Goal: Entertainment & Leisure: Browse casually

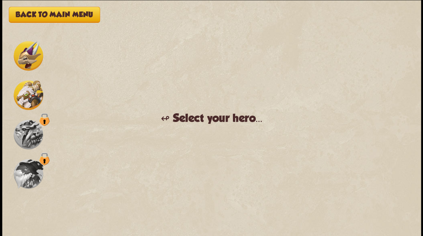
click at [30, 55] on img at bounding box center [29, 56] width 30 height 30
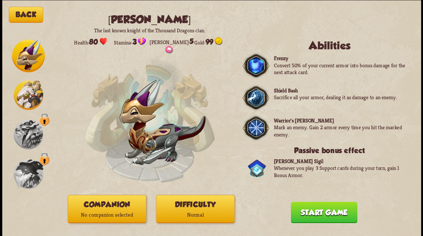
click at [106, 209] on p "No companion selected" at bounding box center [107, 214] width 78 height 11
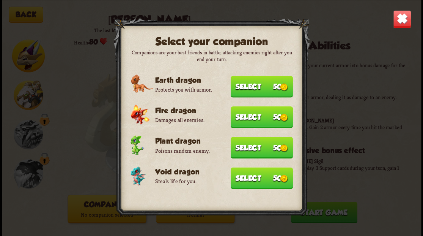
click at [245, 180] on button "Select 50" at bounding box center [262, 178] width 62 height 22
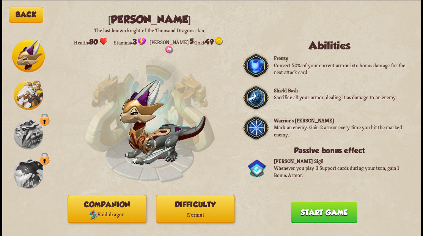
drag, startPoint x: 323, startPoint y: 214, endPoint x: 263, endPoint y: 131, distance: 101.7
click at [323, 213] on button "Start game" at bounding box center [324, 211] width 66 height 21
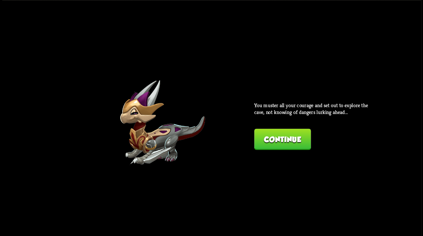
click at [282, 139] on button "Continue" at bounding box center [282, 138] width 57 height 21
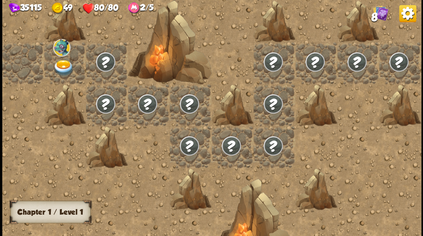
click at [61, 65] on img at bounding box center [63, 68] width 21 height 16
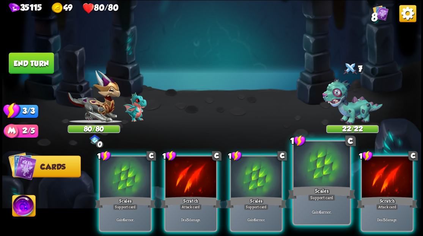
click at [312, 180] on div at bounding box center [321, 164] width 56 height 47
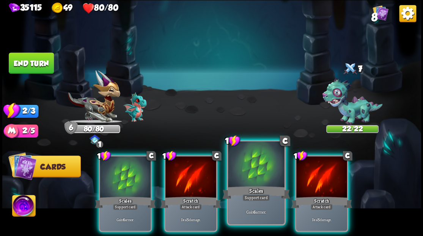
drag, startPoint x: 333, startPoint y: 173, endPoint x: 254, endPoint y: 162, distance: 80.1
click at [332, 172] on div at bounding box center [321, 177] width 51 height 43
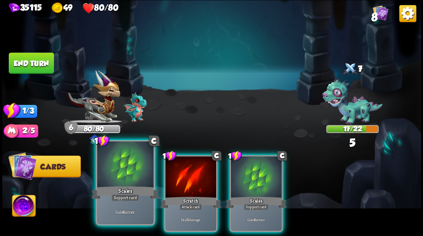
drag, startPoint x: 186, startPoint y: 169, endPoint x: 105, endPoint y: 144, distance: 84.4
click at [169, 163] on div at bounding box center [190, 177] width 51 height 43
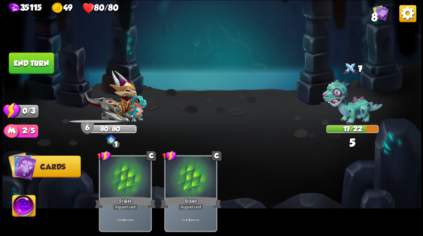
drag, startPoint x: 25, startPoint y: 62, endPoint x: 169, endPoint y: 87, distance: 145.9
click at [25, 62] on button "End turn" at bounding box center [31, 62] width 45 height 21
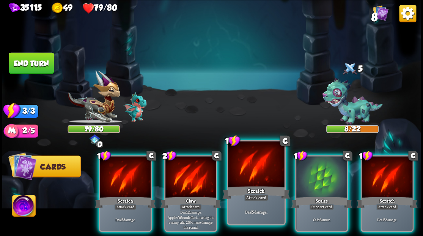
drag, startPoint x: 326, startPoint y: 184, endPoint x: 266, endPoint y: 177, distance: 59.7
click at [324, 183] on div "1 C Scales Support card Gain 6 armor." at bounding box center [321, 193] width 53 height 77
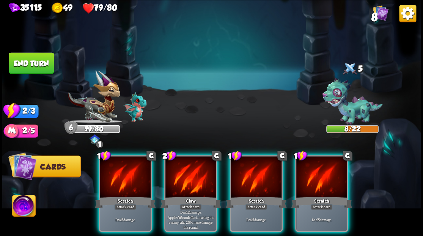
drag, startPoint x: 191, startPoint y: 162, endPoint x: 209, endPoint y: 138, distance: 30.0
click at [191, 161] on div at bounding box center [190, 177] width 51 height 43
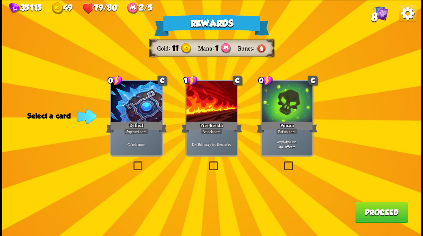
click at [207, 162] on label at bounding box center [207, 162] width 0 height 0
click at [0, 0] on input "checkbox" at bounding box center [0, 0] width 0 height 0
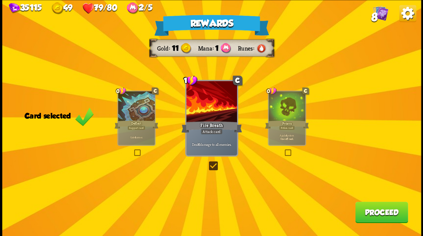
click at [373, 218] on button "Proceed" at bounding box center [381, 211] width 53 height 21
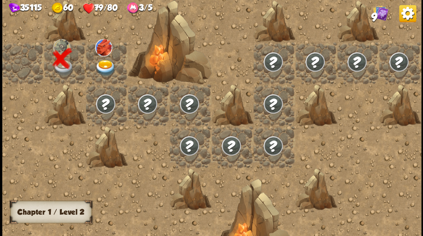
click at [102, 66] on img at bounding box center [105, 68] width 21 height 16
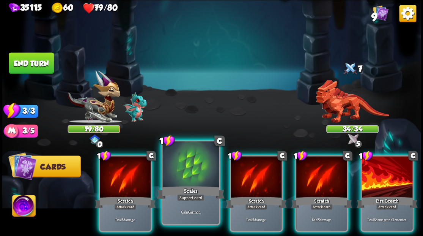
click at [190, 164] on div at bounding box center [190, 164] width 56 height 47
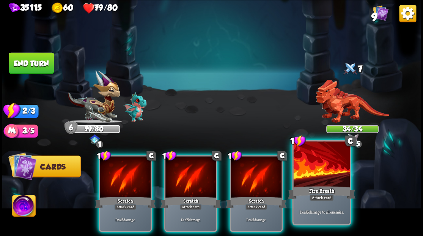
click at [309, 168] on div at bounding box center [321, 164] width 56 height 47
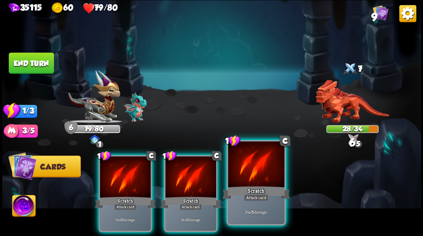
click at [251, 169] on div at bounding box center [256, 164] width 56 height 47
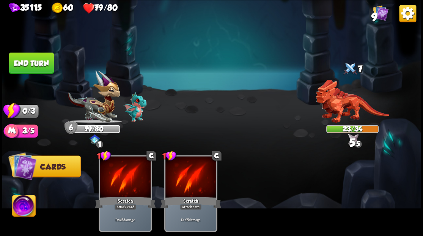
click at [39, 60] on button "End turn" at bounding box center [31, 62] width 45 height 21
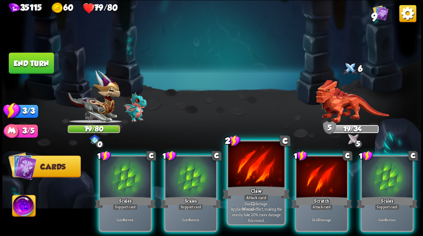
click at [241, 177] on div at bounding box center [256, 164] width 56 height 47
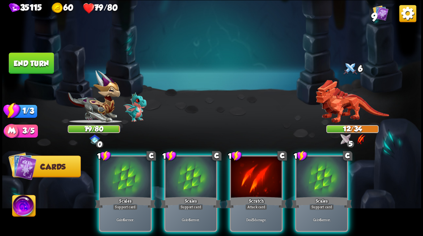
drag, startPoint x: 112, startPoint y: 180, endPoint x: 94, endPoint y: 155, distance: 31.2
click at [112, 179] on div at bounding box center [125, 177] width 51 height 43
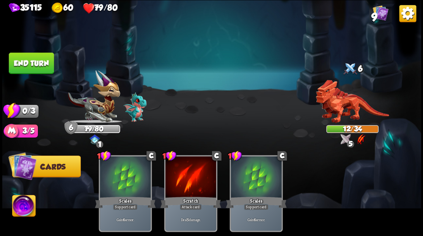
drag, startPoint x: 38, startPoint y: 66, endPoint x: 186, endPoint y: 57, distance: 148.7
click at [38, 66] on button "End turn" at bounding box center [31, 62] width 45 height 21
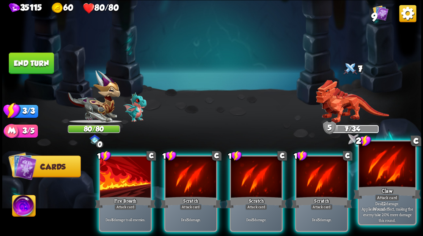
click at [380, 178] on div at bounding box center [387, 164] width 56 height 47
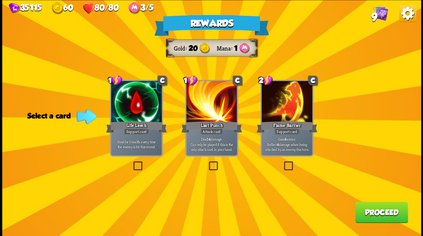
click at [386, 218] on button "Proceed" at bounding box center [381, 211] width 53 height 21
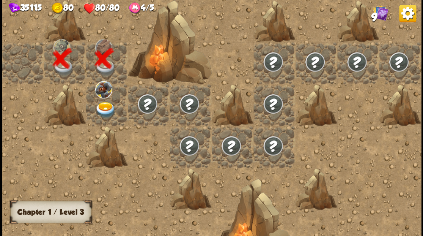
click at [102, 110] on img at bounding box center [105, 109] width 21 height 16
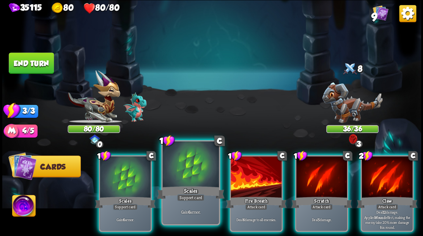
click at [193, 163] on div at bounding box center [190, 164] width 56 height 47
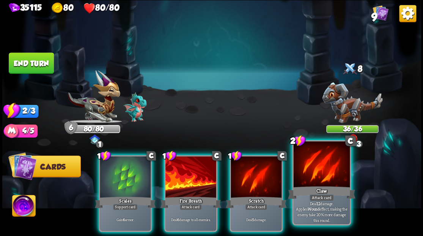
click at [325, 178] on div at bounding box center [321, 164] width 56 height 47
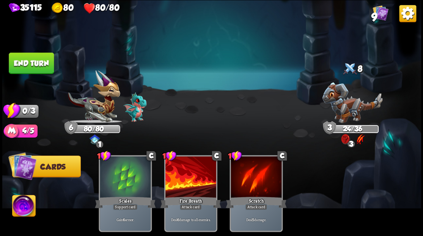
click at [32, 61] on button "End turn" at bounding box center [31, 62] width 45 height 21
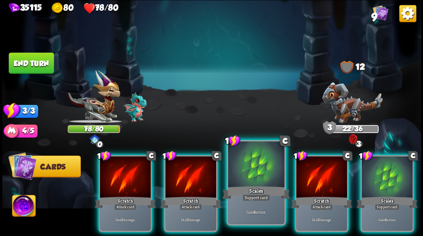
click at [250, 173] on div at bounding box center [256, 164] width 56 height 47
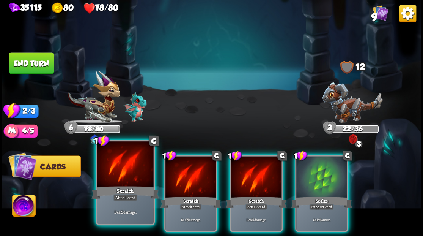
click at [122, 170] on div at bounding box center [125, 164] width 56 height 47
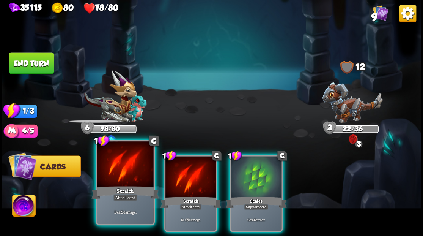
click at [122, 170] on div at bounding box center [125, 164] width 56 height 47
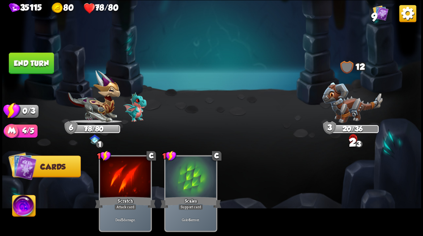
click at [39, 61] on button "End turn" at bounding box center [31, 62] width 45 height 21
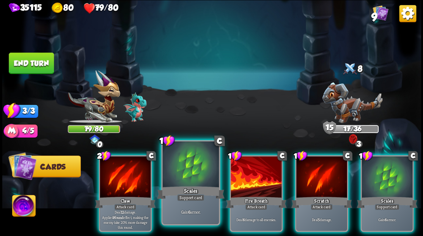
click at [190, 167] on div at bounding box center [190, 164] width 56 height 47
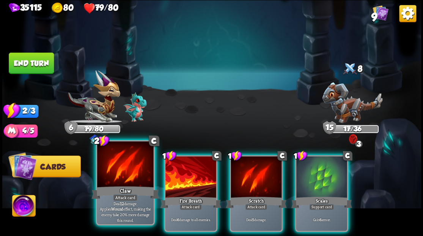
drag, startPoint x: 109, startPoint y: 174, endPoint x: 112, endPoint y: 180, distance: 6.5
click at [112, 180] on div at bounding box center [125, 164] width 56 height 47
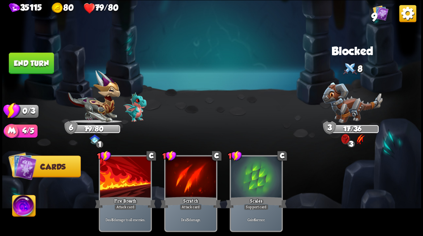
click at [37, 61] on button "End turn" at bounding box center [31, 62] width 45 height 21
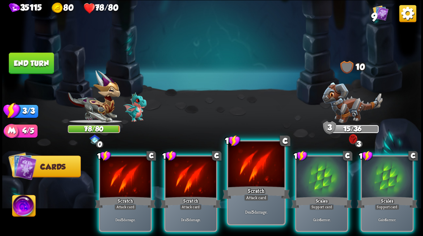
click at [241, 166] on div at bounding box center [256, 164] width 56 height 47
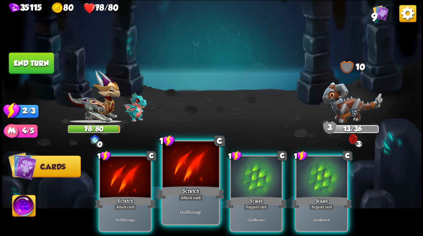
click at [192, 172] on div at bounding box center [190, 164] width 56 height 47
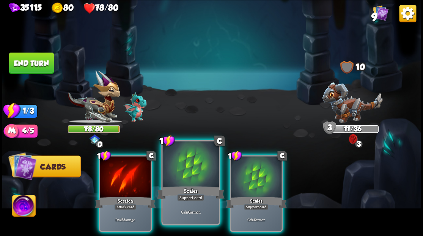
click at [189, 173] on div at bounding box center [190, 164] width 56 height 47
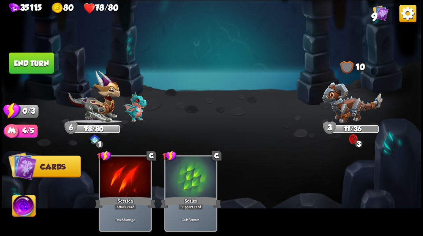
click at [40, 63] on button "End turn" at bounding box center [31, 62] width 45 height 21
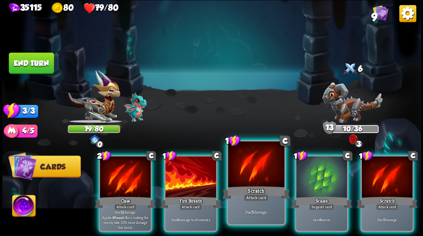
drag, startPoint x: 312, startPoint y: 172, endPoint x: 231, endPoint y: 151, distance: 83.1
click at [312, 171] on div at bounding box center [321, 177] width 51 height 43
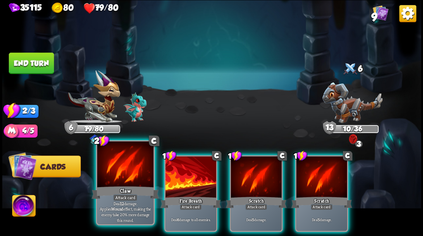
click at [116, 191] on div "Claw" at bounding box center [125, 191] width 68 height 15
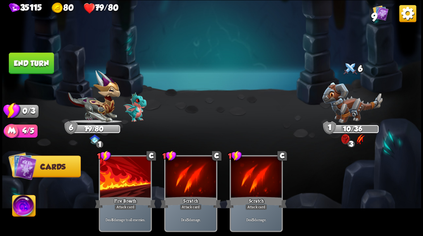
click at [36, 61] on button "End turn" at bounding box center [31, 62] width 45 height 21
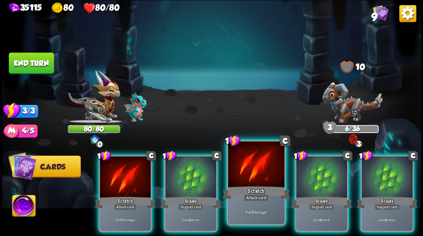
click at [254, 172] on div at bounding box center [256, 164] width 56 height 47
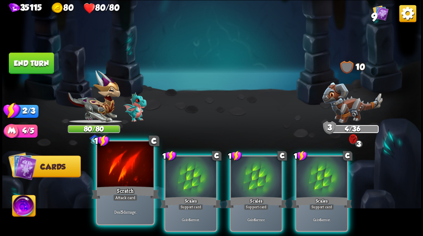
click at [134, 172] on div at bounding box center [125, 164] width 56 height 47
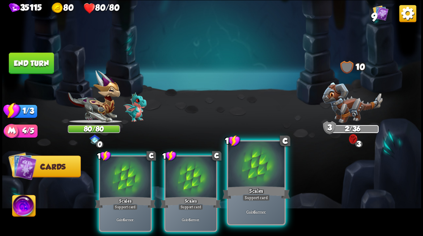
click at [254, 162] on div at bounding box center [256, 164] width 56 height 47
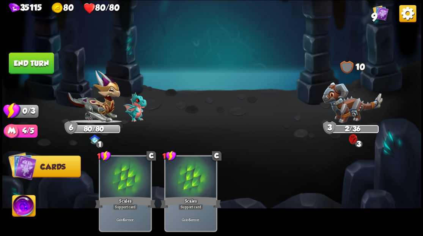
drag, startPoint x: 41, startPoint y: 65, endPoint x: 181, endPoint y: 97, distance: 143.2
click at [42, 65] on button "End turn" at bounding box center [31, 62] width 45 height 21
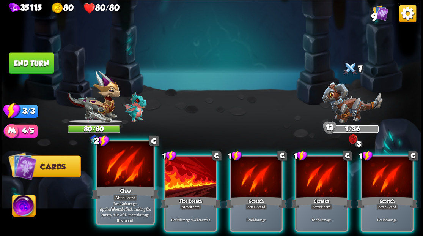
click at [131, 185] on div "Claw" at bounding box center [125, 191] width 68 height 15
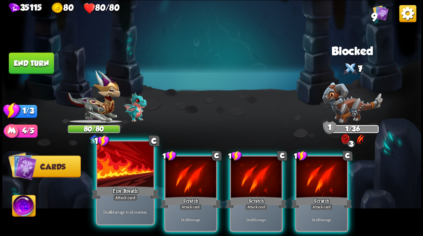
click at [118, 180] on div at bounding box center [125, 164] width 56 height 47
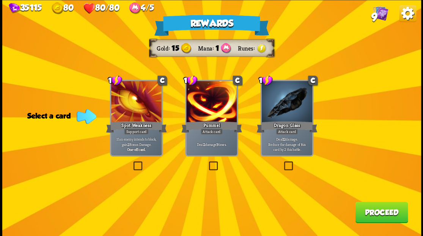
click at [282, 162] on label at bounding box center [282, 162] width 0 height 0
click at [0, 0] on input "checkbox" at bounding box center [0, 0] width 0 height 0
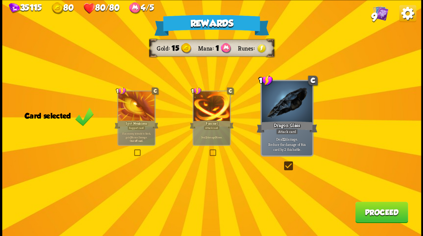
click at [367, 214] on button "Proceed" at bounding box center [381, 211] width 53 height 21
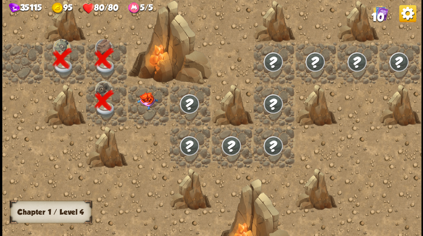
click at [148, 108] on div at bounding box center [149, 105] width 42 height 42
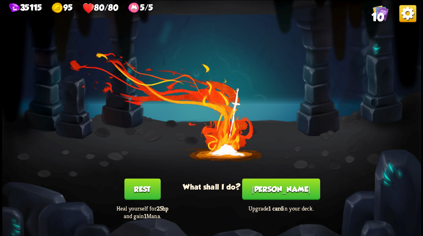
click at [275, 193] on button "[PERSON_NAME]" at bounding box center [281, 188] width 78 height 21
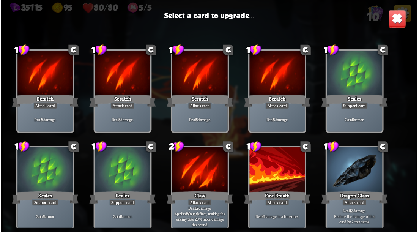
scroll to position [11, 0]
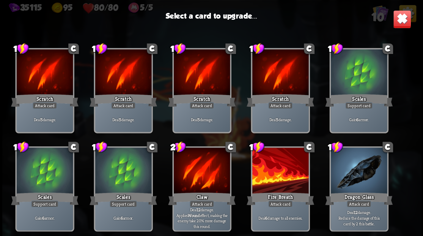
click at [276, 175] on div at bounding box center [280, 170] width 56 height 47
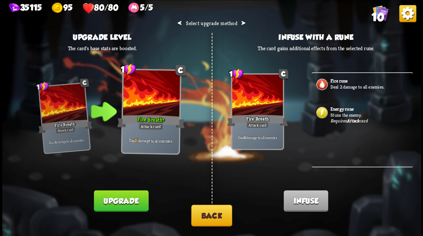
click at [115, 196] on button "Upgrade" at bounding box center [121, 200] width 55 height 21
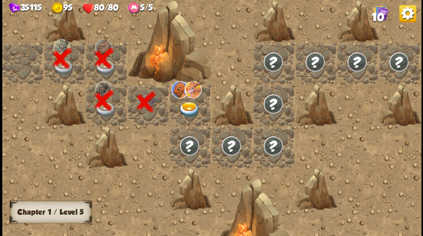
click at [190, 110] on img at bounding box center [189, 109] width 21 height 16
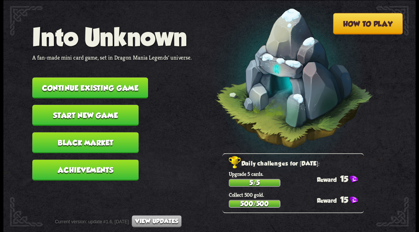
click at [108, 84] on button "Continue existing game" at bounding box center [90, 87] width 116 height 21
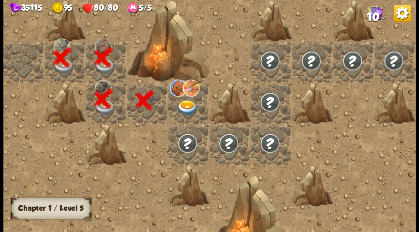
click at [189, 104] on img at bounding box center [187, 108] width 20 height 16
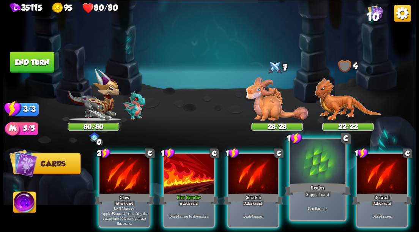
click at [313, 173] on div at bounding box center [317, 162] width 55 height 47
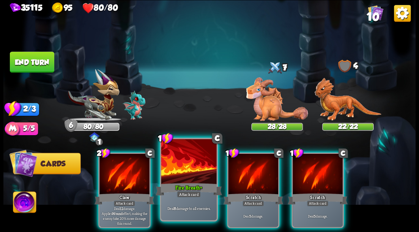
click at [184, 172] on div at bounding box center [188, 162] width 55 height 47
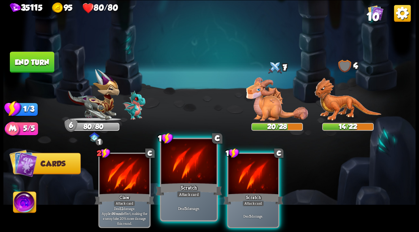
click at [184, 172] on div at bounding box center [188, 162] width 55 height 47
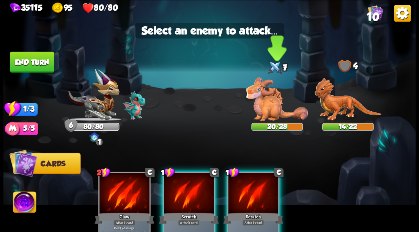
click at [260, 107] on img at bounding box center [277, 99] width 62 height 44
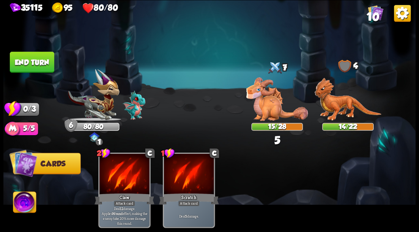
click at [39, 65] on button "End turn" at bounding box center [32, 62] width 44 height 21
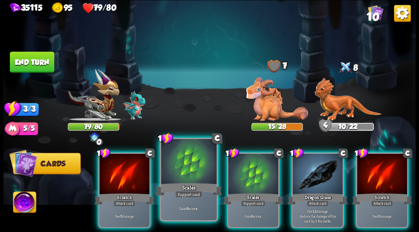
click at [182, 169] on div at bounding box center [188, 162] width 55 height 47
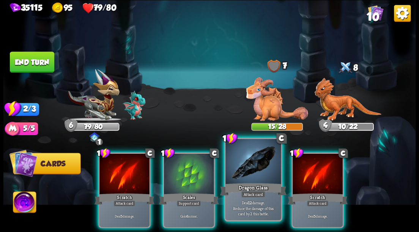
click at [261, 174] on div at bounding box center [252, 162] width 55 height 47
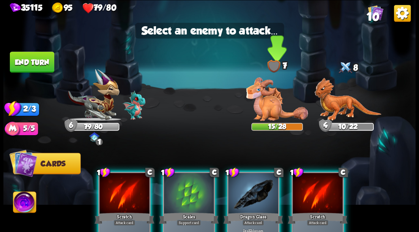
click at [266, 108] on img at bounding box center [277, 99] width 62 height 44
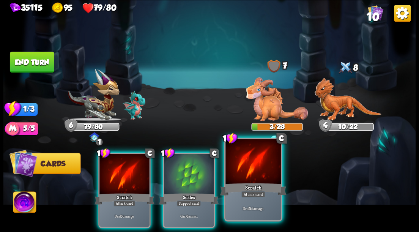
click at [256, 172] on div at bounding box center [252, 162] width 55 height 47
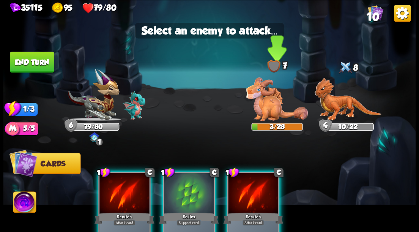
click at [268, 112] on img at bounding box center [277, 99] width 62 height 44
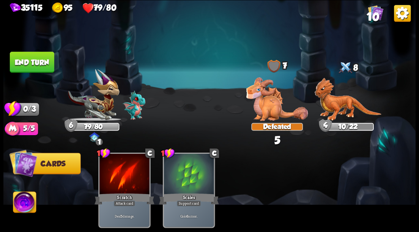
click at [48, 61] on button "End turn" at bounding box center [32, 62] width 44 height 21
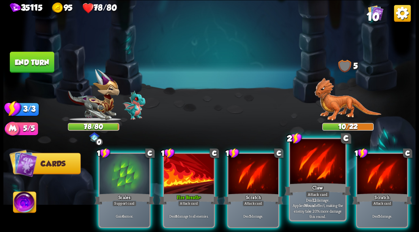
click at [313, 161] on div at bounding box center [317, 162] width 55 height 47
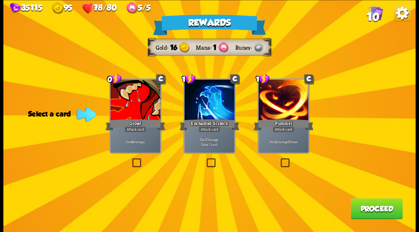
click at [205, 159] on label at bounding box center [205, 159] width 0 height 0
click at [0, 0] on input "checkbox" at bounding box center [0, 0] width 0 height 0
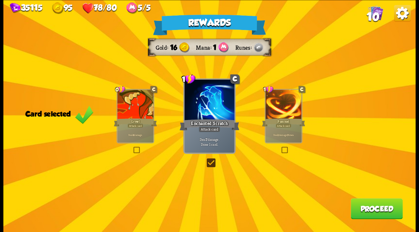
click at [370, 214] on button "Proceed" at bounding box center [377, 208] width 52 height 21
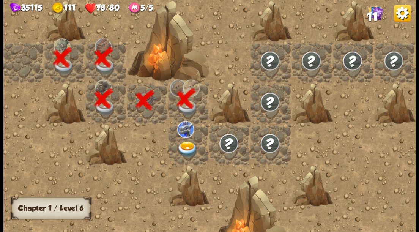
click at [187, 150] on img at bounding box center [187, 149] width 20 height 16
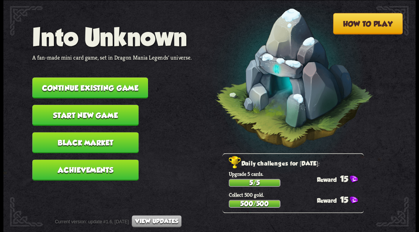
click at [85, 86] on button "Continue existing game" at bounding box center [90, 87] width 116 height 21
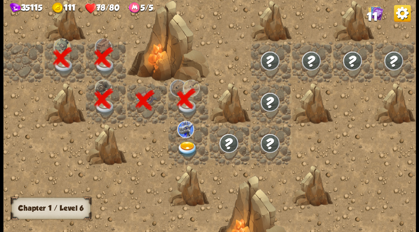
click at [189, 148] on img at bounding box center [187, 149] width 20 height 16
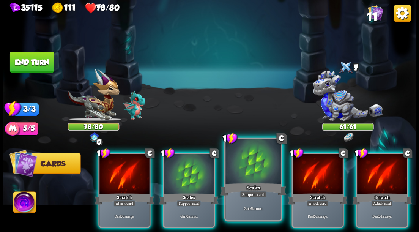
click at [242, 166] on div at bounding box center [252, 162] width 55 height 47
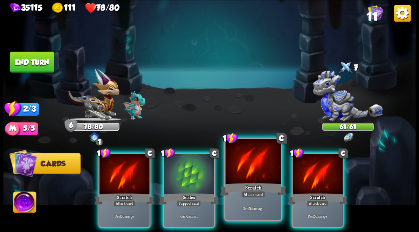
click at [249, 162] on div at bounding box center [252, 162] width 55 height 47
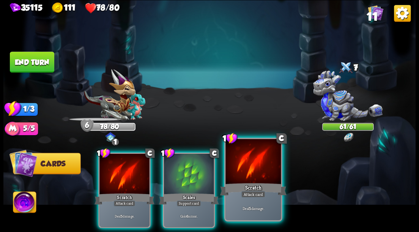
click at [245, 162] on div at bounding box center [252, 162] width 55 height 47
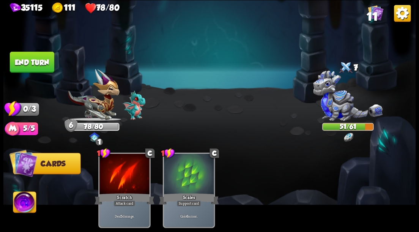
click at [34, 63] on button "End turn" at bounding box center [32, 62] width 44 height 21
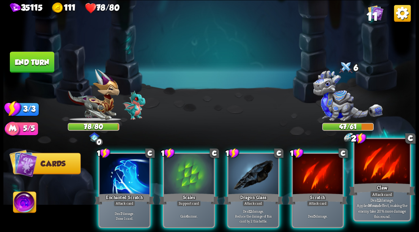
click at [380, 169] on div at bounding box center [381, 162] width 55 height 47
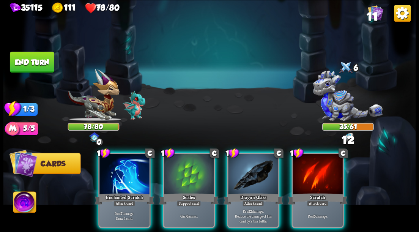
click at [187, 153] on div at bounding box center [189, 174] width 50 height 42
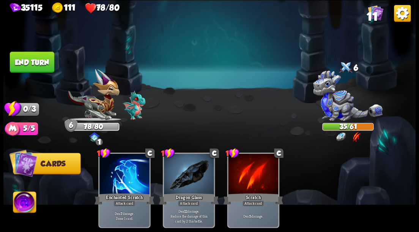
click at [30, 61] on button "End turn" at bounding box center [32, 62] width 44 height 21
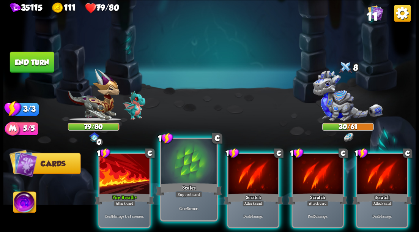
click at [179, 162] on div at bounding box center [188, 162] width 55 height 47
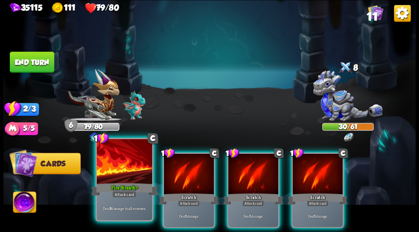
click at [114, 168] on div at bounding box center [124, 162] width 55 height 47
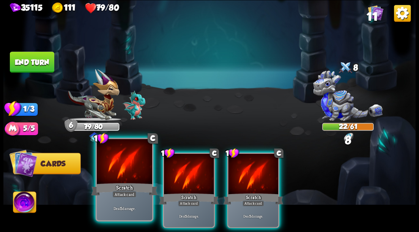
click at [114, 168] on div at bounding box center [124, 162] width 55 height 47
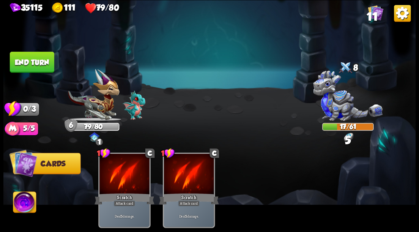
drag, startPoint x: 46, startPoint y: 64, endPoint x: 211, endPoint y: 71, distance: 165.6
click at [46, 64] on button "End turn" at bounding box center [32, 62] width 44 height 21
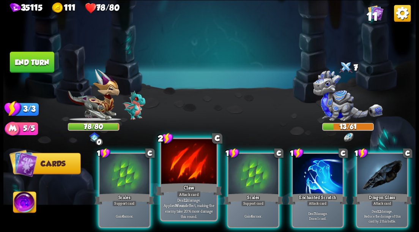
click at [177, 165] on div at bounding box center [188, 162] width 55 height 47
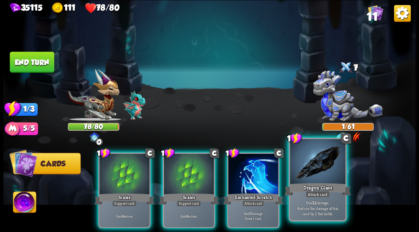
drag, startPoint x: 322, startPoint y: 167, endPoint x: 275, endPoint y: 120, distance: 66.6
click at [322, 167] on div at bounding box center [317, 162] width 55 height 47
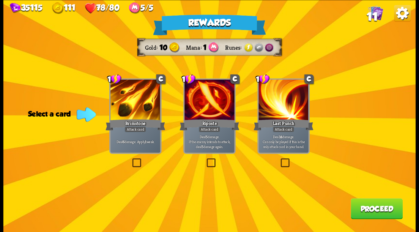
click at [205, 159] on label at bounding box center [205, 159] width 0 height 0
click at [0, 0] on input "checkbox" at bounding box center [0, 0] width 0 height 0
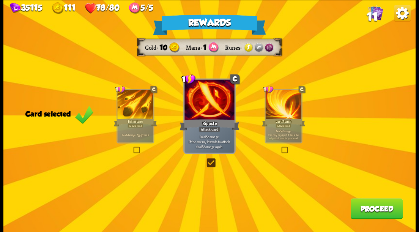
click at [379, 210] on button "Proceed" at bounding box center [377, 208] width 52 height 21
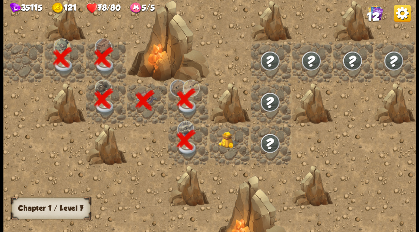
click at [228, 140] on div at bounding box center [229, 144] width 41 height 41
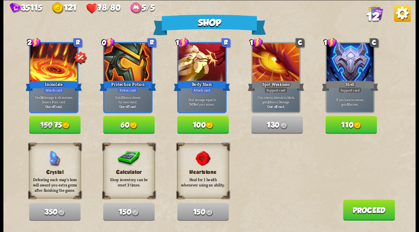
click at [372, 212] on button "Proceed" at bounding box center [369, 209] width 52 height 21
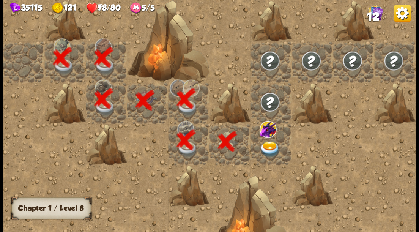
click at [271, 143] on img at bounding box center [270, 149] width 20 height 16
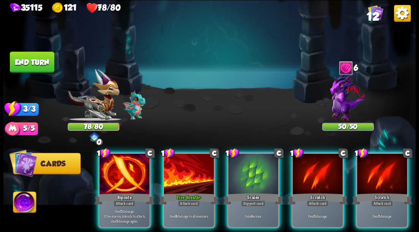
click at [399, 15] on img at bounding box center [402, 13] width 17 height 17
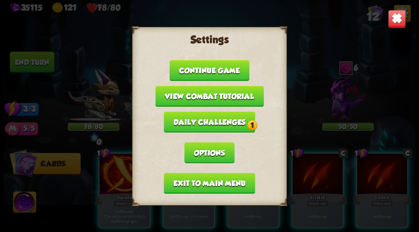
click at [197, 182] on button "Exit to main menu" at bounding box center [209, 183] width 91 height 21
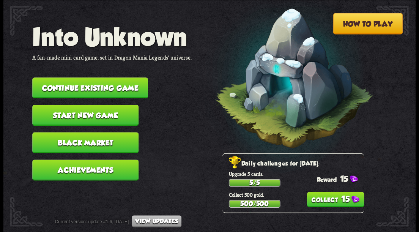
click at [66, 88] on button "Continue existing game" at bounding box center [90, 87] width 116 height 21
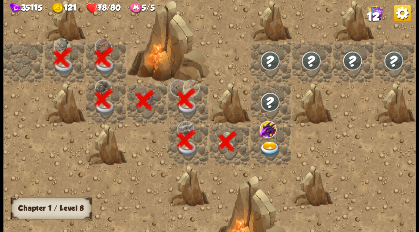
click at [265, 149] on img at bounding box center [270, 149] width 20 height 16
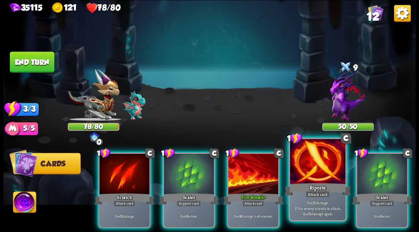
click at [313, 172] on div at bounding box center [317, 162] width 55 height 47
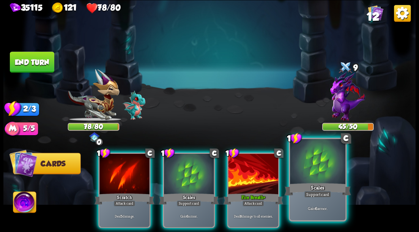
click at [312, 167] on div at bounding box center [317, 162] width 55 height 47
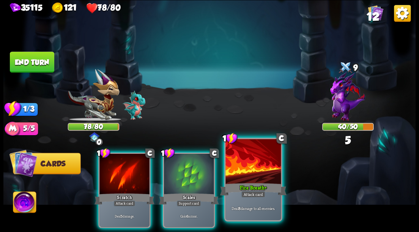
click at [258, 172] on div at bounding box center [252, 162] width 55 height 47
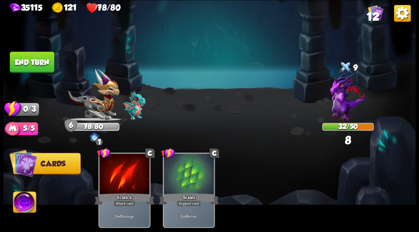
click at [33, 63] on button "End turn" at bounding box center [32, 62] width 44 height 21
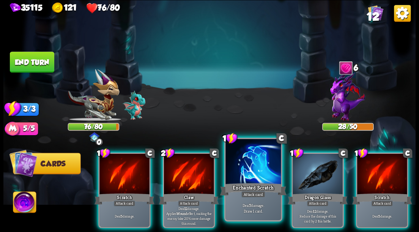
click at [242, 171] on div at bounding box center [252, 162] width 55 height 47
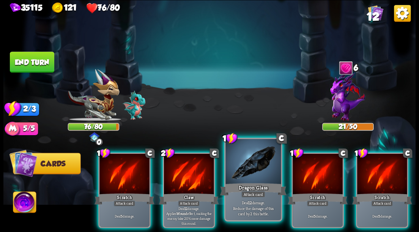
click at [249, 176] on div at bounding box center [252, 162] width 55 height 47
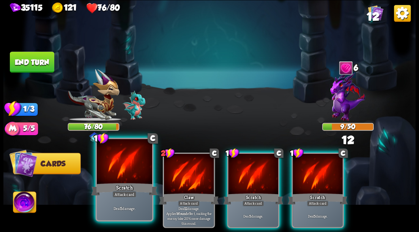
click at [111, 178] on div at bounding box center [124, 162] width 55 height 47
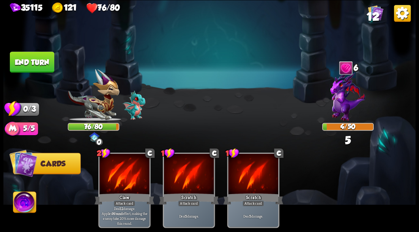
click at [30, 64] on button "End turn" at bounding box center [32, 62] width 44 height 21
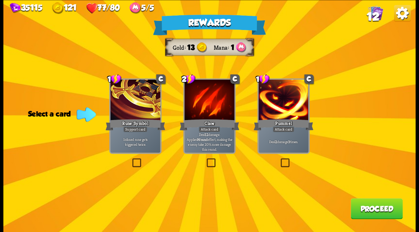
click at [279, 159] on label at bounding box center [279, 159] width 0 height 0
click at [0, 0] on input "checkbox" at bounding box center [0, 0] width 0 height 0
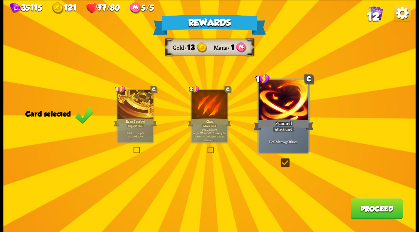
click at [375, 209] on button "Proceed" at bounding box center [377, 208] width 52 height 21
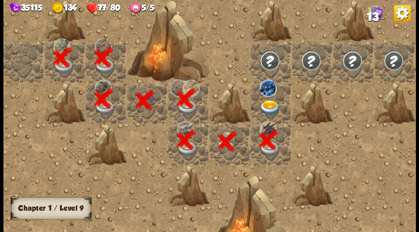
click at [268, 107] on img at bounding box center [270, 108] width 20 height 16
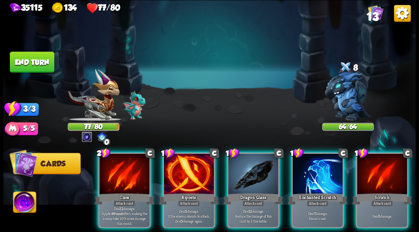
click at [355, 96] on div at bounding box center [348, 98] width 52 height 45
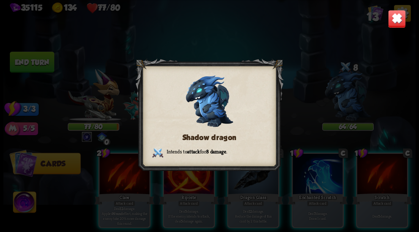
click at [394, 22] on img at bounding box center [397, 18] width 18 height 18
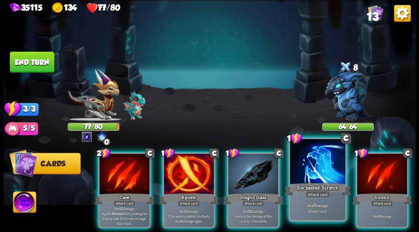
click at [304, 168] on div at bounding box center [317, 162] width 55 height 47
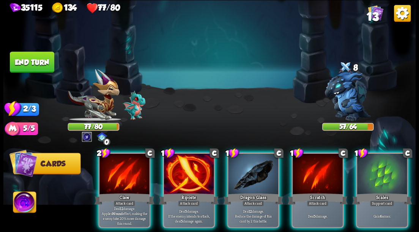
click at [390, 175] on div at bounding box center [382, 174] width 50 height 42
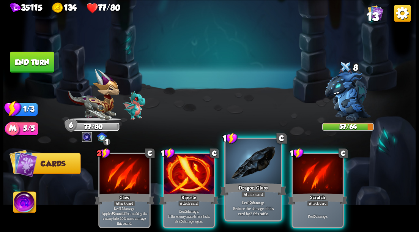
click at [252, 171] on div at bounding box center [252, 162] width 55 height 47
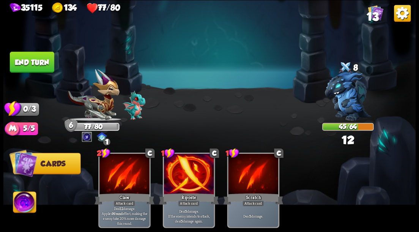
click at [34, 59] on button "End turn" at bounding box center [32, 62] width 44 height 21
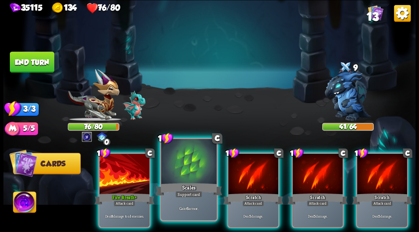
click at [186, 168] on div at bounding box center [188, 162] width 55 height 47
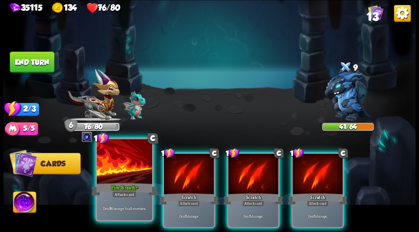
click at [130, 166] on div at bounding box center [124, 162] width 55 height 47
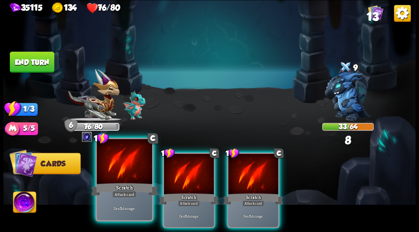
click at [129, 166] on div at bounding box center [124, 162] width 55 height 47
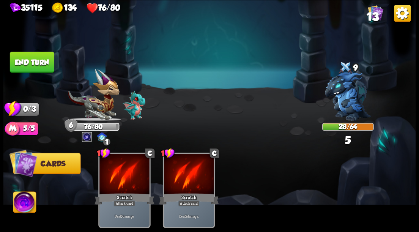
click at [41, 60] on button "End turn" at bounding box center [32, 62] width 44 height 21
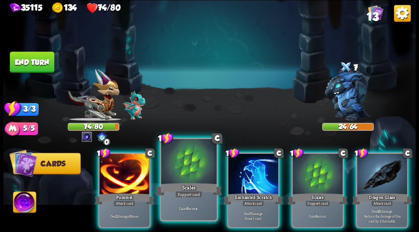
click at [190, 162] on div at bounding box center [188, 162] width 55 height 47
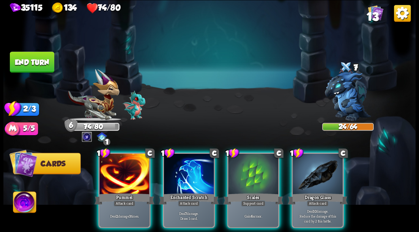
drag, startPoint x: 329, startPoint y: 174, endPoint x: 325, endPoint y: 164, distance: 11.4
click at [329, 174] on div at bounding box center [318, 174] width 50 height 42
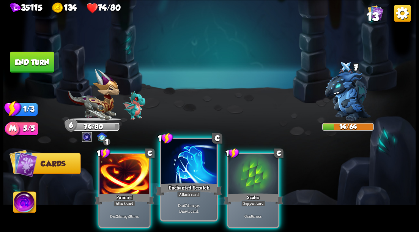
click at [175, 173] on div at bounding box center [188, 162] width 55 height 47
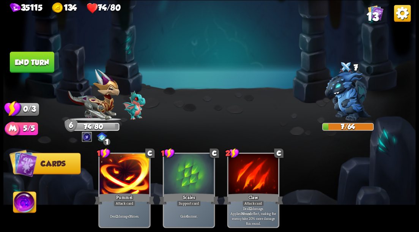
drag, startPoint x: 36, startPoint y: 66, endPoint x: 257, endPoint y: 113, distance: 225.5
click at [38, 65] on button "End turn" at bounding box center [32, 62] width 44 height 21
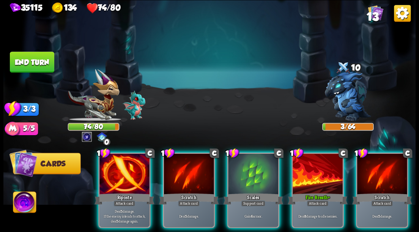
drag, startPoint x: 312, startPoint y: 165, endPoint x: 290, endPoint y: 129, distance: 42.4
click at [307, 155] on div at bounding box center [318, 174] width 50 height 42
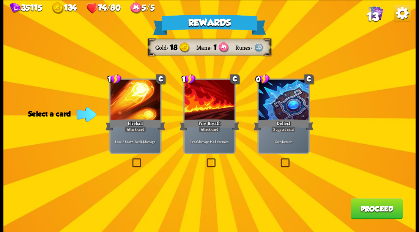
click at [375, 16] on span "13" at bounding box center [373, 16] width 12 height 13
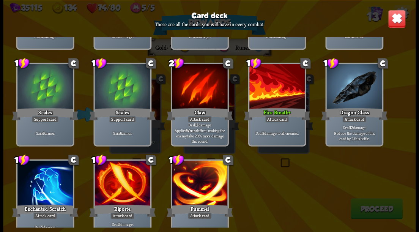
scroll to position [125, 0]
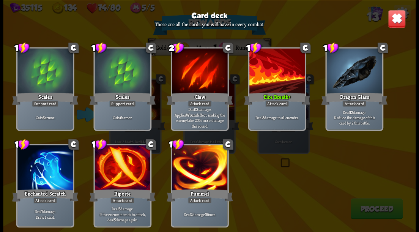
click at [398, 20] on img at bounding box center [397, 18] width 18 height 18
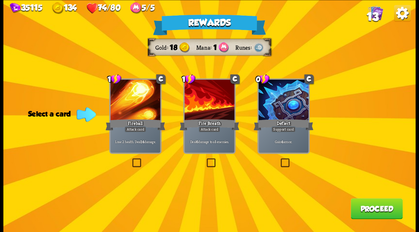
click at [373, 210] on button "Proceed" at bounding box center [377, 208] width 52 height 21
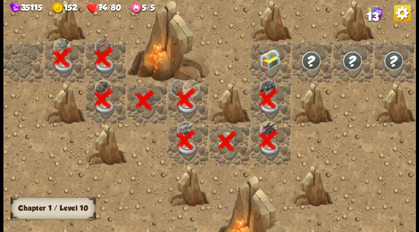
click at [269, 66] on div at bounding box center [271, 61] width 41 height 41
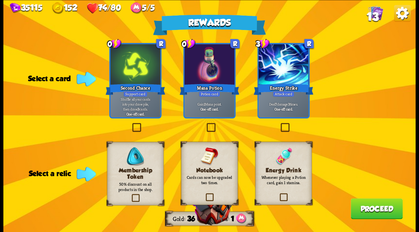
click at [205, 124] on label at bounding box center [205, 124] width 0 height 0
click at [0, 0] on input "checkbox" at bounding box center [0, 0] width 0 height 0
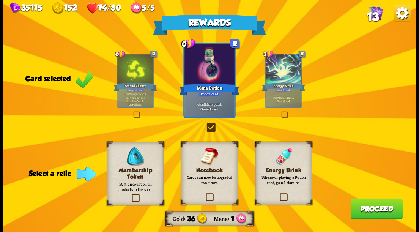
click at [131, 195] on label at bounding box center [131, 195] width 0 height 0
click at [0, 0] on input "checkbox" at bounding box center [0, 0] width 0 height 0
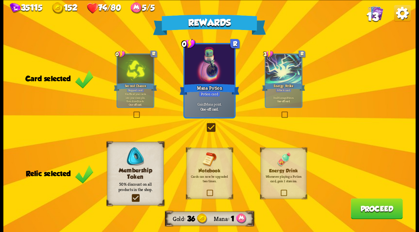
click at [373, 213] on button "Proceed" at bounding box center [377, 208] width 52 height 21
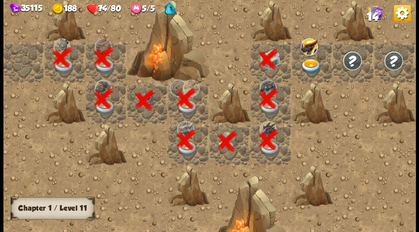
scroll to position [0, 146]
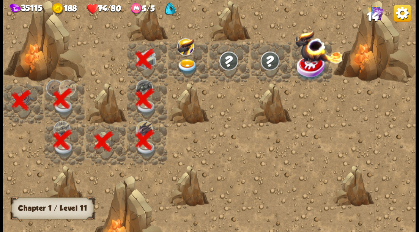
click at [185, 65] on img at bounding box center [187, 66] width 20 height 16
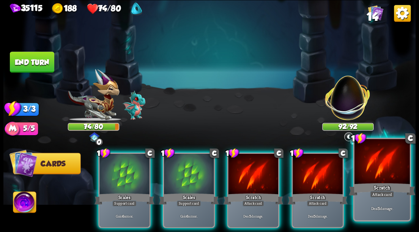
click at [386, 168] on div at bounding box center [381, 162] width 55 height 47
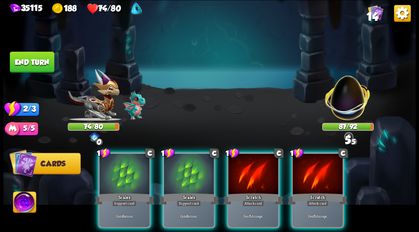
drag, startPoint x: 330, startPoint y: 170, endPoint x: 291, endPoint y: 173, distance: 39.6
click at [328, 170] on div at bounding box center [318, 174] width 50 height 42
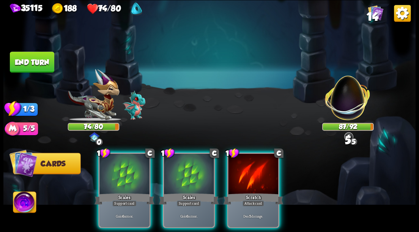
drag, startPoint x: 266, startPoint y: 176, endPoint x: 243, endPoint y: 173, distance: 23.1
click at [263, 176] on div at bounding box center [253, 174] width 50 height 42
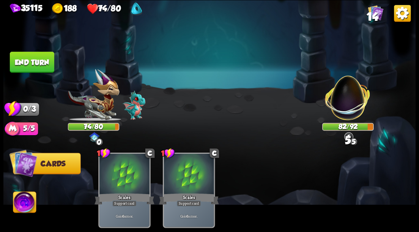
click at [27, 63] on button "End turn" at bounding box center [32, 62] width 44 height 21
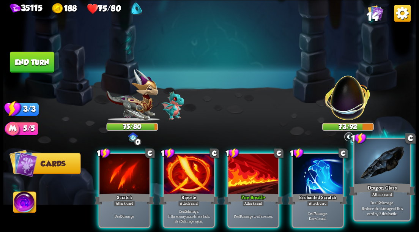
click at [387, 169] on div at bounding box center [381, 162] width 55 height 47
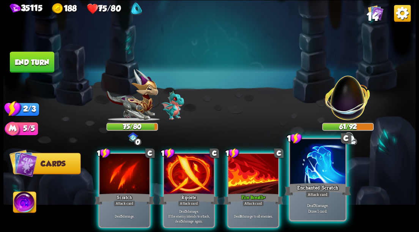
click at [313, 182] on div "Enchanted Scratch" at bounding box center [318, 189] width 66 height 15
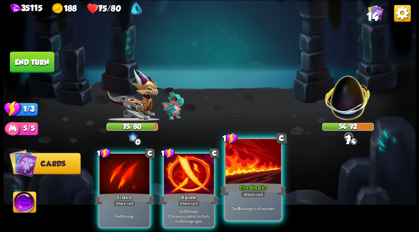
click at [244, 167] on div at bounding box center [252, 162] width 55 height 47
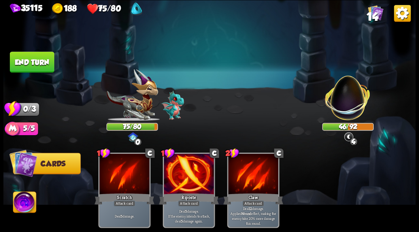
click at [42, 58] on button "End turn" at bounding box center [32, 62] width 44 height 21
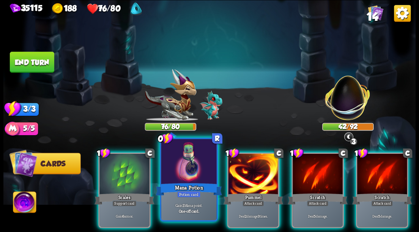
click at [188, 161] on div at bounding box center [188, 162] width 55 height 47
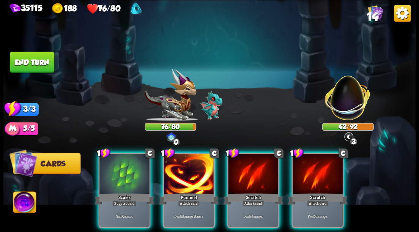
click at [188, 161] on div at bounding box center [189, 174] width 50 height 42
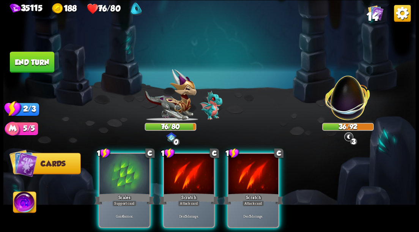
click at [188, 161] on div at bounding box center [189, 174] width 50 height 42
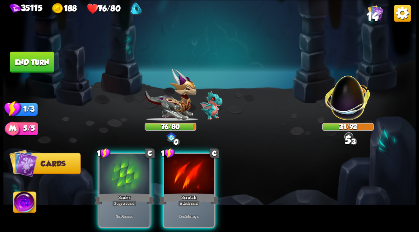
click at [188, 161] on div at bounding box center [189, 174] width 50 height 42
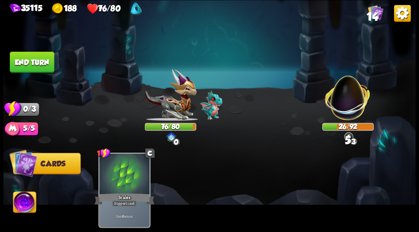
drag, startPoint x: 30, startPoint y: 61, endPoint x: 206, endPoint y: 84, distance: 177.6
click at [35, 61] on button "End turn" at bounding box center [32, 62] width 44 height 21
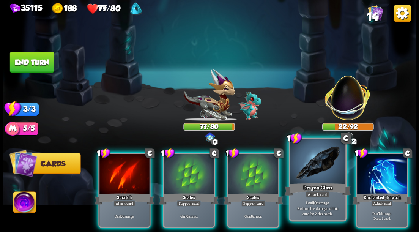
click at [328, 171] on div at bounding box center [317, 162] width 55 height 47
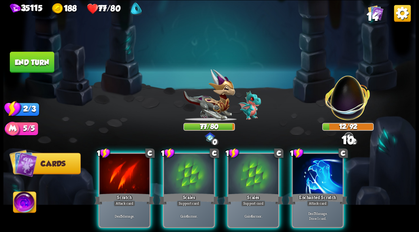
click at [328, 171] on div at bounding box center [318, 174] width 50 height 42
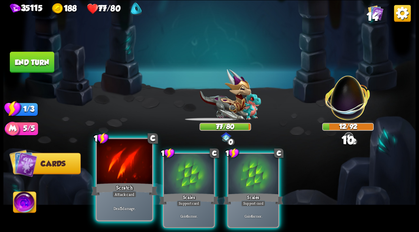
click at [119, 162] on div at bounding box center [124, 162] width 55 height 47
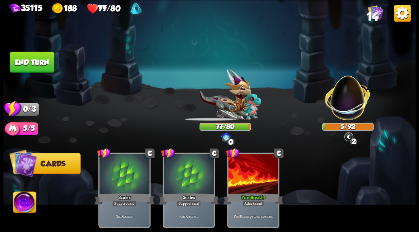
click at [20, 59] on button "End turn" at bounding box center [32, 62] width 44 height 21
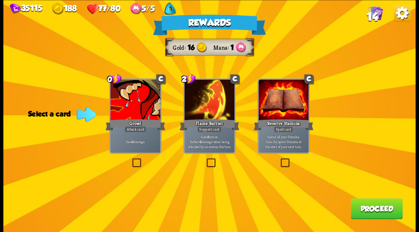
click at [131, 159] on label at bounding box center [131, 159] width 0 height 0
click at [0, 0] on input "checkbox" at bounding box center [0, 0] width 0 height 0
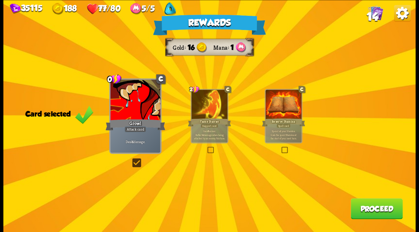
click at [380, 207] on button "Proceed" at bounding box center [377, 208] width 52 height 21
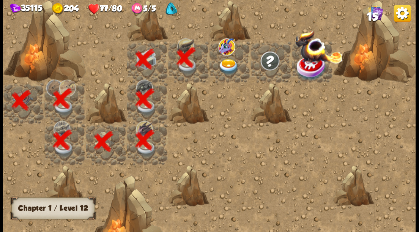
click at [228, 65] on img at bounding box center [229, 66] width 20 height 16
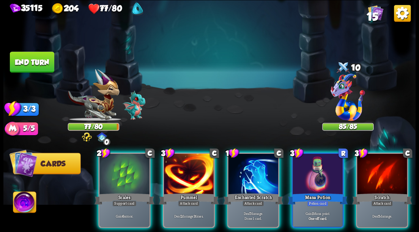
click at [349, 84] on div at bounding box center [348, 98] width 52 height 45
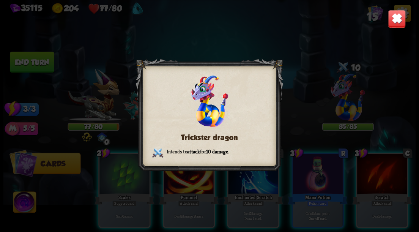
click at [395, 23] on img at bounding box center [397, 18] width 18 height 18
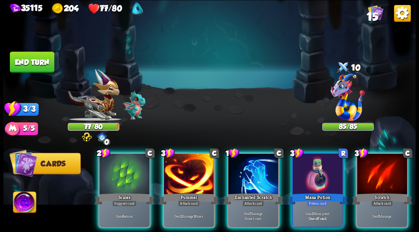
click at [353, 109] on div at bounding box center [348, 98] width 52 height 45
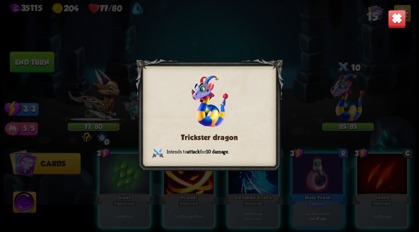
click at [398, 22] on img at bounding box center [397, 18] width 18 height 18
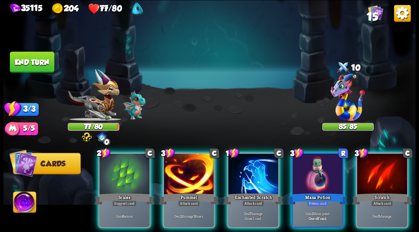
click at [20, 205] on img at bounding box center [24, 203] width 23 height 23
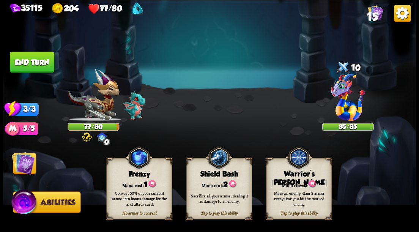
click at [287, 175] on div "Warrior's [PERSON_NAME]" at bounding box center [298, 177] width 65 height 17
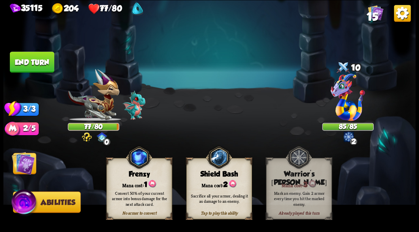
click at [27, 168] on img at bounding box center [23, 162] width 23 height 23
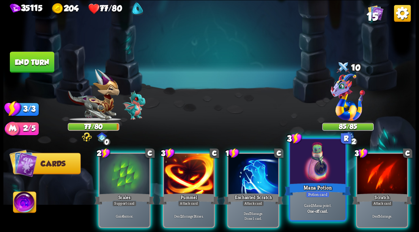
click at [320, 173] on div at bounding box center [317, 162] width 55 height 47
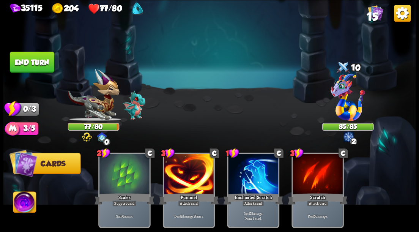
click at [33, 58] on button "End turn" at bounding box center [32, 62] width 44 height 21
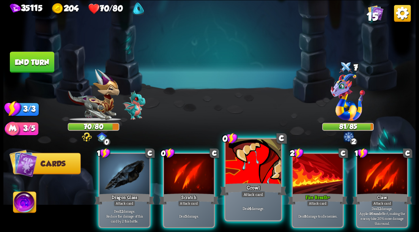
click at [250, 159] on div at bounding box center [252, 162] width 55 height 47
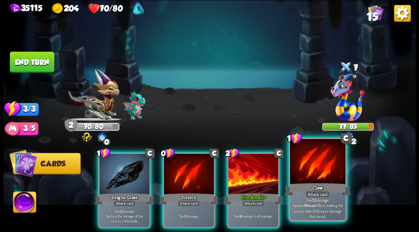
click at [312, 158] on div at bounding box center [317, 162] width 55 height 47
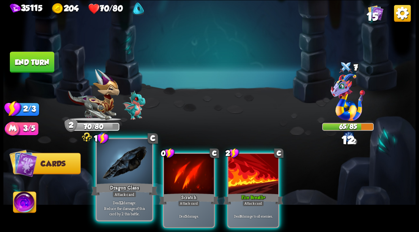
click at [130, 165] on div at bounding box center [124, 162] width 55 height 47
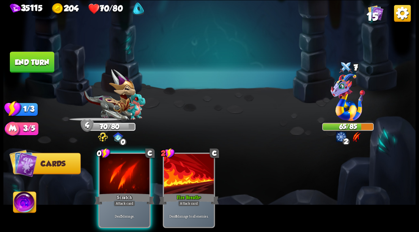
click at [130, 165] on div at bounding box center [124, 174] width 50 height 42
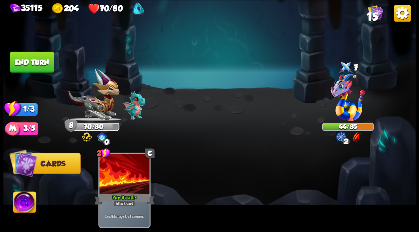
click at [42, 63] on button "End turn" at bounding box center [32, 62] width 44 height 21
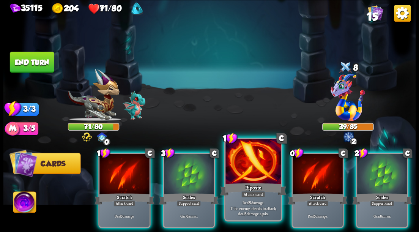
click at [242, 154] on div at bounding box center [252, 162] width 55 height 47
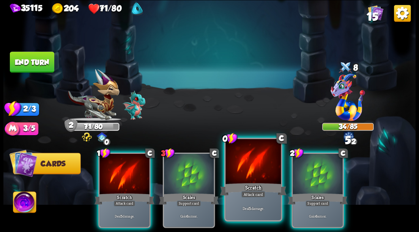
click at [243, 159] on div at bounding box center [252, 162] width 55 height 47
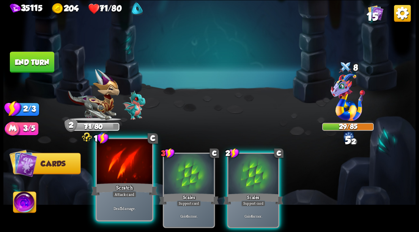
click at [113, 171] on div at bounding box center [124, 162] width 55 height 47
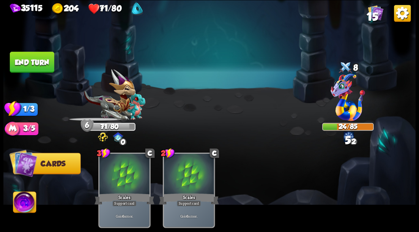
click at [40, 67] on button "End turn" at bounding box center [32, 62] width 44 height 21
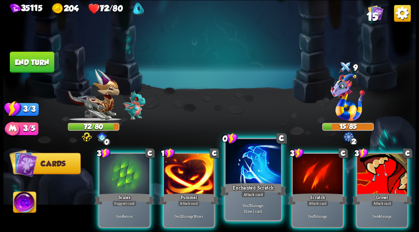
click at [255, 161] on div at bounding box center [252, 162] width 55 height 47
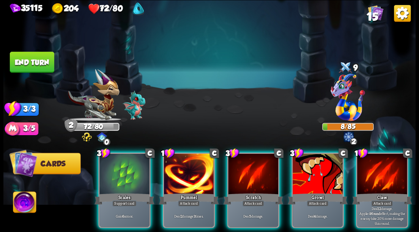
drag, startPoint x: 393, startPoint y: 167, endPoint x: 322, endPoint y: 111, distance: 90.5
click at [387, 158] on div at bounding box center [382, 174] width 50 height 42
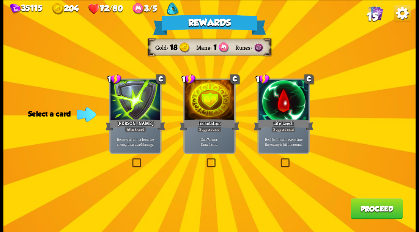
click at [205, 159] on label at bounding box center [205, 159] width 0 height 0
click at [0, 0] on input "checkbox" at bounding box center [0, 0] width 0 height 0
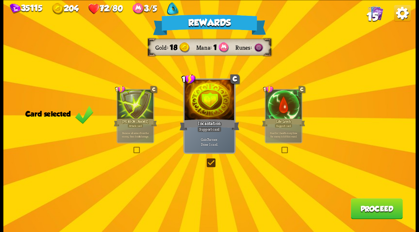
click at [362, 206] on button "Proceed" at bounding box center [377, 208] width 52 height 21
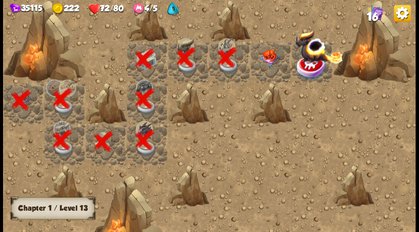
click at [272, 54] on img at bounding box center [270, 57] width 20 height 17
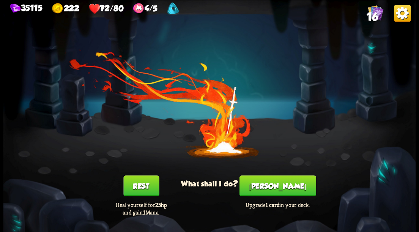
drag, startPoint x: 286, startPoint y: 186, endPoint x: 282, endPoint y: 175, distance: 11.6
click at [282, 175] on div "You feel rested! What shall I do? Rest Heal yourself for 25hp and gain 1 Mana. …" at bounding box center [209, 116] width 412 height 232
click at [276, 187] on button "[PERSON_NAME]" at bounding box center [277, 185] width 77 height 21
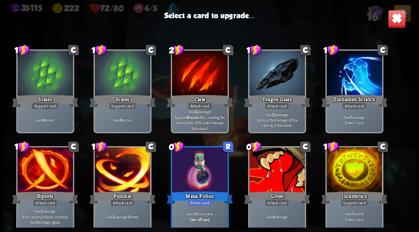
scroll to position [125, 0]
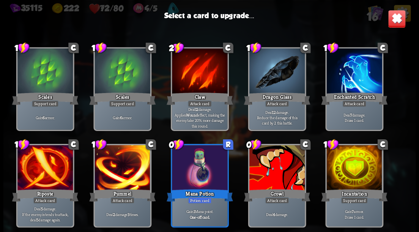
click at [276, 164] on div at bounding box center [276, 168] width 55 height 47
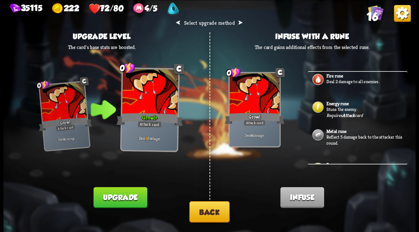
scroll to position [0, 0]
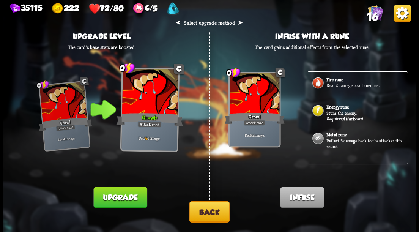
click at [340, 113] on p "Stuns the enemy." at bounding box center [366, 113] width 80 height 6
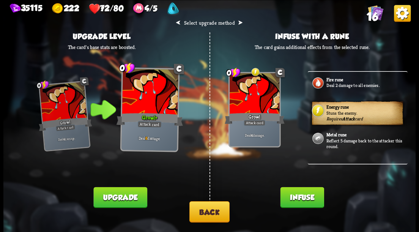
click at [304, 197] on button "Infuse" at bounding box center [302, 197] width 44 height 21
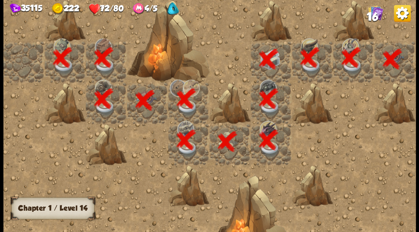
scroll to position [0, 146]
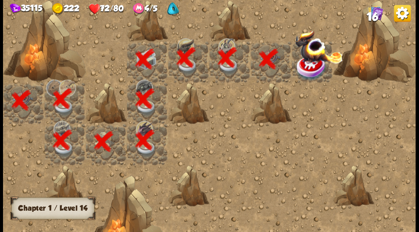
click at [312, 61] on img at bounding box center [319, 46] width 48 height 33
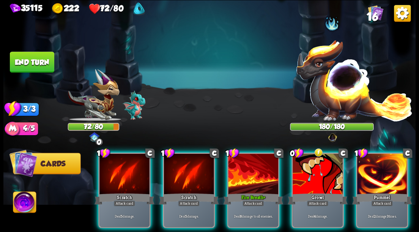
click at [26, 205] on img at bounding box center [24, 203] width 23 height 23
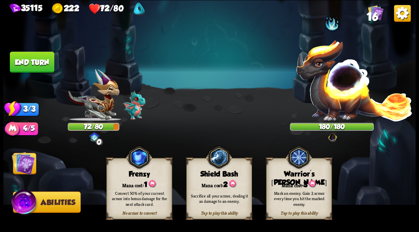
drag, startPoint x: 297, startPoint y: 184, endPoint x: 236, endPoint y: 166, distance: 63.2
click at [297, 183] on div "Mana cost: 3" at bounding box center [298, 183] width 65 height 9
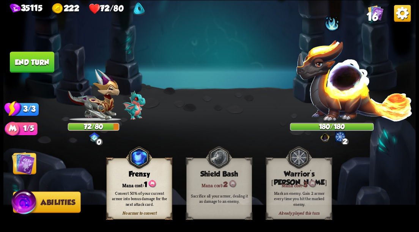
click at [21, 165] on img at bounding box center [23, 162] width 23 height 23
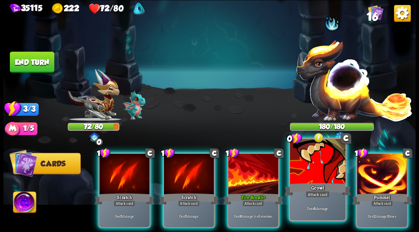
click at [324, 176] on div at bounding box center [317, 162] width 55 height 47
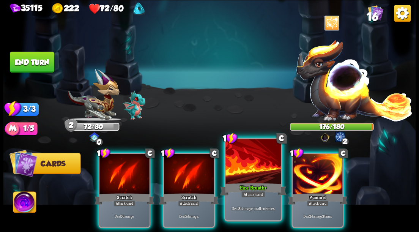
click at [254, 173] on div at bounding box center [252, 162] width 55 height 47
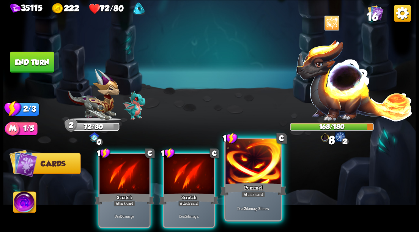
click at [254, 174] on div at bounding box center [252, 162] width 55 height 47
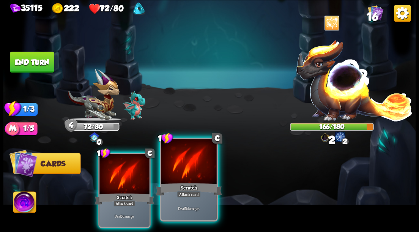
click at [204, 178] on div at bounding box center [188, 162] width 55 height 47
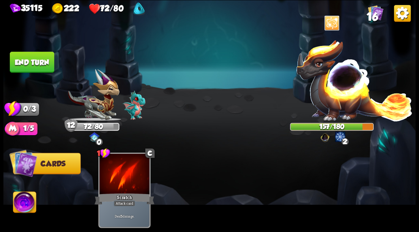
click at [32, 68] on button "End turn" at bounding box center [32, 62] width 44 height 21
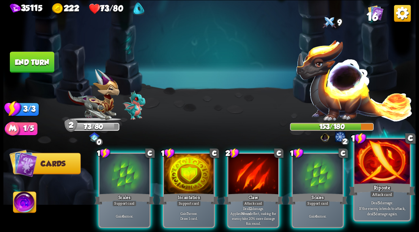
click at [369, 171] on div at bounding box center [381, 162] width 55 height 47
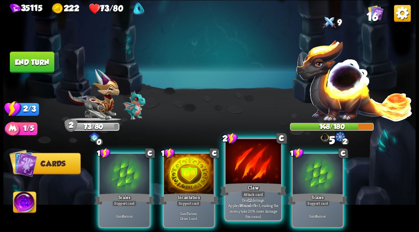
click at [245, 174] on div at bounding box center [252, 162] width 55 height 47
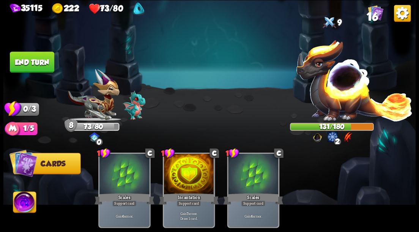
click at [32, 55] on button "End turn" at bounding box center [32, 62] width 44 height 21
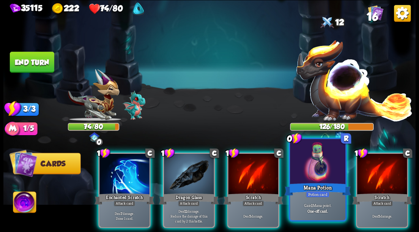
click at [310, 169] on div at bounding box center [317, 162] width 55 height 47
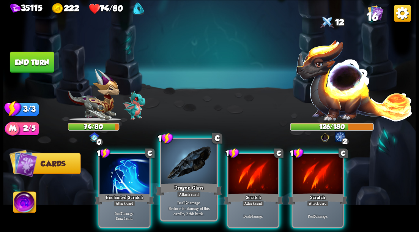
click at [179, 168] on div at bounding box center [188, 162] width 55 height 47
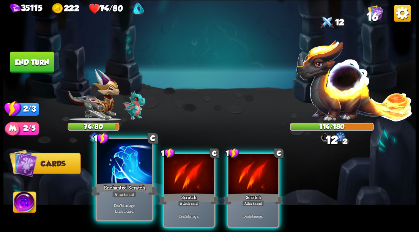
click at [121, 178] on div at bounding box center [124, 162] width 55 height 47
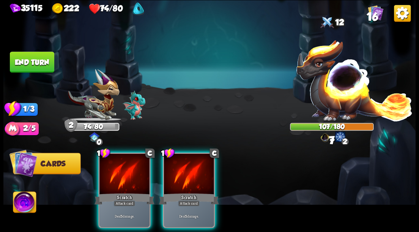
drag, startPoint x: 191, startPoint y: 176, endPoint x: 192, endPoint y: 166, distance: 10.3
click at [191, 175] on div at bounding box center [189, 174] width 50 height 42
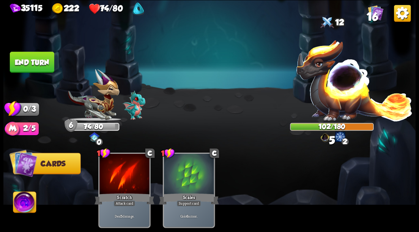
click at [30, 63] on button "End turn" at bounding box center [32, 62] width 44 height 21
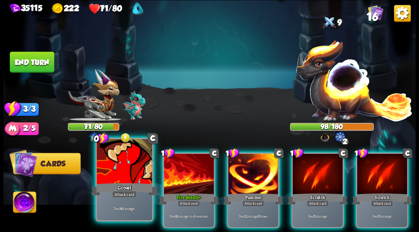
click at [123, 174] on div at bounding box center [124, 162] width 55 height 47
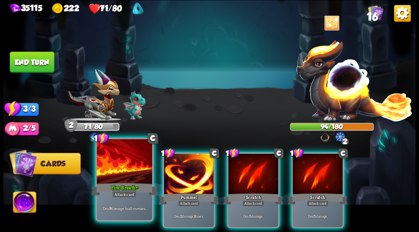
click at [122, 174] on div at bounding box center [124, 162] width 55 height 47
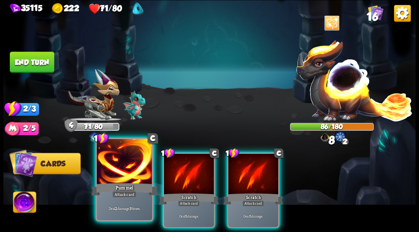
click at [121, 173] on div at bounding box center [124, 162] width 55 height 47
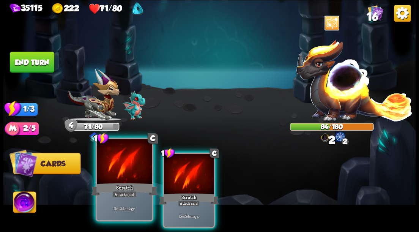
click at [120, 173] on div at bounding box center [124, 162] width 55 height 47
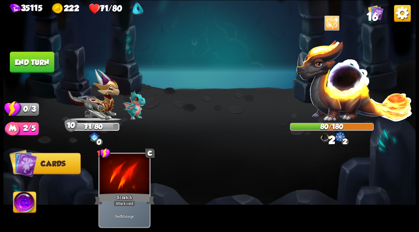
click at [30, 59] on button "End turn" at bounding box center [32, 62] width 44 height 21
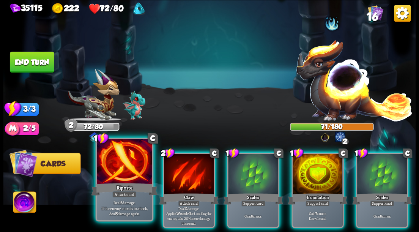
click at [109, 180] on div at bounding box center [124, 162] width 55 height 47
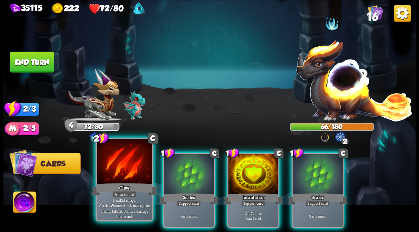
click at [127, 181] on div at bounding box center [124, 162] width 55 height 47
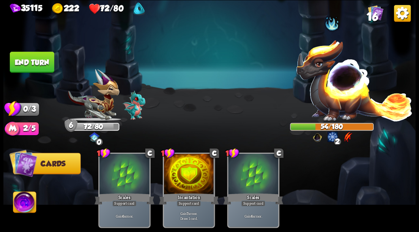
click at [38, 60] on button "End turn" at bounding box center [32, 62] width 44 height 21
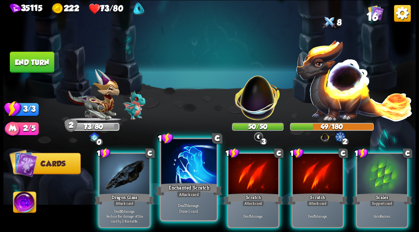
click at [184, 183] on div "Enchanted Scratch" at bounding box center [189, 189] width 66 height 15
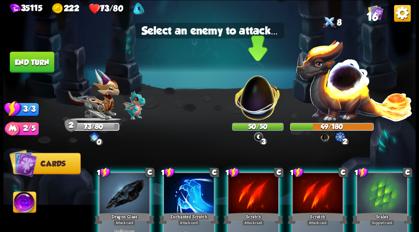
click at [247, 96] on img at bounding box center [258, 94] width 54 height 54
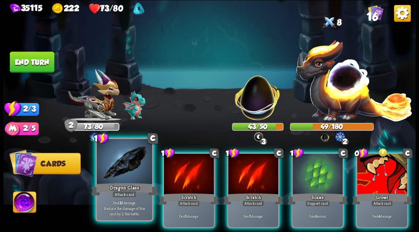
click at [115, 176] on div at bounding box center [124, 162] width 55 height 47
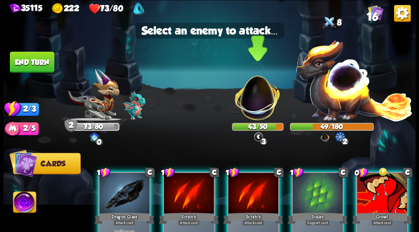
click at [249, 100] on img at bounding box center [258, 94] width 54 height 54
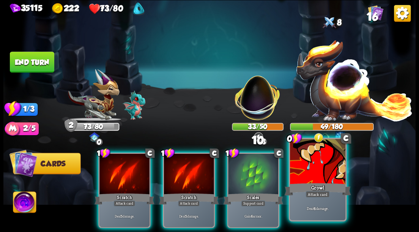
drag, startPoint x: 335, startPoint y: 184, endPoint x: 335, endPoint y: 160, distance: 24.7
click at [335, 184] on div "Growl" at bounding box center [318, 189] width 66 height 15
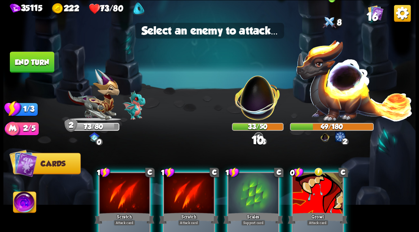
click at [347, 84] on img at bounding box center [354, 80] width 117 height 82
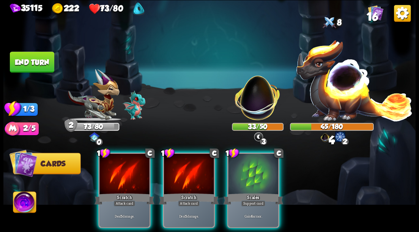
drag, startPoint x: 122, startPoint y: 177, endPoint x: 182, endPoint y: 129, distance: 76.6
click at [122, 176] on div at bounding box center [124, 174] width 50 height 42
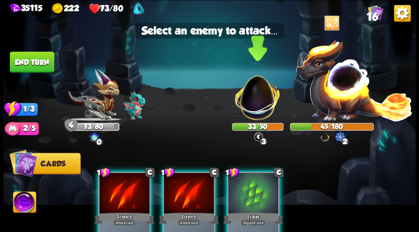
click at [248, 102] on img at bounding box center [258, 94] width 54 height 54
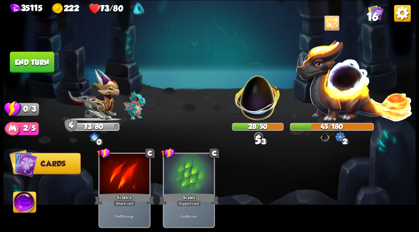
drag, startPoint x: 17, startPoint y: 66, endPoint x: 128, endPoint y: 70, distance: 110.9
click at [17, 66] on button "End turn" at bounding box center [32, 62] width 44 height 21
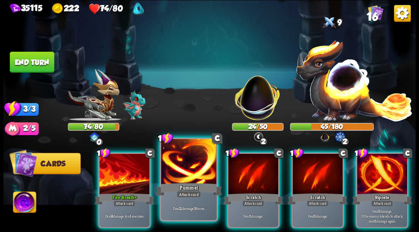
click at [175, 168] on div at bounding box center [188, 162] width 55 height 47
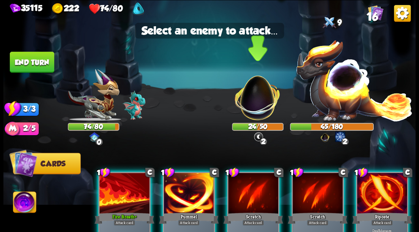
click at [254, 99] on img at bounding box center [258, 94] width 54 height 54
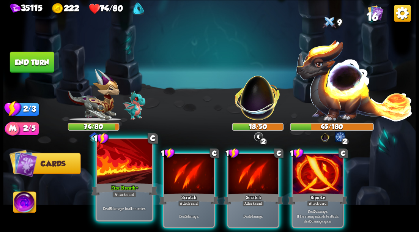
click at [130, 165] on div at bounding box center [124, 162] width 55 height 47
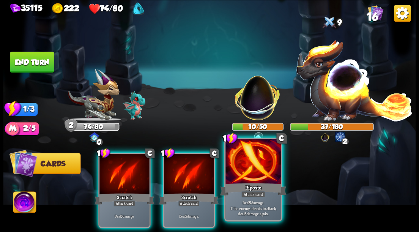
click at [240, 187] on div "Riposte" at bounding box center [253, 189] width 66 height 15
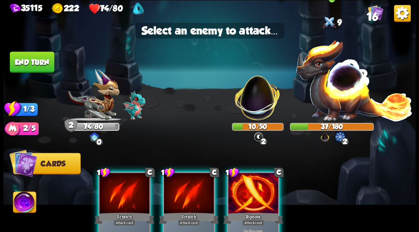
click at [332, 91] on img at bounding box center [354, 80] width 117 height 82
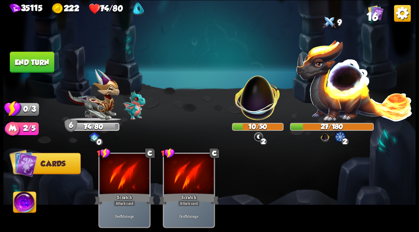
click at [27, 57] on button "End turn" at bounding box center [32, 62] width 44 height 21
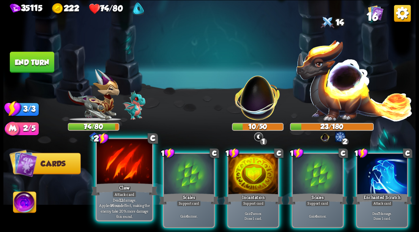
click at [122, 171] on div at bounding box center [124, 162] width 55 height 47
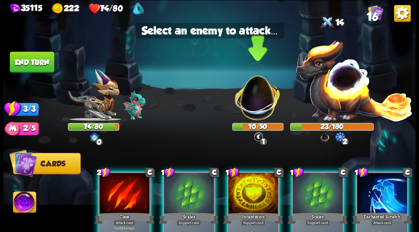
click at [257, 103] on img at bounding box center [258, 94] width 54 height 54
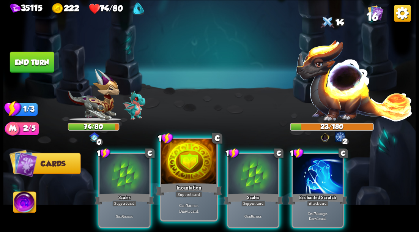
click at [195, 172] on div at bounding box center [188, 162] width 55 height 47
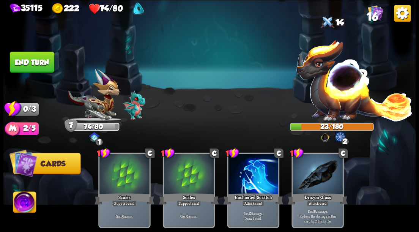
click at [41, 59] on button "End turn" at bounding box center [32, 62] width 44 height 21
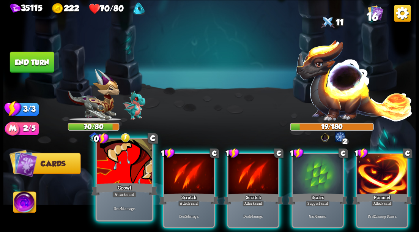
click at [122, 167] on div at bounding box center [124, 162] width 55 height 47
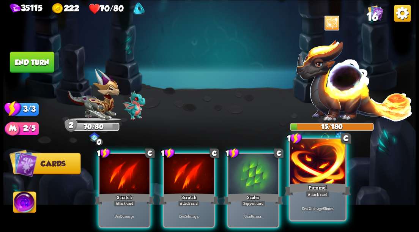
click at [311, 174] on div at bounding box center [317, 162] width 55 height 47
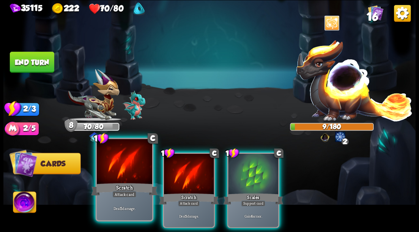
click at [121, 167] on div at bounding box center [124, 162] width 55 height 47
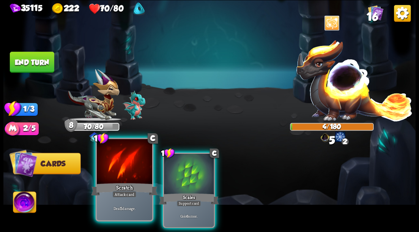
click at [121, 167] on div at bounding box center [124, 162] width 55 height 47
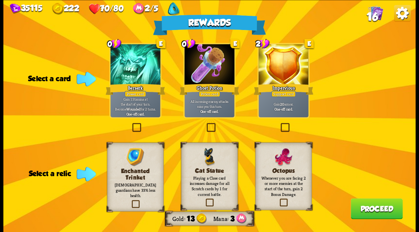
click at [205, 124] on label at bounding box center [205, 124] width 0 height 0
click at [0, 0] on input "checkbox" at bounding box center [0, 0] width 0 height 0
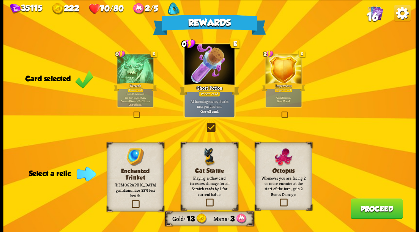
click at [279, 199] on label at bounding box center [279, 199] width 0 height 0
click at [0, 0] on input "checkbox" at bounding box center [0, 0] width 0 height 0
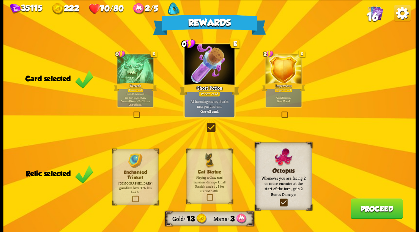
click at [368, 210] on button "Proceed" at bounding box center [377, 208] width 52 height 21
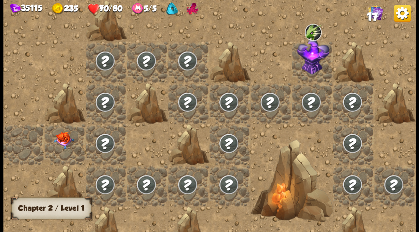
click at [61, 142] on img at bounding box center [64, 139] width 20 height 17
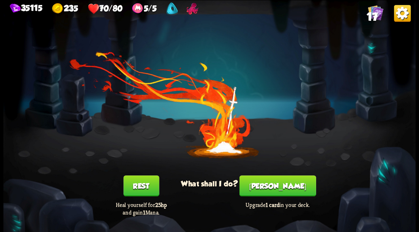
click at [279, 190] on button "[PERSON_NAME]" at bounding box center [277, 185] width 77 height 21
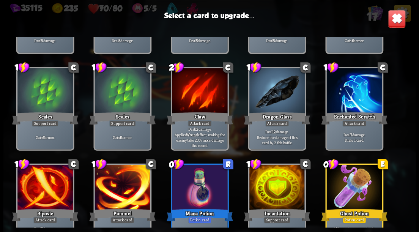
scroll to position [125, 0]
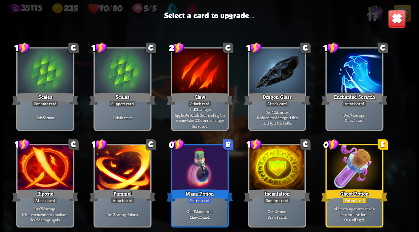
click at [279, 167] on div at bounding box center [276, 168] width 55 height 47
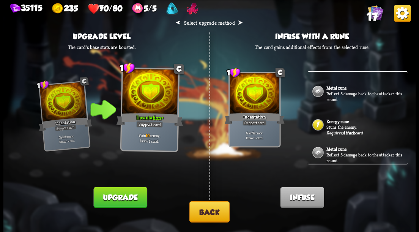
scroll to position [0, 0]
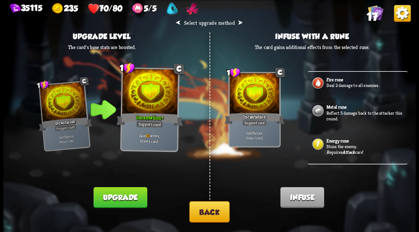
click at [209, 210] on button "Back" at bounding box center [209, 211] width 40 height 21
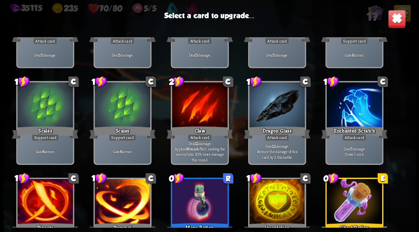
scroll to position [125, 0]
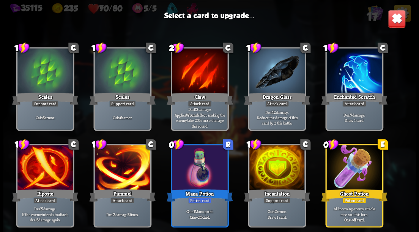
click at [356, 68] on div at bounding box center [354, 71] width 55 height 47
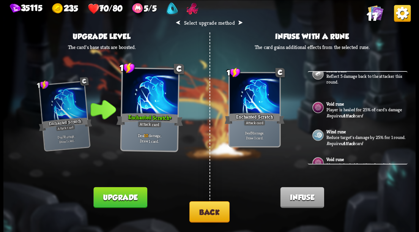
scroll to position [126, 0]
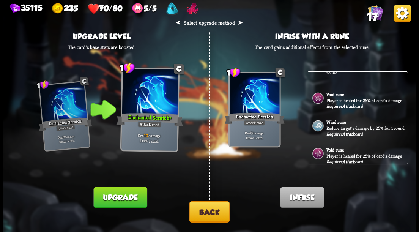
click at [335, 130] on p "Reduce target's damage by 25% for 1 round." at bounding box center [366, 128] width 80 height 6
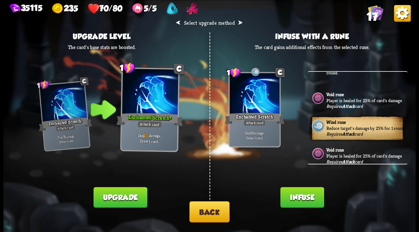
click at [307, 198] on button "Infuse" at bounding box center [302, 197] width 44 height 21
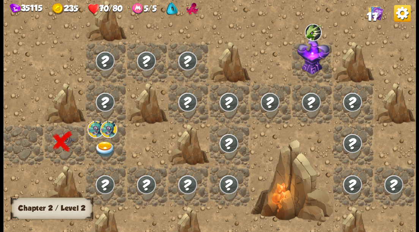
click at [102, 148] on img at bounding box center [105, 149] width 20 height 16
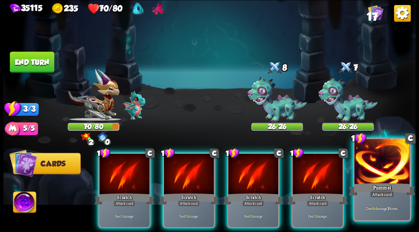
click at [380, 176] on div at bounding box center [381, 162] width 55 height 47
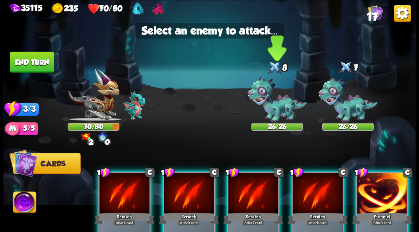
click at [280, 109] on img at bounding box center [276, 100] width 59 height 46
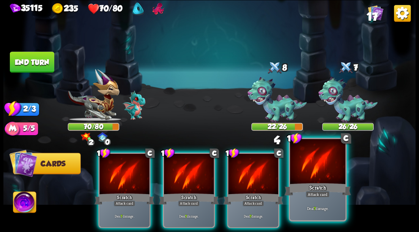
click at [320, 185] on div "Scratch" at bounding box center [318, 189] width 66 height 15
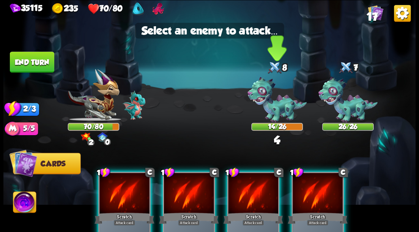
click at [277, 108] on img at bounding box center [276, 100] width 59 height 46
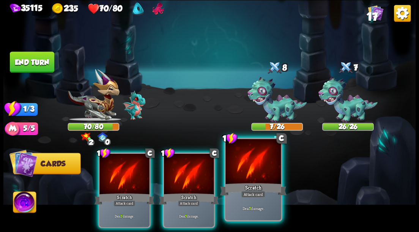
click at [253, 172] on div at bounding box center [252, 162] width 55 height 47
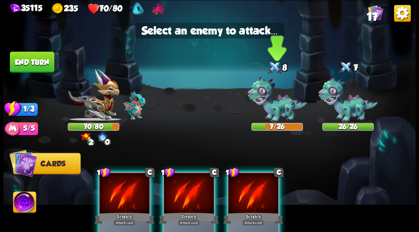
click at [273, 105] on img at bounding box center [276, 100] width 59 height 46
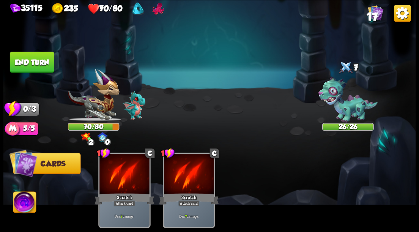
click at [39, 61] on button "End turn" at bounding box center [32, 62] width 44 height 21
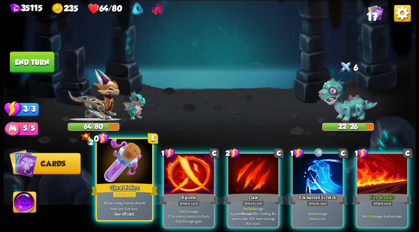
click at [122, 165] on div at bounding box center [124, 162] width 55 height 47
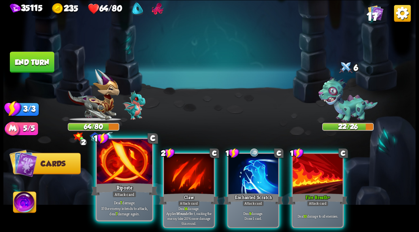
click at [118, 162] on div at bounding box center [124, 162] width 55 height 47
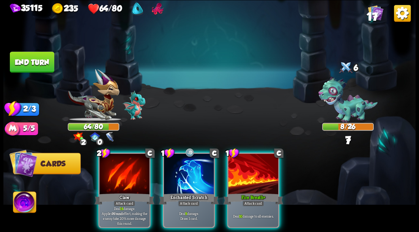
click at [118, 162] on div at bounding box center [124, 174] width 50 height 42
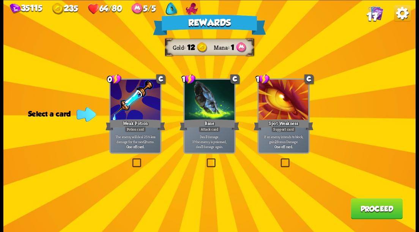
click at [205, 159] on label at bounding box center [205, 159] width 0 height 0
click at [0, 0] on input "checkbox" at bounding box center [0, 0] width 0 height 0
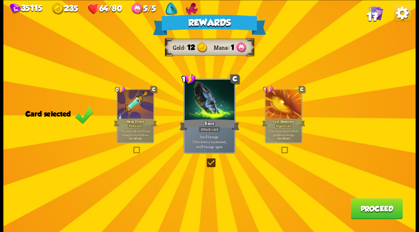
click at [384, 207] on button "Proceed" at bounding box center [377, 208] width 52 height 21
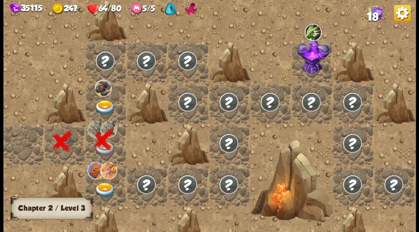
click at [104, 99] on div at bounding box center [106, 102] width 41 height 41
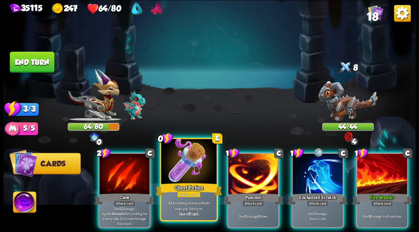
click at [181, 176] on div at bounding box center [188, 162] width 55 height 47
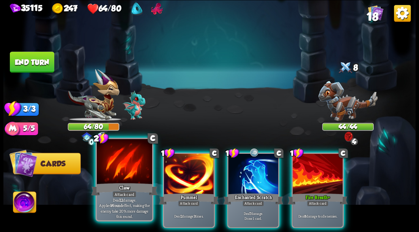
click at [110, 170] on div at bounding box center [124, 162] width 55 height 47
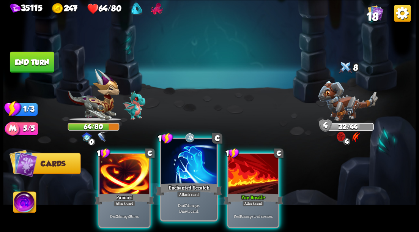
click at [179, 170] on div at bounding box center [188, 162] width 55 height 47
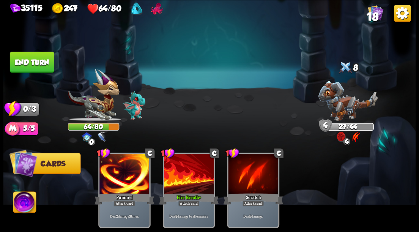
click at [41, 61] on button "End turn" at bounding box center [32, 62] width 44 height 21
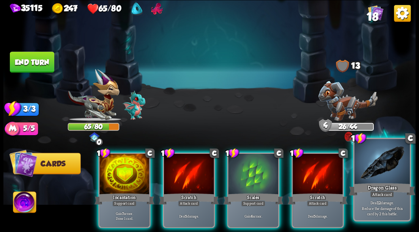
click at [382, 168] on div at bounding box center [381, 162] width 55 height 47
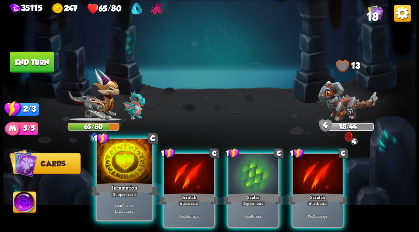
click at [115, 159] on div at bounding box center [124, 162] width 55 height 47
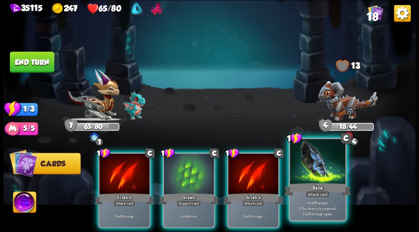
click at [307, 170] on div at bounding box center [317, 162] width 55 height 47
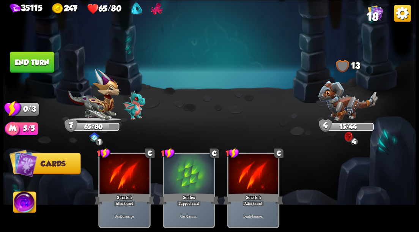
drag, startPoint x: 28, startPoint y: 57, endPoint x: 372, endPoint y: 68, distance: 344.0
click at [28, 58] on button "End turn" at bounding box center [32, 62] width 44 height 21
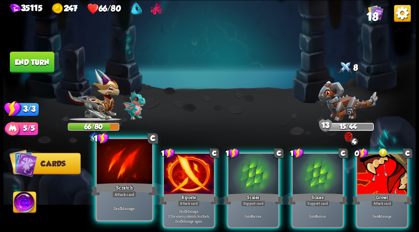
click at [135, 165] on div at bounding box center [124, 162] width 55 height 47
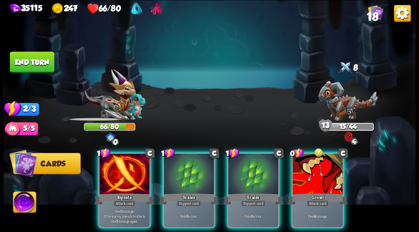
click at [135, 165] on div at bounding box center [124, 174] width 50 height 42
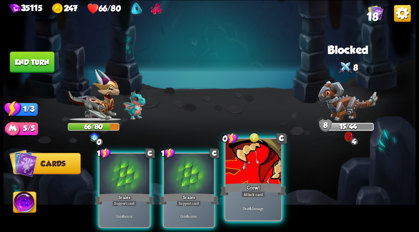
click at [263, 180] on div at bounding box center [252, 162] width 55 height 47
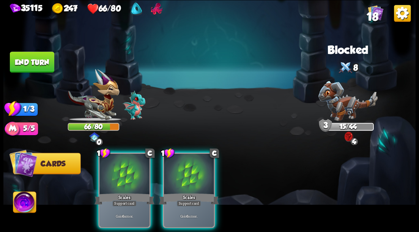
drag, startPoint x: 190, startPoint y: 173, endPoint x: 184, endPoint y: 168, distance: 8.4
click at [188, 171] on div at bounding box center [189, 174] width 50 height 42
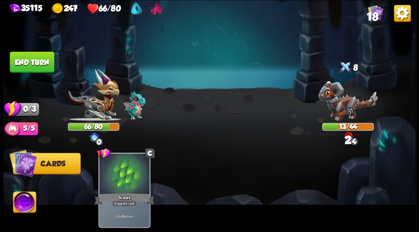
drag, startPoint x: 39, startPoint y: 61, endPoint x: 233, endPoint y: 98, distance: 197.0
click at [39, 61] on button "End turn" at bounding box center [32, 62] width 44 height 21
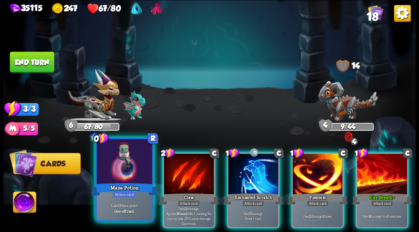
click at [121, 158] on div at bounding box center [124, 162] width 55 height 47
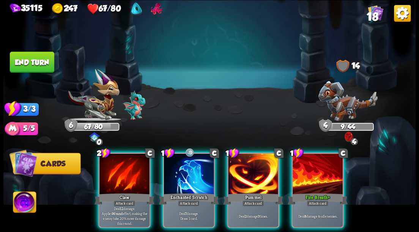
drag, startPoint x: 175, startPoint y: 165, endPoint x: 228, endPoint y: 115, distance: 72.8
click at [175, 165] on div at bounding box center [189, 174] width 50 height 42
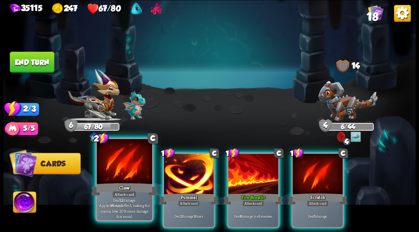
click at [121, 169] on div at bounding box center [124, 162] width 55 height 47
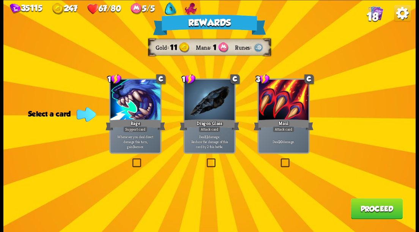
click at [376, 14] on span "18" at bounding box center [373, 16] width 12 height 13
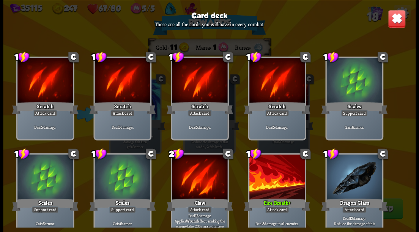
click at [393, 21] on img at bounding box center [397, 18] width 18 height 18
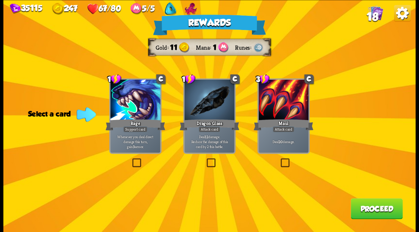
click at [361, 209] on button "Proceed" at bounding box center [377, 208] width 52 height 21
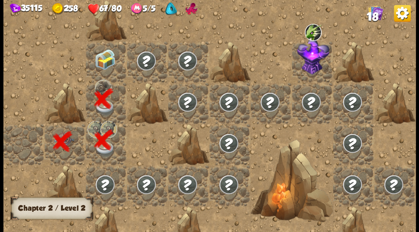
click at [99, 67] on img at bounding box center [105, 59] width 20 height 20
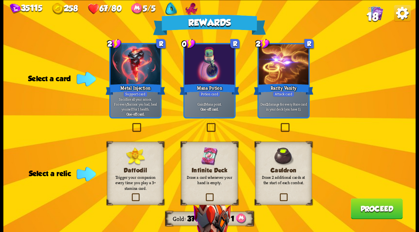
click at [279, 194] on label at bounding box center [279, 194] width 0 height 0
click at [0, 0] on input "checkbox" at bounding box center [0, 0] width 0 height 0
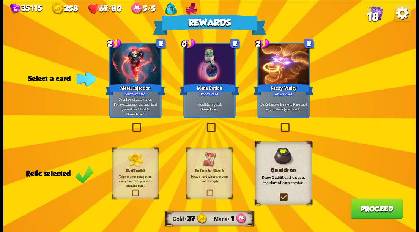
click at [378, 210] on button "Proceed" at bounding box center [377, 208] width 52 height 21
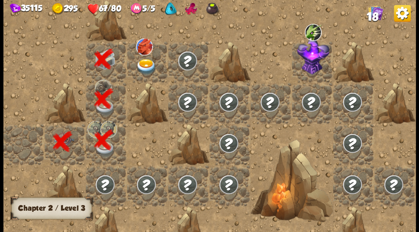
click at [146, 63] on img at bounding box center [146, 66] width 20 height 16
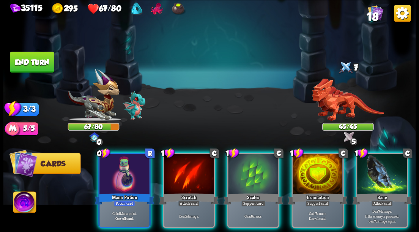
scroll to position [0, 9]
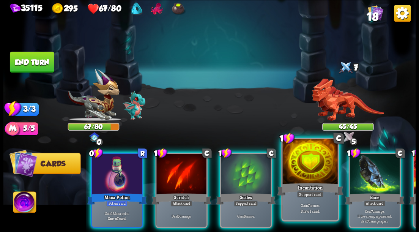
click at [302, 172] on div at bounding box center [310, 162] width 55 height 47
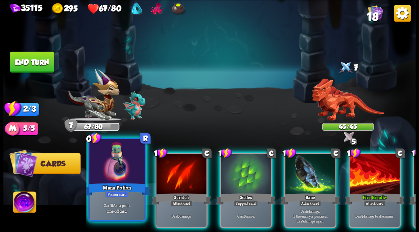
click at [104, 154] on div at bounding box center [116, 162] width 55 height 47
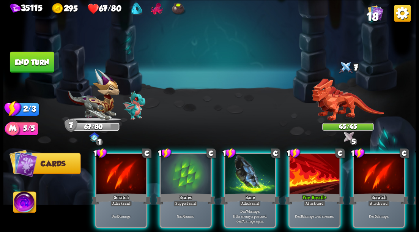
scroll to position [0, 4]
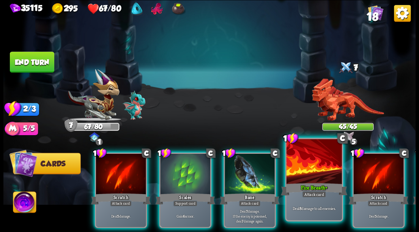
click at [312, 176] on div at bounding box center [314, 162] width 55 height 47
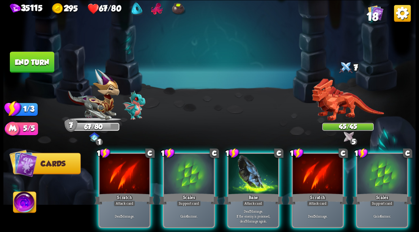
scroll to position [0, 0]
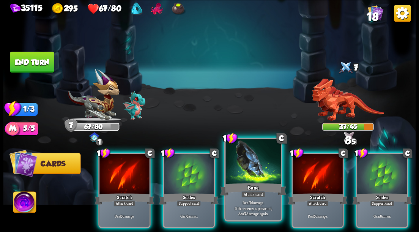
click at [244, 172] on div at bounding box center [252, 162] width 55 height 47
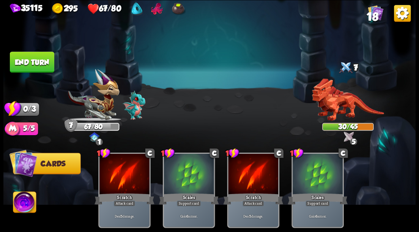
click at [39, 61] on button "End turn" at bounding box center [32, 62] width 44 height 21
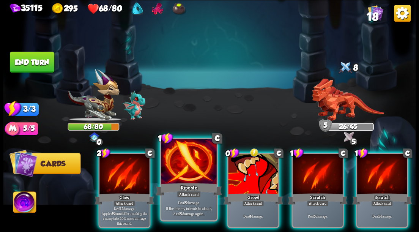
click at [172, 174] on div at bounding box center [188, 162] width 55 height 47
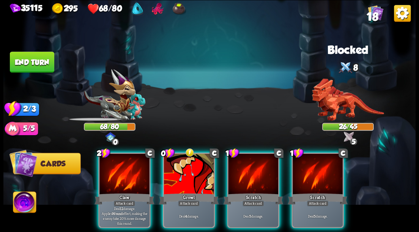
click at [172, 174] on div at bounding box center [189, 174] width 50 height 42
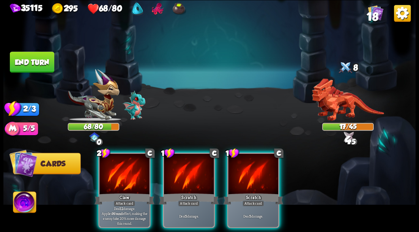
drag, startPoint x: 128, startPoint y: 179, endPoint x: 166, endPoint y: 145, distance: 51.6
click at [128, 179] on div at bounding box center [124, 174] width 50 height 42
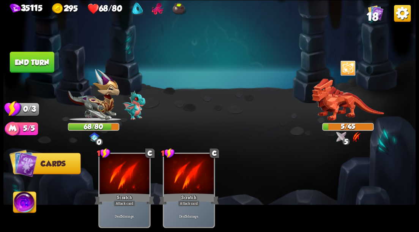
click at [35, 67] on button "End turn" at bounding box center [32, 62] width 44 height 21
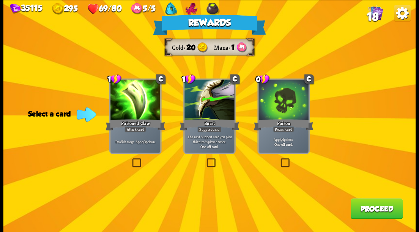
click at [279, 159] on label at bounding box center [279, 159] width 0 height 0
click at [0, 0] on input "checkbox" at bounding box center [0, 0] width 0 height 0
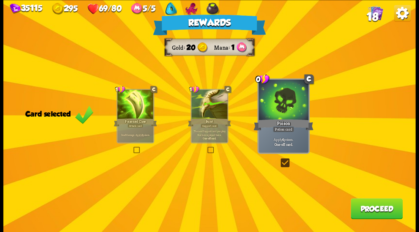
click at [132, 147] on label at bounding box center [132, 147] width 0 height 0
click at [0, 0] on input "checkbox" at bounding box center [0, 0] width 0 height 0
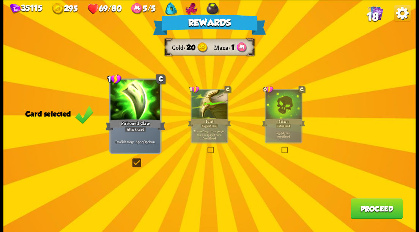
click at [376, 203] on button "Proceed" at bounding box center [377, 208] width 52 height 21
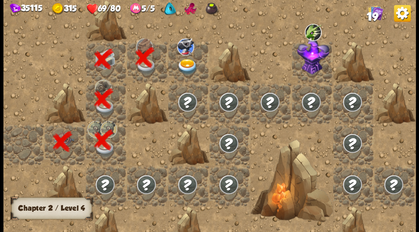
click at [181, 65] on img at bounding box center [187, 66] width 20 height 16
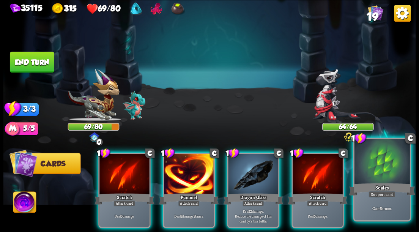
click at [382, 170] on div at bounding box center [381, 162] width 55 height 47
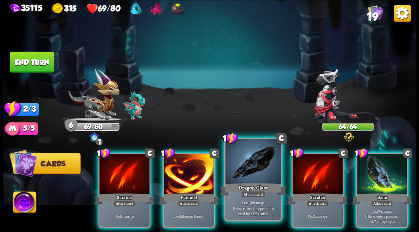
click at [253, 179] on div at bounding box center [252, 162] width 55 height 47
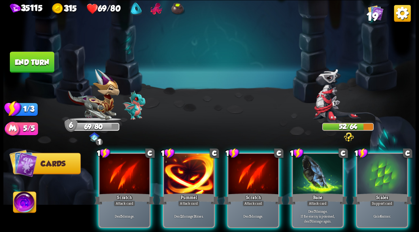
click at [385, 169] on div at bounding box center [382, 174] width 50 height 42
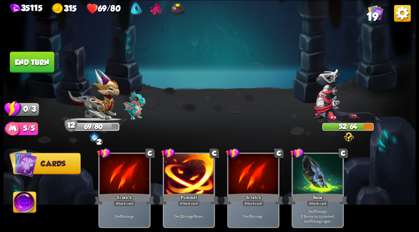
click at [27, 65] on button "End turn" at bounding box center [32, 62] width 44 height 21
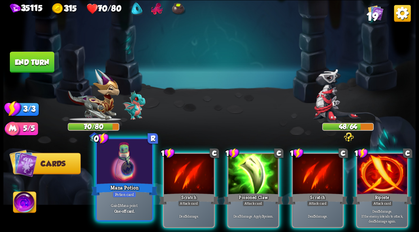
click at [115, 165] on div at bounding box center [124, 162] width 55 height 47
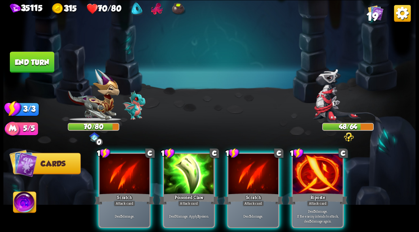
click at [323, 164] on div at bounding box center [318, 174] width 50 height 42
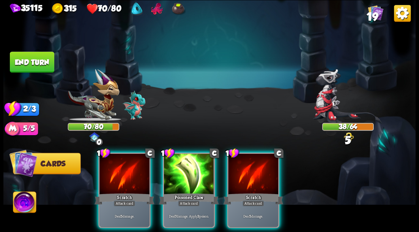
click at [252, 168] on div at bounding box center [253, 174] width 50 height 42
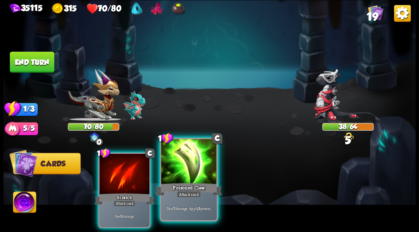
click at [186, 169] on div at bounding box center [188, 162] width 55 height 47
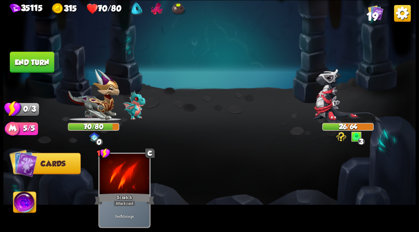
click at [35, 66] on button "End turn" at bounding box center [32, 62] width 44 height 21
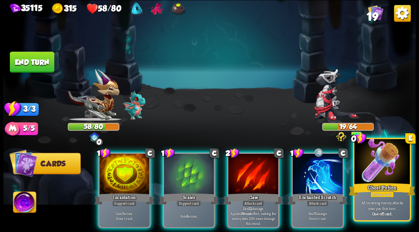
click at [380, 173] on div at bounding box center [381, 162] width 55 height 47
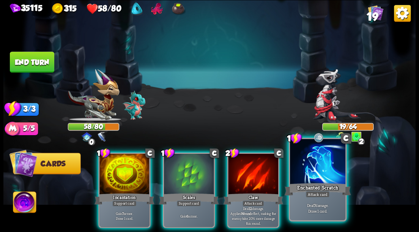
click at [326, 167] on div at bounding box center [317, 162] width 55 height 47
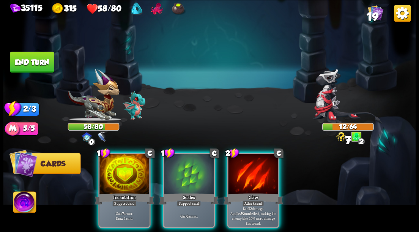
click at [266, 167] on div at bounding box center [253, 174] width 50 height 42
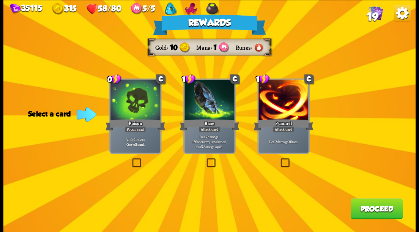
click at [366, 210] on button "Proceed" at bounding box center [377, 208] width 52 height 21
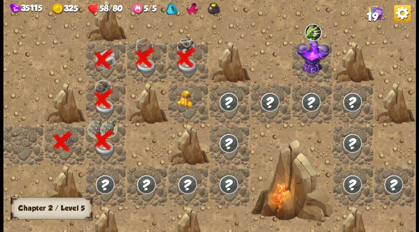
click at [180, 104] on img at bounding box center [187, 98] width 20 height 17
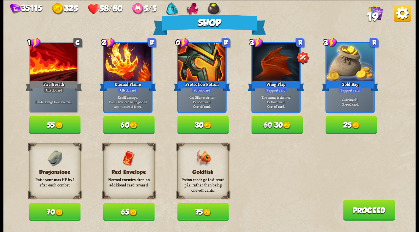
click at [205, 209] on img at bounding box center [207, 212] width 8 height 8
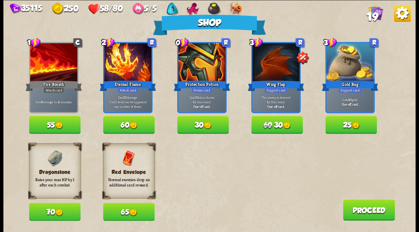
click at [43, 212] on button "70" at bounding box center [55, 212] width 52 height 18
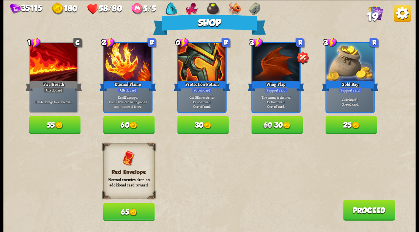
click at [131, 207] on button "65" at bounding box center [129, 212] width 52 height 18
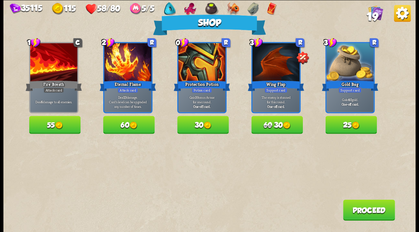
click at [369, 210] on button "Proceed" at bounding box center [369, 209] width 52 height 21
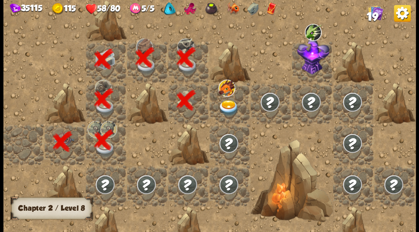
click at [224, 105] on img at bounding box center [229, 108] width 20 height 16
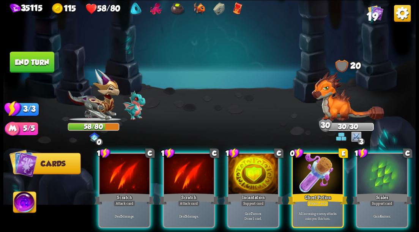
click at [184, 6] on img at bounding box center [177, 8] width 14 height 13
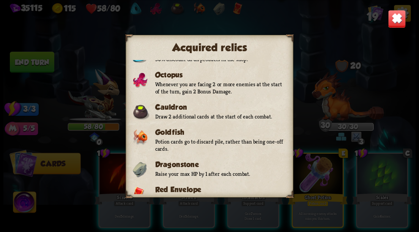
scroll to position [54, 0]
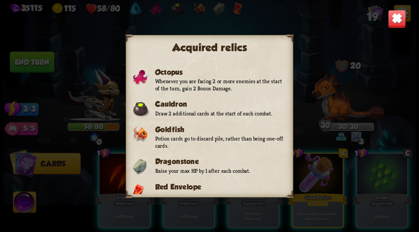
click at [402, 16] on img at bounding box center [397, 18] width 18 height 18
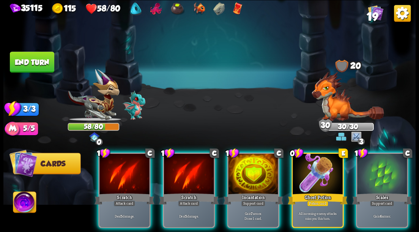
click at [350, 92] on div at bounding box center [348, 98] width 52 height 45
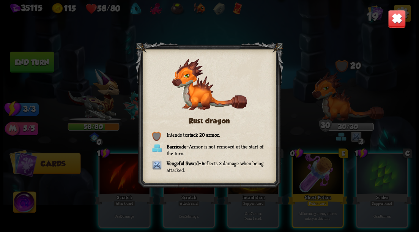
click at [398, 22] on img at bounding box center [397, 18] width 18 height 18
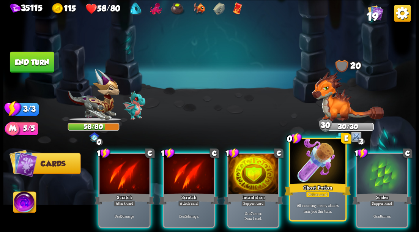
click at [307, 167] on div at bounding box center [317, 162] width 55 height 47
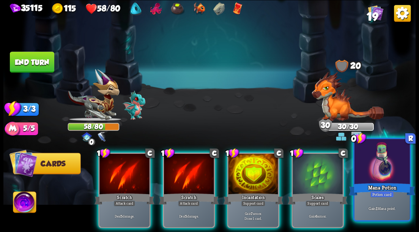
click at [384, 170] on div at bounding box center [381, 162] width 55 height 47
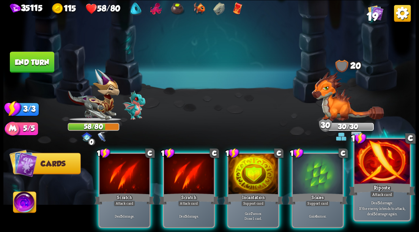
click at [381, 167] on div at bounding box center [381, 162] width 55 height 47
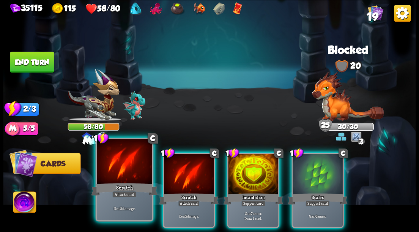
click at [125, 176] on div at bounding box center [124, 162] width 55 height 47
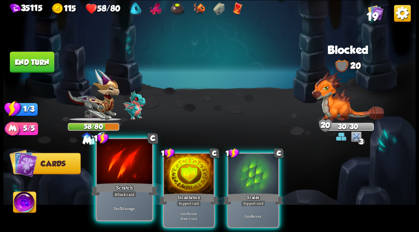
drag, startPoint x: 123, startPoint y: 172, endPoint x: 126, endPoint y: 169, distance: 4.3
click at [126, 169] on div at bounding box center [124, 162] width 55 height 47
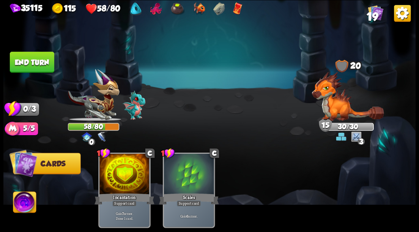
drag, startPoint x: 40, startPoint y: 63, endPoint x: 219, endPoint y: 94, distance: 181.5
click at [41, 62] on button "End turn" at bounding box center [32, 62] width 44 height 21
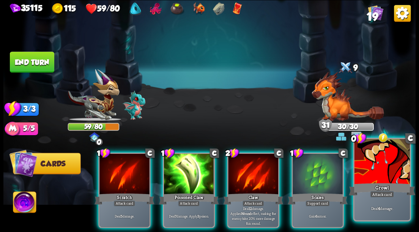
click at [385, 175] on div at bounding box center [381, 162] width 55 height 47
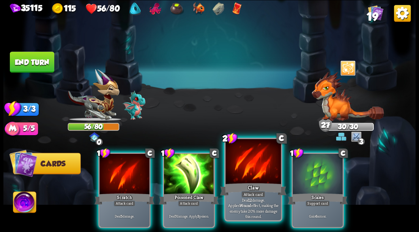
click at [247, 164] on div at bounding box center [252, 162] width 55 height 47
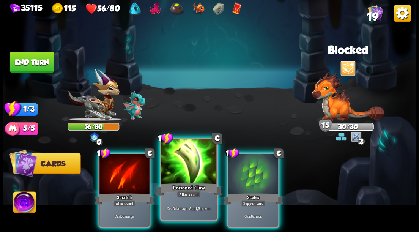
click at [189, 165] on div at bounding box center [188, 162] width 55 height 47
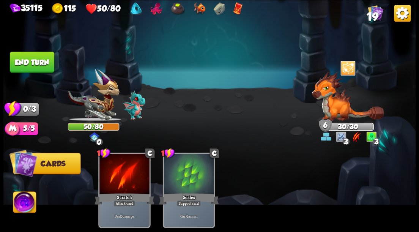
click at [32, 59] on button "End turn" at bounding box center [32, 62] width 44 height 21
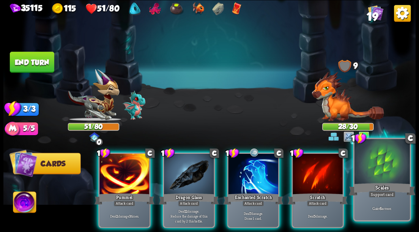
click at [392, 174] on div at bounding box center [381, 162] width 55 height 47
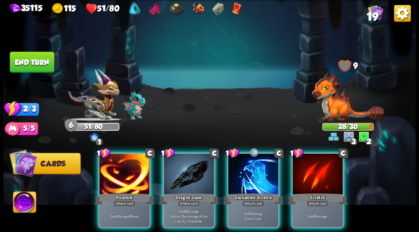
click at [331, 113] on img at bounding box center [348, 95] width 72 height 49
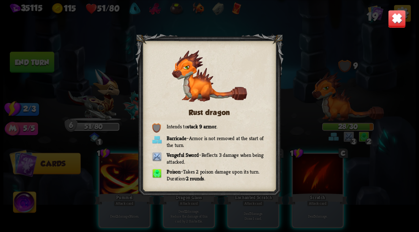
click at [397, 21] on img at bounding box center [397, 18] width 18 height 18
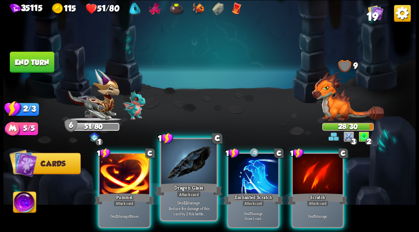
click at [187, 160] on div at bounding box center [188, 162] width 55 height 47
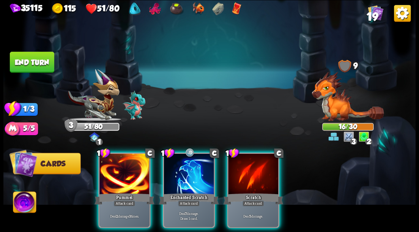
drag, startPoint x: 178, startPoint y: 175, endPoint x: 208, endPoint y: 129, distance: 54.2
click at [178, 174] on div at bounding box center [189, 174] width 50 height 42
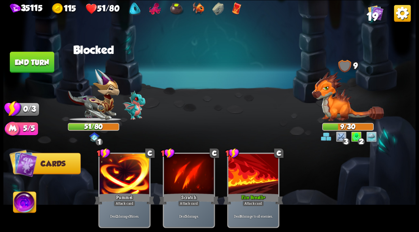
click at [41, 61] on button "End turn" at bounding box center [32, 62] width 44 height 21
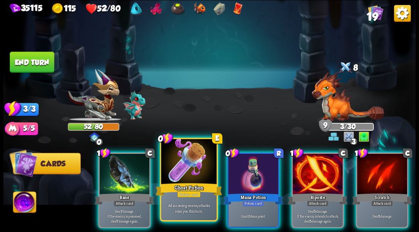
click at [187, 165] on div at bounding box center [188, 162] width 55 height 47
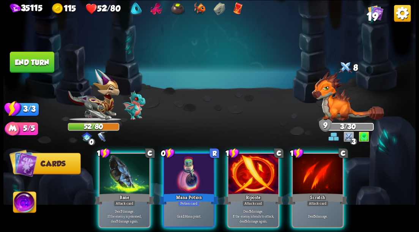
drag, startPoint x: 317, startPoint y: 162, endPoint x: 312, endPoint y: 144, distance: 19.0
click at [317, 163] on div at bounding box center [318, 174] width 50 height 42
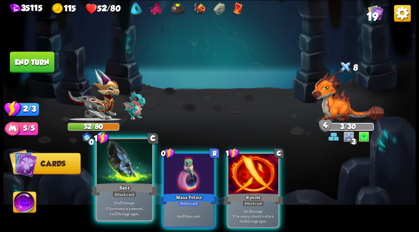
click at [128, 165] on div at bounding box center [124, 162] width 55 height 47
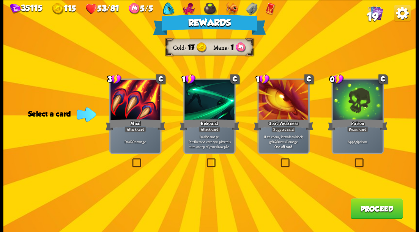
click at [365, 214] on button "Proceed" at bounding box center [377, 208] width 52 height 21
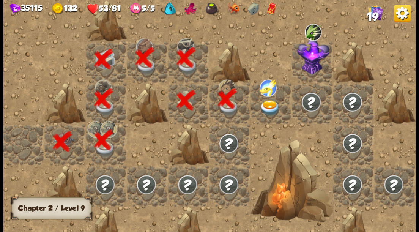
click at [268, 106] on img at bounding box center [270, 108] width 20 height 16
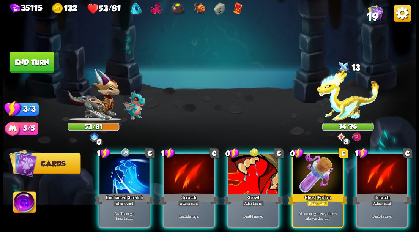
click at [349, 93] on div at bounding box center [348, 98] width 52 height 45
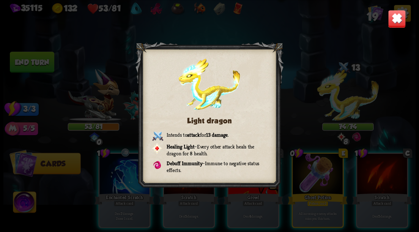
click at [395, 22] on img at bounding box center [397, 18] width 18 height 18
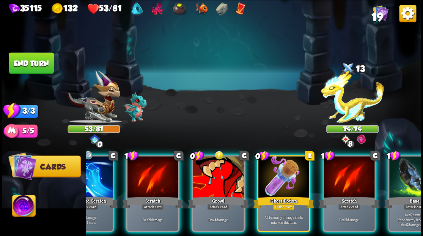
scroll to position [0, 28]
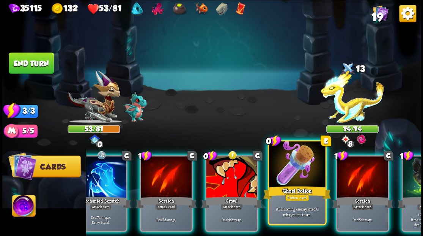
click at [297, 171] on div at bounding box center [297, 164] width 56 height 47
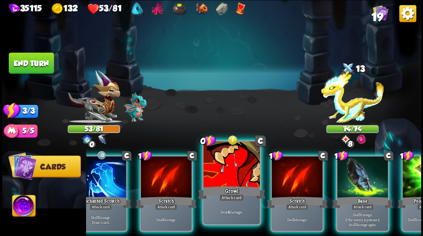
click at [236, 169] on div at bounding box center [231, 164] width 56 height 47
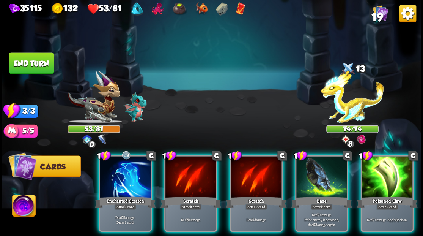
scroll to position [0, 0]
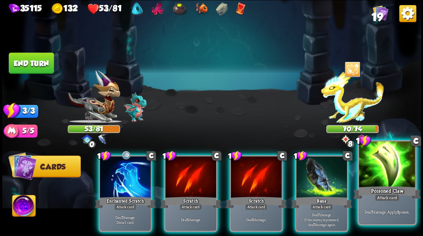
click at [386, 172] on div at bounding box center [387, 164] width 56 height 47
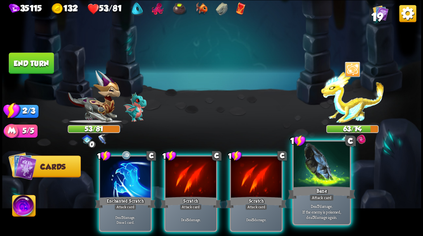
click at [325, 179] on div at bounding box center [321, 164] width 56 height 47
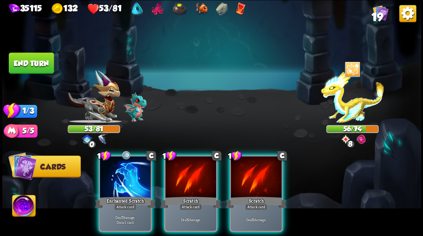
drag, startPoint x: 118, startPoint y: 176, endPoint x: 200, endPoint y: 105, distance: 108.7
click at [118, 175] on div at bounding box center [125, 177] width 51 height 43
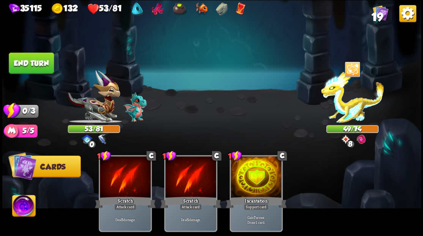
click at [33, 64] on button "End turn" at bounding box center [31, 62] width 45 height 21
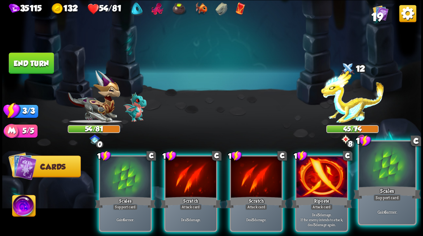
click at [384, 172] on div at bounding box center [387, 164] width 56 height 47
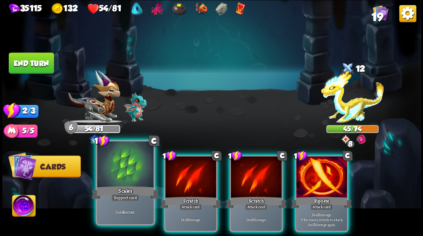
click at [130, 174] on div at bounding box center [125, 164] width 56 height 47
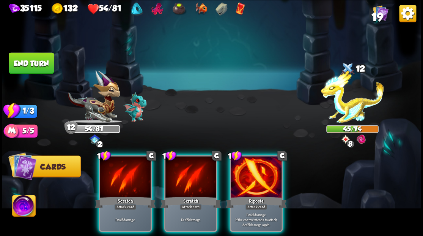
click at [250, 174] on div at bounding box center [256, 177] width 51 height 43
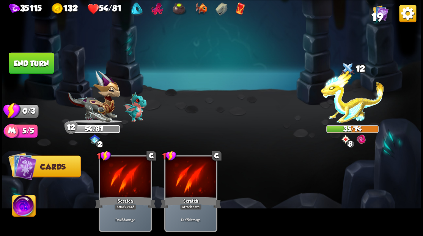
click at [40, 65] on button "End turn" at bounding box center [31, 62] width 45 height 21
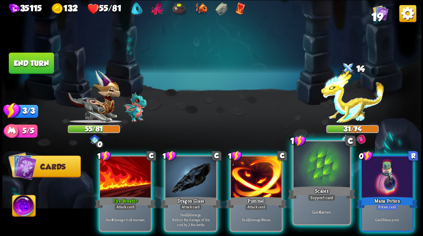
click at [319, 170] on div at bounding box center [321, 164] width 56 height 47
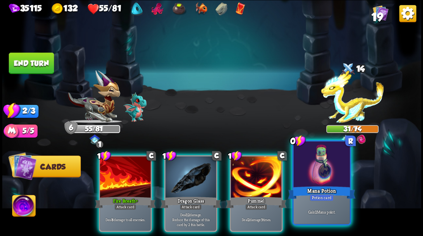
click at [320, 170] on div at bounding box center [321, 164] width 56 height 47
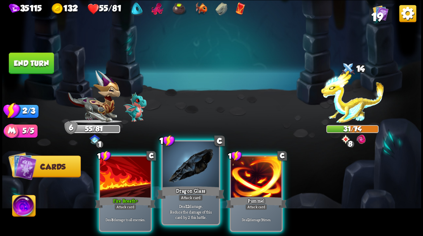
click at [181, 172] on div at bounding box center [190, 164] width 56 height 47
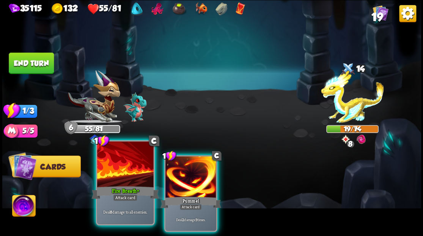
click at [113, 179] on div at bounding box center [125, 164] width 56 height 47
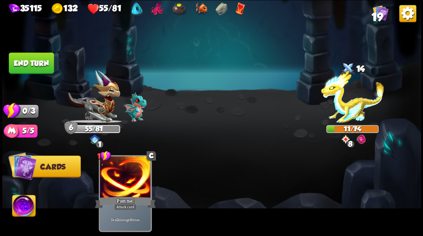
click at [30, 68] on button "End turn" at bounding box center [31, 62] width 45 height 21
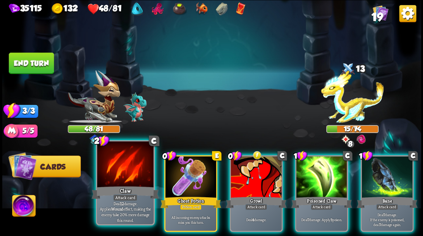
click at [131, 175] on div at bounding box center [125, 164] width 56 height 47
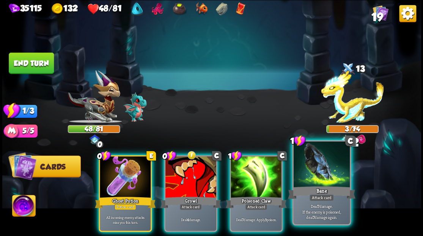
click at [315, 169] on div at bounding box center [321, 164] width 56 height 47
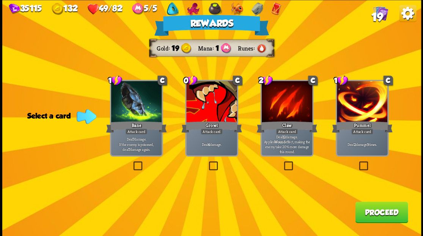
click at [375, 16] on span "19" at bounding box center [376, 17] width 11 height 13
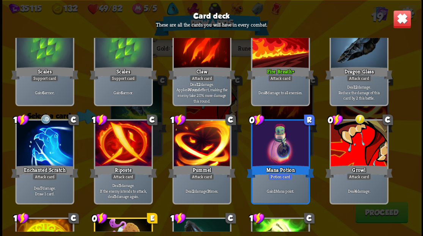
scroll to position [177, 0]
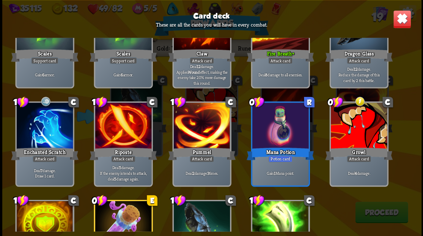
click at [400, 22] on img at bounding box center [402, 19] width 18 height 18
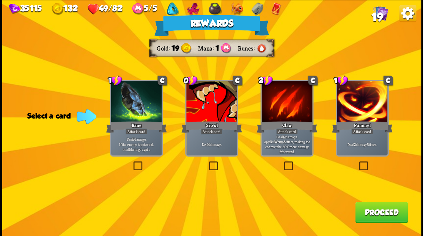
click at [392, 214] on button "Proceed" at bounding box center [381, 211] width 53 height 21
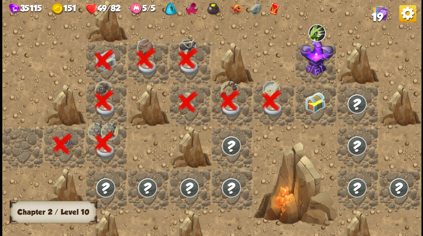
click at [311, 105] on img at bounding box center [314, 102] width 21 height 21
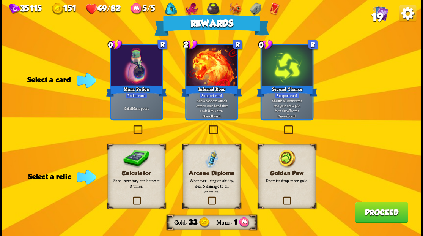
click at [131, 197] on label at bounding box center [131, 197] width 0 height 0
click at [0, 0] on input "checkbox" at bounding box center [0, 0] width 0 height 0
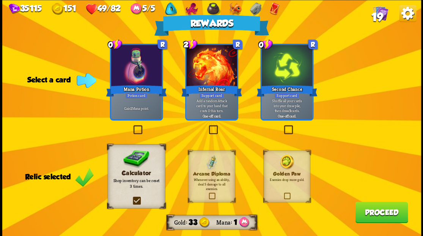
click at [282, 126] on label at bounding box center [282, 126] width 0 height 0
click at [0, 0] on input "checkbox" at bounding box center [0, 0] width 0 height 0
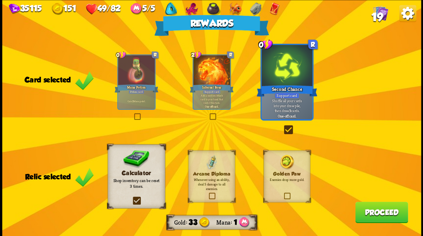
click at [368, 220] on button "Proceed" at bounding box center [381, 211] width 53 height 21
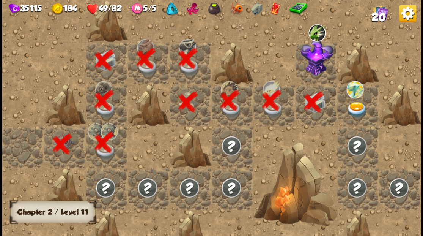
scroll to position [0, 146]
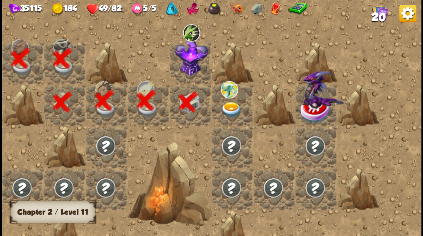
click at [190, 61] on img at bounding box center [191, 57] width 33 height 37
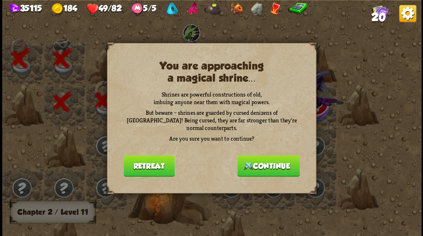
click at [275, 163] on button "Continue" at bounding box center [268, 165] width 63 height 21
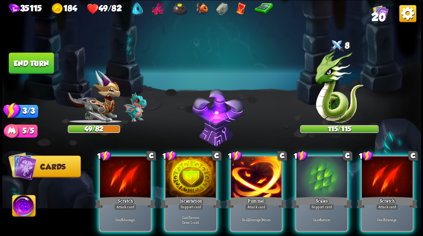
click at [340, 92] on div "Select an enemy to attack... You don't have enough stamina to play that card...…" at bounding box center [211, 118] width 419 height 236
click at [340, 92] on div at bounding box center [339, 88] width 79 height 69
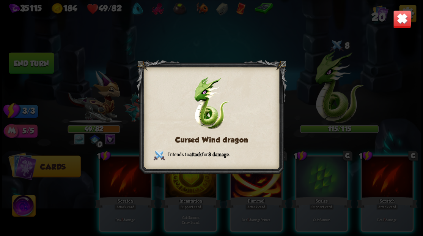
click at [403, 20] on img at bounding box center [402, 19] width 18 height 18
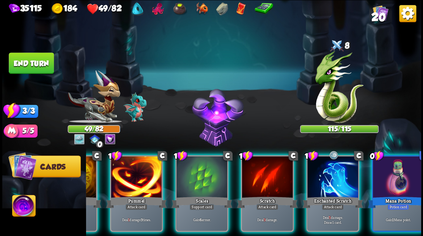
scroll to position [0, 148]
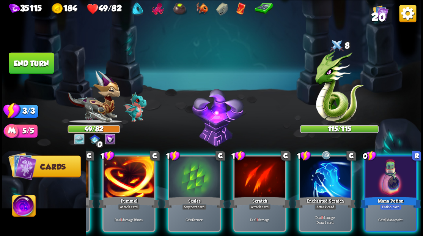
click at [26, 206] on img at bounding box center [23, 207] width 23 height 24
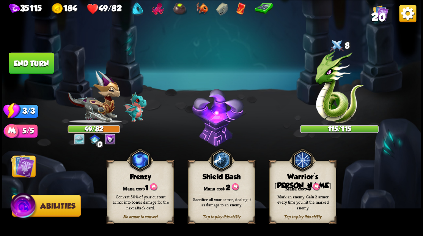
click at [308, 179] on div "Warrior's [PERSON_NAME]" at bounding box center [302, 180] width 66 height 17
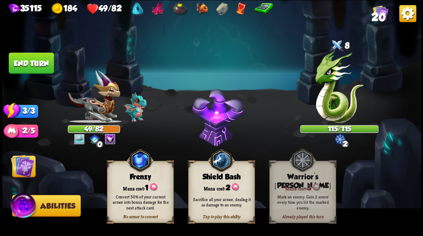
click at [20, 171] on img at bounding box center [23, 166] width 24 height 24
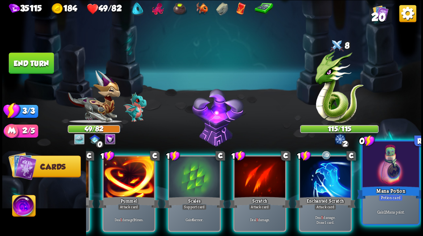
click at [393, 183] on div at bounding box center [390, 164] width 56 height 47
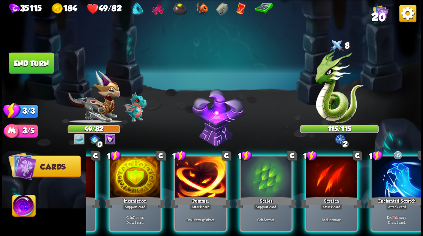
scroll to position [0, 66]
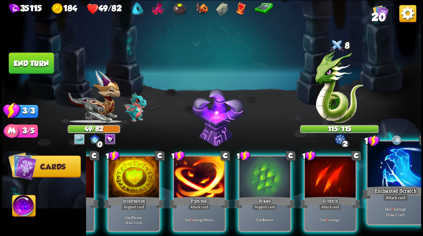
click at [392, 177] on div at bounding box center [395, 164] width 56 height 47
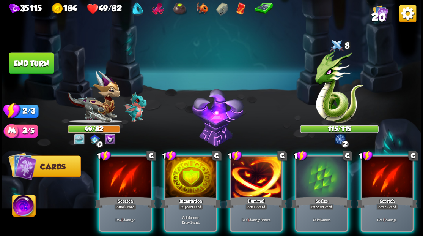
scroll to position [0, 0]
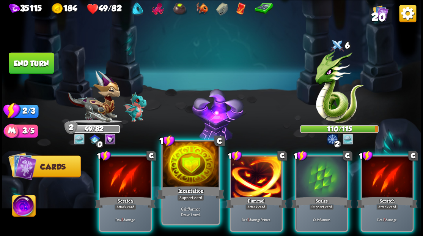
click at [190, 176] on div at bounding box center [190, 164] width 56 height 47
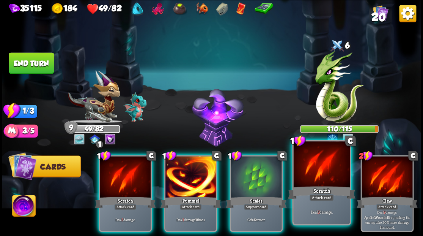
click at [320, 174] on div at bounding box center [321, 164] width 56 height 47
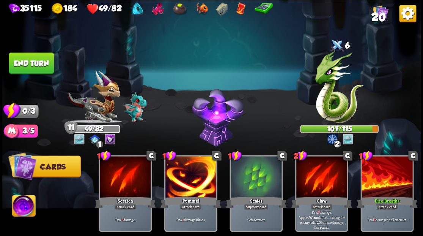
click at [32, 61] on button "End turn" at bounding box center [31, 62] width 45 height 21
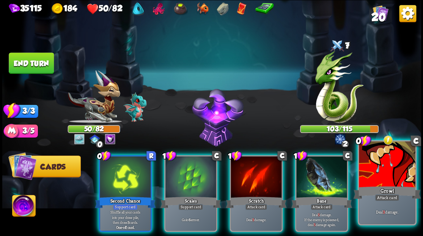
click at [389, 180] on div at bounding box center [387, 164] width 56 height 47
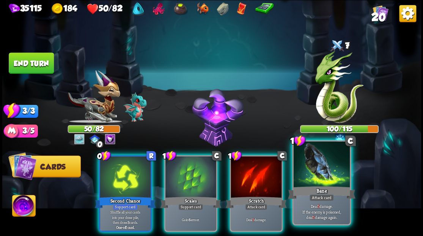
click at [328, 183] on div at bounding box center [321, 164] width 56 height 47
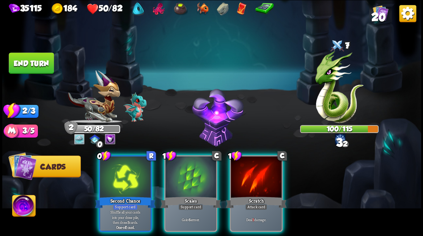
drag, startPoint x: 261, startPoint y: 179, endPoint x: 266, endPoint y: 159, distance: 20.7
click at [261, 178] on div at bounding box center [256, 177] width 51 height 43
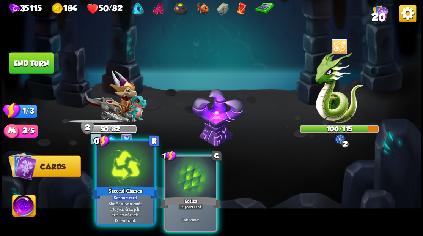
click at [126, 173] on div at bounding box center [125, 164] width 56 height 47
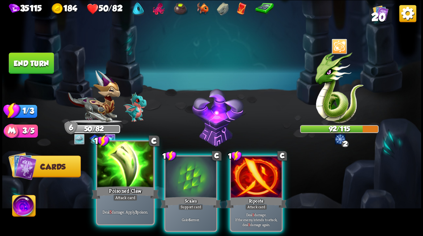
click at [131, 171] on div at bounding box center [125, 164] width 56 height 47
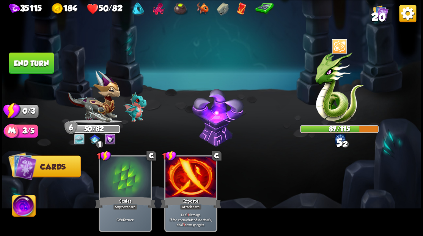
click at [36, 60] on button "End turn" at bounding box center [31, 62] width 45 height 21
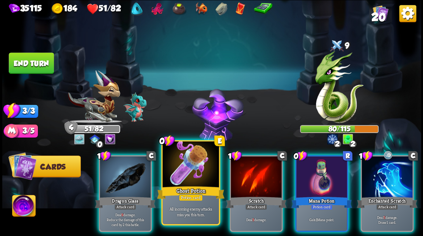
click at [178, 170] on div at bounding box center [190, 164] width 56 height 47
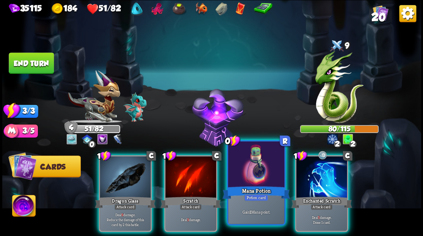
click at [265, 165] on div at bounding box center [256, 164] width 56 height 47
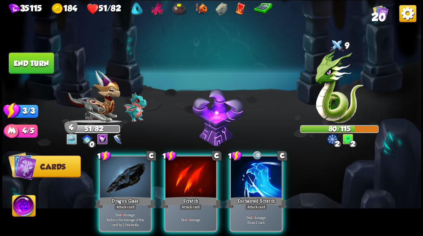
drag, startPoint x: 258, startPoint y: 169, endPoint x: 260, endPoint y: 153, distance: 15.4
click at [258, 169] on div at bounding box center [256, 177] width 51 height 43
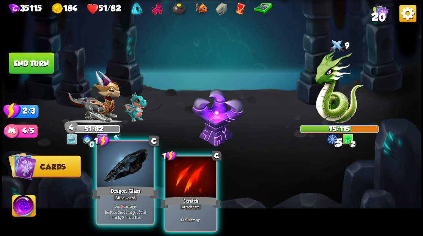
click at [112, 174] on div at bounding box center [125, 164] width 56 height 47
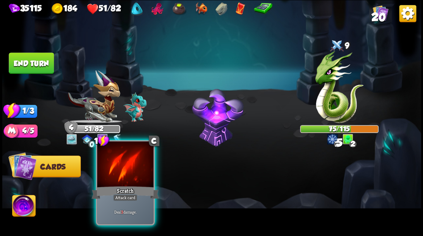
click at [112, 175] on div at bounding box center [125, 164] width 56 height 47
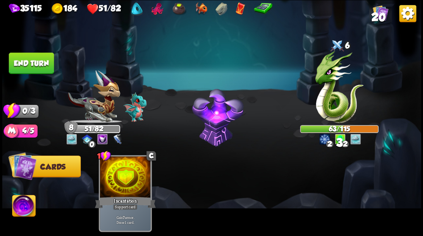
click at [24, 57] on button "End turn" at bounding box center [31, 62] width 45 height 21
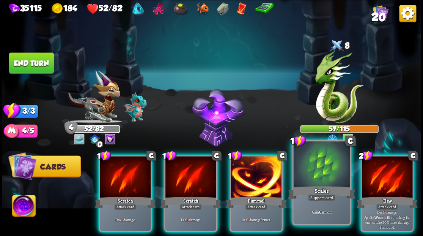
click at [314, 175] on div at bounding box center [321, 164] width 56 height 47
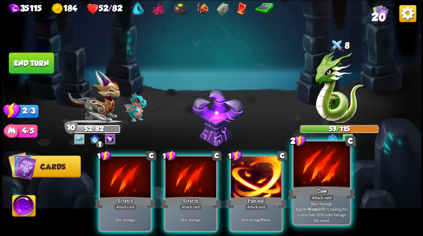
click at [315, 171] on div at bounding box center [321, 164] width 56 height 47
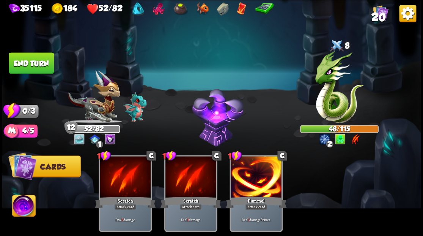
click at [40, 59] on button "End turn" at bounding box center [31, 62] width 45 height 21
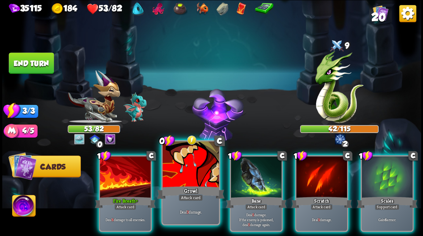
click at [187, 171] on div at bounding box center [190, 164] width 56 height 47
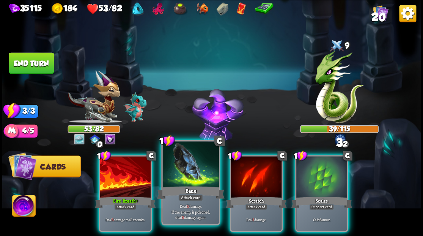
click at [188, 172] on div at bounding box center [190, 164] width 56 height 47
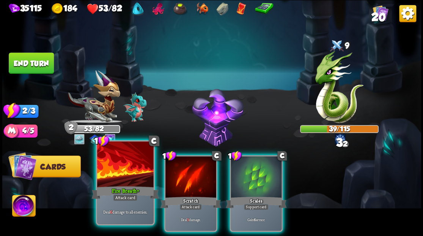
click at [133, 172] on div at bounding box center [125, 164] width 56 height 47
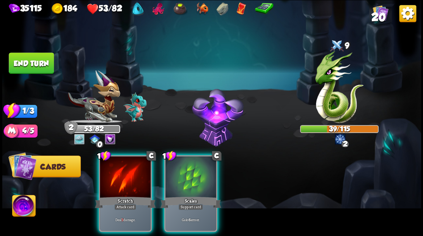
click at [133, 172] on div at bounding box center [125, 177] width 51 height 43
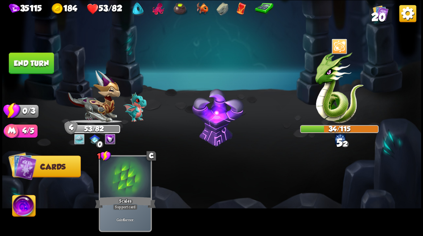
drag, startPoint x: 34, startPoint y: 63, endPoint x: 228, endPoint y: 79, distance: 194.6
click at [34, 68] on button "End turn" at bounding box center [31, 62] width 45 height 21
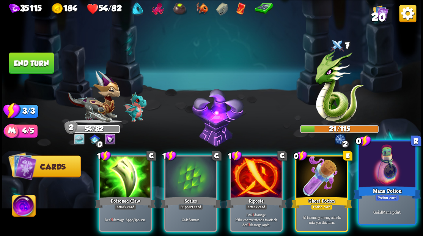
click at [371, 179] on div at bounding box center [387, 164] width 56 height 47
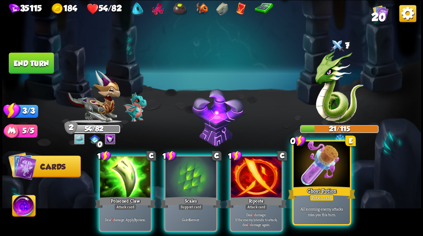
click at [319, 171] on div at bounding box center [321, 164] width 56 height 47
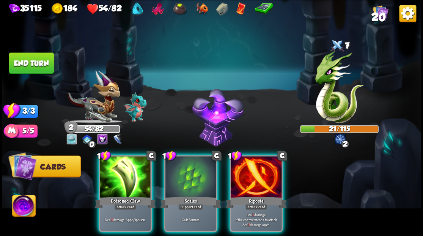
click at [38, 65] on button "End turn" at bounding box center [31, 62] width 45 height 21
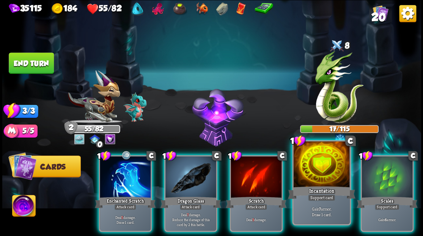
click at [319, 170] on div at bounding box center [321, 164] width 56 height 47
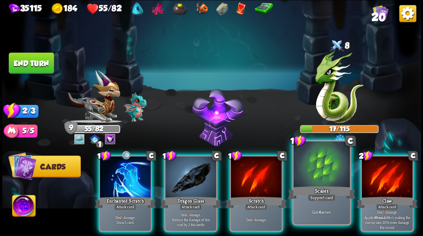
click at [318, 169] on div at bounding box center [321, 164] width 56 height 47
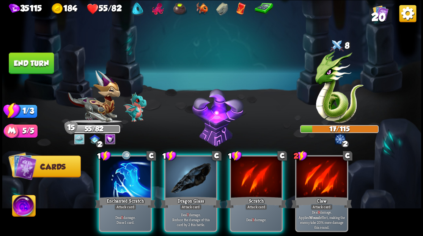
click at [48, 68] on button "End turn" at bounding box center [31, 62] width 45 height 21
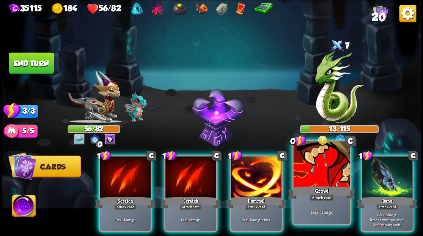
click at [326, 171] on div at bounding box center [321, 164] width 56 height 47
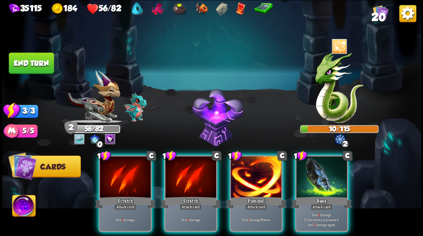
click at [37, 63] on button "End turn" at bounding box center [31, 62] width 45 height 21
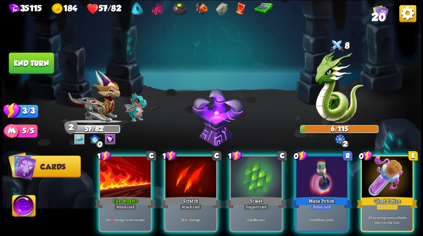
click at [403, 183] on div at bounding box center [387, 177] width 51 height 43
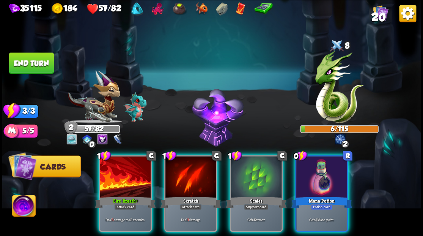
drag, startPoint x: 35, startPoint y: 64, endPoint x: 269, endPoint y: 53, distance: 234.4
click at [36, 64] on button "End turn" at bounding box center [31, 62] width 45 height 21
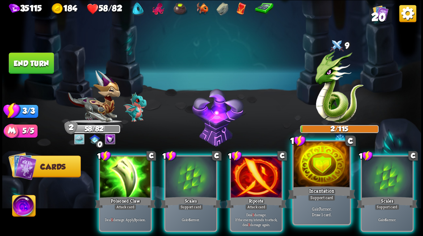
click at [314, 174] on div at bounding box center [321, 164] width 56 height 47
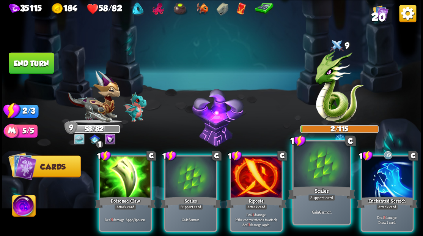
click at [316, 174] on div at bounding box center [321, 164] width 56 height 47
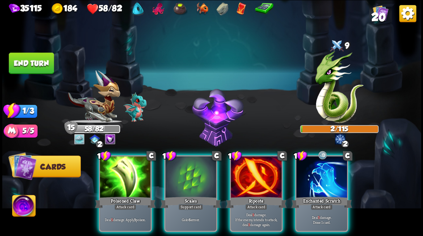
drag, startPoint x: 41, startPoint y: 63, endPoint x: 271, endPoint y: 70, distance: 230.1
click at [44, 64] on button "End turn" at bounding box center [31, 62] width 45 height 21
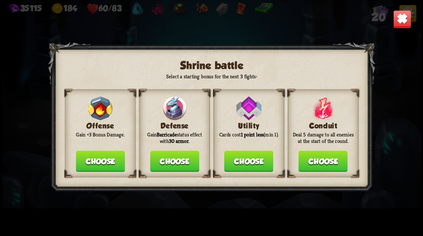
click at [169, 164] on button "Choose" at bounding box center [174, 160] width 49 height 21
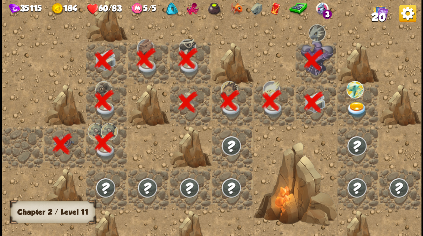
scroll to position [0, 146]
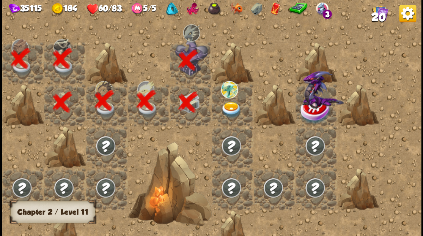
click at [229, 110] on img at bounding box center [231, 109] width 21 height 16
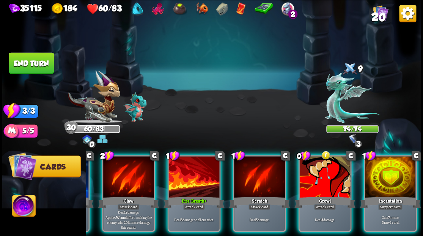
scroll to position [0, 0]
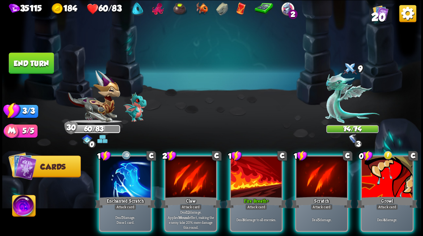
click at [351, 96] on div at bounding box center [352, 100] width 52 height 46
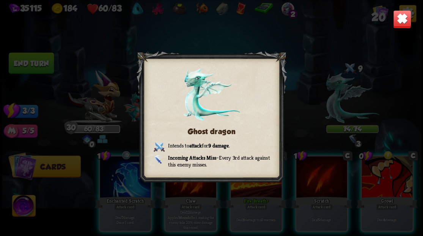
click at [399, 25] on img at bounding box center [402, 19] width 18 height 18
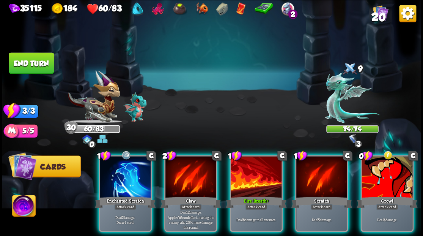
click at [351, 97] on div at bounding box center [352, 100] width 52 height 46
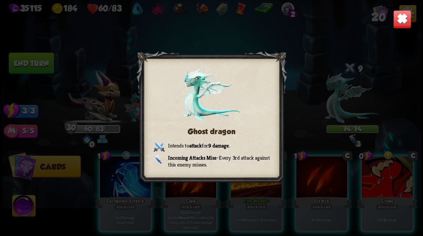
click at [404, 20] on img at bounding box center [402, 19] width 18 height 18
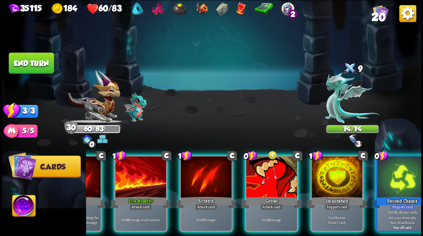
scroll to position [0, 148]
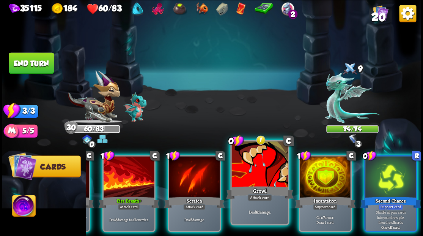
click at [264, 176] on div at bounding box center [260, 164] width 56 height 47
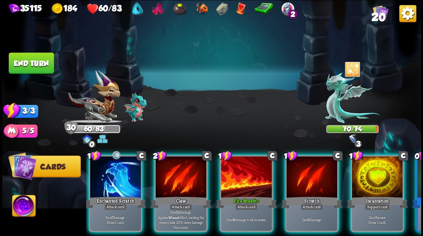
scroll to position [0, 0]
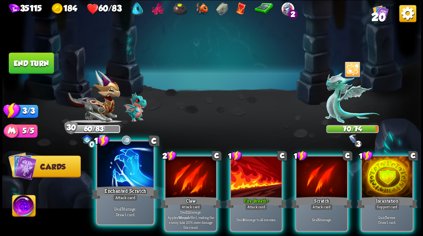
click at [124, 174] on div at bounding box center [125, 164] width 56 height 47
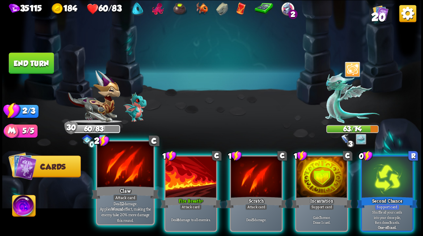
click at [124, 173] on div at bounding box center [125, 164] width 56 height 47
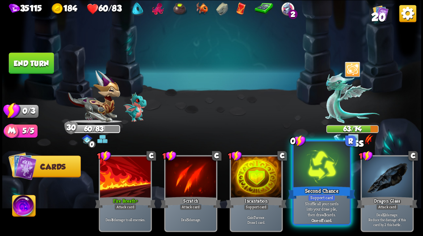
click at [331, 179] on div at bounding box center [321, 164] width 56 height 47
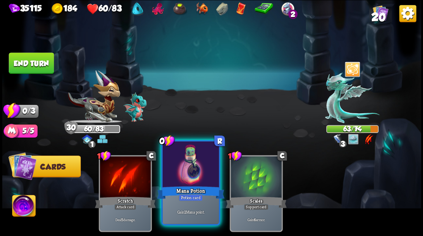
click at [187, 159] on div at bounding box center [190, 164] width 56 height 47
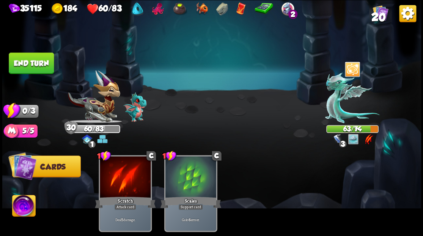
click at [31, 58] on button "End turn" at bounding box center [31, 62] width 45 height 21
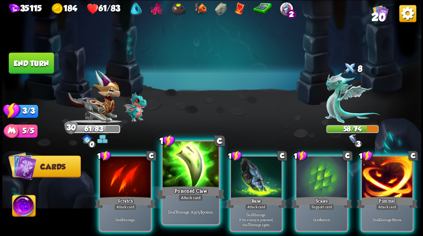
click at [181, 169] on div at bounding box center [190, 164] width 56 height 47
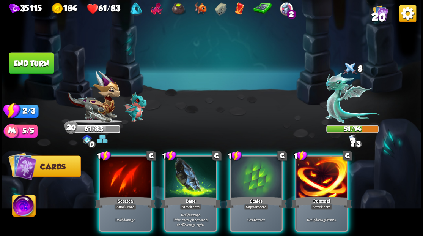
click at [181, 169] on div at bounding box center [190, 177] width 51 height 43
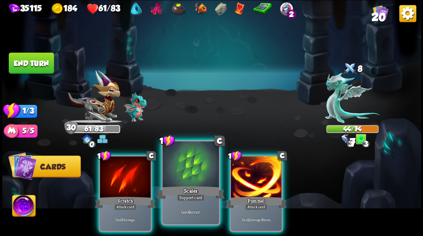
click at [187, 174] on div at bounding box center [190, 164] width 56 height 47
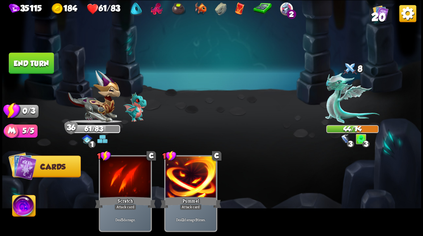
drag, startPoint x: 35, startPoint y: 64, endPoint x: 118, endPoint y: 100, distance: 90.9
click at [35, 64] on button "End turn" at bounding box center [31, 62] width 45 height 21
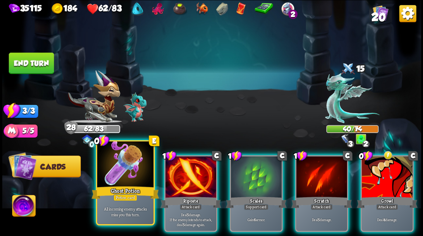
click at [122, 166] on div at bounding box center [125, 164] width 56 height 47
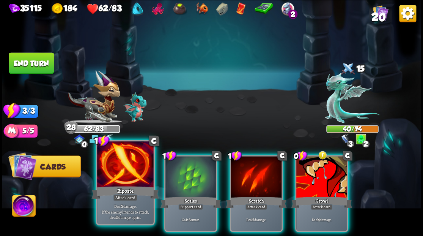
click at [120, 165] on div at bounding box center [125, 164] width 56 height 47
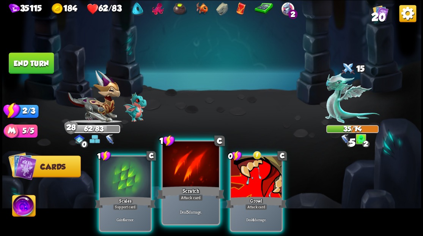
click at [196, 171] on div at bounding box center [190, 164] width 56 height 47
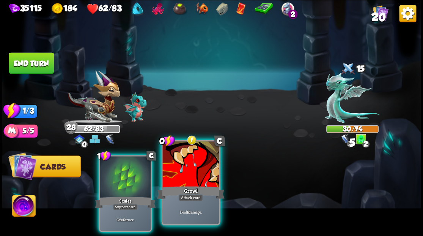
click at [195, 172] on div at bounding box center [190, 164] width 56 height 47
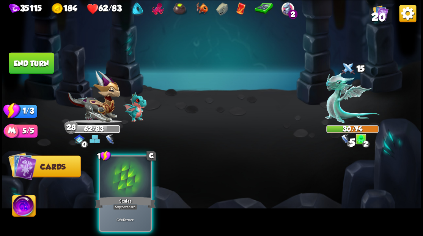
drag, startPoint x: 112, startPoint y: 173, endPoint x: 80, endPoint y: 137, distance: 48.7
click at [107, 166] on div at bounding box center [125, 177] width 51 height 43
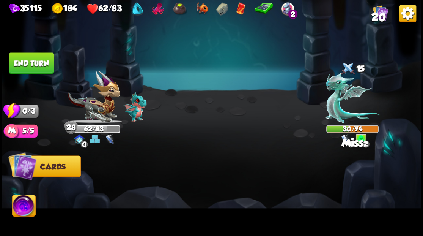
click at [35, 55] on button "End turn" at bounding box center [31, 62] width 45 height 21
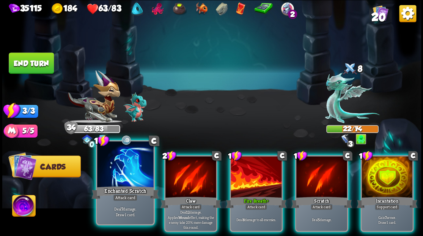
click at [116, 172] on div at bounding box center [125, 164] width 56 height 47
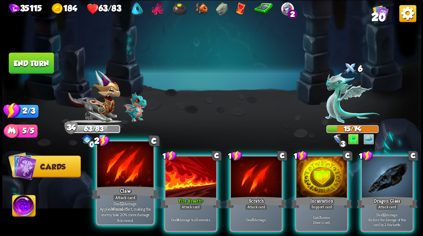
click at [116, 173] on div at bounding box center [125, 164] width 56 height 47
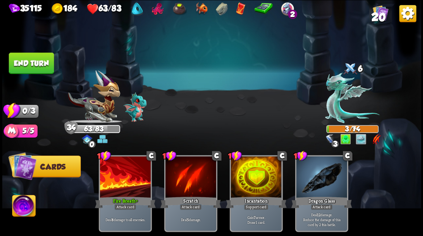
click at [26, 61] on button "End turn" at bounding box center [31, 62] width 45 height 21
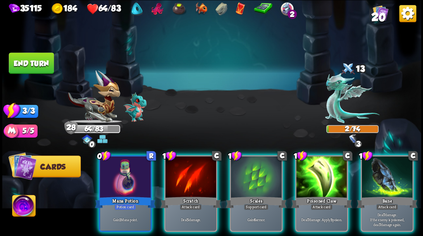
drag, startPoint x: 40, startPoint y: 61, endPoint x: 273, endPoint y: 59, distance: 233.4
click at [39, 61] on button "End turn" at bounding box center [31, 62] width 45 height 21
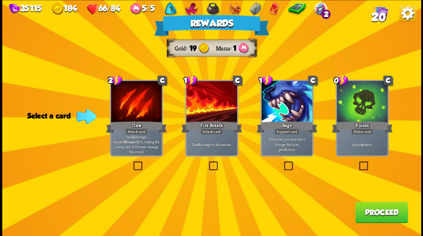
click at [369, 208] on button "Proceed" at bounding box center [381, 211] width 53 height 21
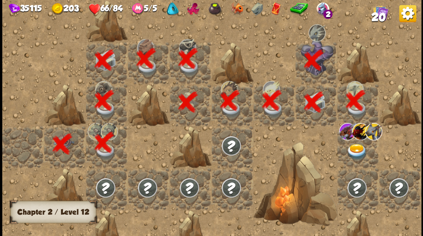
scroll to position [0, 146]
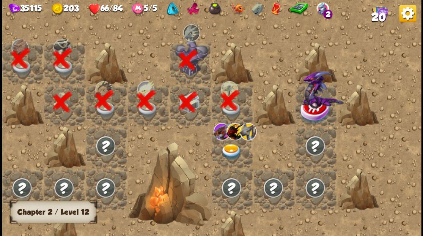
click at [230, 146] on img at bounding box center [231, 151] width 21 height 16
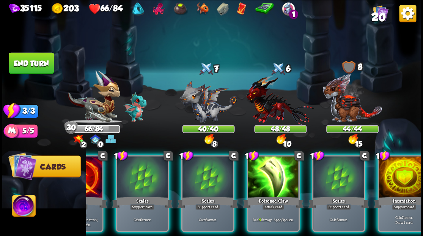
scroll to position [0, 148]
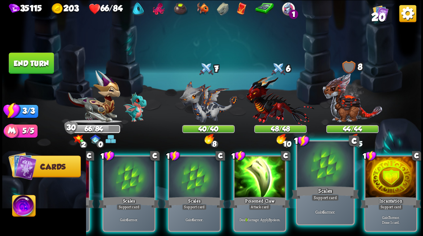
click at [387, 172] on div at bounding box center [390, 177] width 51 height 43
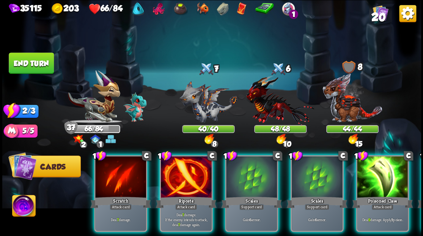
scroll to position [0, 0]
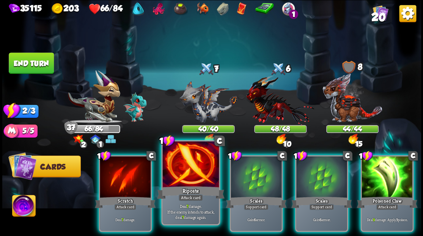
click at [186, 171] on div at bounding box center [190, 164] width 56 height 47
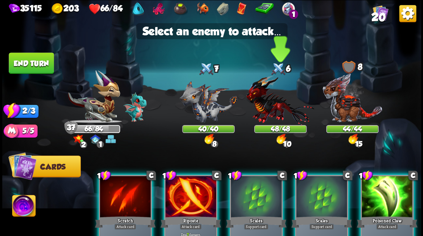
click at [266, 106] on img at bounding box center [280, 100] width 68 height 50
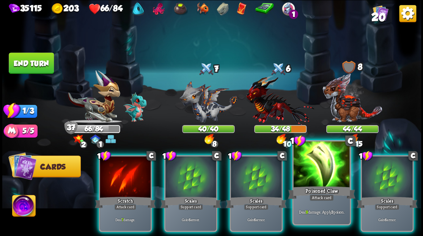
click at [316, 180] on div at bounding box center [321, 164] width 56 height 47
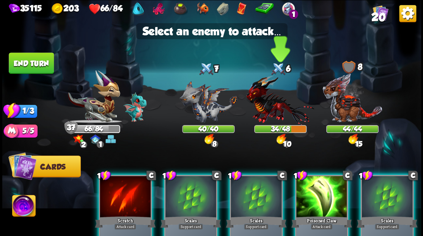
click at [268, 113] on img at bounding box center [280, 100] width 68 height 50
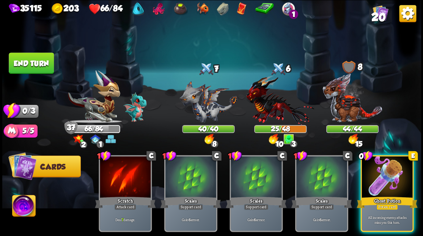
click at [392, 175] on div at bounding box center [387, 177] width 51 height 43
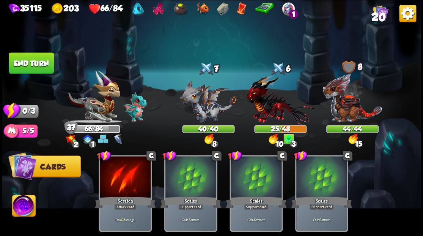
click at [30, 68] on button "End turn" at bounding box center [31, 62] width 45 height 21
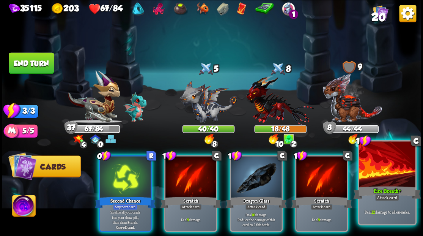
click at [378, 180] on div at bounding box center [387, 164] width 56 height 47
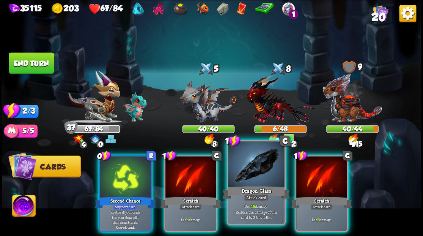
click at [246, 178] on div at bounding box center [256, 164] width 56 height 47
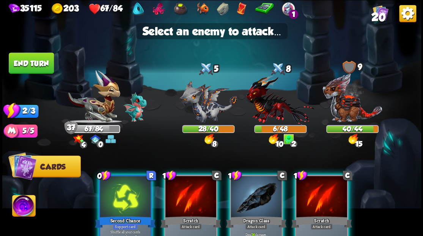
click at [251, 202] on div at bounding box center [256, 197] width 51 height 43
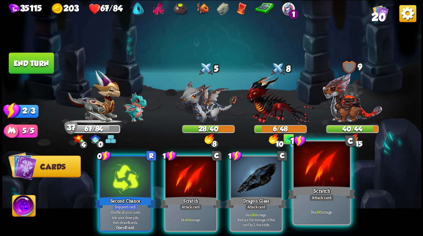
click at [319, 184] on div "Scratch" at bounding box center [322, 191] width 68 height 15
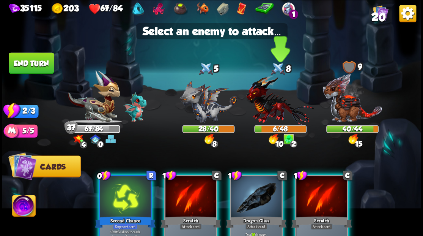
click at [274, 110] on img at bounding box center [280, 100] width 68 height 50
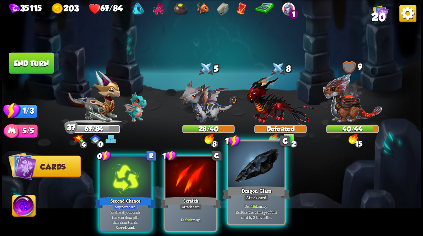
click at [251, 180] on div at bounding box center [256, 164] width 56 height 47
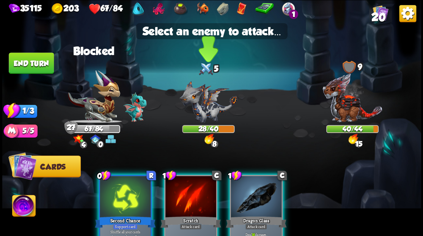
click at [202, 110] on img at bounding box center [209, 101] width 58 height 42
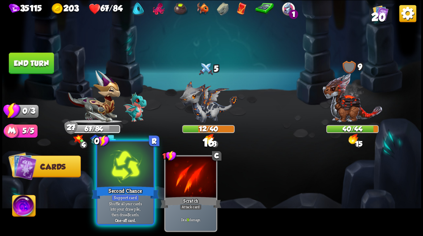
click at [136, 180] on div at bounding box center [125, 164] width 56 height 47
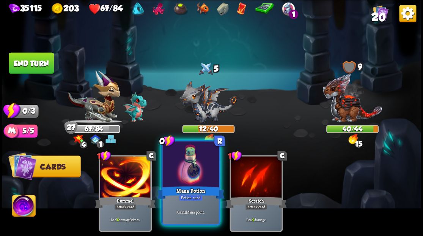
click at [179, 188] on div "Mana Potion" at bounding box center [191, 191] width 68 height 15
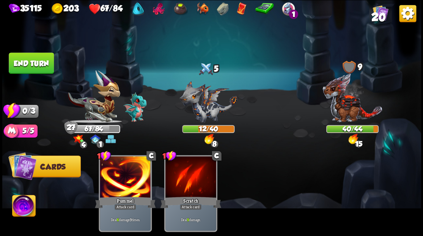
click at [31, 65] on button "End turn" at bounding box center [31, 62] width 45 height 21
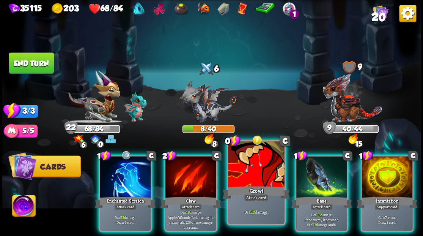
drag, startPoint x: 253, startPoint y: 184, endPoint x: 241, endPoint y: 169, distance: 20.0
click at [253, 183] on div "0 C Growl Attack card Deal 10 damage." at bounding box center [256, 182] width 59 height 85
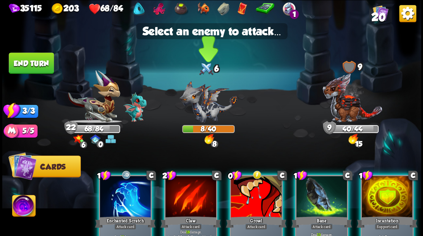
click at [198, 102] on img at bounding box center [209, 101] width 58 height 42
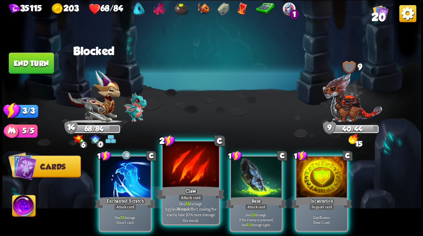
click at [187, 167] on div at bounding box center [190, 164] width 56 height 47
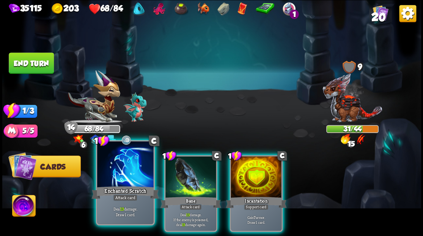
click at [117, 174] on div at bounding box center [125, 164] width 56 height 47
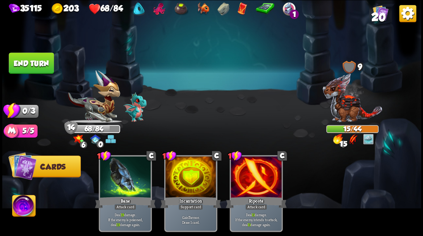
click at [43, 63] on button "End turn" at bounding box center [31, 62] width 45 height 21
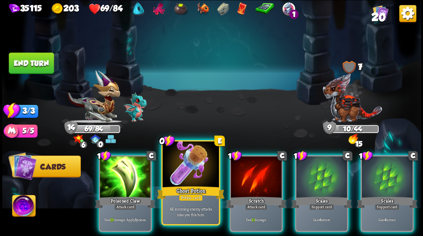
click at [185, 167] on div at bounding box center [190, 164] width 56 height 47
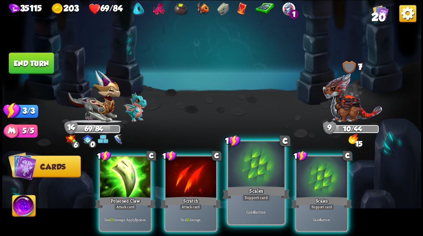
click at [242, 181] on div at bounding box center [256, 164] width 56 height 47
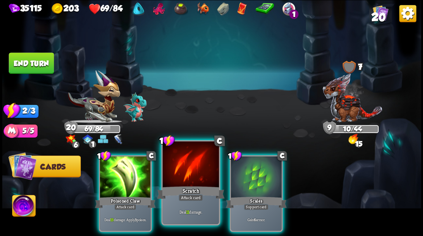
click at [192, 176] on div at bounding box center [190, 164] width 56 height 47
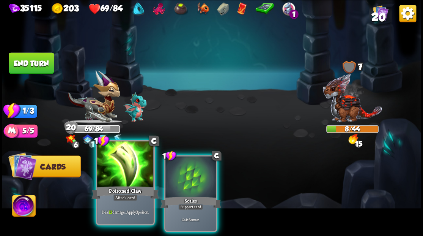
click at [123, 166] on div at bounding box center [125, 164] width 56 height 47
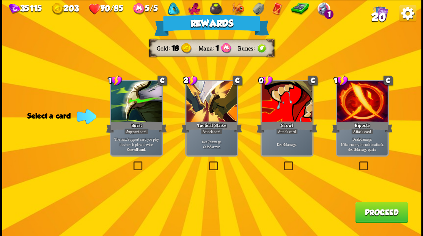
click at [383, 214] on button "Proceed" at bounding box center [381, 211] width 53 height 21
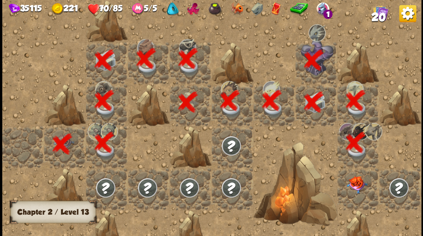
scroll to position [0, 146]
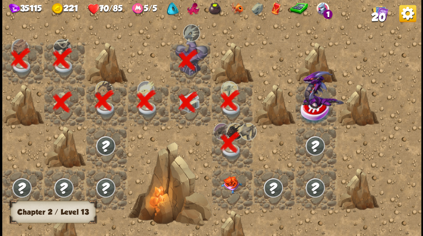
click at [228, 189] on img at bounding box center [231, 183] width 21 height 17
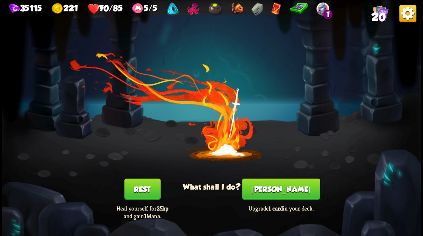
click at [283, 191] on button "[PERSON_NAME]" at bounding box center [281, 188] width 78 height 21
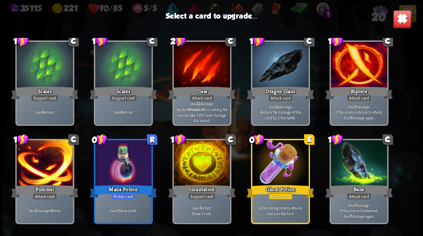
scroll to position [177, 0]
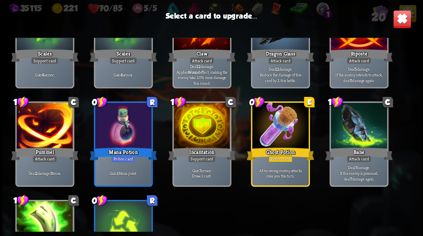
click at [38, 130] on div at bounding box center [44, 125] width 56 height 47
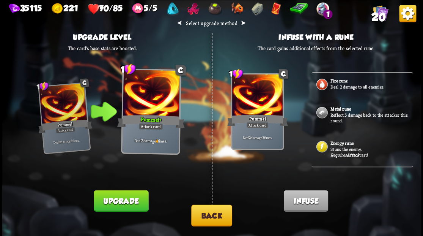
click at [112, 198] on button "Upgrade" at bounding box center [121, 200] width 55 height 21
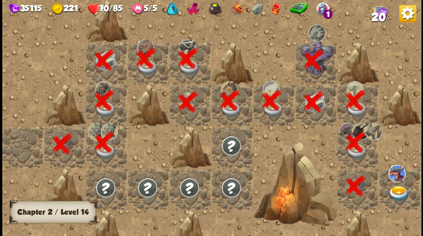
scroll to position [0, 146]
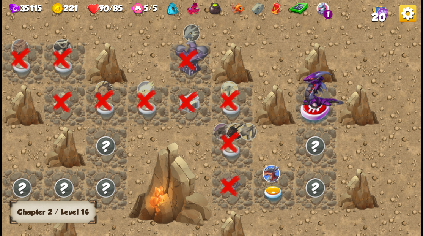
click at [270, 194] on img at bounding box center [273, 193] width 21 height 16
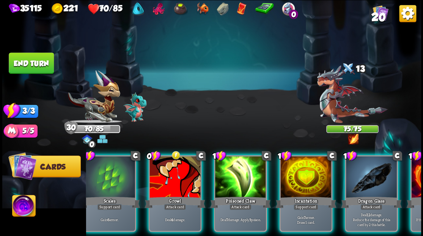
scroll to position [0, 148]
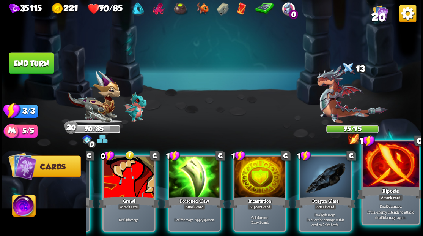
click at [389, 170] on div at bounding box center [390, 164] width 56 height 47
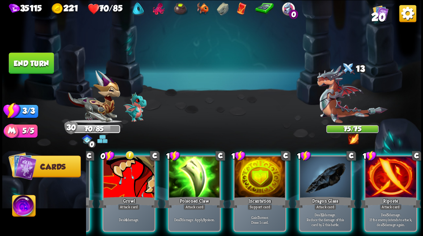
scroll to position [0, 72]
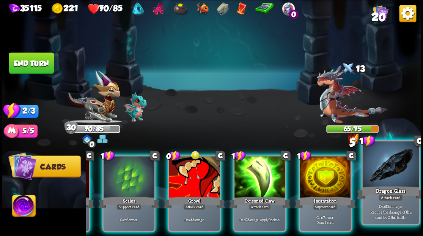
click at [385, 175] on div at bounding box center [390, 164] width 56 height 47
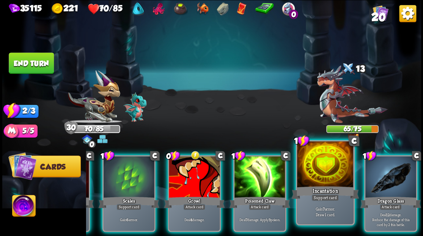
scroll to position [0, 0]
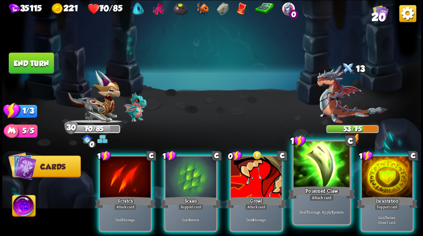
click at [321, 167] on div at bounding box center [321, 164] width 56 height 47
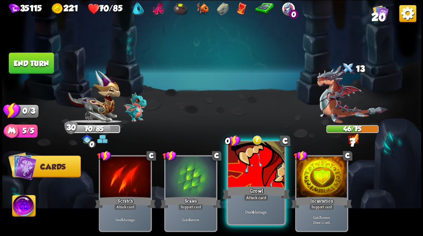
click at [263, 169] on div at bounding box center [256, 164] width 56 height 47
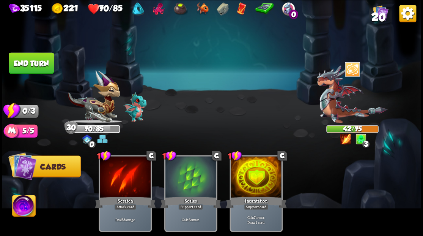
click at [40, 60] on button "End turn" at bounding box center [31, 62] width 45 height 21
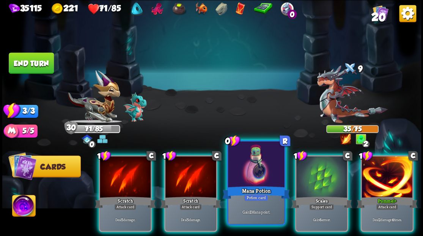
click at [255, 162] on div at bounding box center [256, 164] width 56 height 47
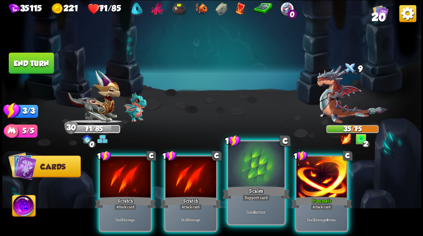
click at [250, 171] on div at bounding box center [256, 164] width 56 height 47
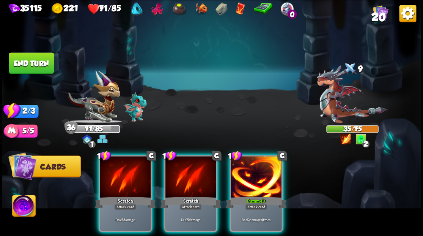
click at [255, 177] on div at bounding box center [256, 177] width 51 height 43
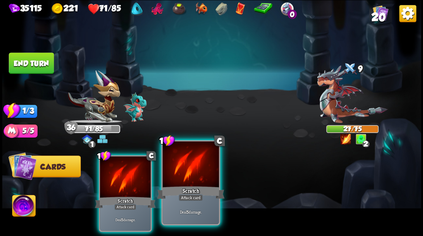
click at [205, 182] on div at bounding box center [190, 164] width 56 height 47
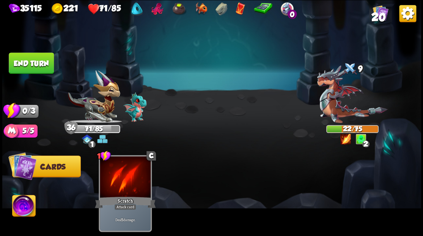
click at [43, 60] on button "End turn" at bounding box center [31, 62] width 45 height 21
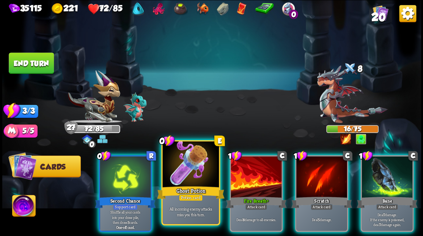
click at [181, 175] on div at bounding box center [190, 164] width 56 height 47
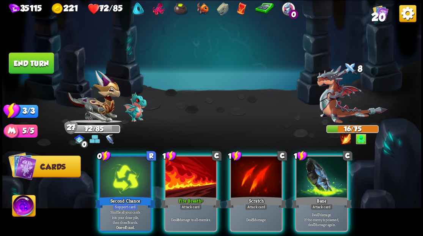
click at [345, 195] on div "Bane" at bounding box center [321, 202] width 61 height 14
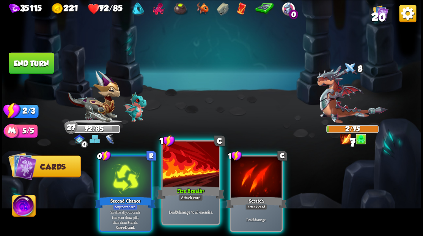
click at [184, 175] on div at bounding box center [190, 164] width 56 height 47
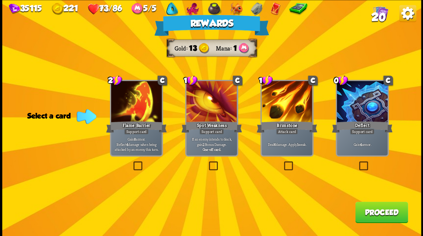
click at [381, 17] on span "20" at bounding box center [378, 17] width 14 height 13
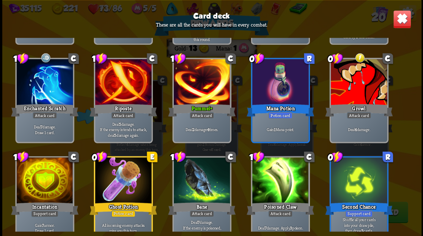
scroll to position [239, 0]
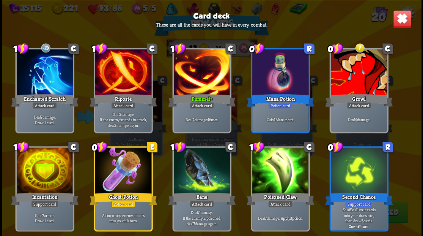
click at [400, 24] on img at bounding box center [402, 19] width 18 height 18
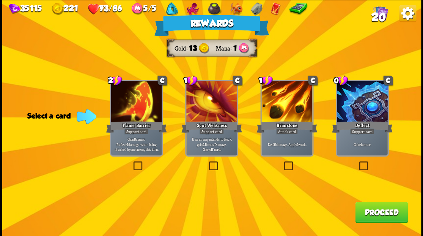
click at [282, 162] on label at bounding box center [282, 162] width 0 height 0
click at [0, 0] on input "checkbox" at bounding box center [0, 0] width 0 height 0
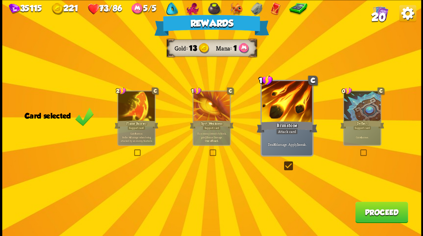
click at [380, 217] on button "Proceed" at bounding box center [381, 211] width 53 height 21
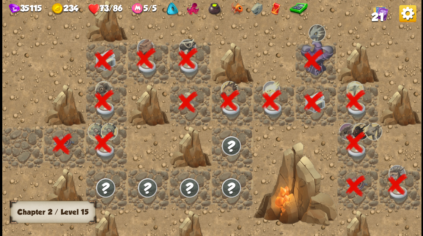
scroll to position [0, 146]
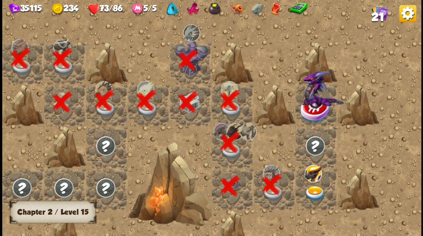
click at [315, 189] on img at bounding box center [314, 193] width 21 height 16
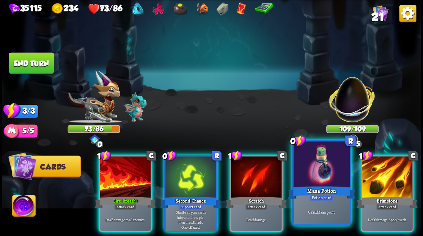
click at [315, 172] on div at bounding box center [321, 164] width 56 height 47
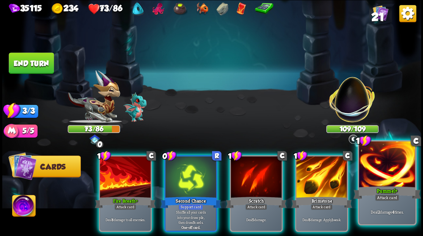
click at [387, 172] on div at bounding box center [387, 164] width 56 height 47
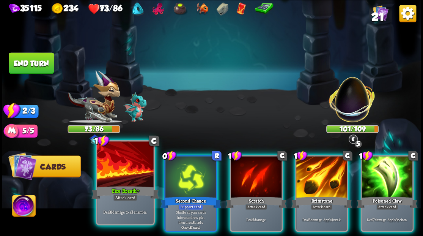
click at [121, 175] on div at bounding box center [125, 164] width 56 height 47
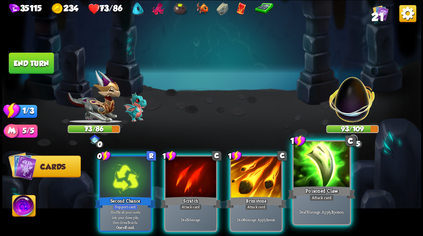
click at [317, 167] on div at bounding box center [321, 164] width 56 height 47
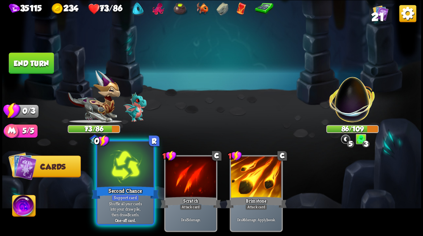
click at [114, 171] on div at bounding box center [125, 164] width 56 height 47
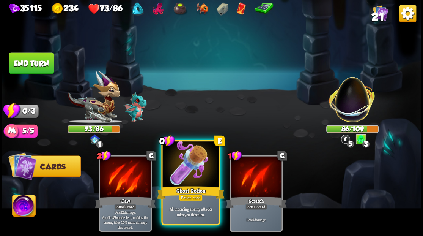
click at [189, 158] on div at bounding box center [190, 164] width 56 height 47
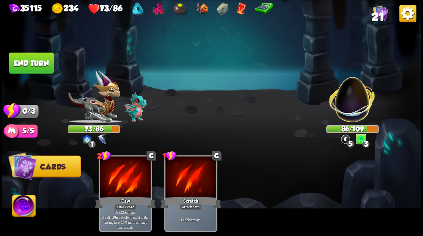
click at [27, 67] on button "End turn" at bounding box center [31, 62] width 45 height 21
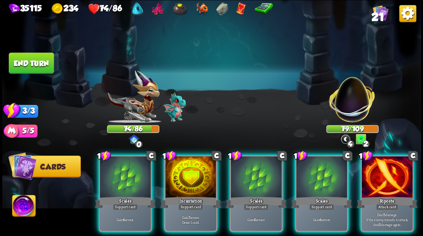
click at [391, 178] on div at bounding box center [387, 177] width 51 height 43
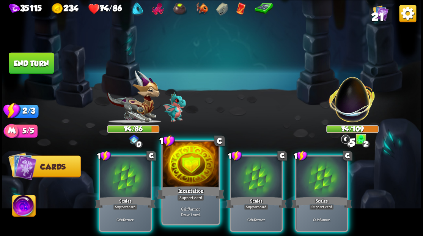
click at [173, 193] on div "Incantation" at bounding box center [191, 191] width 68 height 15
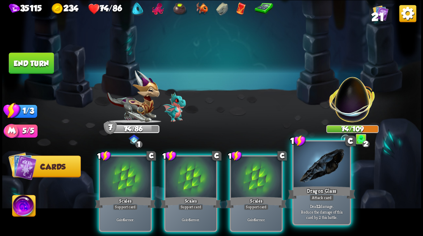
click at [314, 182] on div at bounding box center [321, 164] width 56 height 47
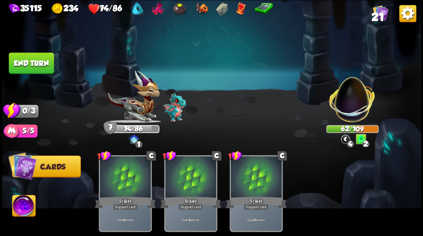
click at [46, 61] on button "End turn" at bounding box center [31, 62] width 45 height 21
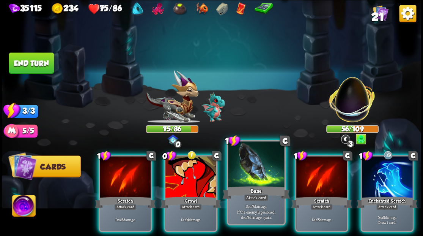
click at [250, 180] on div at bounding box center [256, 164] width 56 height 47
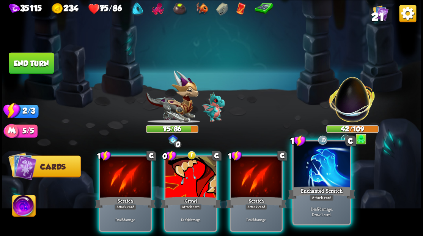
click at [311, 170] on div at bounding box center [321, 164] width 56 height 47
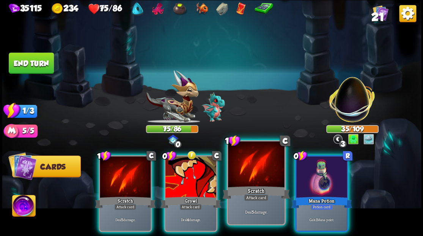
click at [260, 170] on div at bounding box center [256, 164] width 56 height 47
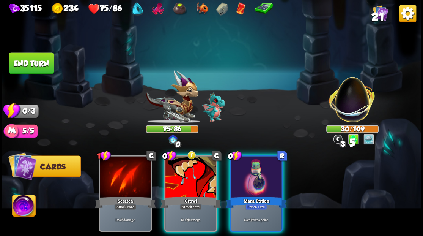
click at [260, 170] on div at bounding box center [256, 177] width 51 height 43
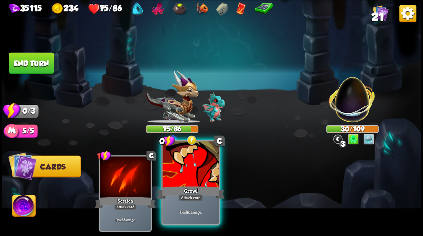
click at [197, 167] on div at bounding box center [190, 164] width 56 height 47
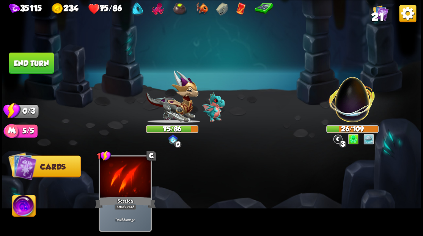
click at [41, 65] on button "End turn" at bounding box center [31, 62] width 45 height 21
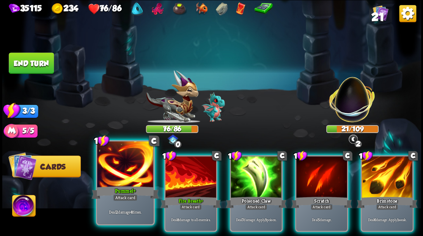
click at [132, 165] on div at bounding box center [125, 164] width 56 height 47
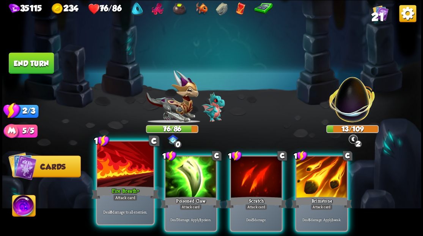
click at [125, 184] on div at bounding box center [125, 164] width 56 height 47
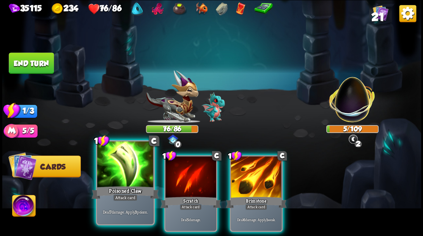
click at [123, 159] on div at bounding box center [125, 164] width 56 height 47
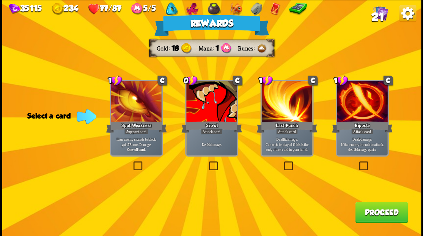
click at [371, 213] on button "Proceed" at bounding box center [381, 211] width 53 height 21
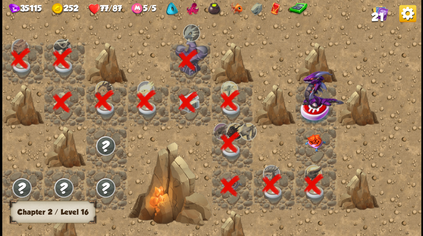
click at [308, 149] on div at bounding box center [316, 147] width 42 height 42
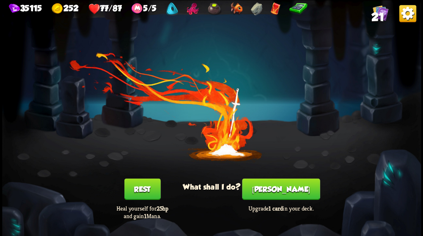
drag, startPoint x: 278, startPoint y: 191, endPoint x: 278, endPoint y: 187, distance: 4.6
click at [278, 187] on button "[PERSON_NAME]" at bounding box center [281, 188] width 78 height 21
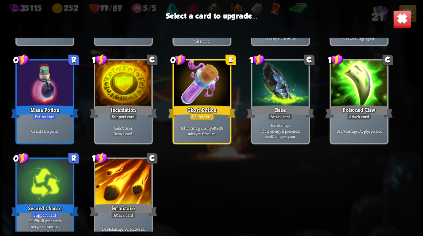
scroll to position [239, 0]
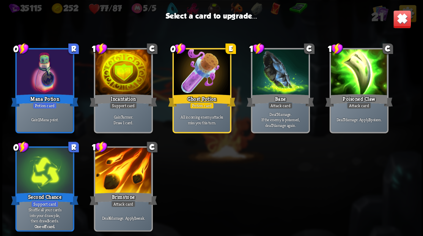
click at [126, 178] on div at bounding box center [123, 170] width 56 height 47
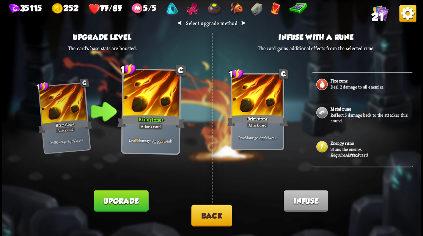
click at [349, 110] on b "Metal rune" at bounding box center [341, 109] width 20 height 6
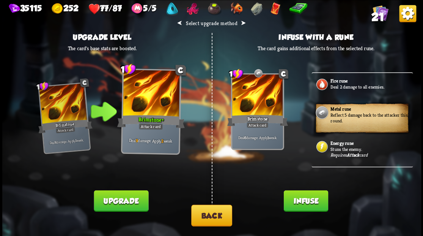
click at [308, 200] on button "Infuse" at bounding box center [305, 200] width 44 height 21
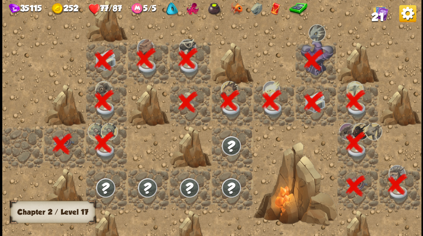
scroll to position [0, 146]
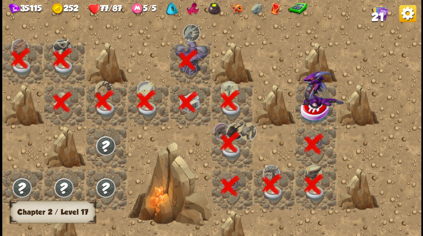
click at [317, 105] on img at bounding box center [323, 90] width 42 height 38
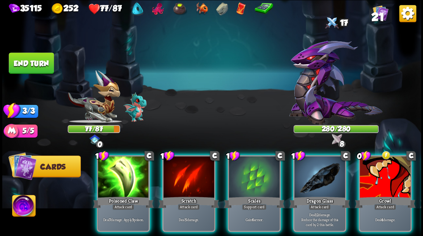
scroll to position [0, 0]
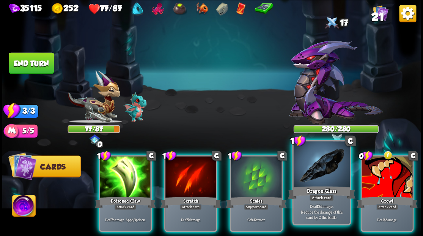
click at [321, 186] on div "Dragon Glass" at bounding box center [322, 191] width 68 height 15
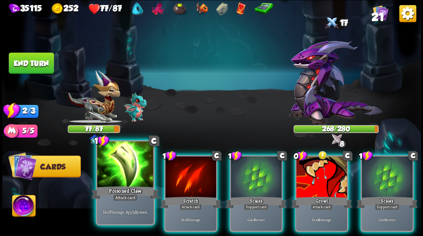
click at [125, 175] on div at bounding box center [125, 164] width 56 height 47
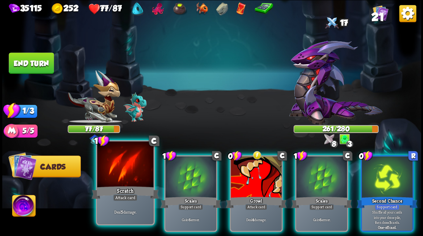
click at [118, 170] on div at bounding box center [125, 164] width 56 height 47
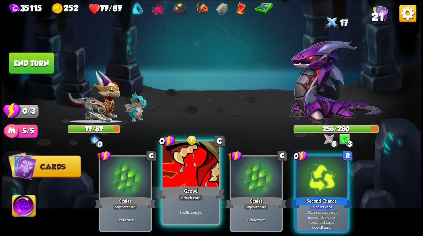
click at [189, 173] on div at bounding box center [190, 164] width 56 height 47
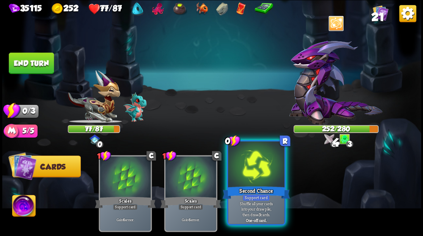
click at [256, 173] on div at bounding box center [256, 164] width 56 height 47
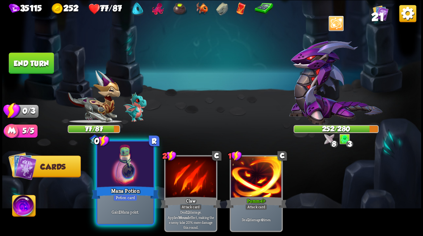
click at [128, 169] on div at bounding box center [125, 164] width 56 height 47
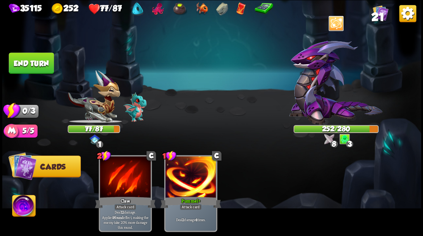
click at [27, 62] on button "End turn" at bounding box center [31, 62] width 45 height 21
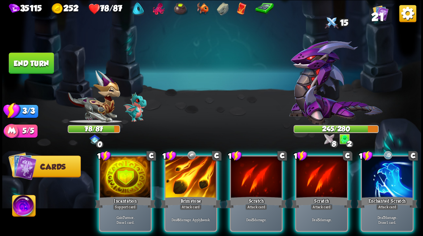
click at [20, 208] on img at bounding box center [23, 207] width 23 height 24
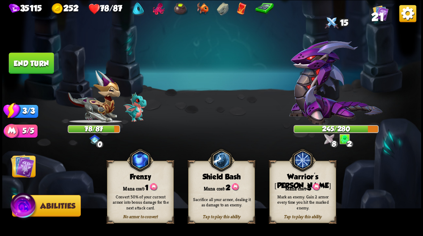
drag, startPoint x: 291, startPoint y: 194, endPoint x: 286, endPoint y: 159, distance: 35.0
click at [291, 193] on div "Mark an enemy. Gain 2 armor every time you hit the marked enemy." at bounding box center [303, 201] width 60 height 17
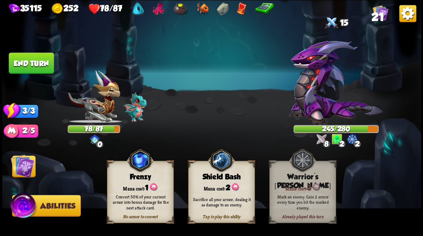
click at [20, 172] on img at bounding box center [23, 166] width 24 height 24
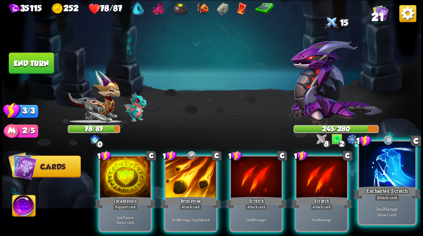
click at [386, 169] on div at bounding box center [387, 164] width 56 height 47
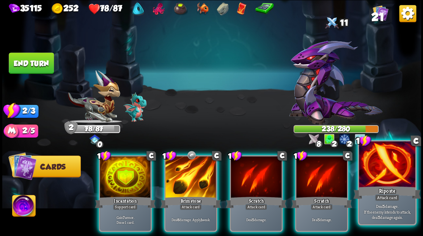
click at [393, 170] on div at bounding box center [387, 164] width 56 height 47
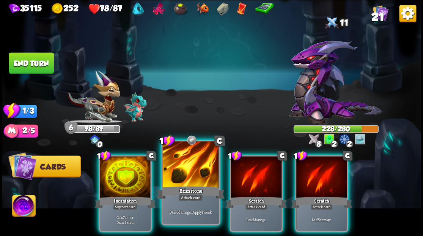
click at [193, 170] on div at bounding box center [190, 164] width 56 height 47
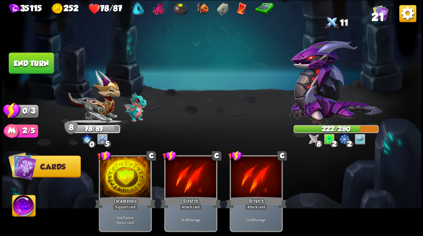
click at [39, 68] on button "End turn" at bounding box center [31, 62] width 45 height 21
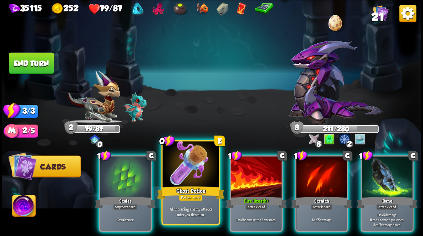
click at [183, 178] on div at bounding box center [190, 164] width 56 height 47
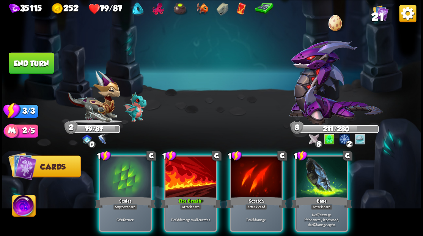
drag, startPoint x: 326, startPoint y: 172, endPoint x: 315, endPoint y: 164, distance: 13.0
click at [326, 172] on div at bounding box center [321, 177] width 51 height 43
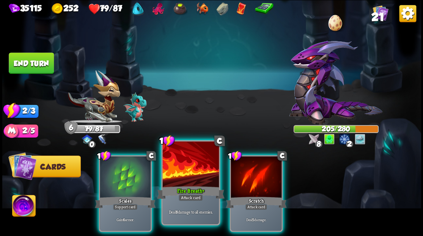
click at [177, 176] on div at bounding box center [190, 164] width 56 height 47
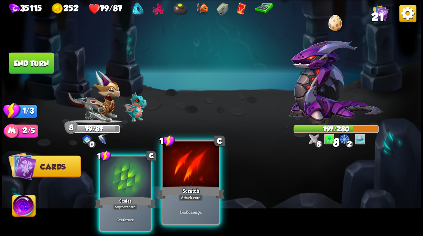
click at [177, 175] on div at bounding box center [190, 164] width 56 height 47
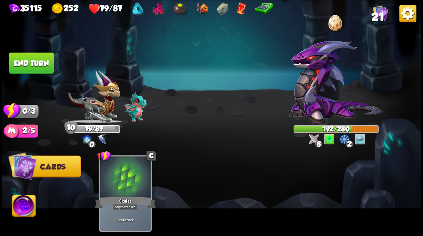
click at [22, 62] on button "End turn" at bounding box center [31, 62] width 45 height 21
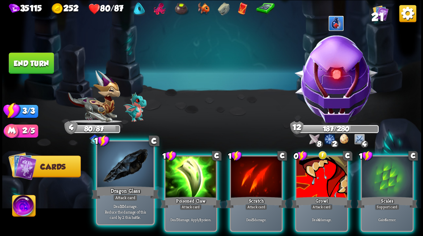
click at [123, 171] on div at bounding box center [125, 164] width 56 height 47
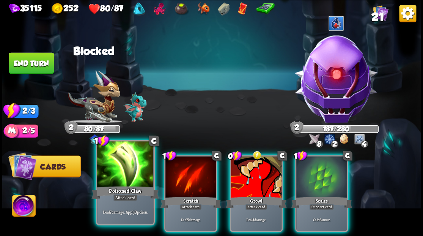
click at [125, 172] on div at bounding box center [125, 164] width 56 height 47
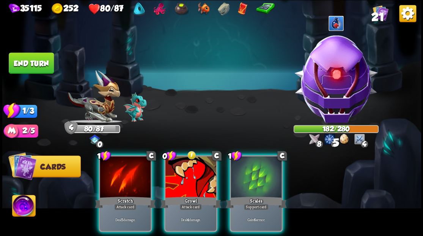
click at [125, 172] on div at bounding box center [125, 177] width 51 height 43
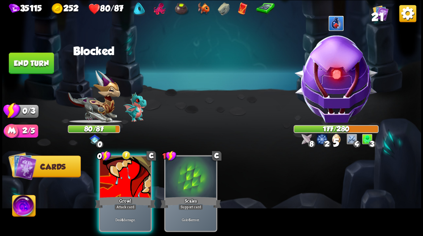
click at [125, 172] on div at bounding box center [125, 177] width 51 height 43
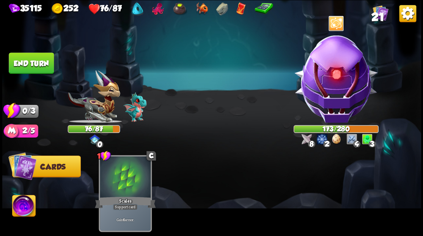
click at [30, 64] on button "End turn" at bounding box center [31, 62] width 45 height 21
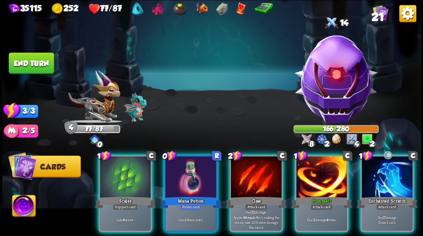
click at [303, 107] on img at bounding box center [336, 78] width 92 height 92
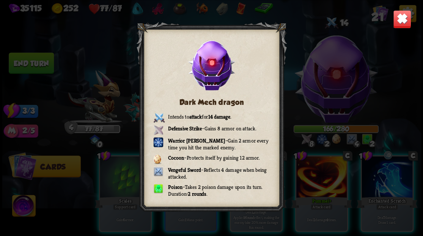
click at [398, 27] on img at bounding box center [402, 19] width 18 height 18
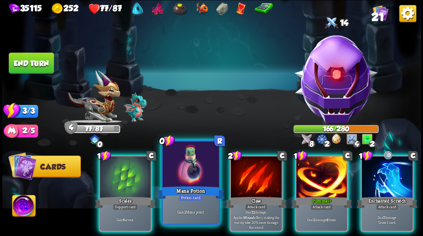
click at [188, 173] on div at bounding box center [190, 164] width 56 height 47
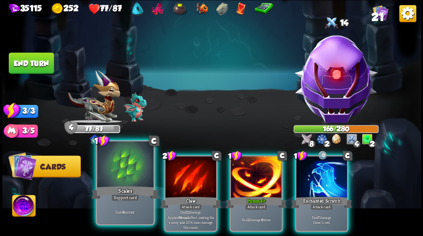
click at [118, 167] on div at bounding box center [125, 164] width 56 height 47
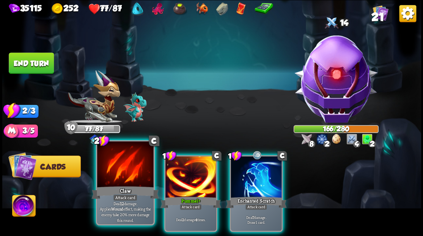
click at [128, 172] on div at bounding box center [125, 164] width 56 height 47
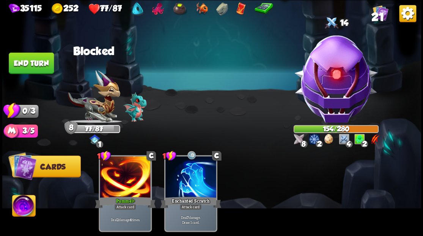
click at [35, 65] on button "End turn" at bounding box center [31, 62] width 45 height 21
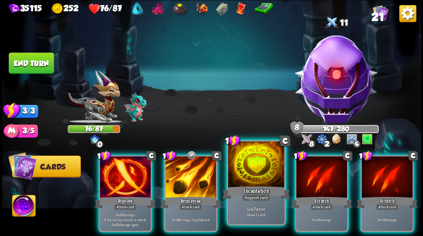
click at [254, 172] on div at bounding box center [256, 164] width 56 height 47
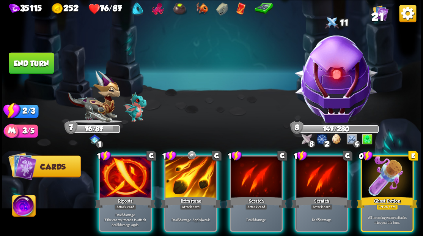
drag, startPoint x: 389, startPoint y: 173, endPoint x: 390, endPoint y: 160, distance: 12.5
click at [390, 169] on div at bounding box center [387, 177] width 51 height 43
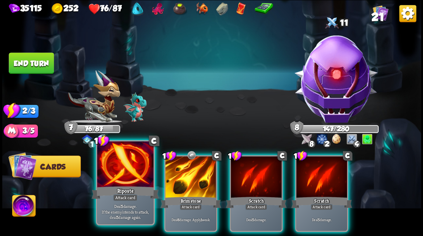
click at [123, 166] on div at bounding box center [125, 164] width 56 height 47
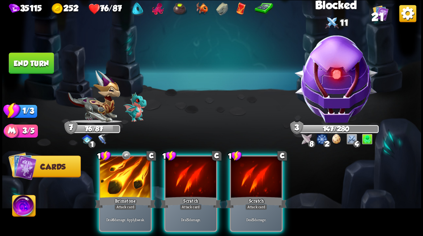
click at [123, 166] on div at bounding box center [125, 177] width 51 height 43
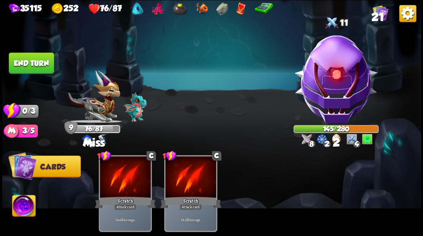
drag, startPoint x: 35, startPoint y: 65, endPoint x: 214, endPoint y: 65, distance: 178.8
click at [36, 65] on button "End turn" at bounding box center [31, 62] width 45 height 21
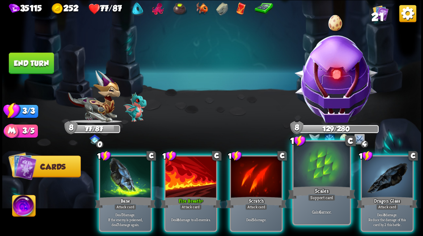
click at [323, 174] on div at bounding box center [321, 164] width 56 height 47
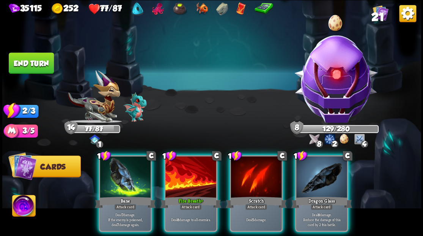
drag, startPoint x: 314, startPoint y: 173, endPoint x: 282, endPoint y: 148, distance: 40.2
click at [309, 165] on div at bounding box center [321, 177] width 51 height 43
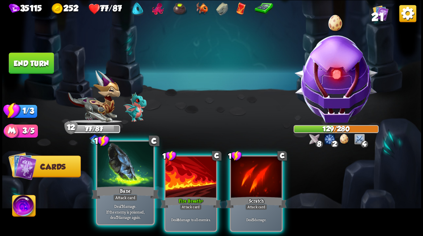
click at [128, 172] on div at bounding box center [125, 164] width 56 height 47
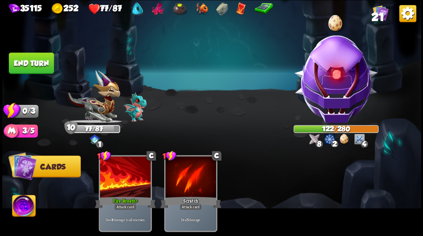
click at [35, 63] on button "End turn" at bounding box center [31, 62] width 45 height 21
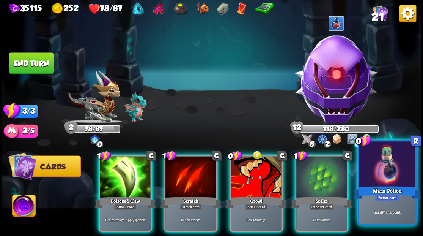
click at [401, 183] on div at bounding box center [387, 164] width 56 height 47
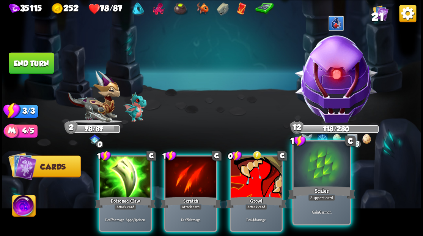
click at [307, 167] on div at bounding box center [321, 164] width 56 height 47
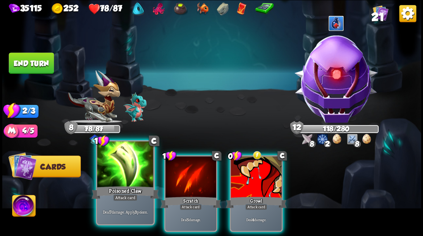
click at [118, 166] on div at bounding box center [125, 164] width 56 height 47
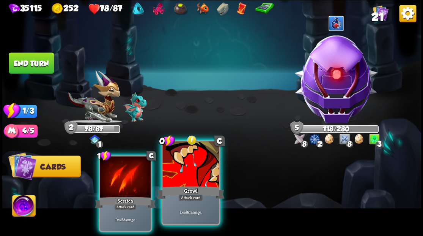
click at [187, 176] on div at bounding box center [190, 164] width 56 height 47
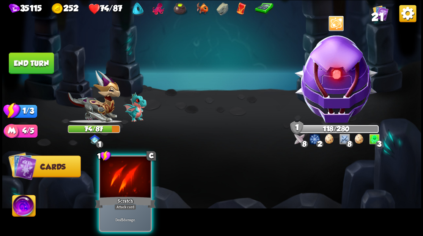
click at [36, 63] on button "End turn" at bounding box center [31, 62] width 45 height 21
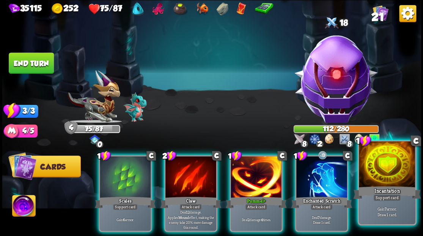
click at [394, 177] on div at bounding box center [387, 164] width 56 height 47
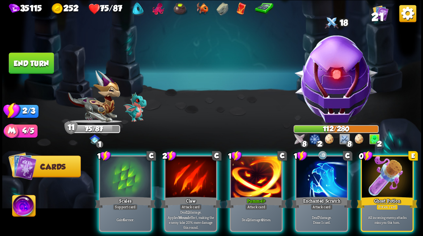
click at [401, 164] on div at bounding box center [387, 177] width 51 height 43
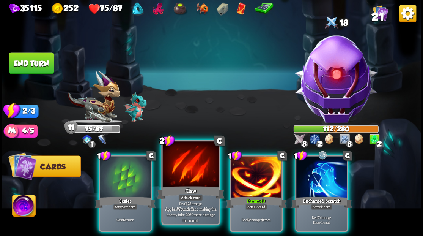
click at [184, 185] on div "Claw" at bounding box center [191, 191] width 68 height 15
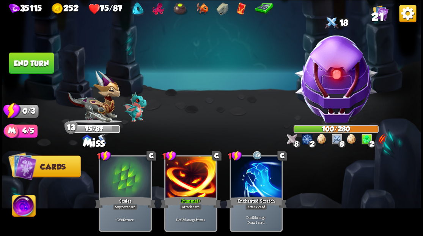
click at [44, 65] on button "End turn" at bounding box center [31, 62] width 45 height 21
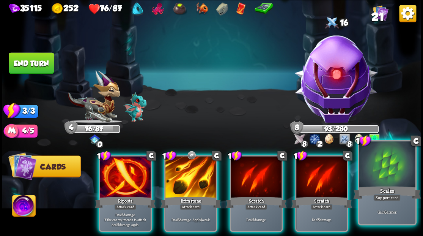
click at [389, 180] on div at bounding box center [387, 164] width 56 height 47
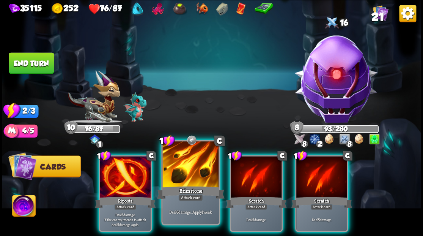
click at [175, 176] on div at bounding box center [190, 164] width 56 height 47
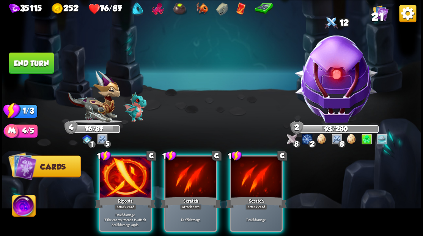
click at [31, 60] on button "End turn" at bounding box center [31, 62] width 45 height 21
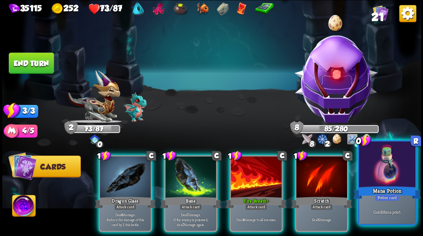
click at [391, 175] on div at bounding box center [387, 164] width 56 height 47
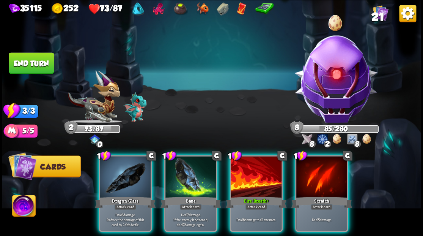
click at [23, 205] on img at bounding box center [23, 207] width 23 height 24
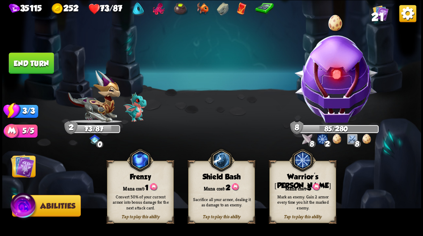
click at [316, 190] on div "Mark an enemy. Gain 2 armor every time you hit the marked enemy." at bounding box center [302, 202] width 67 height 26
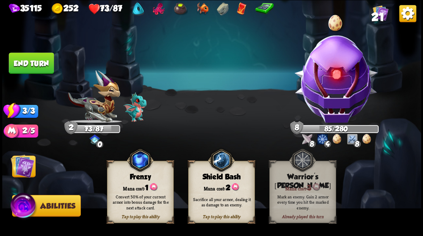
click at [24, 162] on img at bounding box center [23, 166] width 24 height 24
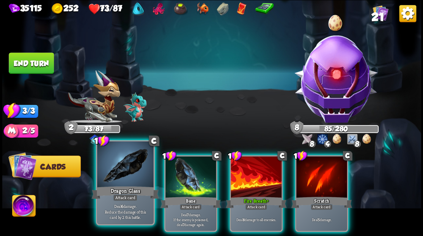
click at [128, 172] on div at bounding box center [125, 164] width 56 height 47
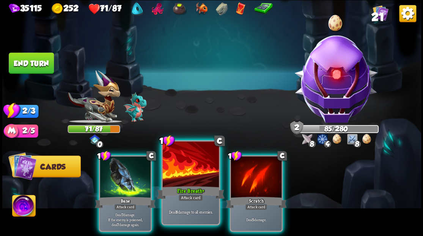
click at [194, 172] on div at bounding box center [190, 164] width 56 height 47
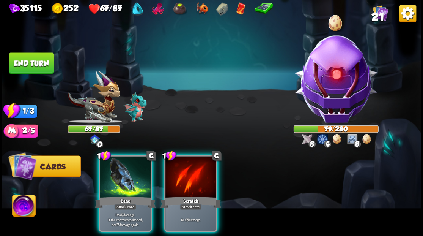
click at [29, 64] on button "End turn" at bounding box center [31, 62] width 45 height 21
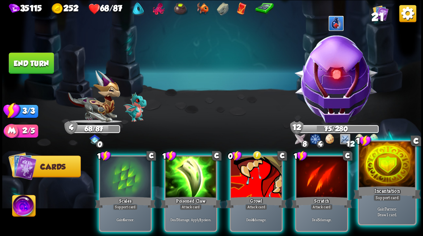
click at [394, 180] on div at bounding box center [387, 164] width 56 height 47
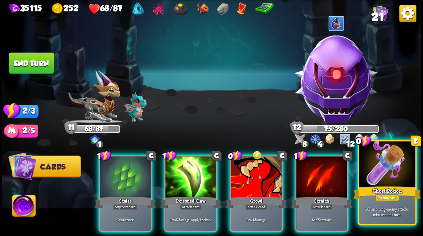
click at [392, 172] on div at bounding box center [387, 164] width 56 height 47
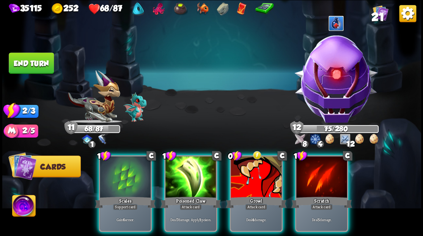
drag, startPoint x: 330, startPoint y: 176, endPoint x: 292, endPoint y: 158, distance: 42.3
click at [330, 175] on div at bounding box center [321, 177] width 51 height 43
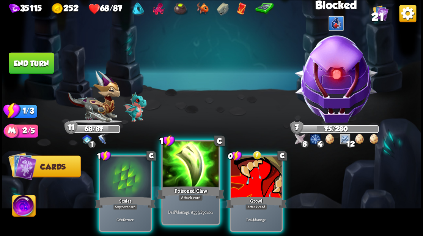
click at [190, 173] on div at bounding box center [190, 164] width 56 height 47
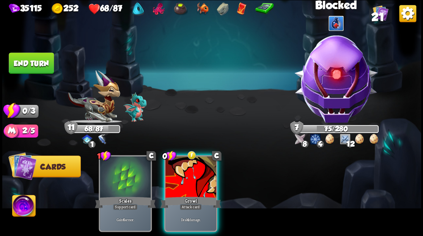
click at [190, 173] on div at bounding box center [190, 177] width 51 height 43
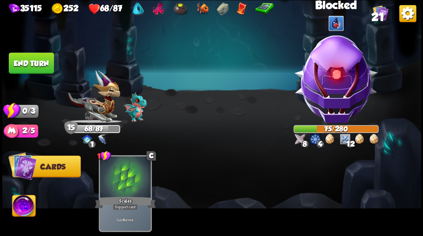
click at [39, 65] on button "End turn" at bounding box center [31, 62] width 45 height 21
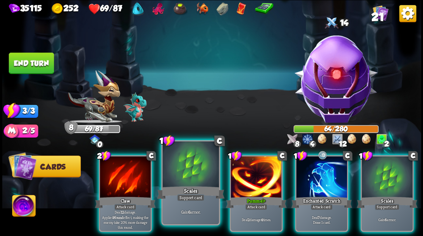
click at [194, 156] on div at bounding box center [190, 164] width 56 height 47
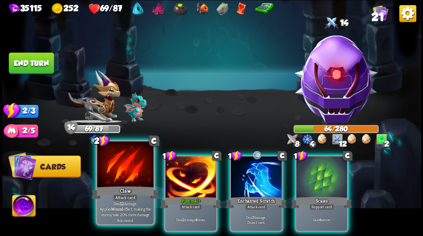
click at [129, 179] on div at bounding box center [125, 164] width 56 height 47
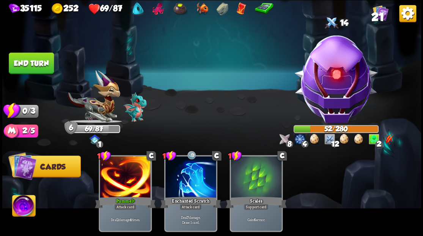
click at [37, 65] on button "End turn" at bounding box center [31, 62] width 45 height 21
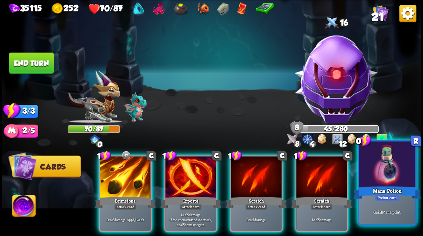
click at [402, 181] on div at bounding box center [387, 164] width 56 height 47
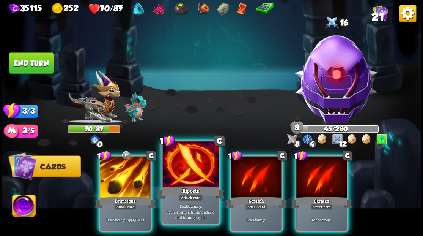
click at [186, 169] on div at bounding box center [190, 164] width 56 height 47
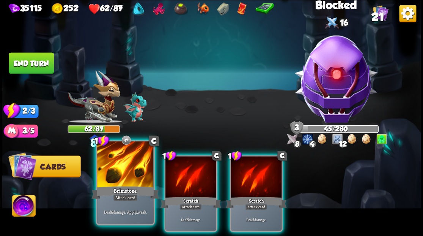
click at [118, 173] on div at bounding box center [125, 164] width 56 height 47
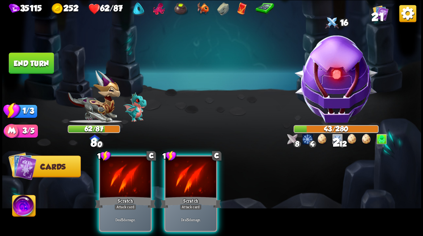
click at [118, 173] on div at bounding box center [125, 177] width 51 height 43
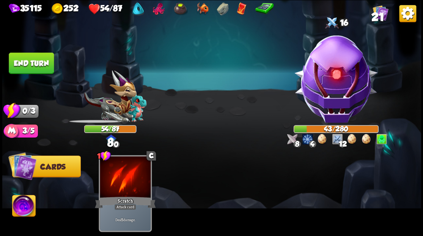
drag, startPoint x: 32, startPoint y: 63, endPoint x: 36, endPoint y: 61, distance: 4.7
click at [32, 63] on button "End turn" at bounding box center [31, 62] width 45 height 21
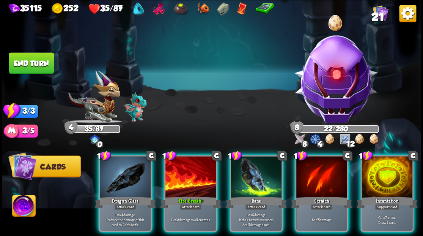
click at [383, 174] on div at bounding box center [387, 177] width 51 height 43
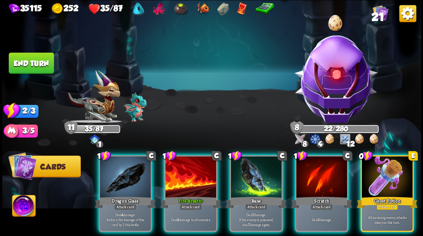
click at [392, 176] on div at bounding box center [387, 177] width 51 height 43
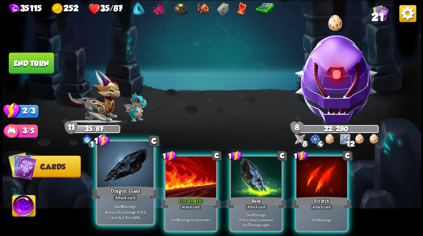
click at [126, 181] on div at bounding box center [125, 164] width 56 height 47
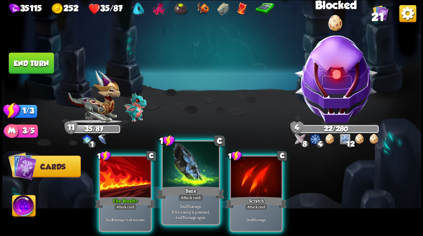
click at [182, 175] on div at bounding box center [190, 164] width 56 height 47
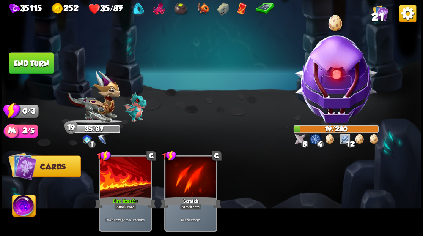
click at [29, 59] on button "End turn" at bounding box center [31, 62] width 45 height 21
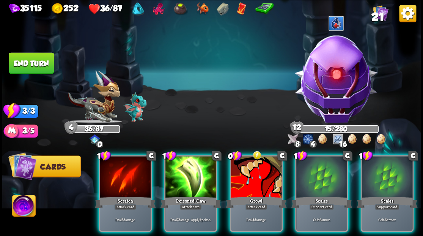
drag, startPoint x: 384, startPoint y: 172, endPoint x: 372, endPoint y: 171, distance: 12.2
click at [383, 172] on div at bounding box center [387, 177] width 51 height 43
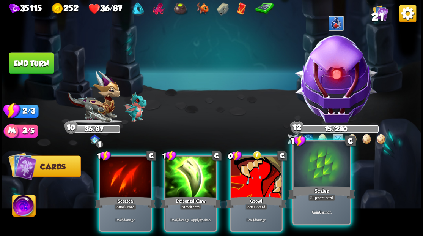
click at [320, 170] on div at bounding box center [321, 164] width 56 height 47
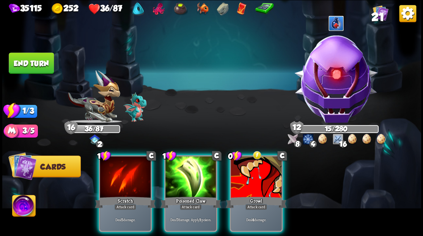
click at [327, 86] on img at bounding box center [336, 78] width 92 height 92
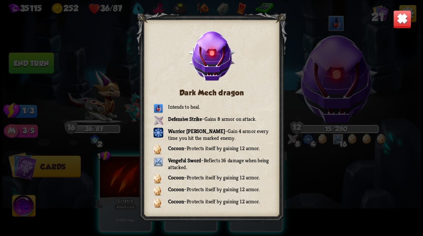
click at [400, 18] on img at bounding box center [402, 19] width 18 height 18
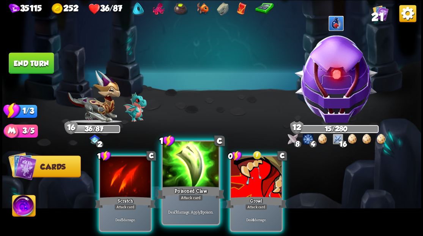
click at [188, 172] on div at bounding box center [190, 164] width 56 height 47
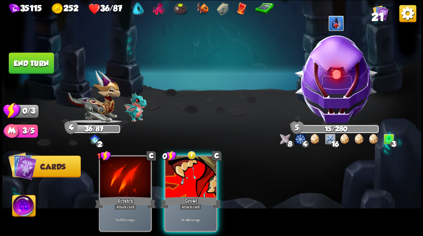
click at [33, 61] on button "End turn" at bounding box center [31, 62] width 45 height 21
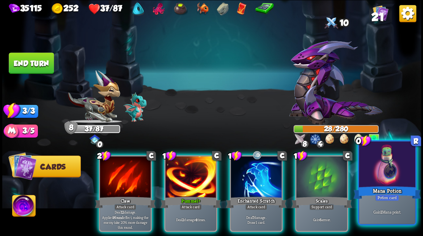
click at [394, 172] on div at bounding box center [387, 164] width 56 height 47
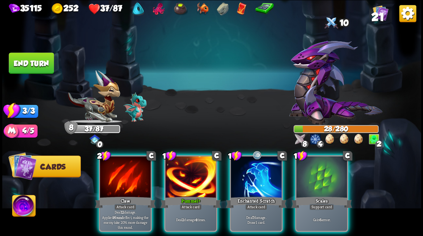
click at [318, 173] on div at bounding box center [321, 177] width 51 height 43
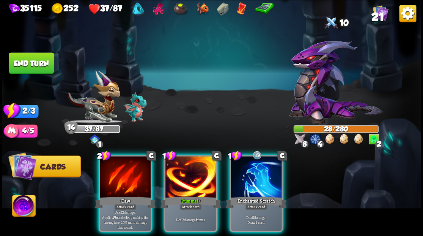
click at [308, 91] on img at bounding box center [336, 83] width 94 height 84
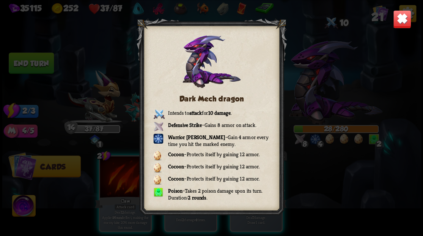
click at [406, 24] on img at bounding box center [402, 19] width 18 height 18
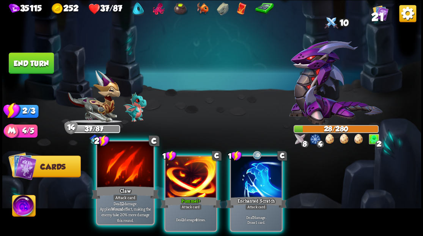
click at [130, 171] on div at bounding box center [125, 164] width 56 height 47
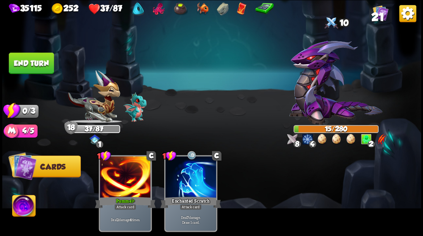
click at [20, 62] on button "End turn" at bounding box center [31, 62] width 45 height 21
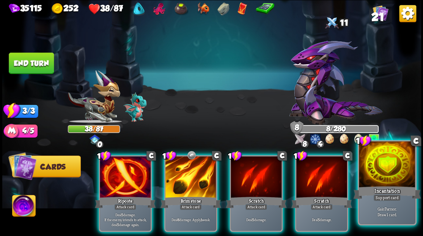
click at [383, 175] on div at bounding box center [387, 164] width 56 height 47
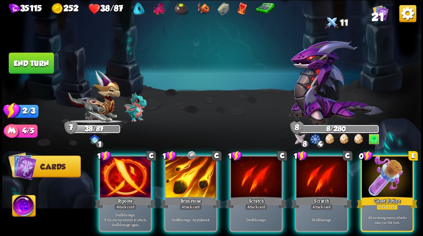
drag, startPoint x: 390, startPoint y: 173, endPoint x: 383, endPoint y: 165, distance: 10.5
click at [390, 173] on div at bounding box center [387, 177] width 51 height 43
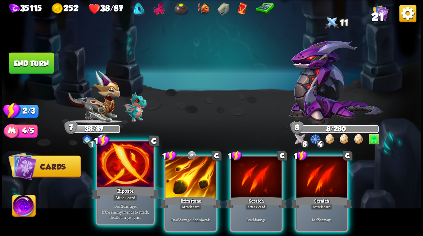
click at [129, 167] on div at bounding box center [125, 164] width 56 height 47
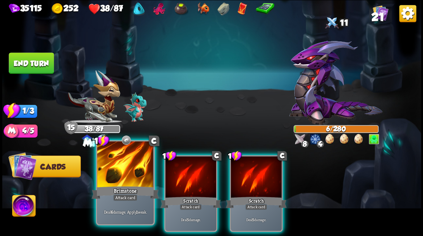
click at [129, 167] on div at bounding box center [125, 164] width 56 height 47
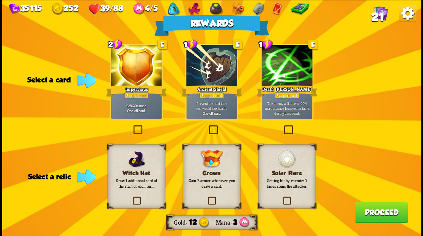
click at [282, 197] on label at bounding box center [282, 197] width 0 height 0
click at [0, 0] on input "checkbox" at bounding box center [0, 0] width 0 height 0
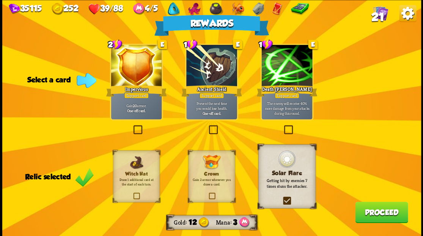
click at [373, 213] on button "Proceed" at bounding box center [381, 211] width 53 height 21
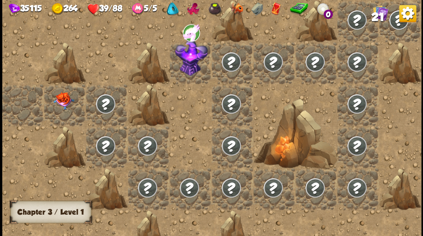
click at [61, 101] on img at bounding box center [63, 100] width 21 height 17
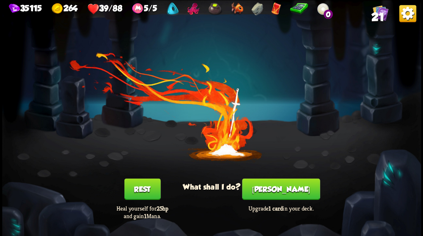
click at [138, 189] on button "Rest" at bounding box center [142, 188] width 36 height 21
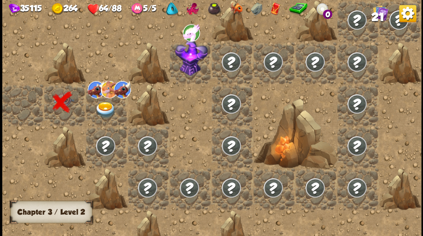
click at [103, 109] on img at bounding box center [105, 109] width 21 height 16
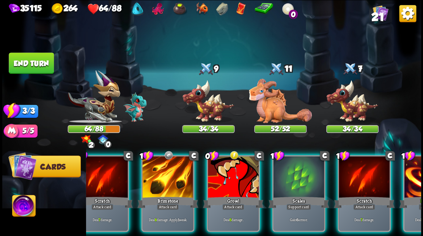
scroll to position [0, 98]
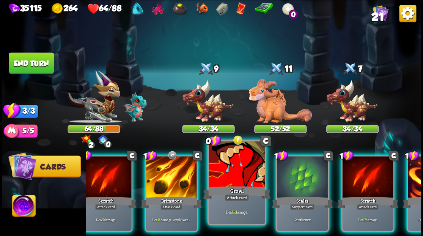
click at [230, 178] on div at bounding box center [237, 164] width 56 height 47
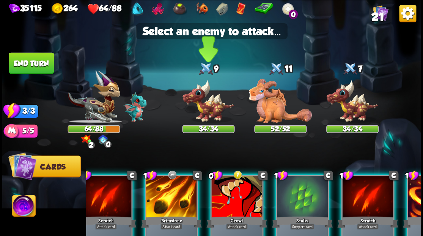
click at [203, 107] on img at bounding box center [208, 100] width 52 height 43
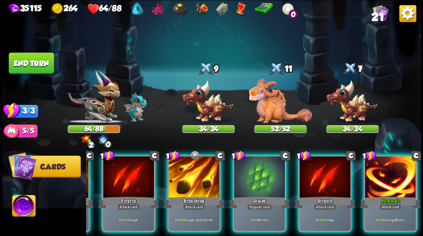
scroll to position [0, 72]
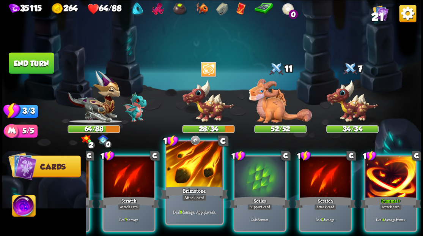
click at [194, 174] on div at bounding box center [194, 164] width 56 height 47
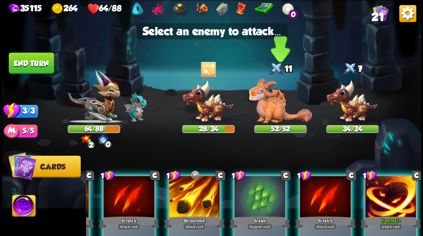
click at [272, 107] on img at bounding box center [280, 101] width 63 height 44
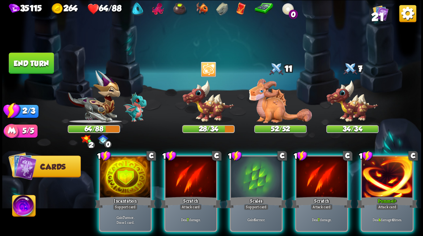
scroll to position [0, 0]
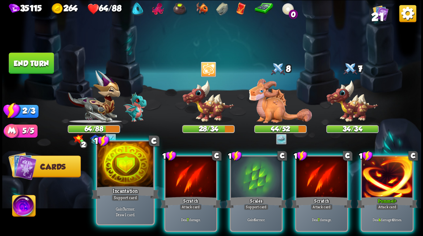
click at [117, 176] on div at bounding box center [125, 164] width 56 height 47
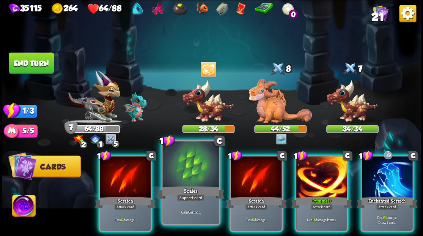
click at [191, 178] on div at bounding box center [190, 164] width 56 height 47
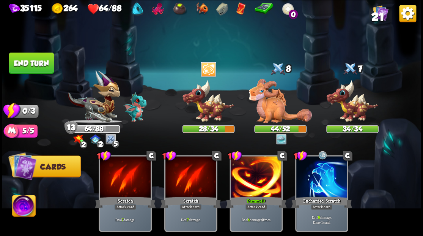
click at [41, 64] on button "End turn" at bounding box center [31, 62] width 45 height 21
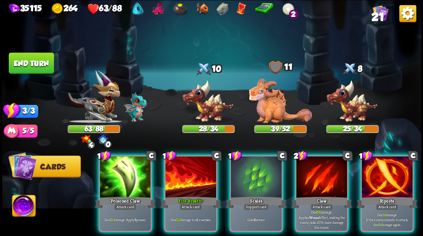
click at [25, 208] on img at bounding box center [23, 207] width 23 height 24
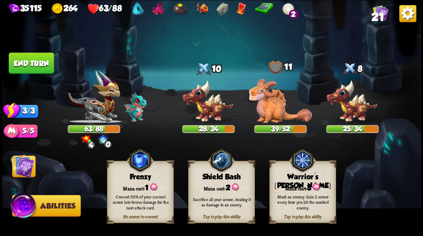
click at [291, 183] on div "Mana cost: 3" at bounding box center [302, 186] width 66 height 9
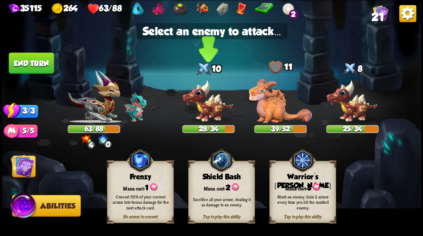
click at [205, 110] on img at bounding box center [208, 100] width 52 height 43
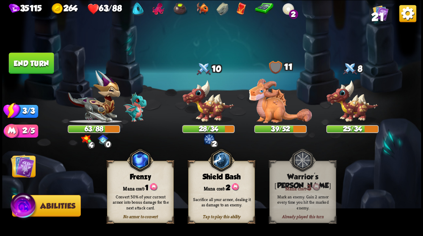
click at [27, 164] on img at bounding box center [23, 166] width 24 height 24
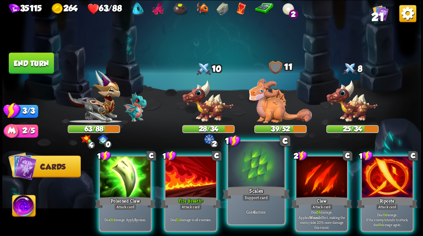
click at [248, 176] on div at bounding box center [256, 164] width 56 height 47
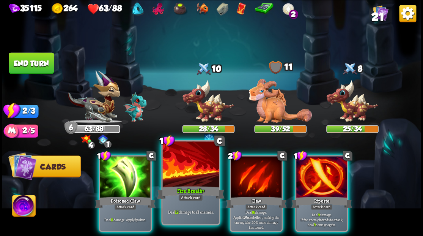
click at [180, 178] on div at bounding box center [190, 164] width 56 height 47
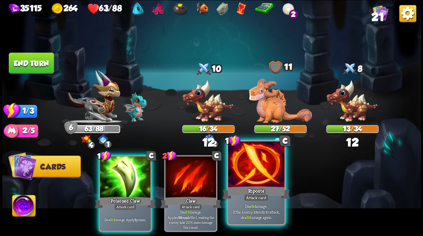
drag, startPoint x: 260, startPoint y: 177, endPoint x: 259, endPoint y: 172, distance: 4.6
click at [260, 177] on div at bounding box center [256, 164] width 56 height 47
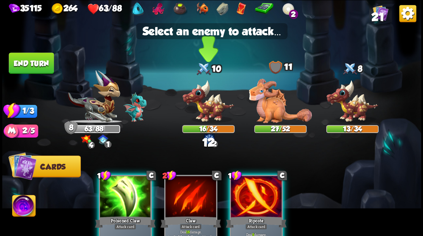
click at [205, 109] on img at bounding box center [208, 100] width 52 height 43
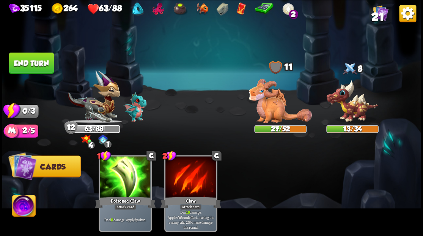
click at [35, 67] on button "End turn" at bounding box center [31, 62] width 45 height 21
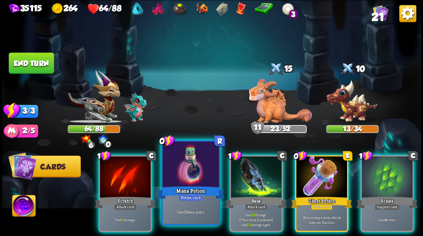
click at [181, 176] on div at bounding box center [190, 164] width 56 height 47
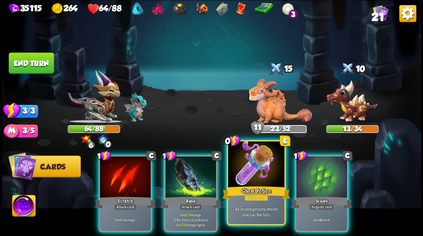
click at [249, 177] on div at bounding box center [256, 164] width 56 height 47
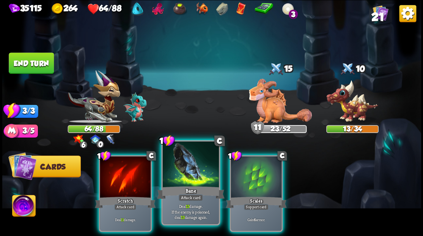
click at [192, 173] on div at bounding box center [190, 164] width 56 height 47
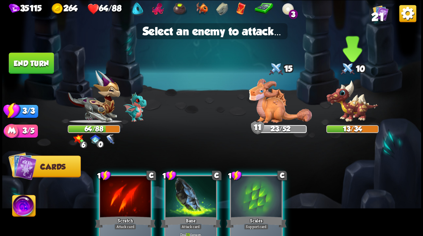
click at [351, 109] on img at bounding box center [352, 100] width 52 height 43
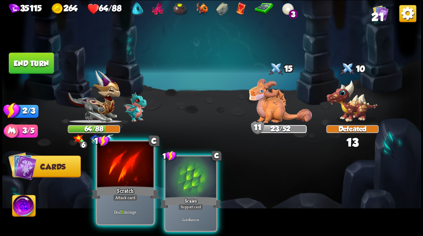
click at [119, 170] on div at bounding box center [125, 164] width 56 height 47
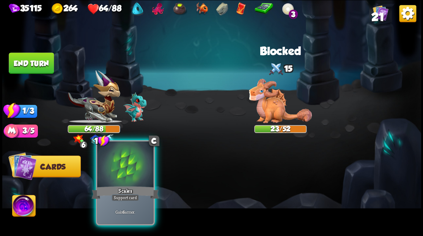
click at [124, 179] on div at bounding box center [125, 164] width 56 height 47
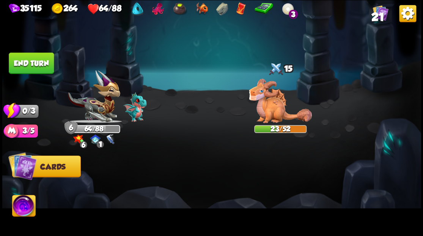
click at [35, 69] on button "End turn" at bounding box center [31, 62] width 45 height 21
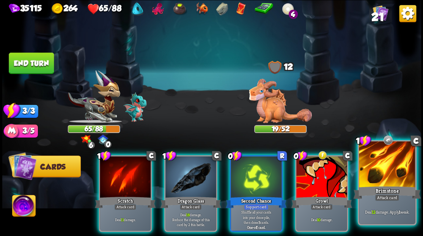
click at [395, 164] on div at bounding box center [387, 164] width 56 height 47
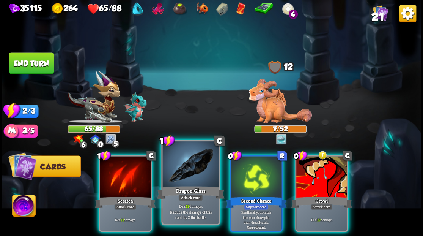
click at [180, 189] on div "Dragon Glass" at bounding box center [191, 191] width 68 height 15
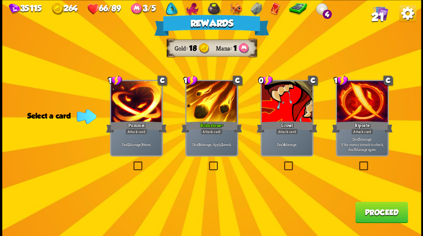
click at [392, 213] on button "Proceed" at bounding box center [381, 211] width 53 height 21
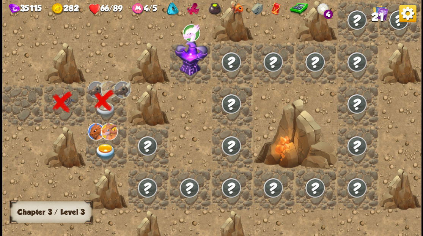
click at [99, 147] on img at bounding box center [105, 151] width 21 height 16
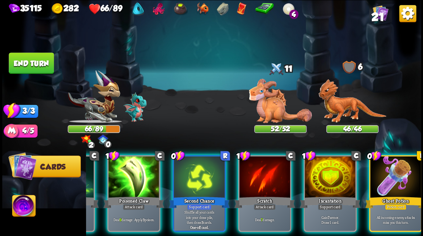
scroll to position [0, 148]
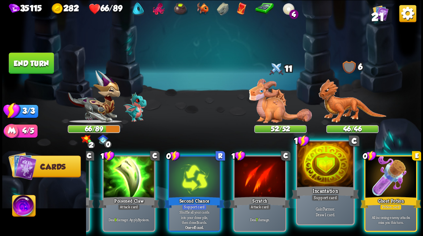
drag, startPoint x: 395, startPoint y: 173, endPoint x: 390, endPoint y: 173, distance: 5.4
click at [394, 173] on div at bounding box center [390, 177] width 51 height 43
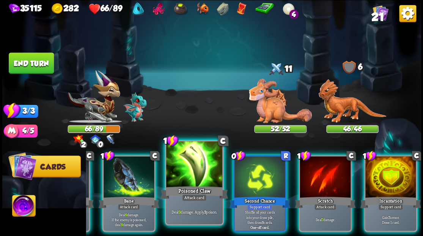
drag, startPoint x: 196, startPoint y: 178, endPoint x: 223, endPoint y: 150, distance: 39.2
click at [196, 175] on div at bounding box center [194, 164] width 56 height 47
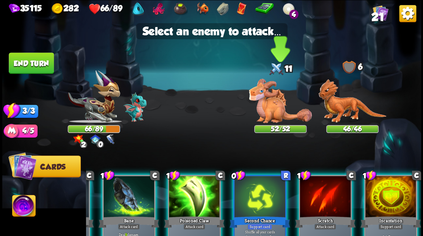
click at [269, 110] on img at bounding box center [280, 101] width 63 height 44
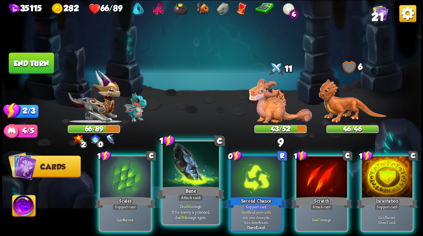
click at [193, 168] on div at bounding box center [190, 164] width 56 height 47
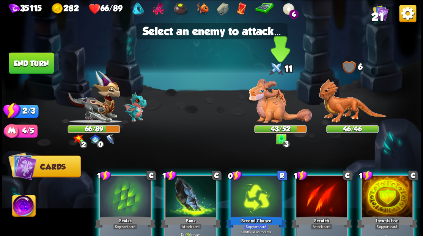
click at [280, 103] on img at bounding box center [280, 101] width 63 height 44
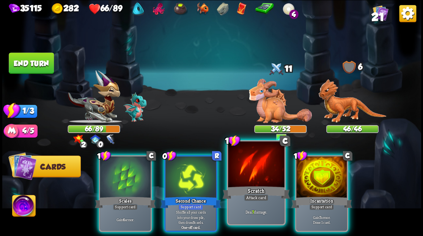
click at [262, 194] on div "Attack card" at bounding box center [256, 197] width 25 height 7
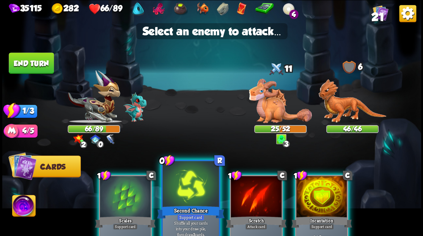
click at [192, 201] on div at bounding box center [190, 184] width 56 height 47
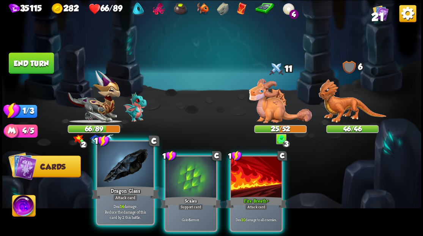
click at [120, 184] on div at bounding box center [125, 164] width 56 height 47
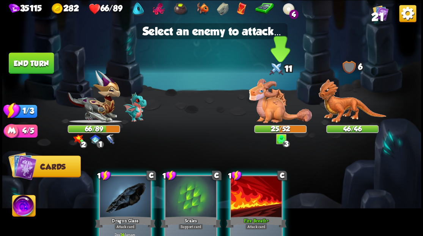
click at [267, 112] on img at bounding box center [280, 101] width 63 height 44
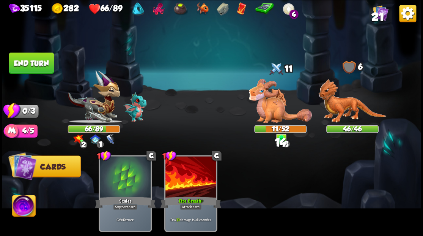
click at [43, 61] on button "End turn" at bounding box center [31, 62] width 45 height 21
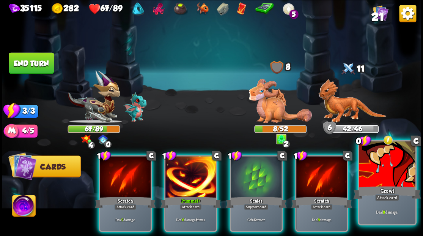
click at [391, 178] on div at bounding box center [387, 164] width 56 height 47
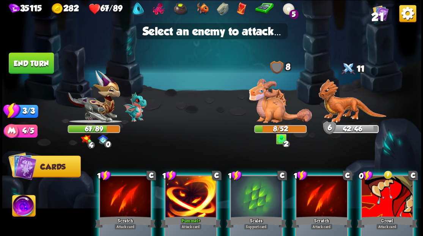
click at [385, 204] on div at bounding box center [387, 197] width 51 height 43
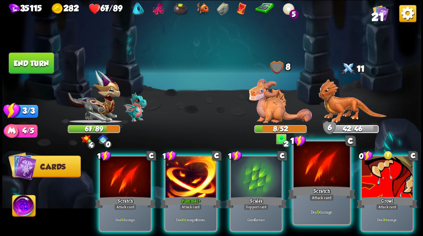
click at [307, 177] on div at bounding box center [321, 164] width 56 height 47
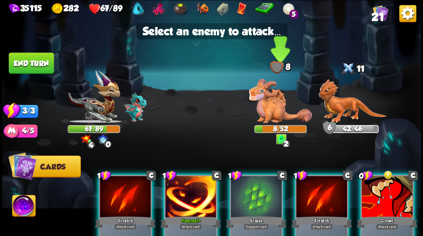
click at [260, 106] on img at bounding box center [280, 101] width 63 height 44
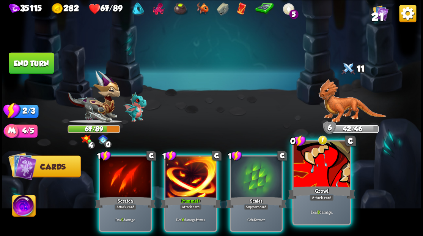
click at [323, 184] on div at bounding box center [321, 164] width 56 height 47
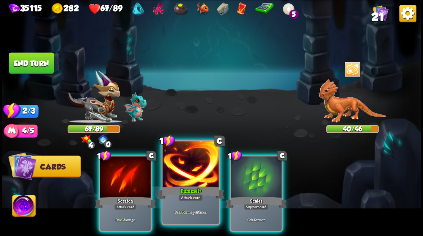
click at [181, 165] on div at bounding box center [190, 164] width 56 height 47
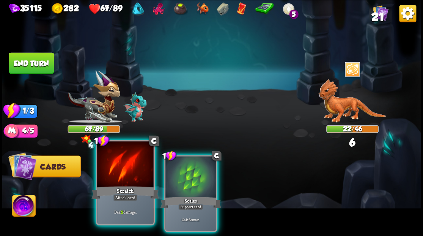
click at [131, 178] on div at bounding box center [125, 164] width 56 height 47
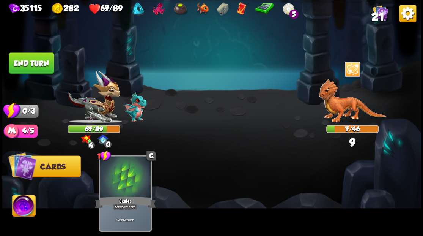
click at [36, 64] on button "End turn" at bounding box center [31, 62] width 45 height 21
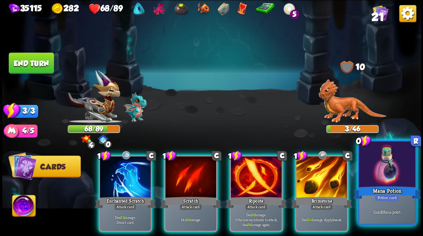
click at [395, 175] on div at bounding box center [387, 164] width 56 height 47
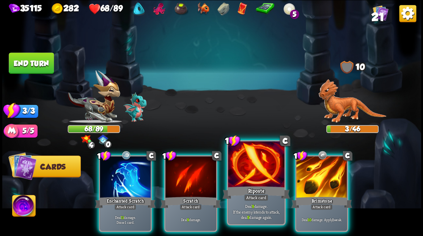
click at [257, 172] on div at bounding box center [256, 164] width 56 height 47
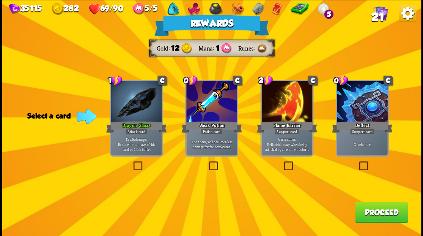
click at [380, 15] on span "21" at bounding box center [377, 17] width 13 height 13
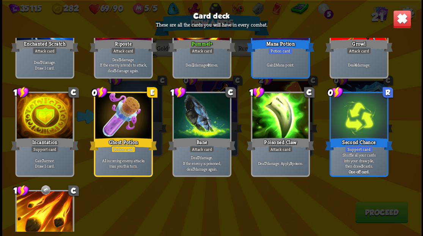
scroll to position [327, 0]
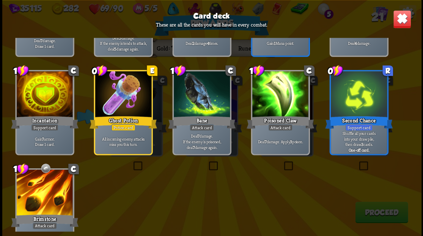
click at [400, 24] on img at bounding box center [402, 19] width 18 height 18
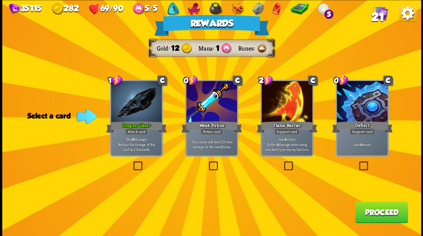
click at [358, 162] on label at bounding box center [358, 162] width 0 height 0
click at [0, 0] on input "checkbox" at bounding box center [0, 0] width 0 height 0
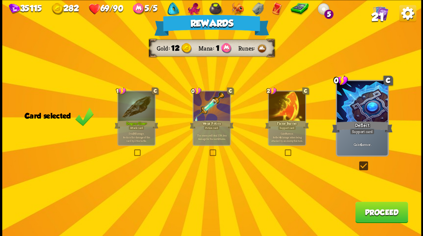
click at [371, 216] on button "Proceed" at bounding box center [381, 211] width 53 height 21
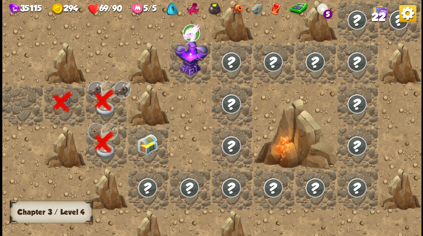
click at [145, 140] on div at bounding box center [149, 147] width 42 height 42
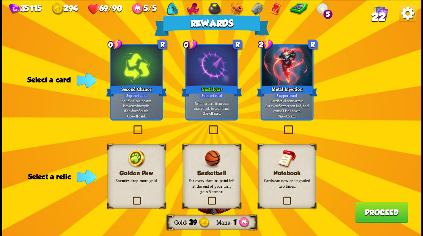
click at [131, 197] on label at bounding box center [131, 197] width 0 height 0
click at [0, 0] on input "checkbox" at bounding box center [0, 0] width 0 height 0
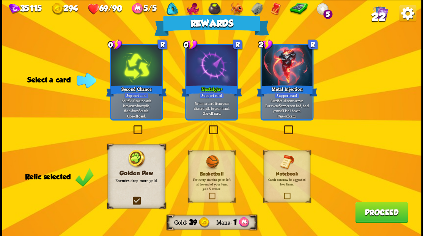
click at [385, 215] on button "Proceed" at bounding box center [381, 211] width 53 height 21
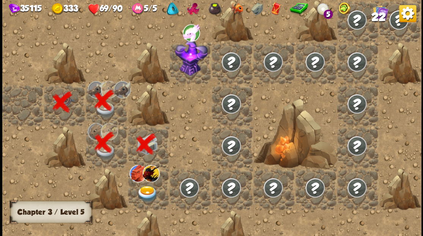
click at [144, 192] on img at bounding box center [147, 193] width 21 height 16
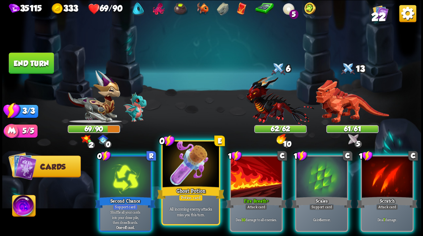
click at [191, 175] on div at bounding box center [190, 164] width 56 height 47
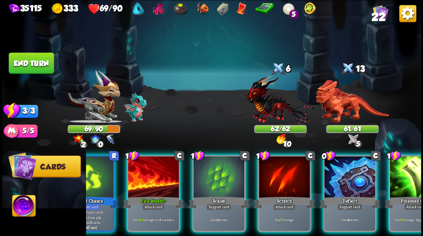
scroll to position [0, 41]
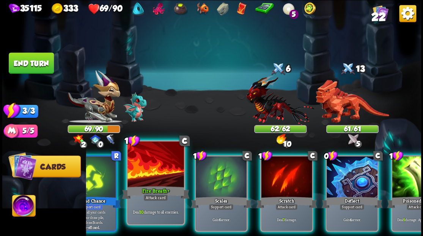
click at [154, 180] on div at bounding box center [156, 164] width 56 height 47
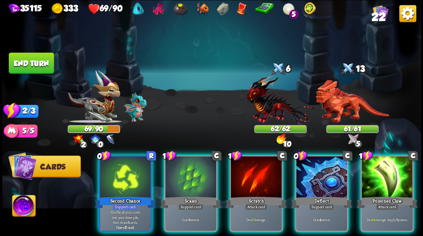
scroll to position [0, 0]
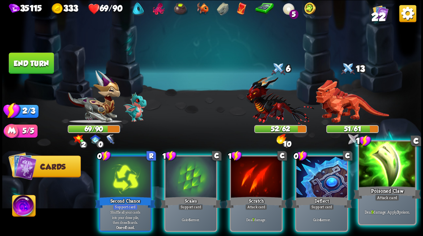
click at [397, 169] on div at bounding box center [387, 164] width 56 height 47
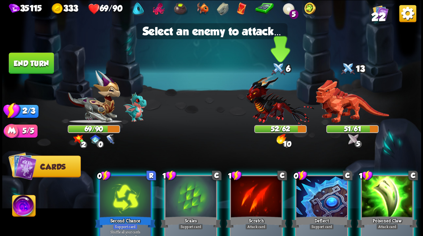
click at [266, 109] on img at bounding box center [280, 100] width 68 height 50
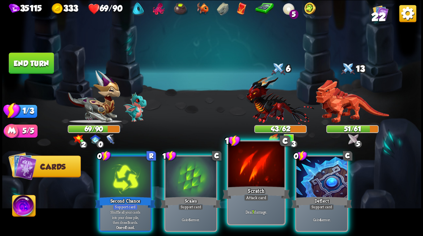
click at [250, 176] on div at bounding box center [256, 164] width 56 height 47
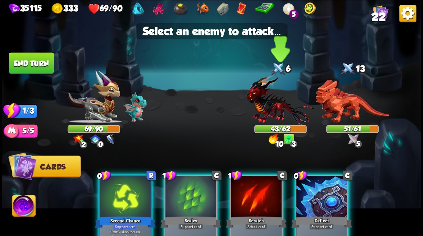
click at [273, 99] on img at bounding box center [280, 100] width 68 height 50
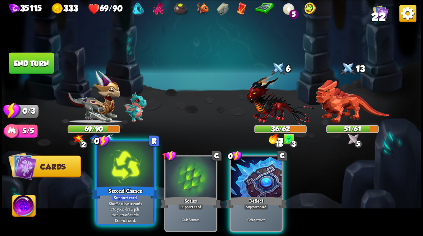
click at [131, 176] on div at bounding box center [125, 164] width 56 height 47
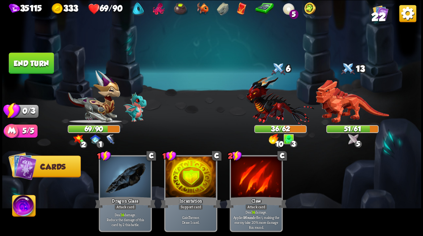
click at [39, 63] on button "End turn" at bounding box center [31, 62] width 45 height 21
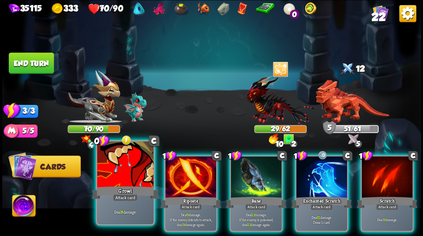
click at [132, 174] on div at bounding box center [125, 164] width 56 height 47
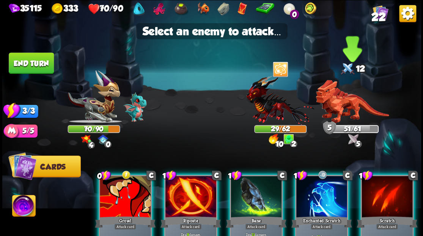
click at [330, 102] on img at bounding box center [352, 101] width 73 height 43
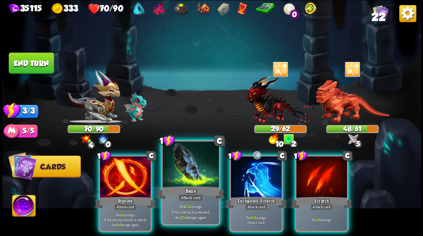
click at [189, 186] on div "Bane" at bounding box center [191, 191] width 68 height 15
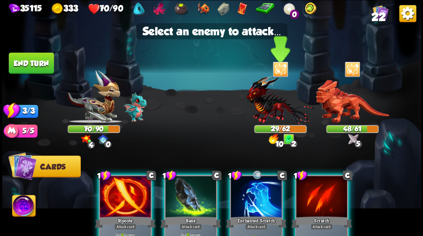
click at [263, 108] on img at bounding box center [280, 100] width 68 height 50
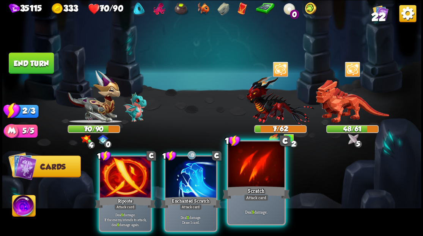
click at [241, 170] on div at bounding box center [256, 164] width 56 height 47
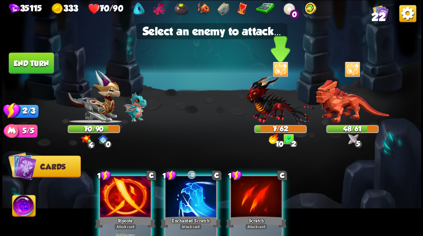
click at [277, 108] on img at bounding box center [280, 100] width 68 height 50
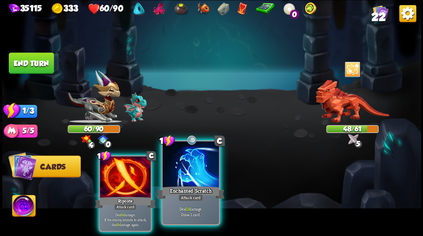
click at [208, 167] on div at bounding box center [190, 164] width 56 height 47
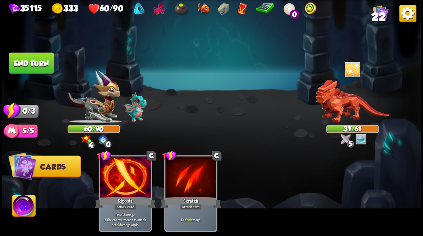
click at [36, 74] on img at bounding box center [211, 118] width 419 height 236
click at [32, 58] on button "End turn" at bounding box center [31, 62] width 45 height 21
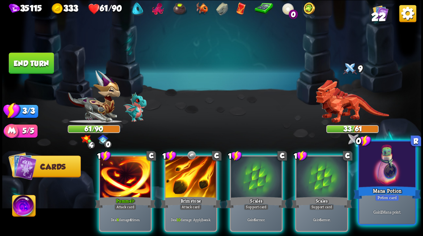
click at [392, 172] on div at bounding box center [387, 164] width 56 height 47
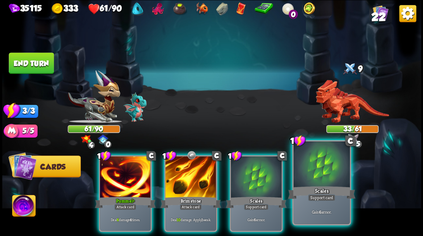
click at [320, 180] on div at bounding box center [321, 164] width 56 height 47
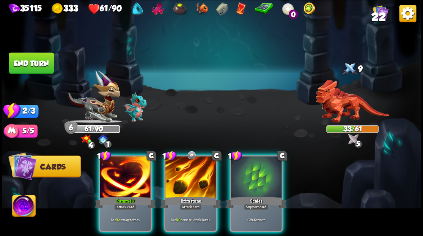
click at [254, 172] on div at bounding box center [256, 177] width 51 height 43
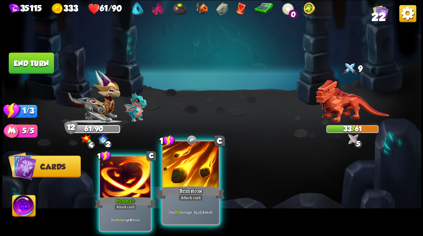
click at [187, 172] on div at bounding box center [190, 164] width 56 height 47
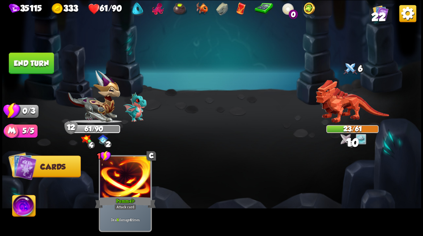
drag, startPoint x: 35, startPoint y: 64, endPoint x: 109, endPoint y: 74, distance: 75.1
click at [35, 63] on button "End turn" at bounding box center [31, 62] width 45 height 21
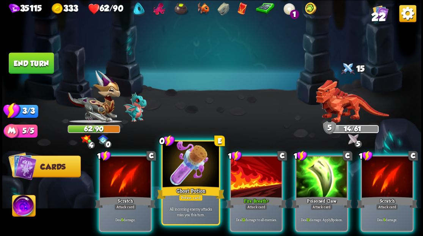
click at [181, 184] on div at bounding box center [190, 164] width 56 height 47
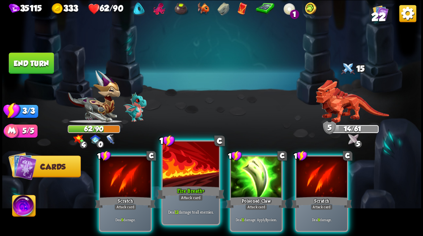
click at [178, 173] on div at bounding box center [190, 164] width 56 height 47
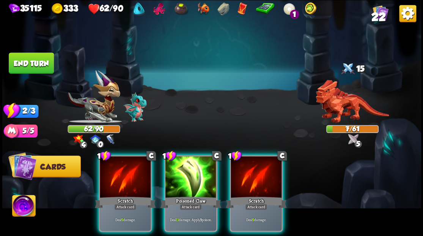
click at [178, 173] on div at bounding box center [190, 177] width 51 height 43
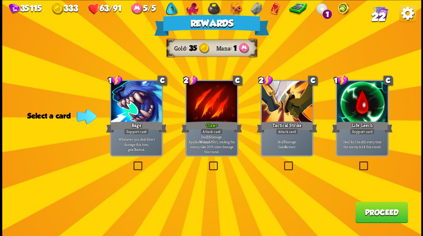
click at [378, 216] on button "Proceed" at bounding box center [381, 211] width 53 height 21
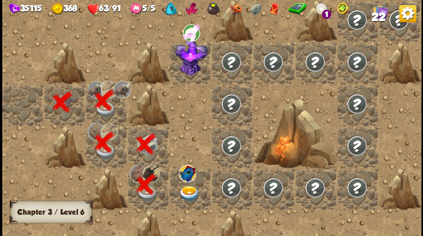
click at [189, 189] on img at bounding box center [189, 193] width 21 height 16
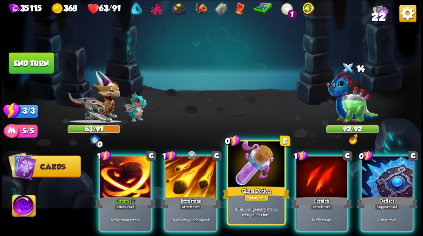
click at [265, 170] on div at bounding box center [256, 164] width 56 height 47
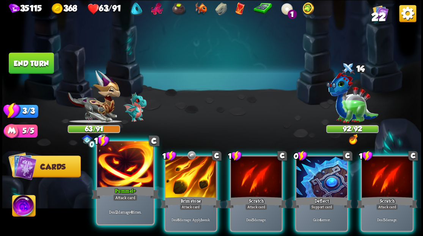
click at [121, 187] on div "Pummel +" at bounding box center [125, 191] width 68 height 15
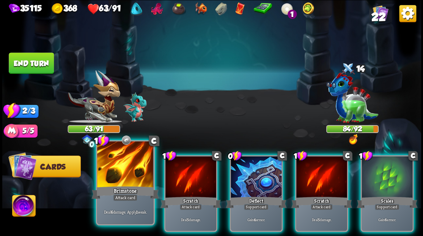
click at [123, 178] on div at bounding box center [125, 164] width 56 height 47
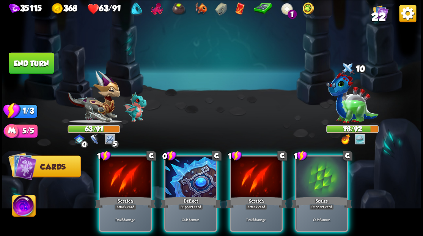
click at [123, 178] on div at bounding box center [125, 177] width 51 height 43
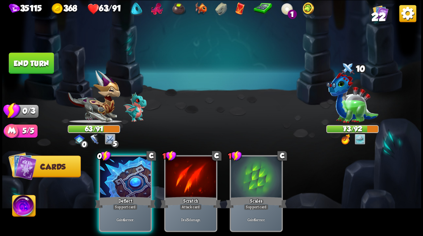
click at [36, 65] on button "End turn" at bounding box center [31, 62] width 45 height 21
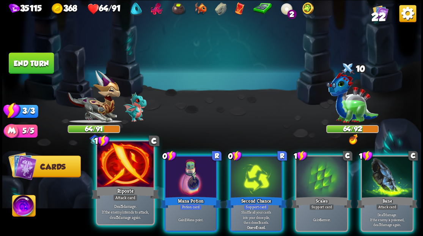
click at [129, 176] on div at bounding box center [125, 164] width 56 height 47
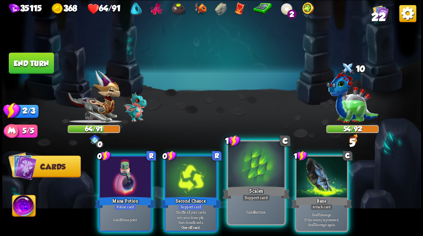
click at [251, 172] on div at bounding box center [256, 164] width 56 height 47
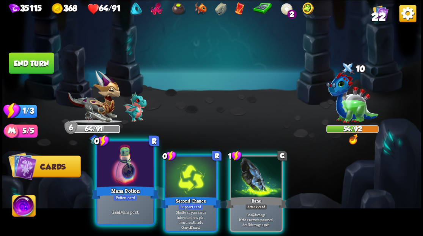
click at [121, 172] on div at bounding box center [125, 164] width 56 height 47
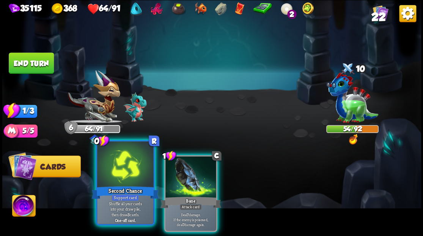
click at [120, 172] on div at bounding box center [125, 164] width 56 height 47
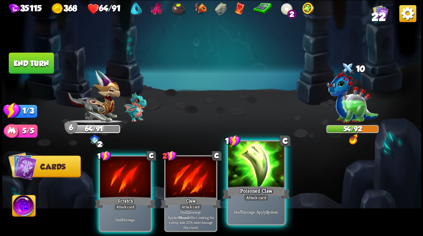
click at [256, 179] on div at bounding box center [256, 164] width 56 height 47
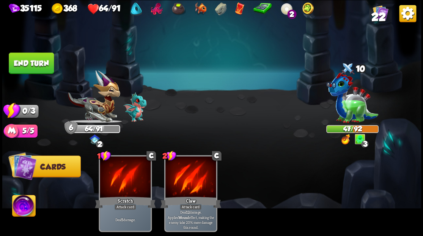
click at [28, 64] on button "End turn" at bounding box center [31, 62] width 45 height 21
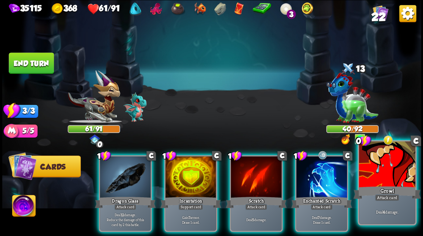
click at [395, 171] on div at bounding box center [387, 164] width 56 height 47
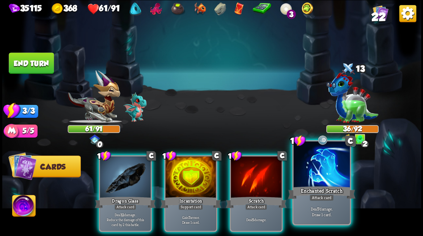
click at [322, 172] on div at bounding box center [321, 164] width 56 height 47
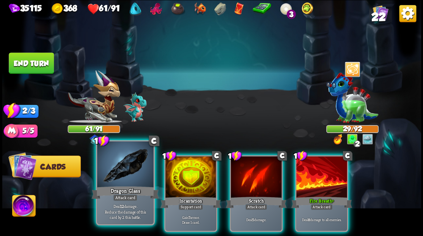
click at [114, 162] on div at bounding box center [125, 164] width 56 height 47
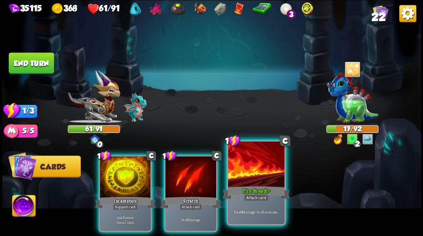
click at [239, 172] on div at bounding box center [256, 164] width 56 height 47
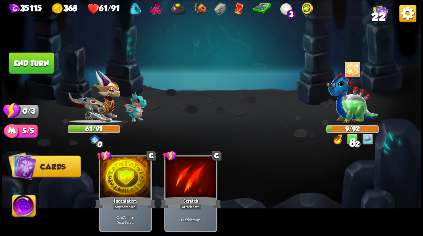
click at [32, 61] on button "End turn" at bounding box center [31, 62] width 45 height 21
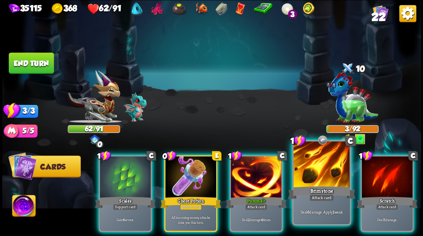
click at [320, 167] on div at bounding box center [321, 164] width 56 height 47
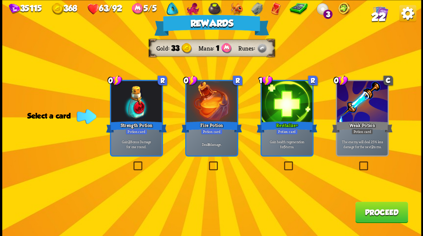
click at [132, 162] on label at bounding box center [132, 162] width 0 height 0
click at [0, 0] on input "checkbox" at bounding box center [0, 0] width 0 height 0
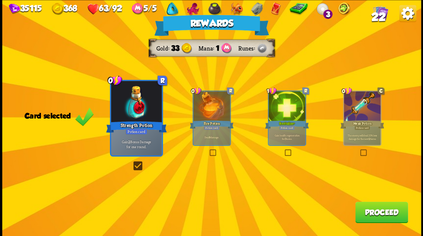
click at [376, 218] on button "Proceed" at bounding box center [381, 211] width 53 height 21
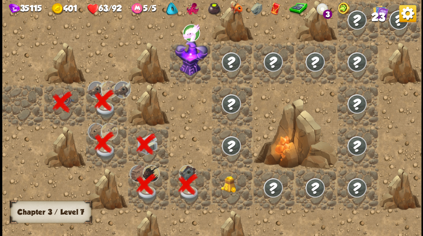
click at [233, 190] on img at bounding box center [231, 183] width 21 height 17
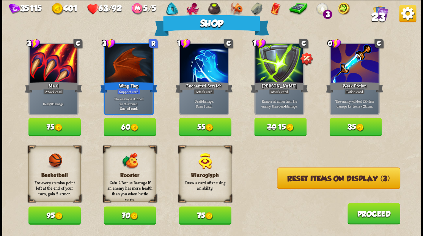
click at [312, 178] on button "Reset items on display (3)" at bounding box center [338, 178] width 123 height 22
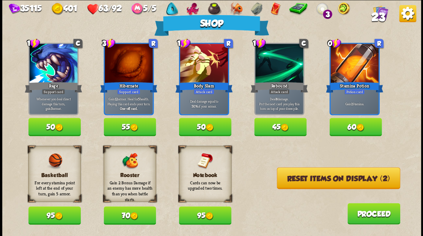
click at [124, 215] on button "70" at bounding box center [130, 215] width 52 height 18
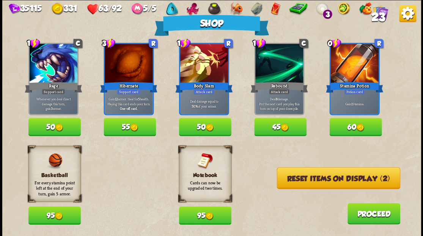
click at [341, 178] on button "Reset items on display (2)" at bounding box center [338, 178] width 123 height 22
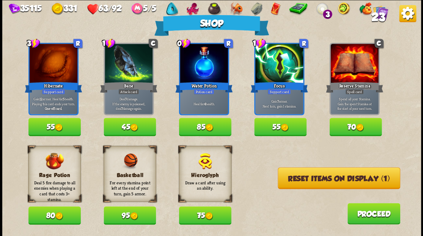
click at [207, 124] on img at bounding box center [209, 127] width 8 height 8
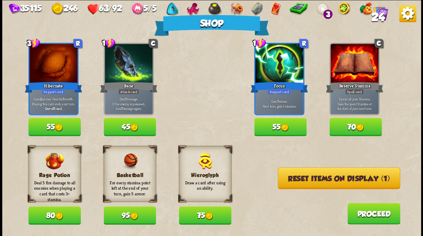
click at [350, 181] on button "Reset items on display (1)" at bounding box center [339, 178] width 123 height 22
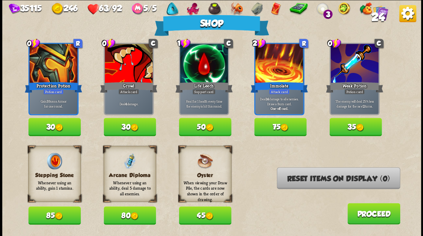
click at [380, 211] on button "Proceed" at bounding box center [373, 213] width 53 height 21
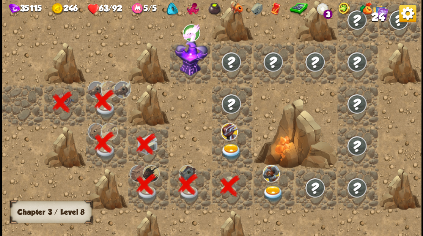
click at [232, 148] on img at bounding box center [231, 151] width 21 height 16
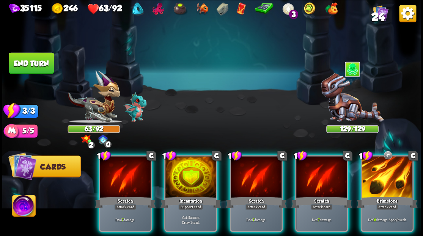
click at [351, 96] on div at bounding box center [352, 100] width 52 height 46
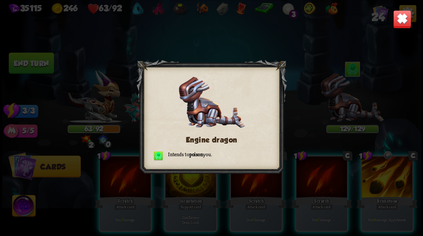
click at [403, 20] on img at bounding box center [402, 19] width 18 height 18
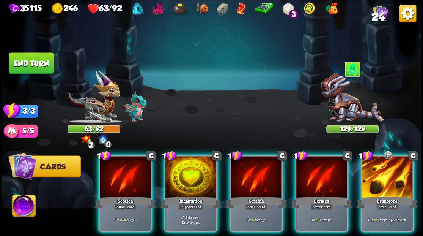
click at [353, 96] on div at bounding box center [352, 100] width 52 height 46
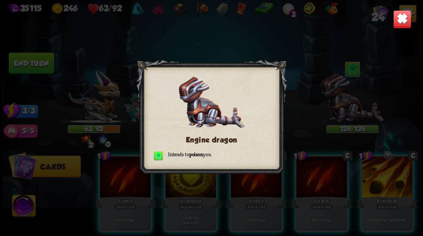
click at [402, 18] on img at bounding box center [402, 19] width 18 height 18
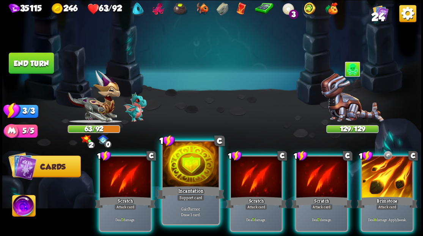
click at [185, 174] on div at bounding box center [190, 164] width 56 height 47
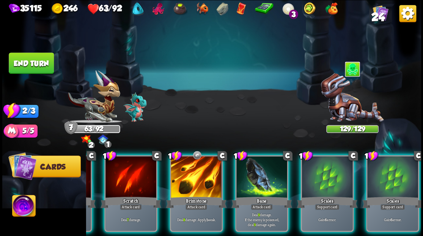
scroll to position [0, 148]
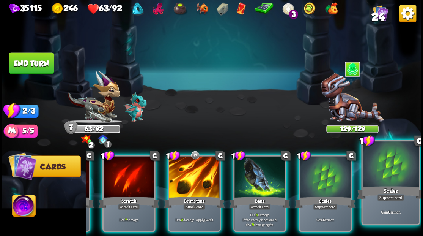
click at [394, 178] on div at bounding box center [390, 164] width 56 height 47
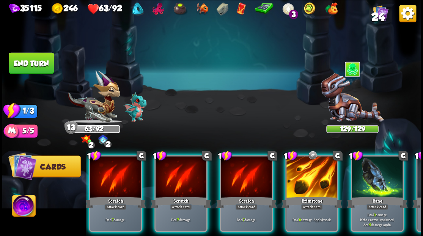
scroll to position [0, 0]
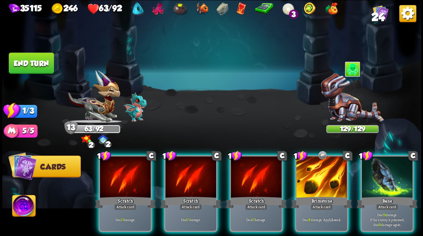
click at [342, 106] on img at bounding box center [352, 98] width 63 height 50
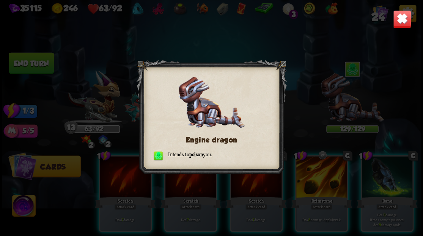
click at [405, 20] on img at bounding box center [402, 19] width 18 height 18
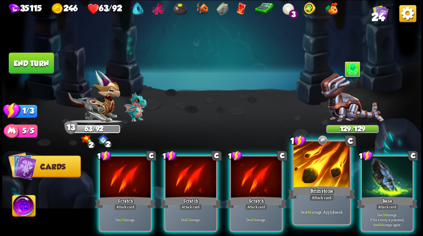
click at [322, 181] on div at bounding box center [321, 164] width 56 height 47
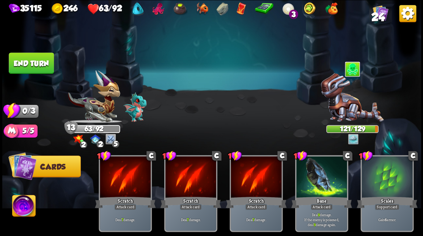
click at [31, 65] on button "End turn" at bounding box center [31, 62] width 45 height 21
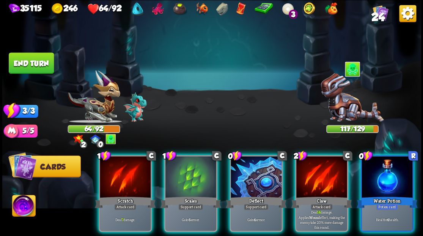
click at [394, 180] on div at bounding box center [387, 177] width 51 height 43
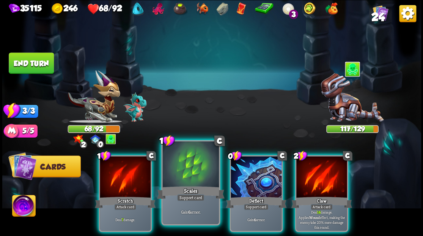
click at [181, 165] on div at bounding box center [190, 164] width 56 height 47
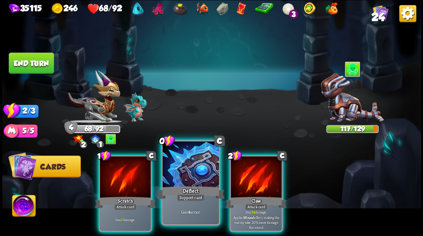
click at [183, 166] on div at bounding box center [190, 164] width 56 height 47
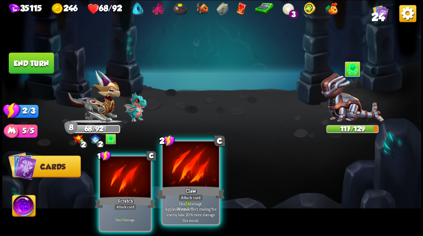
click at [183, 169] on div at bounding box center [190, 164] width 56 height 47
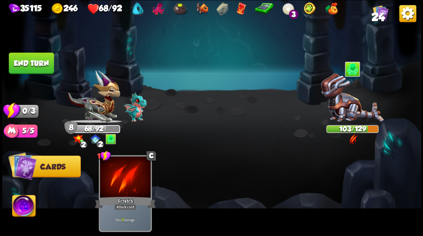
click at [37, 69] on button "End turn" at bounding box center [31, 62] width 45 height 21
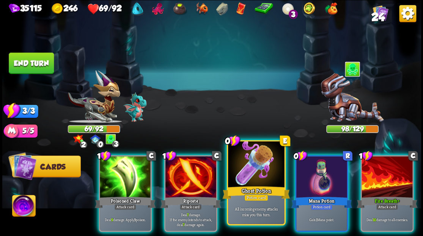
click at [243, 174] on div at bounding box center [256, 164] width 56 height 47
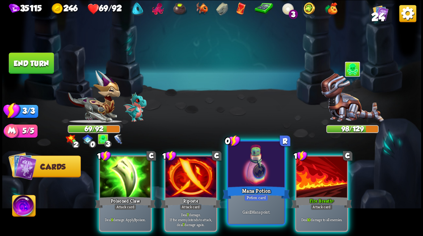
drag, startPoint x: 244, startPoint y: 173, endPoint x: 246, endPoint y: 169, distance: 4.8
click at [246, 169] on div at bounding box center [256, 164] width 56 height 47
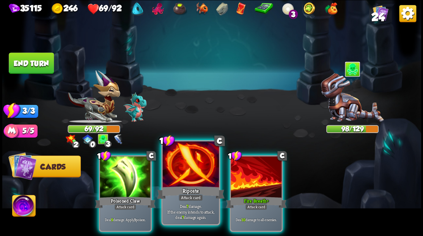
click at [194, 170] on div at bounding box center [190, 164] width 56 height 47
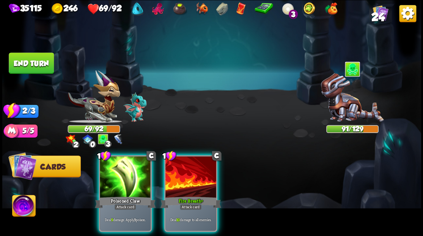
click at [182, 175] on div at bounding box center [190, 177] width 51 height 43
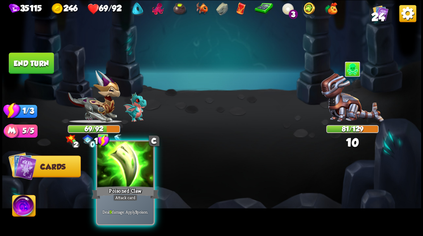
click at [134, 175] on div at bounding box center [125, 164] width 56 height 47
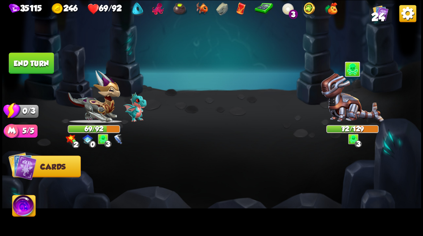
click at [25, 61] on button "End turn" at bounding box center [31, 62] width 45 height 21
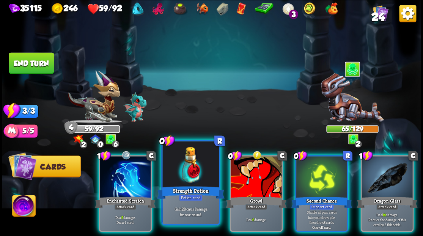
click at [191, 161] on div at bounding box center [190, 164] width 56 height 47
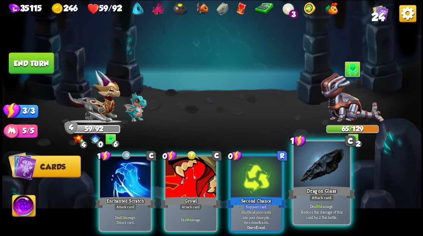
click at [318, 184] on div "1 C Dragon Glass Attack card Deal 16 damage. Reduce the damage of this card by …" at bounding box center [321, 182] width 59 height 85
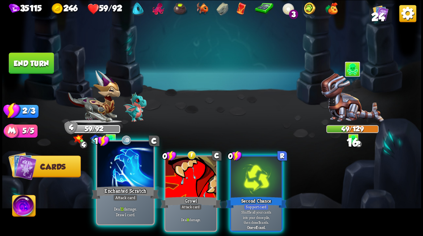
click at [121, 165] on div at bounding box center [125, 164] width 56 height 47
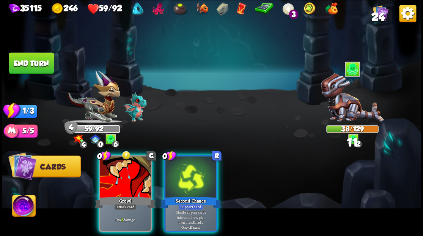
click at [121, 165] on div at bounding box center [125, 177] width 51 height 43
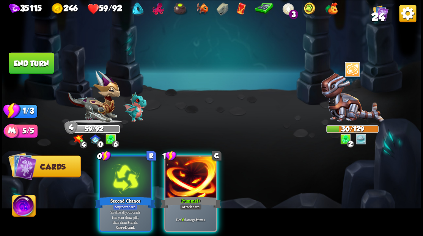
drag, startPoint x: 190, startPoint y: 175, endPoint x: 200, endPoint y: 141, distance: 35.4
click at [190, 172] on div at bounding box center [190, 177] width 51 height 43
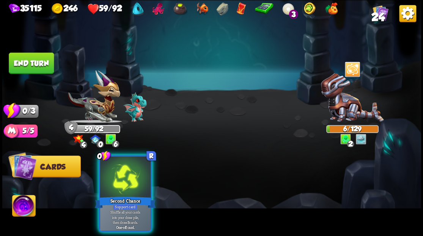
drag, startPoint x: 124, startPoint y: 175, endPoint x: 223, endPoint y: 140, distance: 105.0
click at [125, 175] on div at bounding box center [125, 177] width 51 height 43
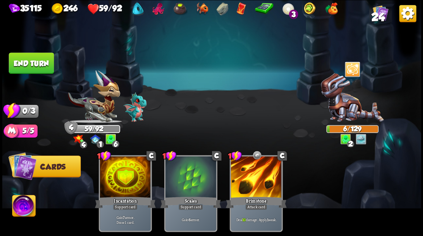
click at [43, 67] on button "End turn" at bounding box center [31, 62] width 45 height 21
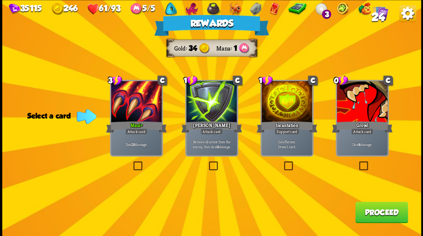
click at [207, 162] on label at bounding box center [207, 162] width 0 height 0
click at [0, 0] on input "checkbox" at bounding box center [0, 0] width 0 height 0
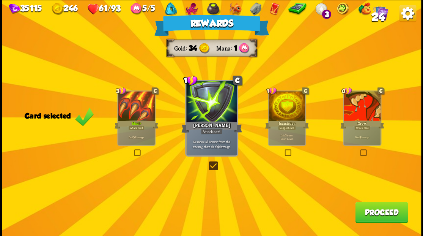
drag, startPoint x: 386, startPoint y: 216, endPoint x: 384, endPoint y: 211, distance: 5.3
click at [384, 211] on button "Proceed" at bounding box center [381, 211] width 53 height 21
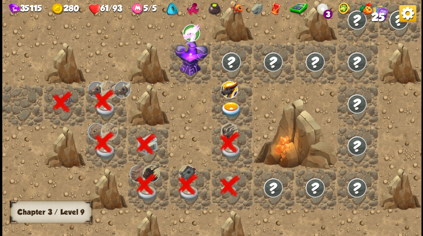
click at [227, 103] on img at bounding box center [231, 109] width 21 height 16
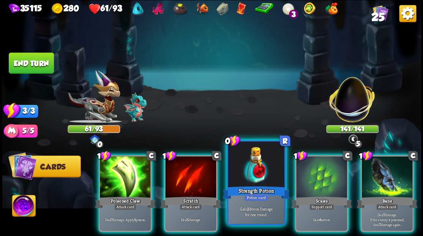
click at [245, 178] on div at bounding box center [256, 164] width 56 height 47
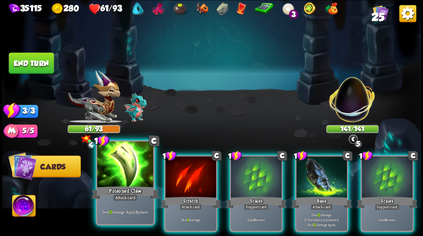
click at [120, 169] on div at bounding box center [125, 164] width 56 height 47
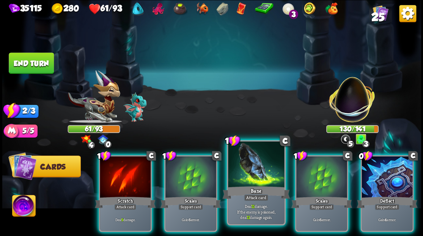
click at [249, 166] on div at bounding box center [256, 164] width 56 height 47
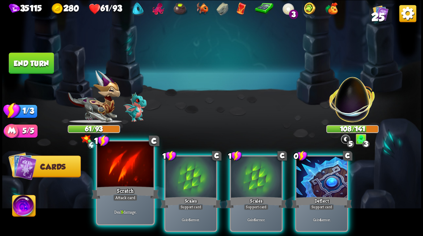
click at [112, 172] on div at bounding box center [125, 164] width 56 height 47
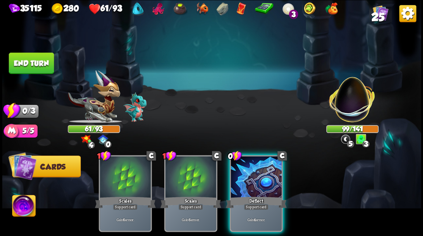
click at [253, 174] on div at bounding box center [256, 177] width 51 height 43
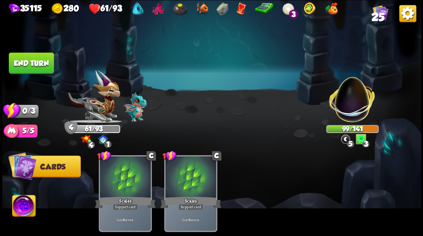
click at [42, 59] on button "End turn" at bounding box center [31, 62] width 45 height 21
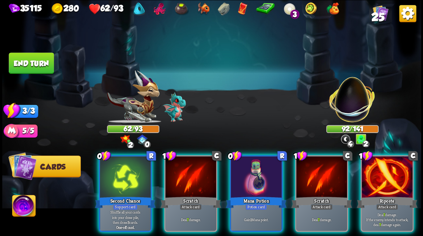
drag, startPoint x: 397, startPoint y: 166, endPoint x: 375, endPoint y: 169, distance: 22.5
click at [397, 166] on div at bounding box center [387, 177] width 51 height 43
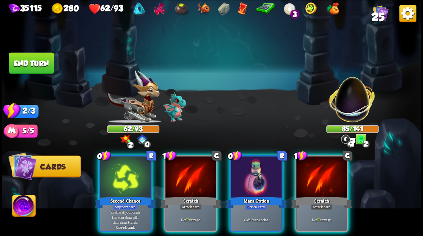
click at [317, 175] on div at bounding box center [321, 177] width 51 height 43
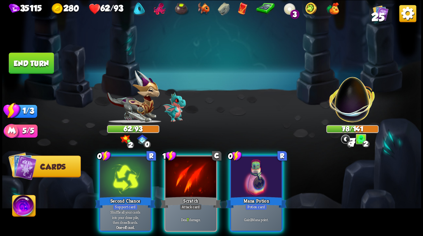
drag, startPoint x: 193, startPoint y: 167, endPoint x: 152, endPoint y: 169, distance: 41.1
click at [192, 167] on div at bounding box center [190, 177] width 51 height 43
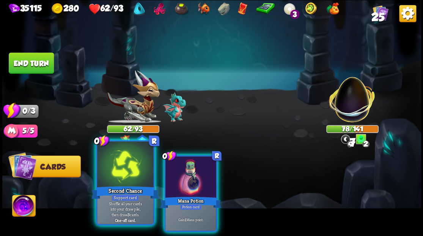
click at [133, 163] on div at bounding box center [125, 164] width 56 height 47
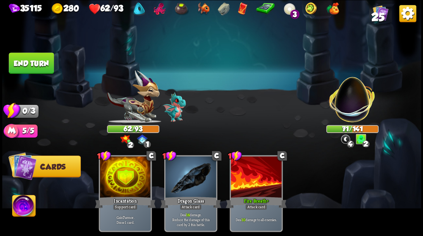
click at [44, 66] on button "End turn" at bounding box center [31, 62] width 45 height 21
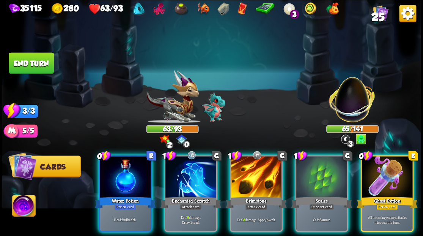
click at [392, 172] on div at bounding box center [387, 177] width 51 height 43
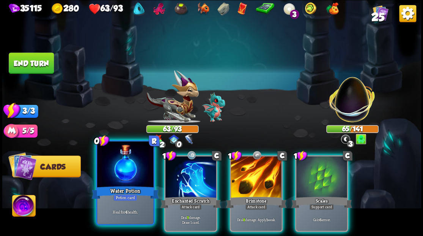
click at [113, 168] on div at bounding box center [125, 164] width 56 height 47
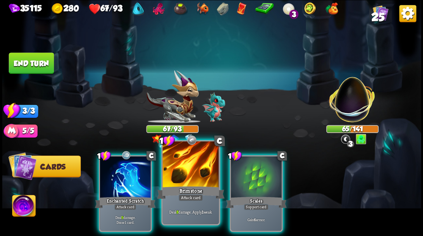
click at [189, 173] on div at bounding box center [190, 164] width 56 height 47
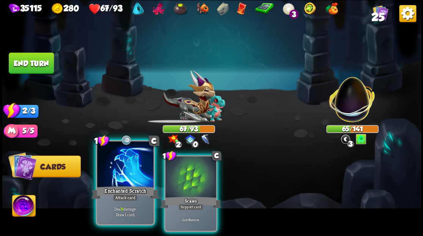
click at [134, 169] on div at bounding box center [125, 164] width 56 height 47
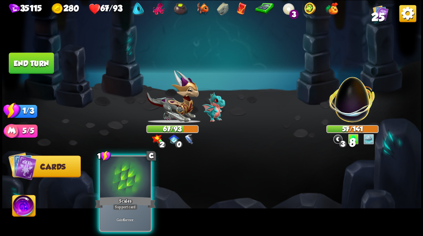
click at [118, 177] on div at bounding box center [125, 177] width 51 height 43
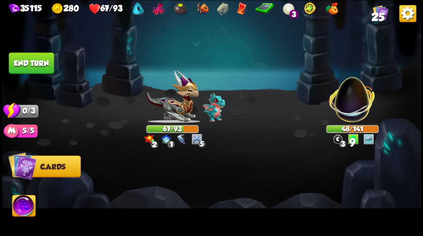
click at [31, 60] on button "End turn" at bounding box center [31, 62] width 45 height 21
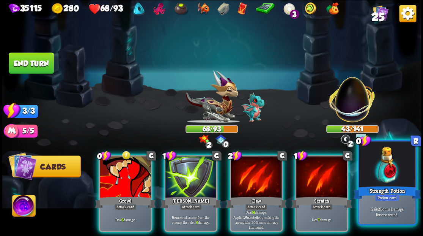
click at [389, 172] on div at bounding box center [387, 164] width 56 height 47
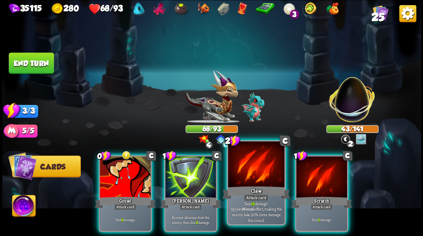
click at [244, 178] on div at bounding box center [256, 164] width 56 height 47
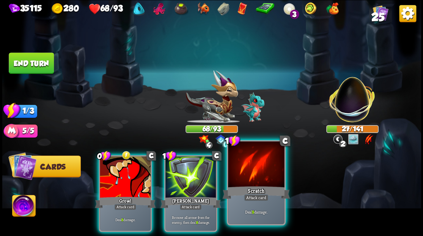
click at [248, 175] on div at bounding box center [256, 164] width 56 height 47
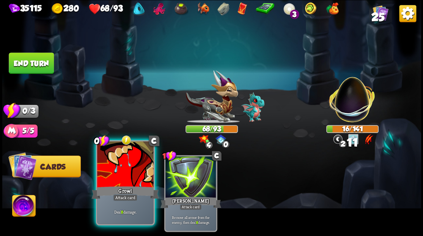
click at [120, 162] on div at bounding box center [125, 164] width 56 height 47
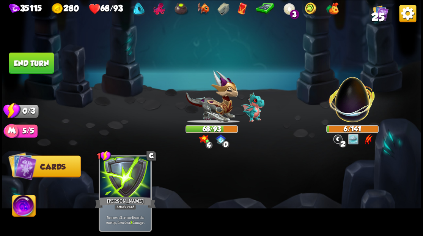
click at [28, 62] on button "End turn" at bounding box center [31, 62] width 45 height 21
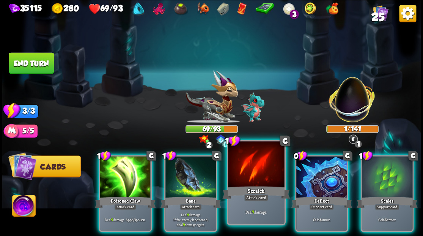
click at [243, 178] on div at bounding box center [256, 164] width 56 height 47
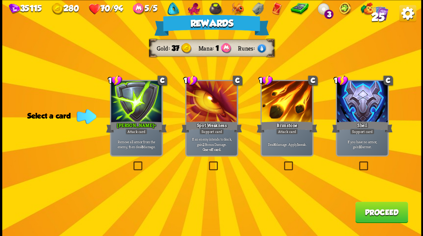
click at [132, 162] on label at bounding box center [132, 162] width 0 height 0
click at [0, 0] on input "checkbox" at bounding box center [0, 0] width 0 height 0
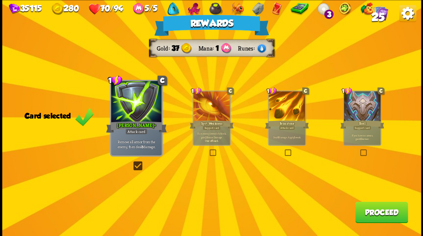
drag, startPoint x: 378, startPoint y: 209, endPoint x: 371, endPoint y: 203, distance: 9.7
click at [371, 203] on button "Proceed" at bounding box center [381, 211] width 53 height 21
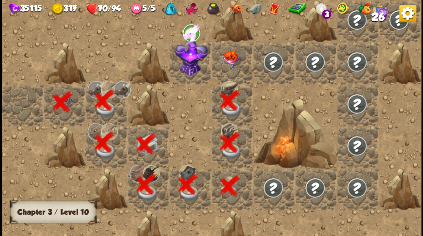
click at [233, 63] on img at bounding box center [231, 58] width 21 height 17
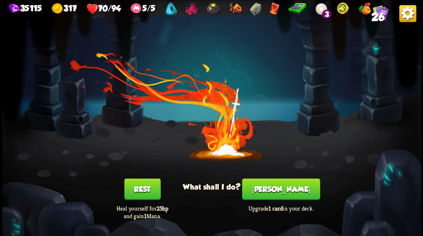
click at [291, 194] on button "[PERSON_NAME]" at bounding box center [281, 188] width 78 height 21
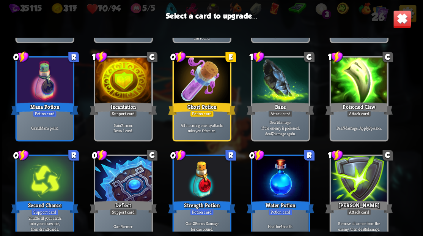
scroll to position [239, 0]
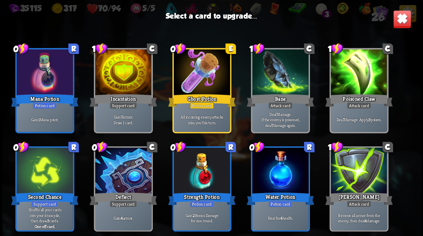
click at [126, 80] on div at bounding box center [123, 72] width 56 height 47
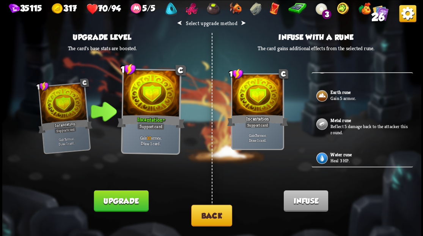
scroll to position [342, 0]
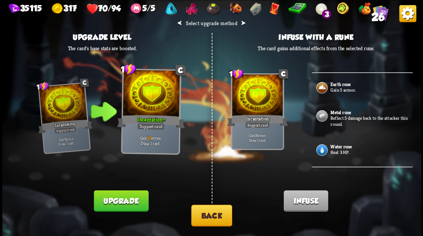
click at [342, 150] on p "Heal 3 HP." at bounding box center [371, 152] width 81 height 6
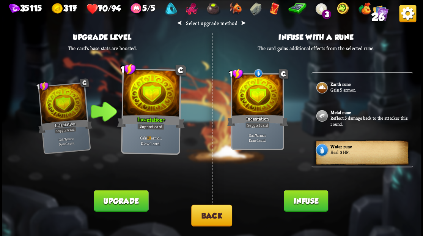
click at [303, 204] on button "Infuse" at bounding box center [305, 200] width 44 height 21
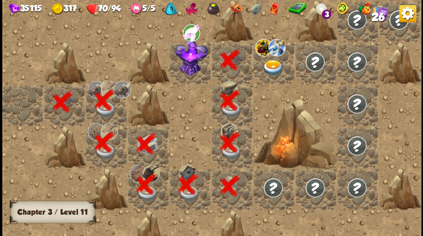
scroll to position [0, 146]
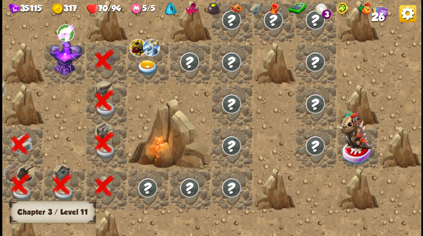
click at [63, 70] on img at bounding box center [65, 57] width 33 height 37
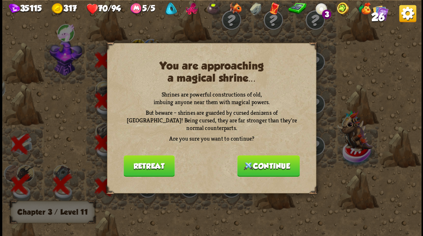
drag, startPoint x: 281, startPoint y: 162, endPoint x: 280, endPoint y: 156, distance: 5.7
click at [280, 156] on button "Continue" at bounding box center [268, 165] width 63 height 21
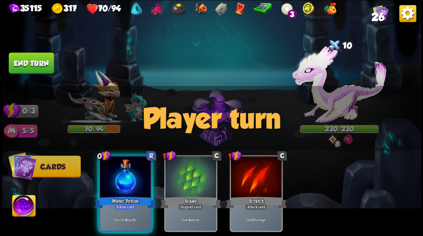
click at [20, 203] on img at bounding box center [23, 207] width 23 height 24
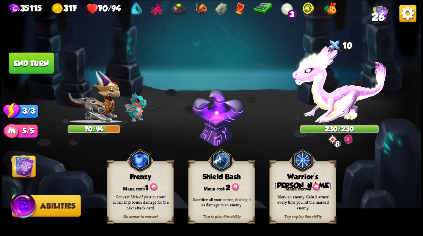
drag, startPoint x: 301, startPoint y: 189, endPoint x: 66, endPoint y: 121, distance: 243.7
click at [274, 177] on div "Tap to play this ability Warrior's [PERSON_NAME] cost: 3 Mark an enemy. Gain 2 …" at bounding box center [302, 192] width 67 height 62
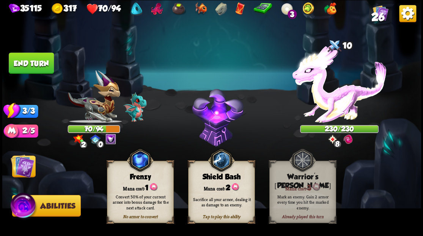
drag, startPoint x: 26, startPoint y: 162, endPoint x: 29, endPoint y: 159, distance: 4.6
click at [27, 163] on img at bounding box center [23, 166] width 24 height 24
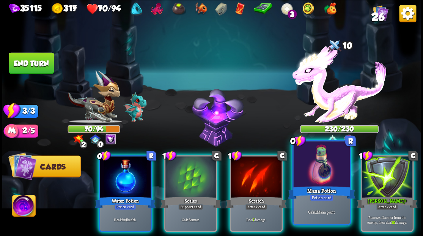
click at [317, 173] on div at bounding box center [321, 164] width 56 height 47
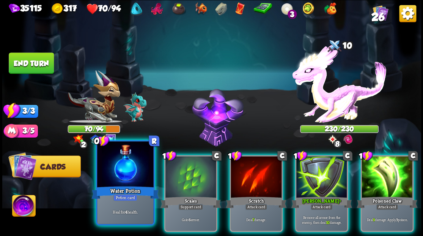
click at [137, 170] on div at bounding box center [125, 164] width 56 height 47
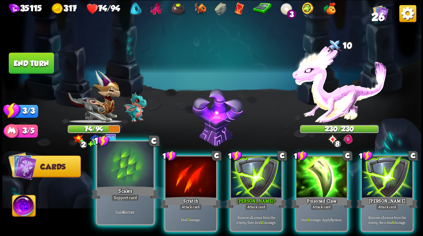
drag, startPoint x: 120, startPoint y: 181, endPoint x: 124, endPoint y: 177, distance: 5.4
click at [124, 177] on div at bounding box center [125, 164] width 56 height 47
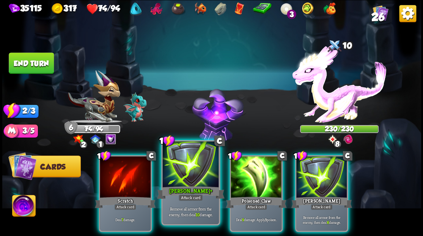
click at [175, 169] on div at bounding box center [190, 164] width 56 height 47
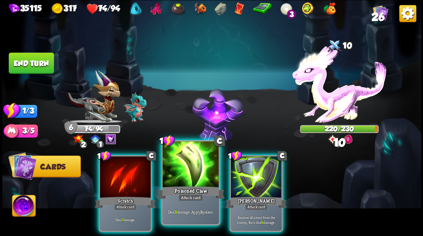
click at [170, 198] on div "Poisoned Claw" at bounding box center [191, 191] width 68 height 15
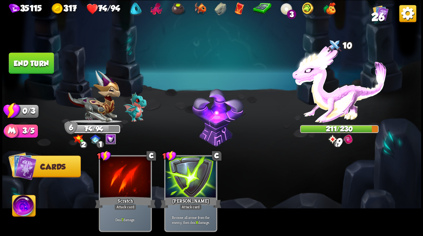
drag, startPoint x: 42, startPoint y: 58, endPoint x: 182, endPoint y: 108, distance: 148.7
click at [43, 58] on button "End turn" at bounding box center [31, 62] width 45 height 21
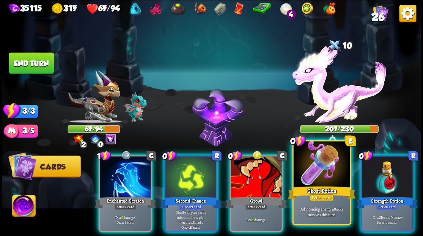
click at [320, 181] on div at bounding box center [321, 164] width 56 height 47
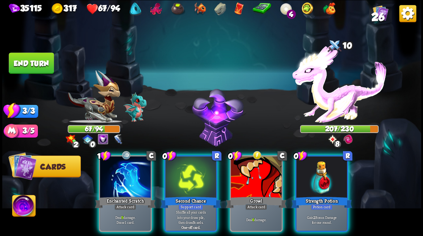
click at [321, 179] on div at bounding box center [321, 177] width 51 height 43
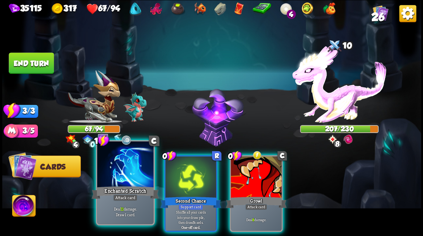
click at [126, 166] on div at bounding box center [125, 164] width 56 height 47
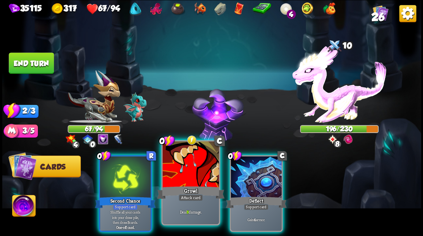
click at [172, 175] on div at bounding box center [190, 164] width 56 height 47
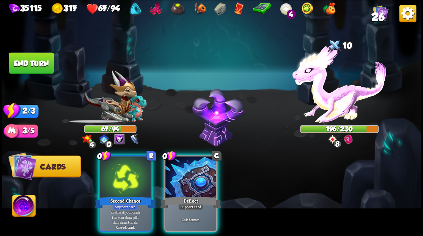
click at [172, 176] on div at bounding box center [190, 177] width 51 height 43
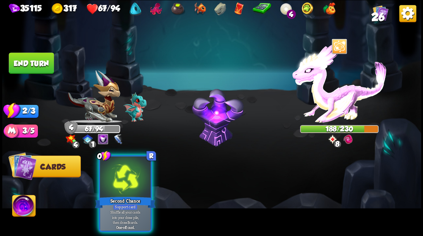
click at [117, 162] on div at bounding box center [125, 177] width 51 height 43
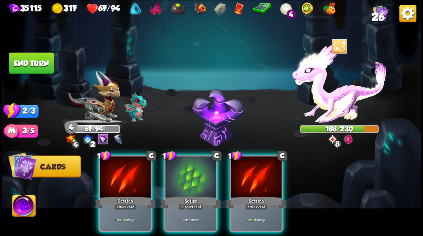
click at [97, 177] on div "1 C Scratch Attack card Deal 9 damage. 1 C Scales Support card Gain 6 armor. 1 …" at bounding box center [253, 183] width 335 height 105
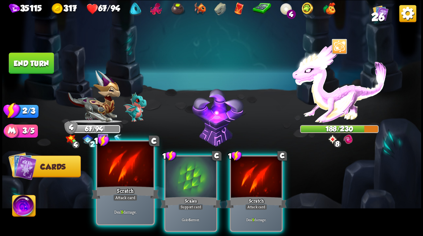
click at [112, 178] on div at bounding box center [125, 164] width 56 height 47
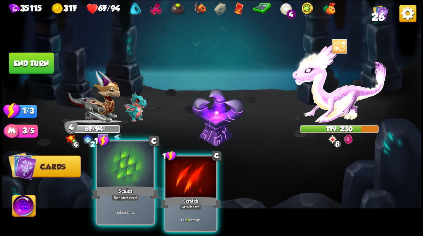
click at [112, 179] on div at bounding box center [125, 164] width 56 height 47
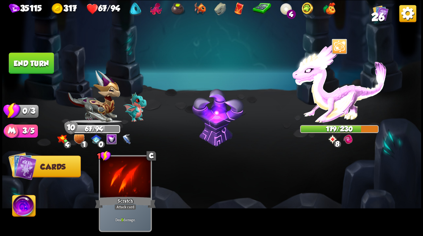
click at [48, 68] on button "End turn" at bounding box center [31, 62] width 45 height 21
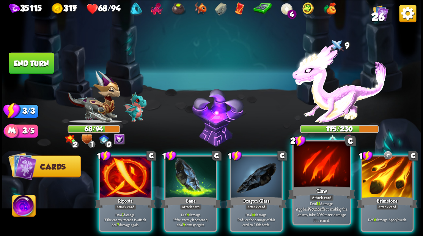
click at [321, 184] on div "Claw" at bounding box center [322, 191] width 68 height 15
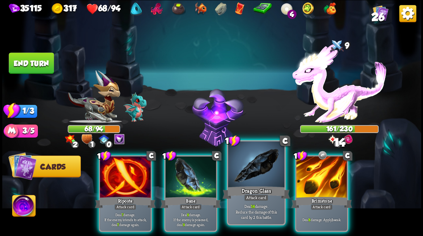
click at [261, 180] on div at bounding box center [256, 164] width 56 height 47
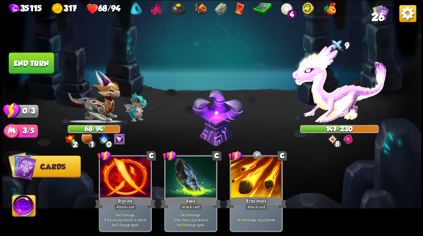
click at [38, 60] on button "End turn" at bounding box center [31, 62] width 45 height 21
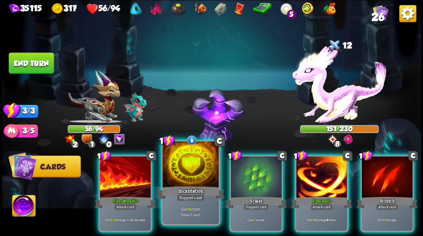
click at [192, 173] on div at bounding box center [190, 164] width 56 height 47
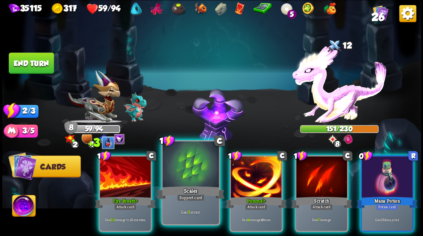
click at [192, 174] on div at bounding box center [190, 164] width 56 height 47
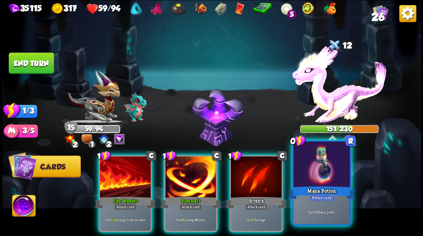
click at [332, 180] on div at bounding box center [321, 164] width 56 height 47
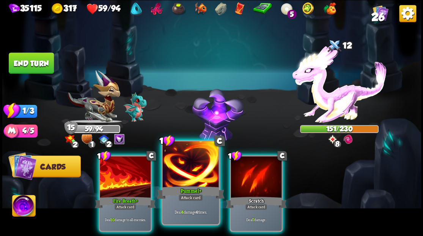
click at [187, 165] on div at bounding box center [190, 164] width 56 height 47
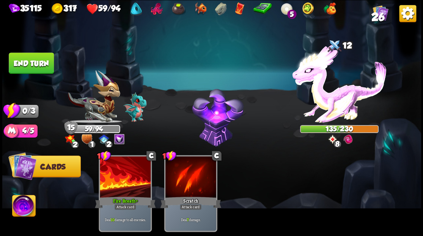
click at [40, 61] on button "End turn" at bounding box center [31, 62] width 45 height 21
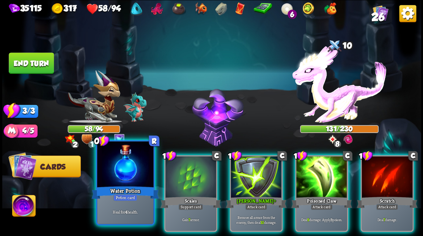
click at [98, 169] on div at bounding box center [125, 164] width 56 height 47
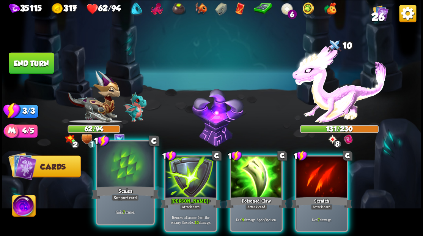
click at [114, 167] on div at bounding box center [125, 164] width 56 height 47
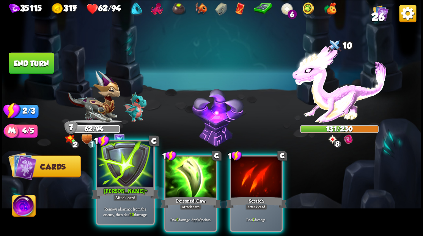
click at [121, 172] on div at bounding box center [125, 164] width 56 height 47
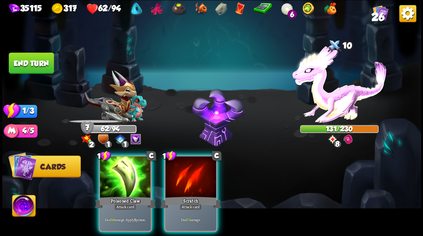
click at [121, 172] on div at bounding box center [125, 177] width 51 height 43
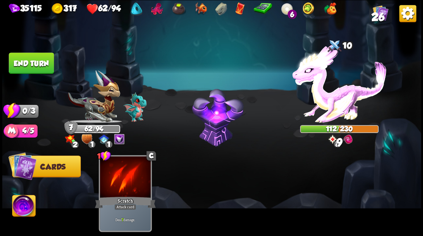
click at [25, 57] on button "End turn" at bounding box center [31, 62] width 45 height 21
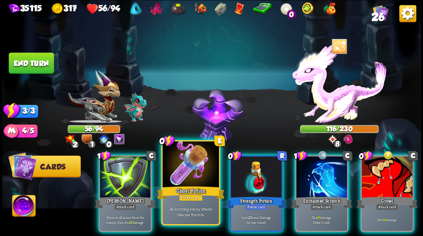
click at [185, 179] on div at bounding box center [190, 164] width 56 height 47
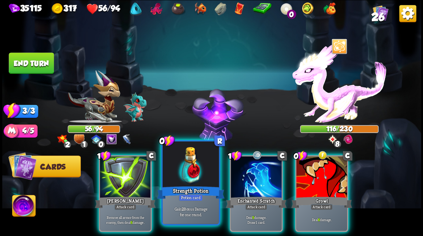
click at [185, 179] on div at bounding box center [190, 164] width 56 height 47
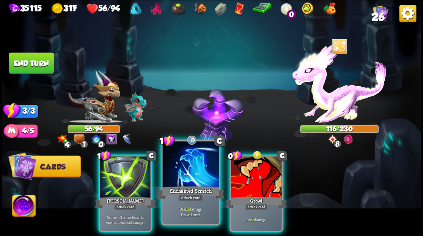
click at [185, 178] on div at bounding box center [190, 164] width 56 height 47
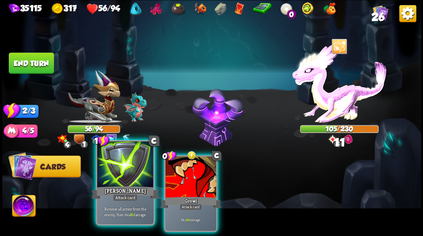
click at [122, 173] on div at bounding box center [125, 164] width 56 height 47
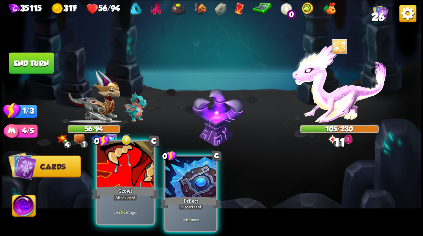
click at [124, 173] on div at bounding box center [125, 164] width 56 height 47
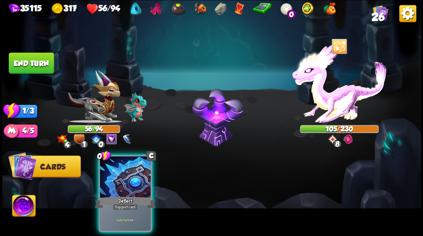
click at [124, 173] on div at bounding box center [125, 177] width 51 height 43
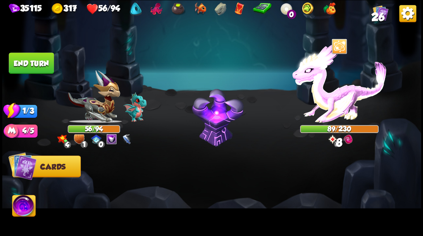
click at [27, 66] on button "End turn" at bounding box center [31, 62] width 45 height 21
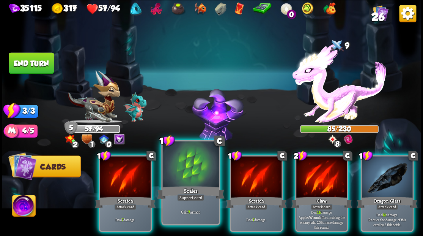
click at [187, 167] on div at bounding box center [190, 164] width 56 height 47
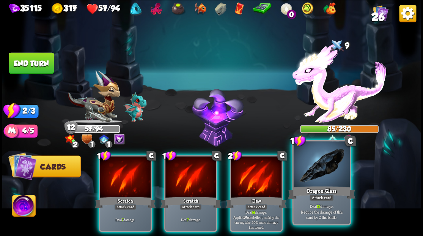
click at [329, 167] on div at bounding box center [321, 164] width 56 height 47
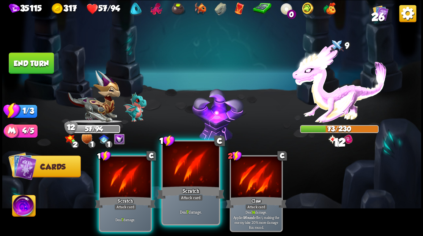
click at [184, 170] on div at bounding box center [190, 164] width 56 height 47
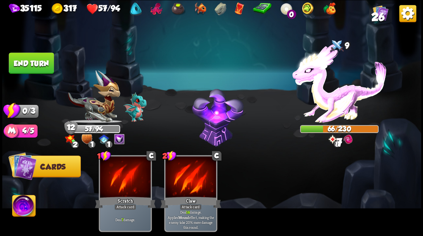
click at [27, 66] on button "End turn" at bounding box center [31, 62] width 45 height 21
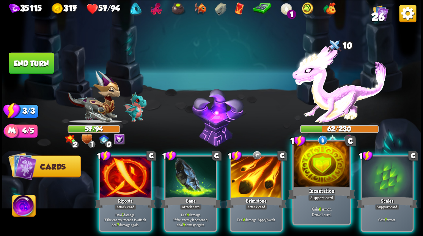
click at [321, 173] on div at bounding box center [321, 164] width 56 height 47
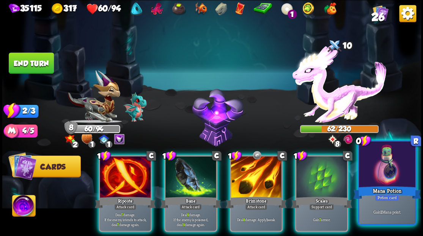
drag, startPoint x: 380, startPoint y: 172, endPoint x: 355, endPoint y: 176, distance: 25.3
click at [380, 172] on div at bounding box center [387, 164] width 56 height 47
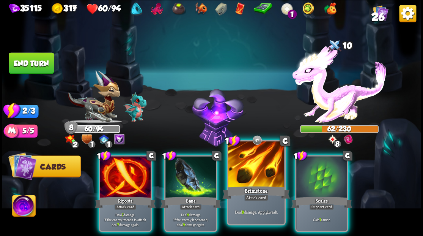
click at [257, 175] on div at bounding box center [256, 164] width 56 height 47
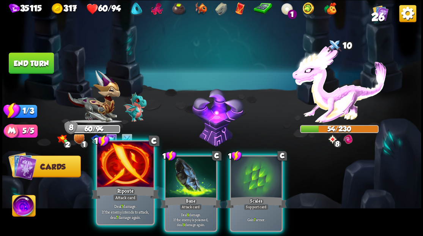
click at [132, 170] on div at bounding box center [125, 164] width 56 height 47
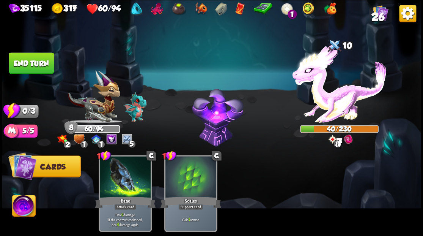
click at [28, 62] on button "End turn" at bounding box center [31, 62] width 45 height 21
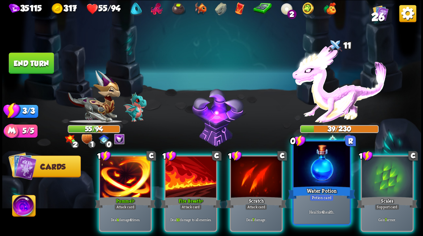
click at [312, 163] on div at bounding box center [321, 164] width 56 height 47
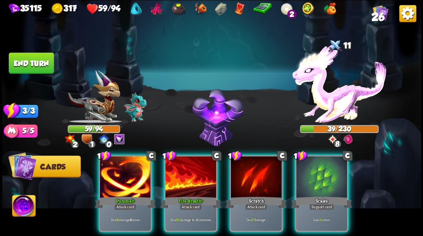
click at [321, 171] on div at bounding box center [321, 177] width 51 height 43
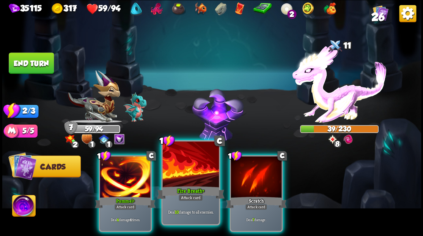
click at [170, 180] on div at bounding box center [190, 164] width 56 height 47
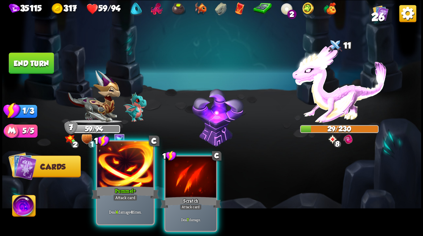
click at [112, 194] on div "Pummel +" at bounding box center [125, 191] width 68 height 15
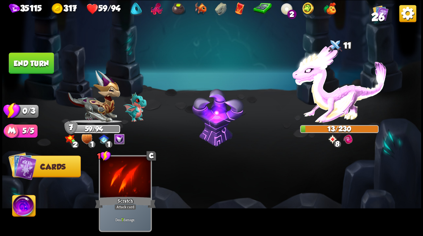
click at [42, 62] on button "End turn" at bounding box center [31, 62] width 45 height 21
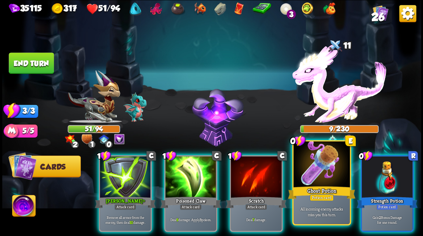
click at [322, 180] on div at bounding box center [321, 164] width 56 height 47
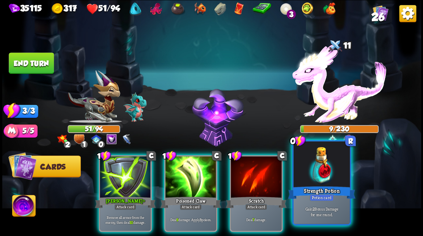
click at [321, 180] on div at bounding box center [321, 164] width 56 height 47
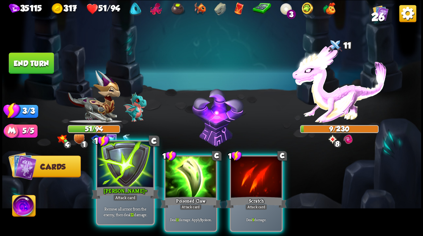
click at [115, 181] on div at bounding box center [125, 164] width 56 height 47
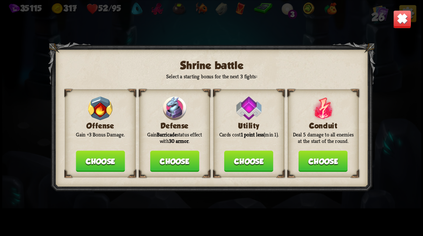
click at [170, 162] on button "Choose" at bounding box center [174, 160] width 49 height 21
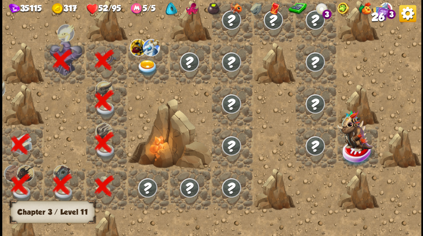
click at [145, 65] on img at bounding box center [147, 68] width 21 height 16
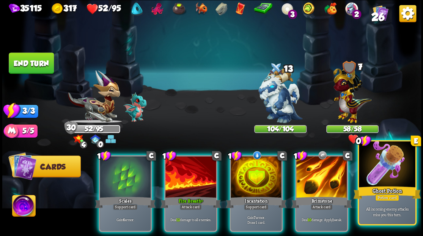
click at [394, 174] on div at bounding box center [387, 164] width 56 height 47
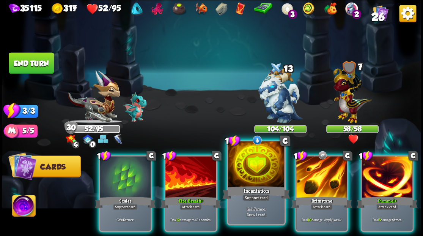
click at [255, 174] on div at bounding box center [256, 164] width 56 height 47
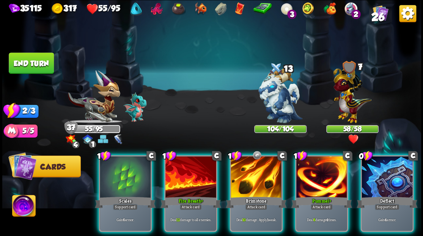
click at [255, 174] on div at bounding box center [256, 177] width 51 height 43
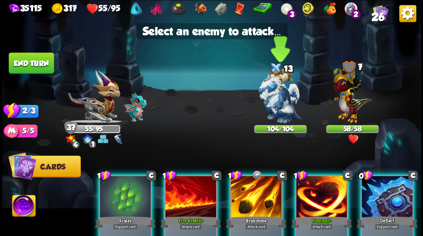
click at [278, 105] on img at bounding box center [280, 95] width 44 height 55
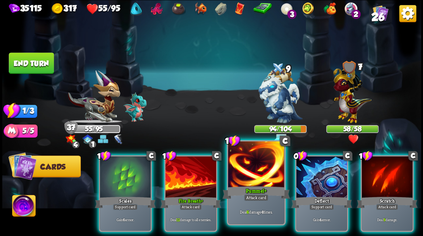
drag, startPoint x: 250, startPoint y: 169, endPoint x: 254, endPoint y: 160, distance: 10.4
click at [250, 168] on div at bounding box center [256, 164] width 56 height 47
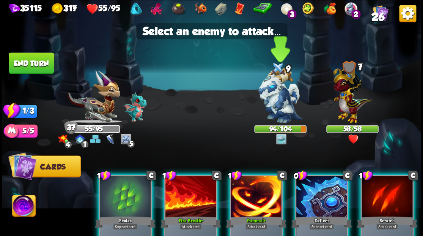
click at [276, 99] on img at bounding box center [280, 95] width 44 height 55
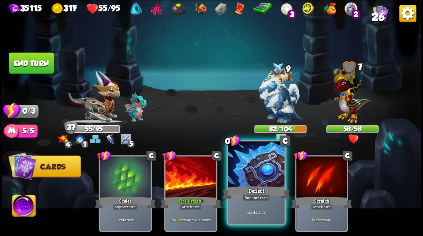
click at [250, 169] on div at bounding box center [256, 164] width 56 height 47
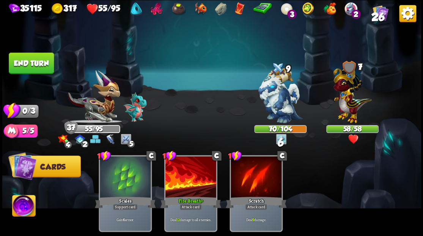
drag, startPoint x: 34, startPoint y: 61, endPoint x: 153, endPoint y: 69, distance: 119.1
click at [34, 61] on button "End turn" at bounding box center [31, 62] width 45 height 21
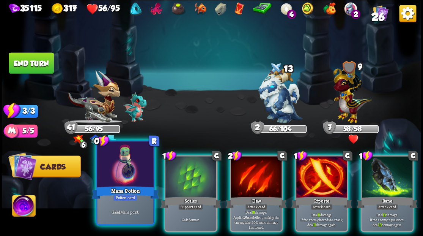
click at [112, 172] on div at bounding box center [125, 164] width 56 height 47
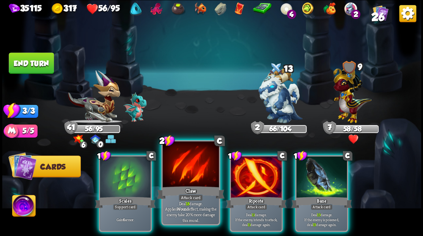
click at [181, 172] on div at bounding box center [190, 164] width 56 height 47
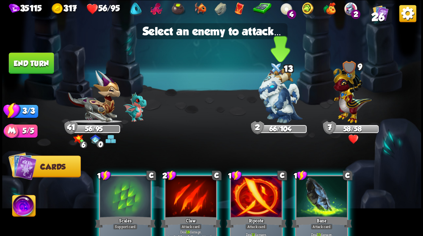
click at [269, 105] on img at bounding box center [280, 95] width 44 height 55
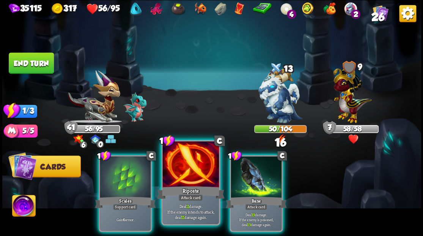
click at [188, 168] on div at bounding box center [190, 164] width 56 height 47
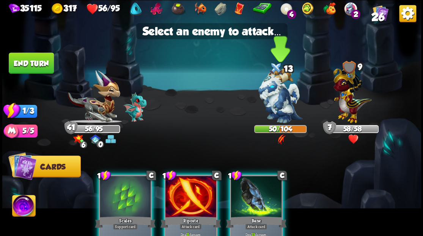
click at [290, 87] on img at bounding box center [280, 95] width 44 height 55
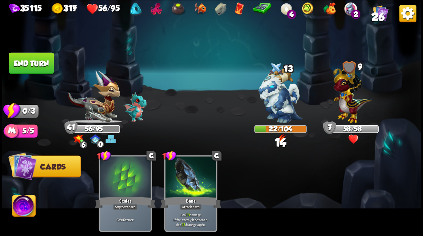
click at [30, 60] on button "End turn" at bounding box center [31, 62] width 45 height 21
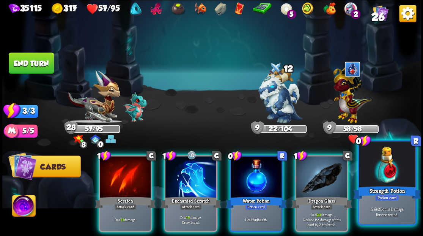
click at [398, 166] on div at bounding box center [387, 164] width 56 height 47
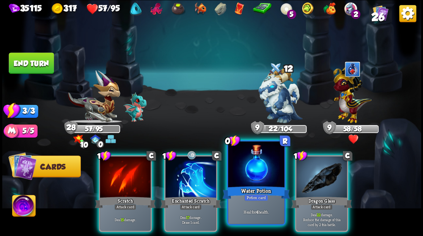
click at [250, 173] on div at bounding box center [256, 164] width 56 height 47
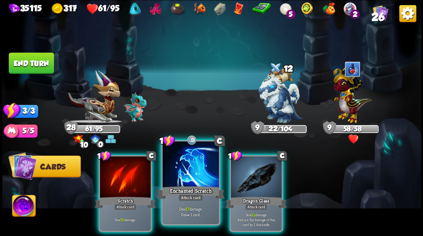
click at [196, 174] on div at bounding box center [190, 164] width 56 height 47
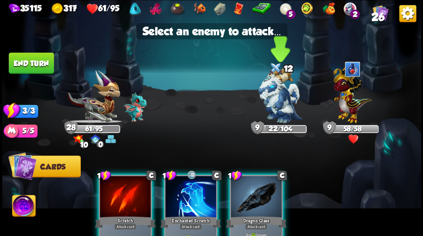
click at [277, 105] on img at bounding box center [280, 95] width 44 height 55
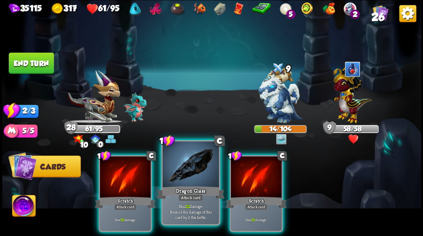
drag, startPoint x: 197, startPoint y: 169, endPoint x: 200, endPoint y: 160, distance: 9.6
click at [197, 166] on div at bounding box center [190, 164] width 56 height 47
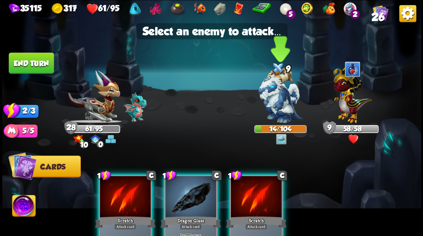
click at [271, 97] on img at bounding box center [280, 95] width 44 height 55
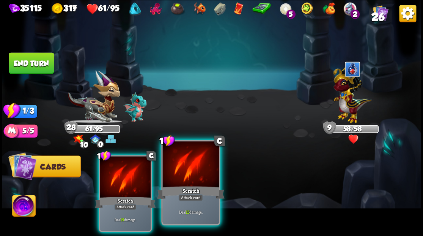
click at [187, 172] on div at bounding box center [190, 164] width 56 height 47
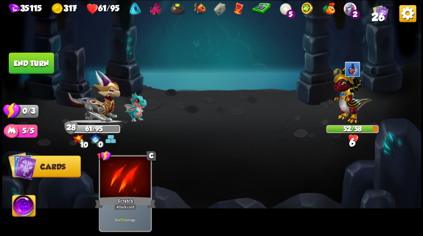
click at [21, 77] on img at bounding box center [211, 118] width 419 height 236
click at [33, 68] on button "End turn" at bounding box center [31, 62] width 45 height 21
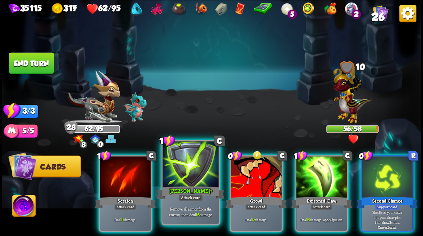
click at [192, 173] on div at bounding box center [190, 164] width 56 height 47
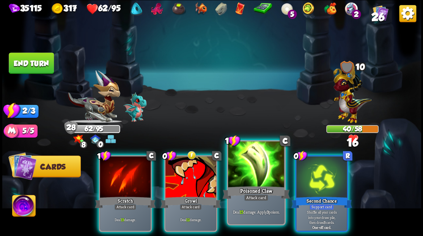
click at [259, 175] on div at bounding box center [256, 164] width 56 height 47
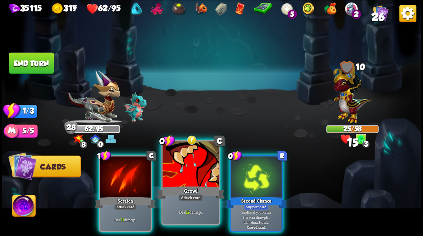
click at [191, 169] on div at bounding box center [190, 164] width 56 height 47
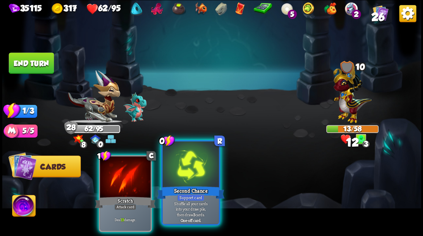
click at [184, 178] on div at bounding box center [190, 164] width 56 height 47
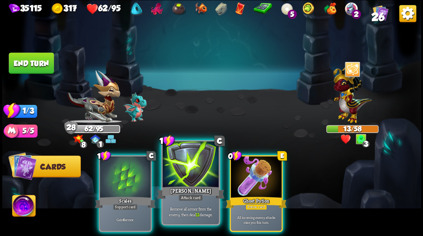
click at [185, 170] on div at bounding box center [190, 164] width 56 height 47
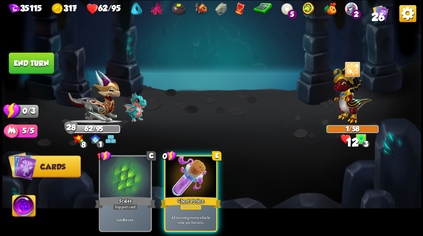
drag, startPoint x: 35, startPoint y: 65, endPoint x: 216, endPoint y: 68, distance: 180.3
click at [43, 66] on button "End turn" at bounding box center [31, 62] width 45 height 21
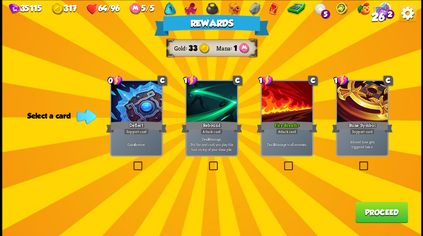
click at [377, 14] on span "26" at bounding box center [377, 17] width 13 height 13
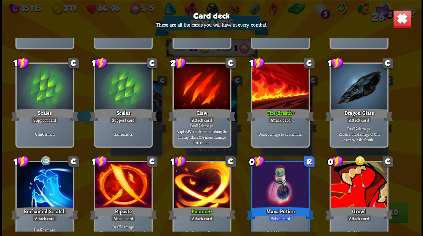
scroll to position [50, 0]
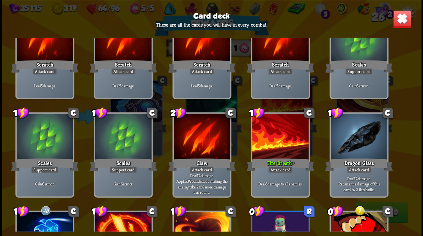
click at [400, 22] on img at bounding box center [402, 19] width 18 height 18
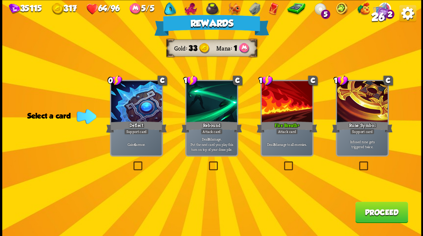
drag, startPoint x: 289, startPoint y: 165, endPoint x: 310, endPoint y: 181, distance: 26.6
click at [282, 162] on label at bounding box center [282, 162] width 0 height 0
click at [0, 0] on input "checkbox" at bounding box center [0, 0] width 0 height 0
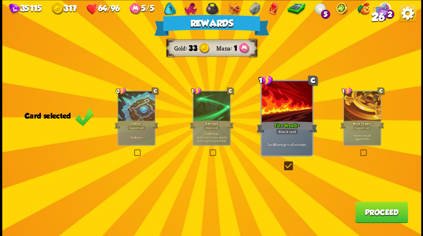
click at [366, 215] on button "Proceed" at bounding box center [381, 211] width 53 height 21
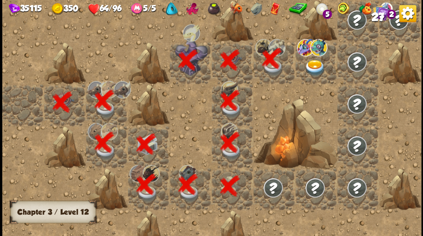
scroll to position [0, 146]
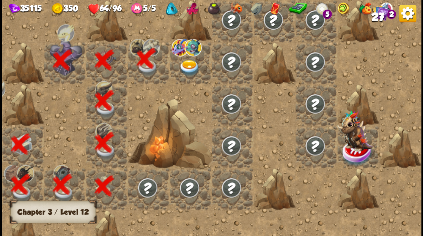
click at [187, 66] on img at bounding box center [189, 68] width 21 height 16
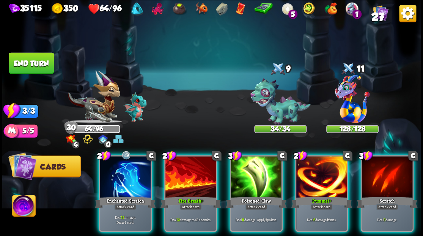
click at [23, 212] on img at bounding box center [23, 207] width 23 height 24
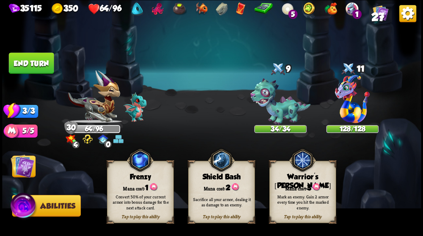
drag, startPoint x: 299, startPoint y: 181, endPoint x: 302, endPoint y: 169, distance: 12.4
click at [300, 181] on div "Tap to play this ability Warrior's [PERSON_NAME] cost: 3 Mark an enemy. Gain 2 …" at bounding box center [302, 192] width 67 height 62
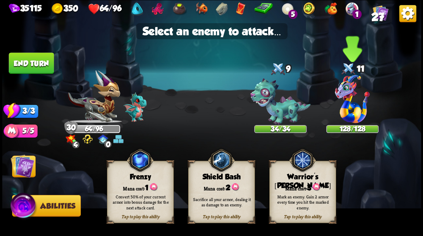
click at [346, 113] on img at bounding box center [352, 99] width 35 height 48
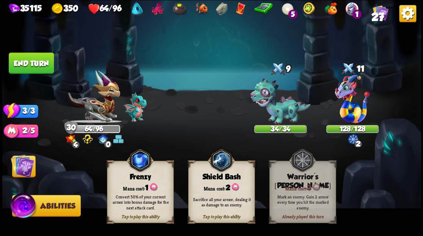
click at [28, 166] on img at bounding box center [23, 166] width 24 height 24
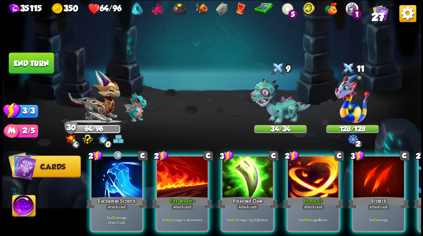
scroll to position [0, 0]
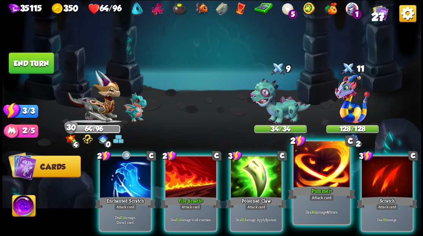
click at [321, 167] on div at bounding box center [321, 164] width 56 height 47
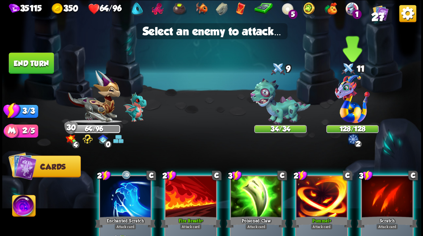
click at [345, 100] on img at bounding box center [352, 99] width 35 height 48
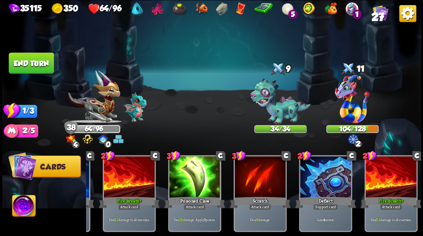
scroll to position [0, 72]
click at [27, 59] on button "End turn" at bounding box center [31, 62] width 45 height 21
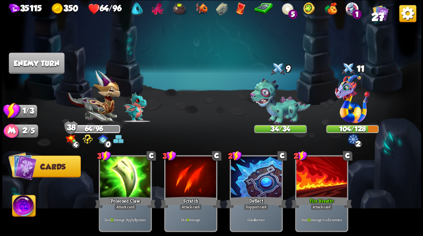
scroll to position [0, 0]
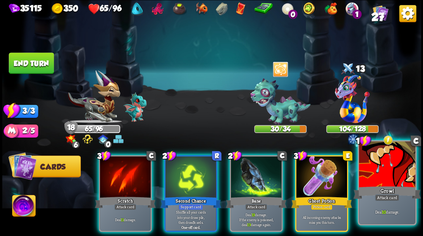
click at [381, 175] on div at bounding box center [387, 164] width 56 height 47
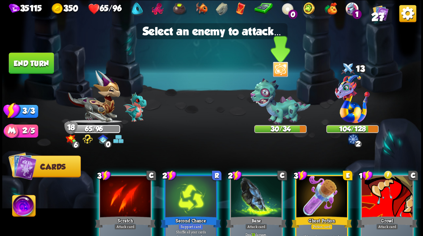
click at [276, 110] on img at bounding box center [280, 101] width 60 height 47
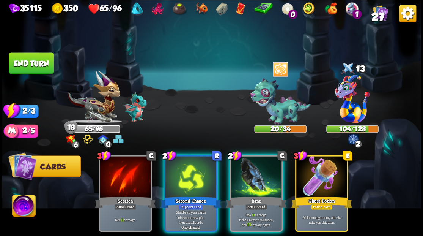
drag, startPoint x: 251, startPoint y: 165, endPoint x: 264, endPoint y: 138, distance: 30.6
click at [251, 164] on div at bounding box center [256, 177] width 51 height 43
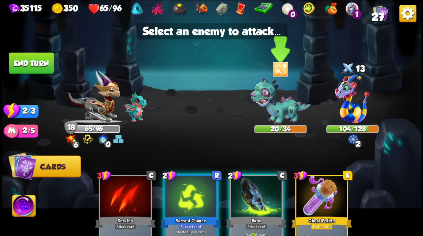
click at [271, 115] on img at bounding box center [280, 101] width 60 height 47
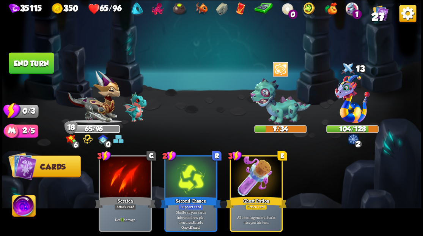
click at [35, 65] on button "End turn" at bounding box center [31, 62] width 45 height 21
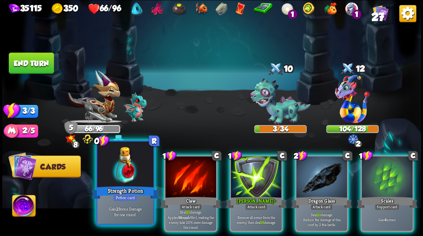
click at [125, 171] on div at bounding box center [125, 164] width 56 height 47
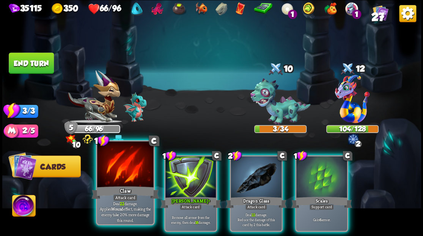
click at [129, 165] on div at bounding box center [125, 164] width 56 height 47
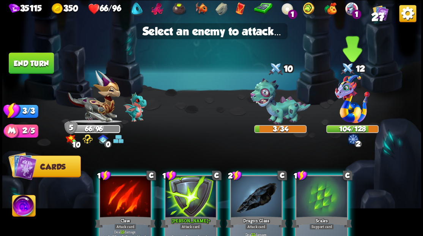
click at [349, 93] on img at bounding box center [352, 99] width 35 height 48
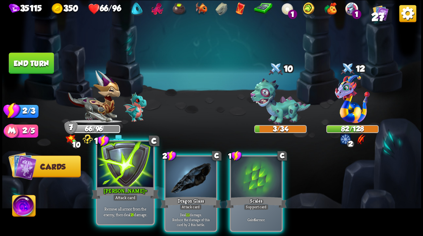
click at [120, 169] on div at bounding box center [125, 164] width 56 height 47
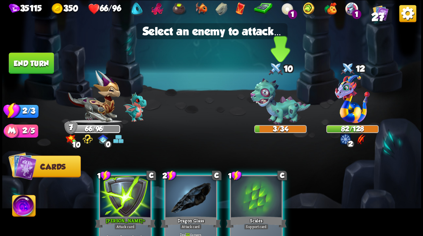
click at [269, 112] on img at bounding box center [280, 101] width 60 height 47
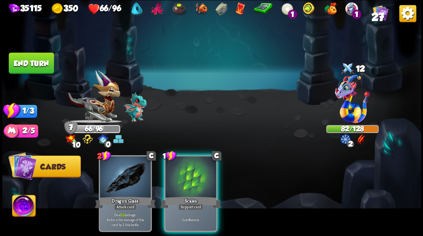
click at [183, 169] on div at bounding box center [190, 177] width 51 height 43
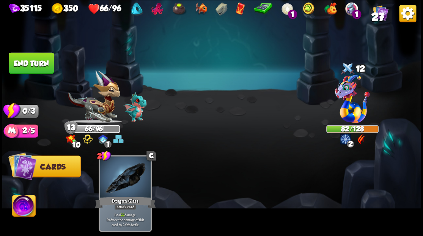
click at [37, 61] on button "End turn" at bounding box center [31, 62] width 45 height 21
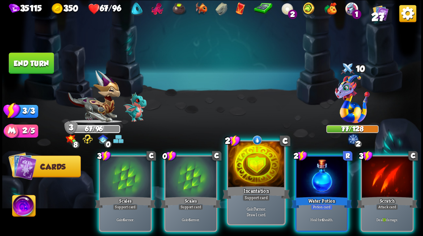
click at [254, 172] on div at bounding box center [256, 164] width 56 height 47
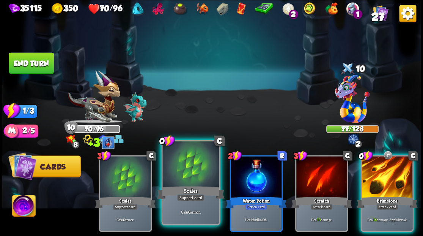
click at [194, 163] on div at bounding box center [190, 164] width 56 height 47
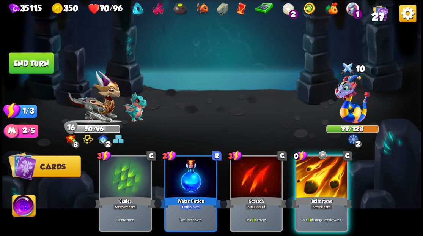
drag, startPoint x: 325, startPoint y: 167, endPoint x: 313, endPoint y: 150, distance: 20.2
click at [324, 168] on div at bounding box center [321, 177] width 51 height 43
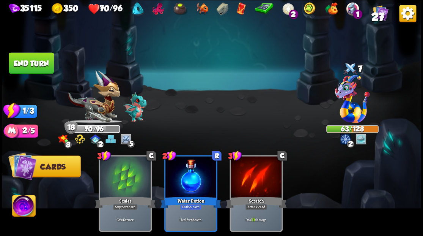
click at [40, 58] on button "End turn" at bounding box center [31, 62] width 45 height 21
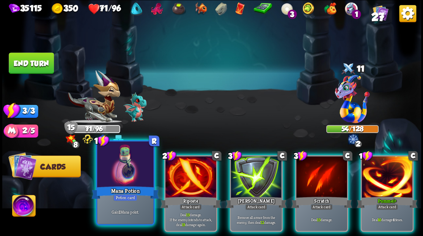
click at [124, 165] on div at bounding box center [125, 164] width 56 height 47
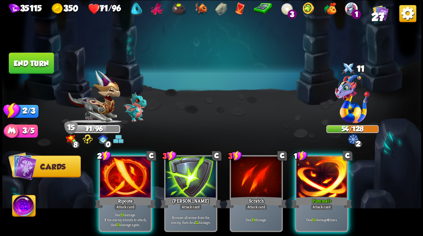
click at [322, 170] on div at bounding box center [321, 177] width 51 height 43
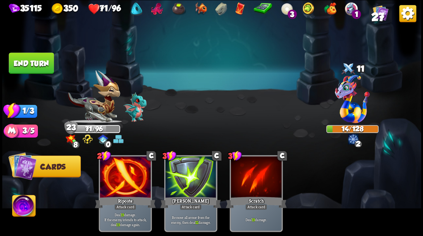
drag, startPoint x: 39, startPoint y: 63, endPoint x: 243, endPoint y: 27, distance: 207.0
click at [41, 63] on button "End turn" at bounding box center [31, 62] width 45 height 21
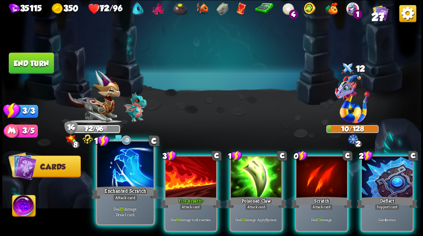
click at [127, 181] on div at bounding box center [125, 164] width 56 height 47
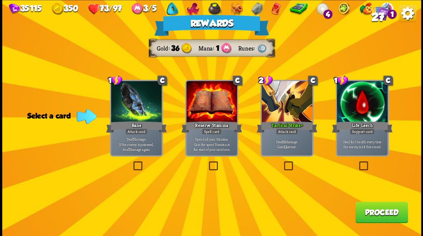
click at [376, 210] on button "Proceed" at bounding box center [381, 211] width 53 height 21
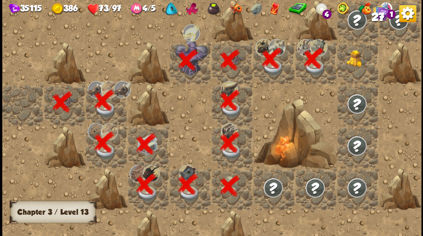
scroll to position [0, 146]
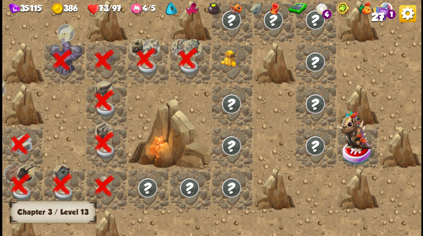
click at [225, 68] on div at bounding box center [233, 63] width 42 height 42
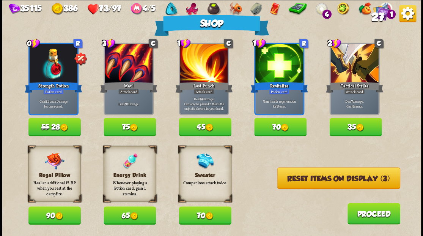
click at [203, 218] on button "70" at bounding box center [205, 215] width 52 height 18
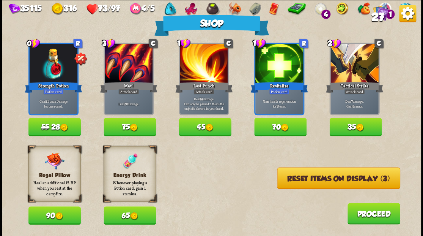
click at [134, 218] on img at bounding box center [134, 216] width 8 height 8
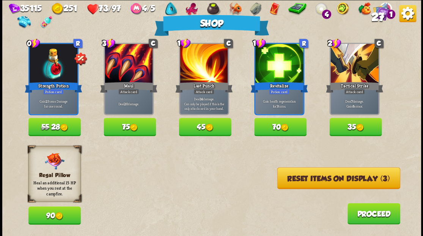
click at [328, 181] on button "Reset items on display (3)" at bounding box center [338, 178] width 123 height 22
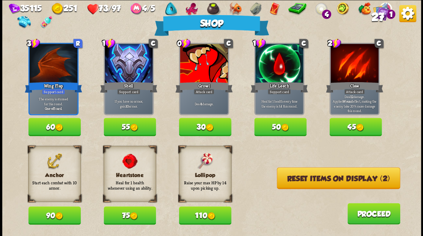
click at [52, 215] on button "90" at bounding box center [54, 215] width 52 height 18
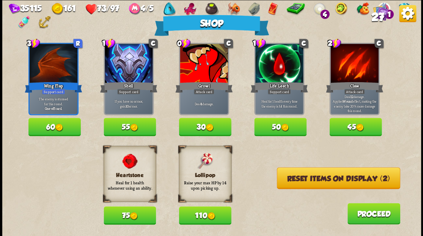
click at [320, 184] on button "Reset items on display (2)" at bounding box center [338, 178] width 123 height 22
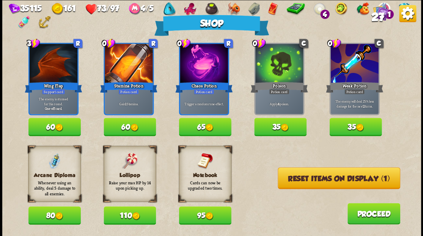
click at [320, 184] on button "Reset items on display (1)" at bounding box center [339, 178] width 123 height 22
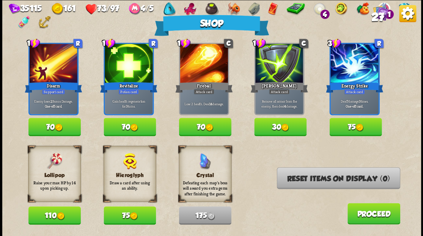
click at [46, 215] on button "110" at bounding box center [54, 215] width 52 height 18
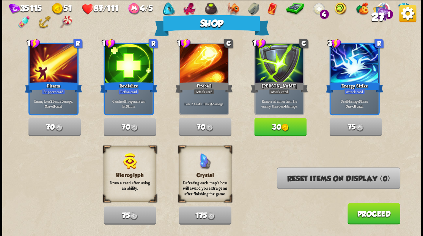
click at [373, 214] on button "Proceed" at bounding box center [373, 213] width 53 height 21
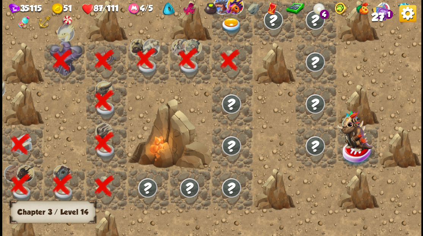
click at [275, 11] on div "35115 51 87/111 4/5 4 1 27" at bounding box center [211, 14] width 419 height 28
click at [175, 10] on img at bounding box center [169, 8] width 12 height 13
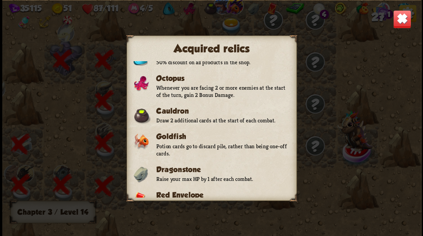
scroll to position [52, 0]
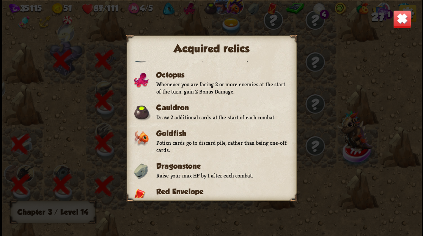
click at [400, 21] on img at bounding box center [402, 19] width 18 height 18
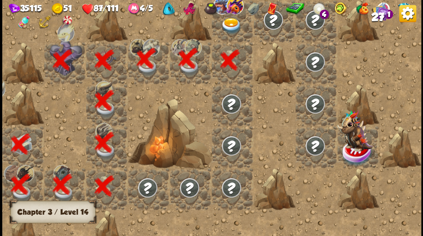
click at [233, 33] on img at bounding box center [231, 26] width 21 height 16
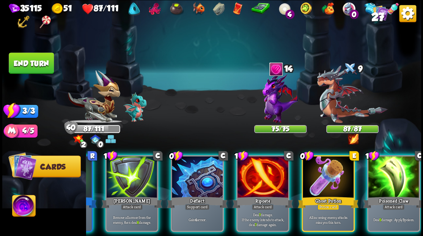
scroll to position [0, 148]
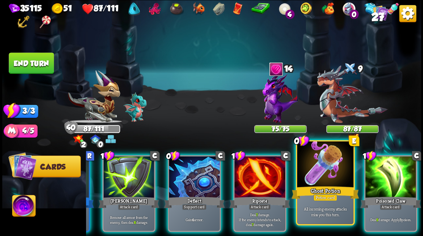
click at [313, 178] on div at bounding box center [325, 164] width 56 height 47
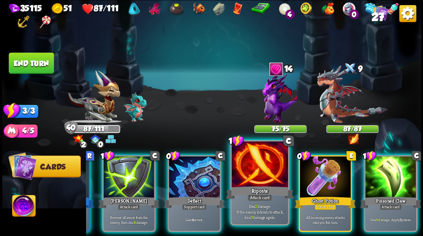
scroll to position [0, 72]
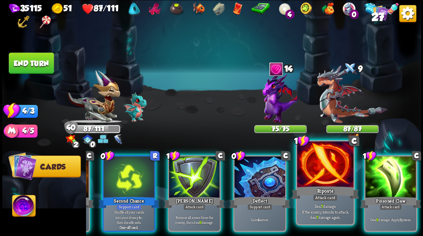
click at [318, 169] on div at bounding box center [325, 164] width 56 height 47
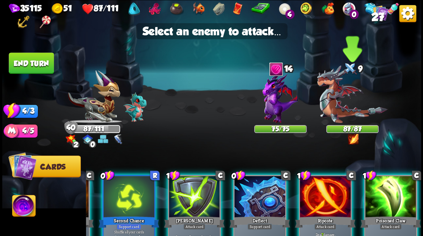
click at [341, 108] on img at bounding box center [352, 94] width 71 height 58
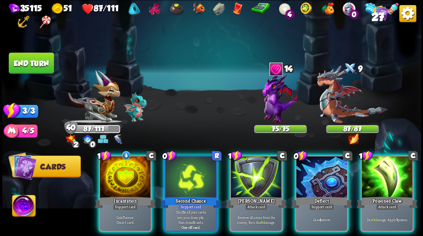
scroll to position [0, 0]
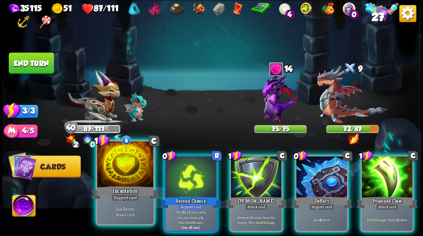
click at [120, 162] on div at bounding box center [125, 164] width 56 height 47
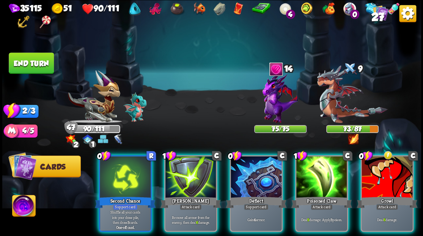
click at [275, 102] on img at bounding box center [281, 97] width 36 height 50
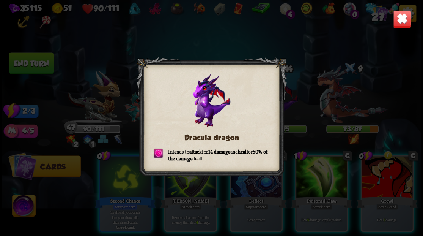
click at [402, 20] on img at bounding box center [402, 19] width 18 height 18
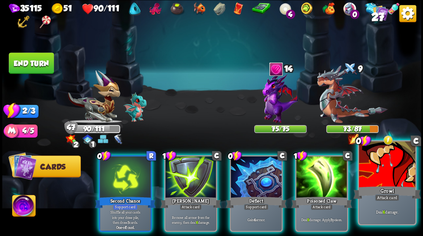
drag, startPoint x: 386, startPoint y: 182, endPoint x: 386, endPoint y: 178, distance: 3.9
click at [386, 181] on div at bounding box center [387, 164] width 56 height 47
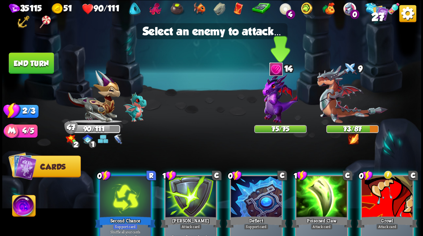
click at [274, 100] on img at bounding box center [281, 97] width 36 height 50
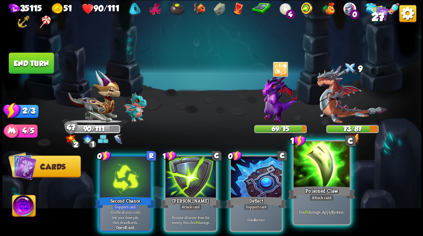
click at [335, 178] on div at bounding box center [321, 164] width 56 height 47
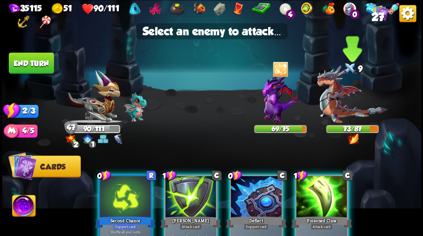
click at [329, 102] on img at bounding box center [352, 94] width 71 height 58
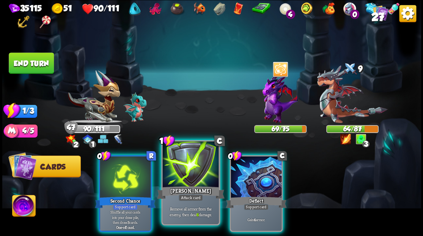
click at [185, 171] on div at bounding box center [190, 164] width 56 height 47
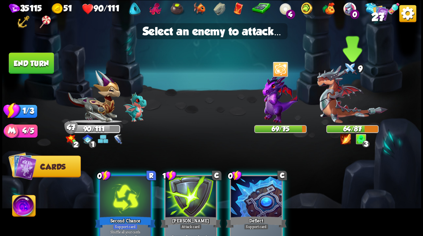
click at [335, 110] on img at bounding box center [352, 94] width 71 height 58
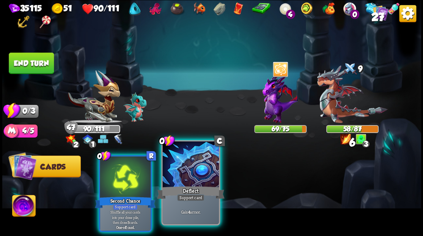
click at [192, 176] on div at bounding box center [190, 164] width 56 height 47
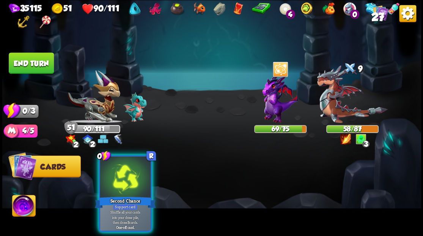
click at [127, 166] on div at bounding box center [125, 177] width 51 height 43
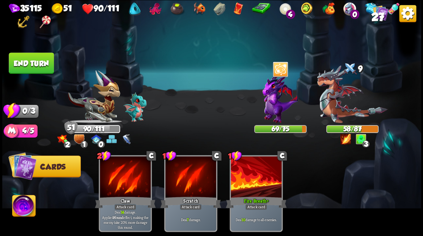
click at [33, 65] on button "End turn" at bounding box center [31, 62] width 45 height 21
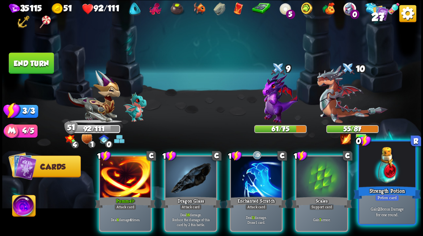
click at [383, 180] on div at bounding box center [387, 164] width 56 height 47
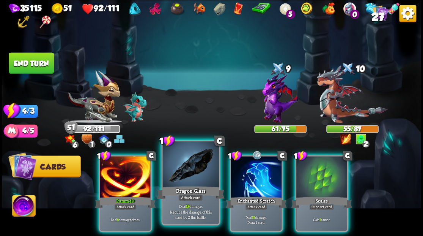
click at [190, 161] on div at bounding box center [190, 164] width 56 height 47
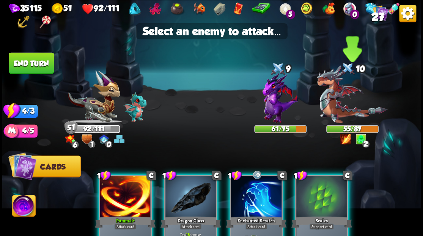
drag, startPoint x: 332, startPoint y: 107, endPoint x: 326, endPoint y: 104, distance: 6.6
click at [332, 107] on img at bounding box center [352, 94] width 71 height 58
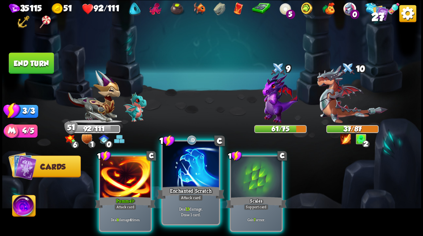
drag, startPoint x: 184, startPoint y: 170, endPoint x: 203, endPoint y: 162, distance: 20.8
click at [184, 170] on div at bounding box center [190, 164] width 56 height 47
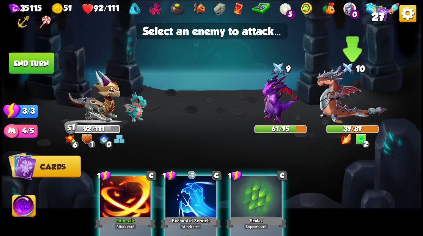
click at [335, 113] on img at bounding box center [352, 94] width 71 height 58
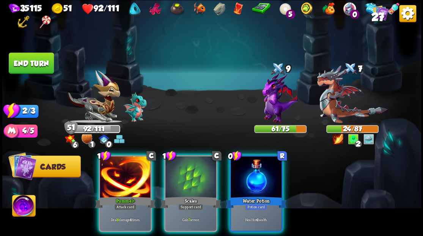
click at [260, 175] on div at bounding box center [256, 177] width 51 height 43
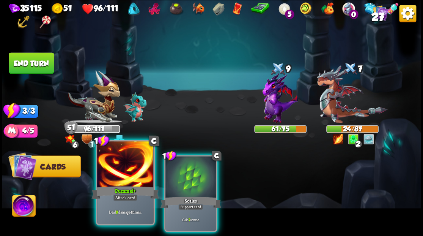
click at [111, 174] on div at bounding box center [125, 164] width 56 height 47
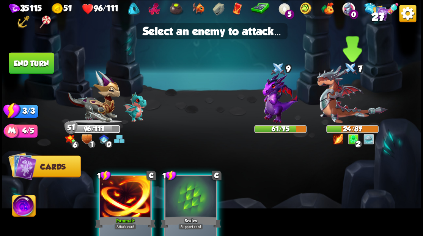
click at [332, 102] on img at bounding box center [352, 94] width 71 height 58
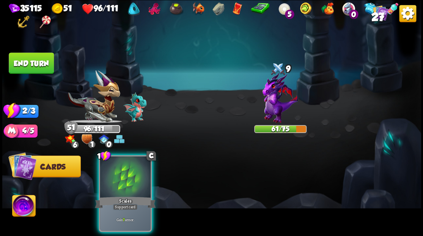
drag, startPoint x: 124, startPoint y: 178, endPoint x: 126, endPoint y: 169, distance: 9.2
click at [124, 178] on div at bounding box center [125, 177] width 51 height 43
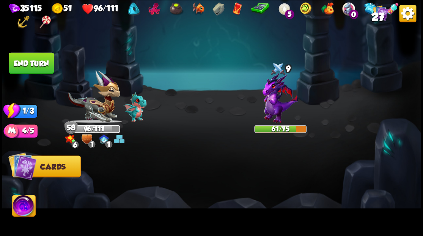
click at [25, 64] on button "End turn" at bounding box center [31, 62] width 45 height 21
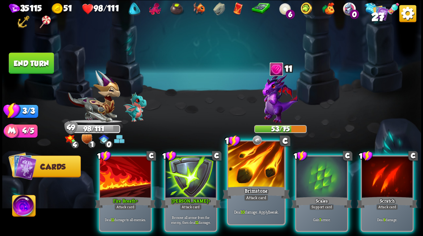
click at [252, 177] on div at bounding box center [256, 164] width 56 height 47
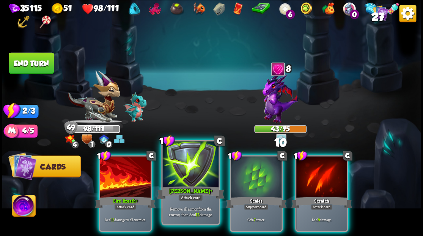
click at [188, 174] on div at bounding box center [190, 164] width 56 height 47
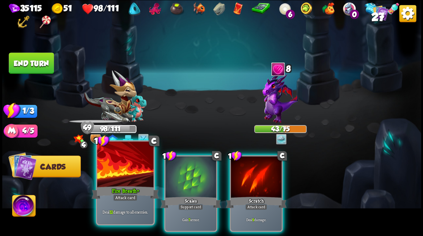
click at [118, 169] on div at bounding box center [125, 164] width 56 height 47
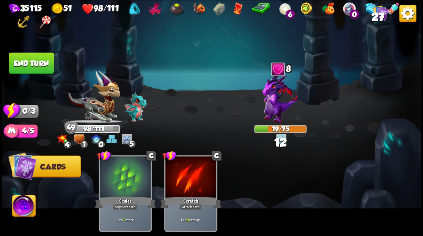
click at [39, 68] on button "End turn" at bounding box center [31, 62] width 45 height 21
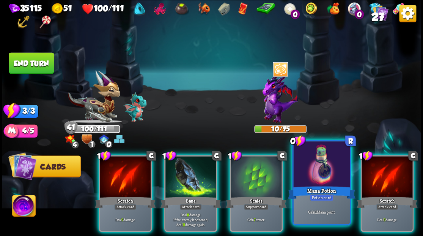
click at [313, 172] on div at bounding box center [321, 164] width 56 height 47
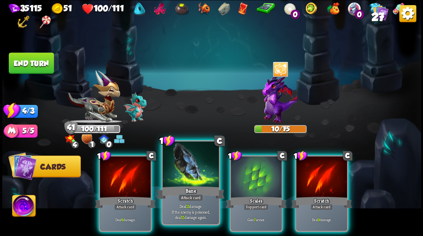
click at [198, 175] on div at bounding box center [190, 164] width 56 height 47
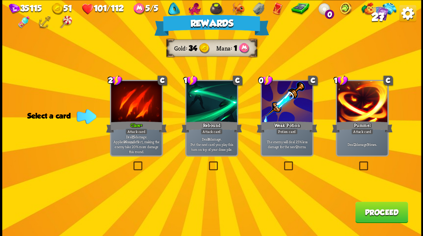
drag, startPoint x: 286, startPoint y: 165, endPoint x: 364, endPoint y: 208, distance: 89.0
click at [282, 162] on label at bounding box center [282, 162] width 0 height 0
click at [0, 0] on input "checkbox" at bounding box center [0, 0] width 0 height 0
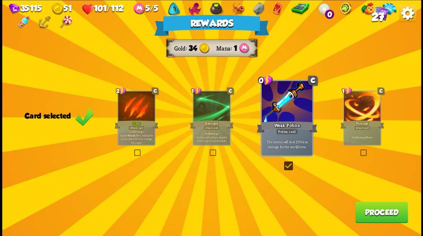
click at [380, 215] on button "Proceed" at bounding box center [381, 211] width 53 height 21
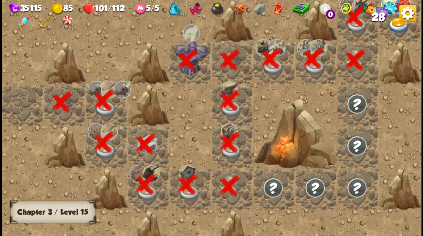
scroll to position [0, 146]
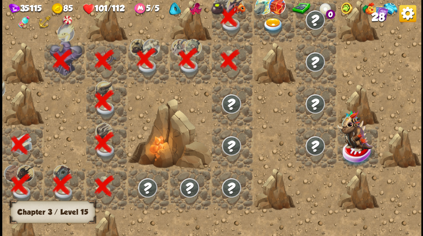
click at [263, 33] on img at bounding box center [273, 26] width 21 height 16
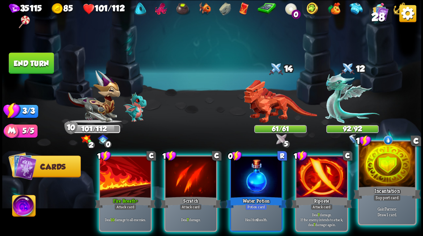
click at [396, 174] on div at bounding box center [387, 164] width 56 height 47
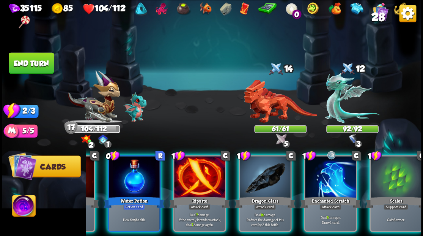
scroll to position [0, 148]
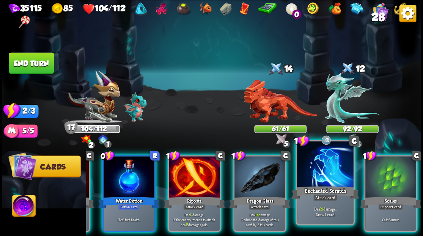
click at [392, 183] on div at bounding box center [390, 177] width 51 height 43
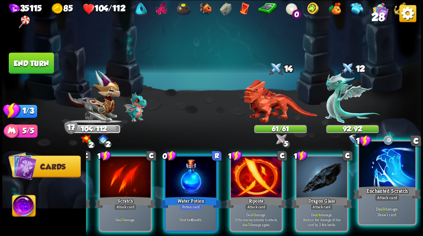
scroll to position [0, 72]
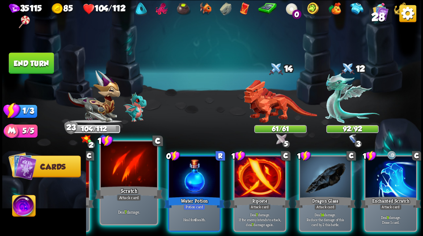
click at [192, 170] on div at bounding box center [194, 177] width 51 height 43
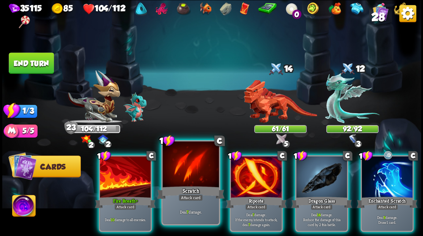
scroll to position [0, 0]
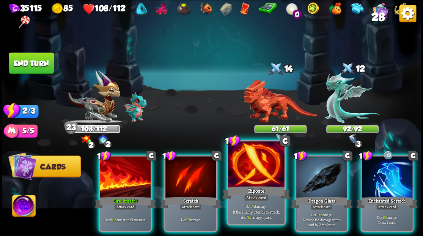
click at [248, 179] on div at bounding box center [256, 164] width 56 height 47
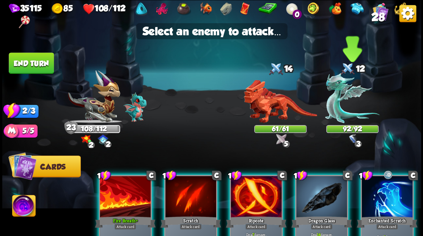
click at [343, 115] on img at bounding box center [352, 97] width 54 height 50
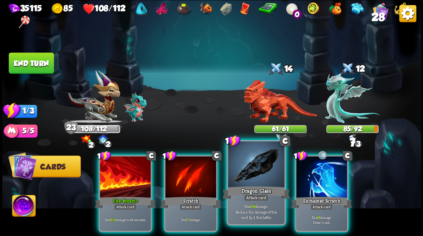
click at [259, 175] on div at bounding box center [256, 164] width 56 height 47
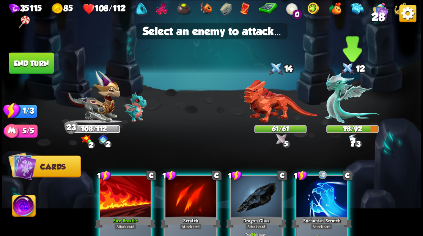
click at [336, 116] on img at bounding box center [352, 97] width 54 height 50
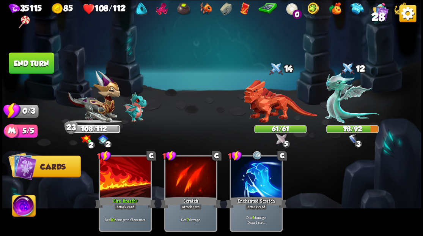
click at [30, 67] on button "End turn" at bounding box center [31, 62] width 45 height 21
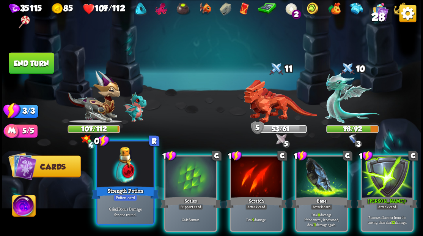
click at [125, 175] on div at bounding box center [125, 164] width 56 height 47
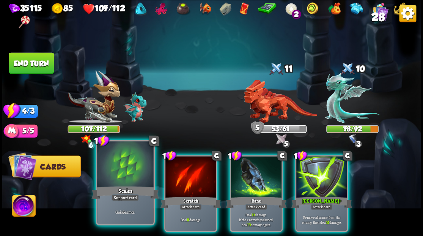
click at [111, 172] on div at bounding box center [125, 164] width 56 height 47
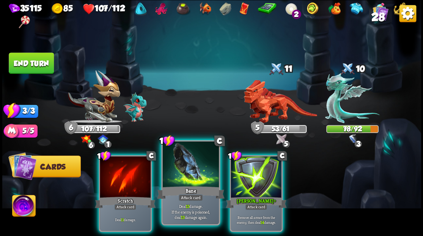
click at [192, 174] on div at bounding box center [190, 164] width 56 height 47
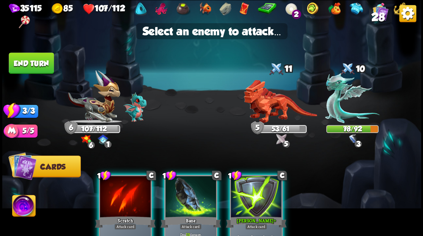
drag, startPoint x: 187, startPoint y: 199, endPoint x: 59, endPoint y: 217, distance: 130.0
click at [187, 199] on div at bounding box center [190, 197] width 51 height 43
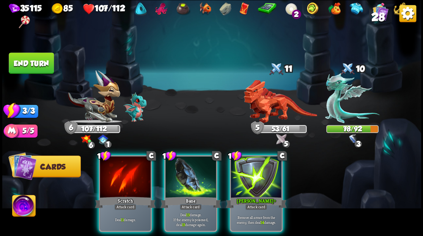
click at [22, 213] on img at bounding box center [23, 207] width 23 height 24
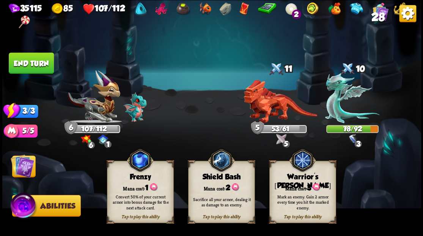
drag, startPoint x: 295, startPoint y: 191, endPoint x: 312, endPoint y: 175, distance: 23.4
click at [298, 191] on div "Mark an enemy. Gain 2 armor every time you hit the marked enemy." at bounding box center [302, 202] width 67 height 26
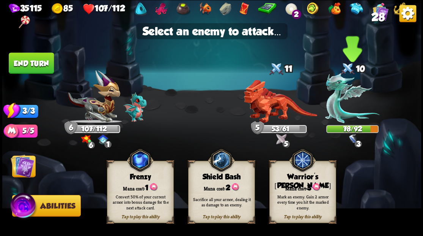
click at [341, 115] on img at bounding box center [352, 97] width 54 height 50
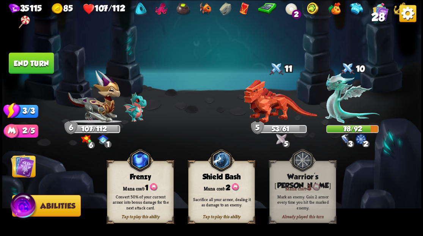
click at [23, 165] on img at bounding box center [23, 166] width 24 height 24
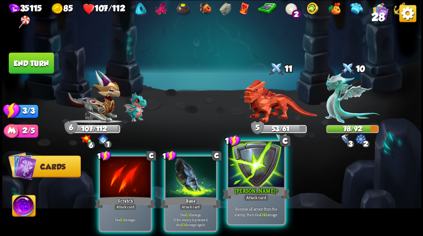
click at [259, 180] on div at bounding box center [256, 164] width 56 height 47
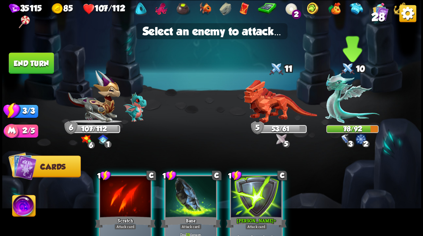
click at [339, 109] on img at bounding box center [352, 97] width 54 height 50
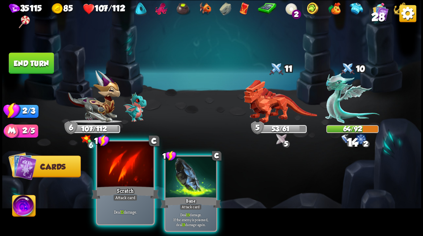
click at [126, 164] on div at bounding box center [125, 164] width 56 height 47
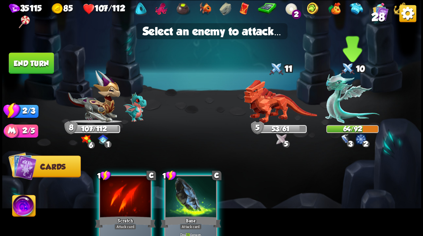
click at [336, 108] on img at bounding box center [352, 97] width 54 height 50
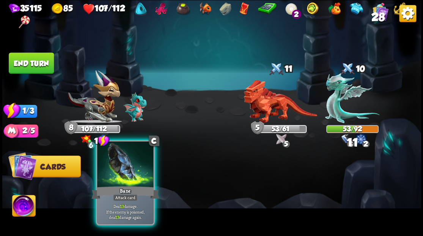
click at [117, 166] on div at bounding box center [125, 164] width 56 height 47
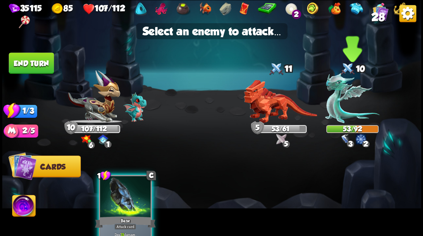
click at [335, 104] on img at bounding box center [352, 97] width 54 height 50
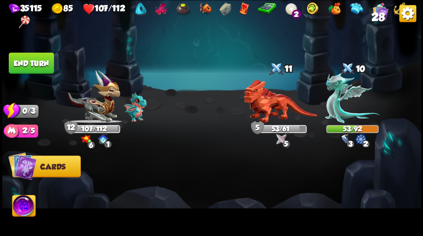
click at [26, 65] on button "End turn" at bounding box center [31, 62] width 45 height 21
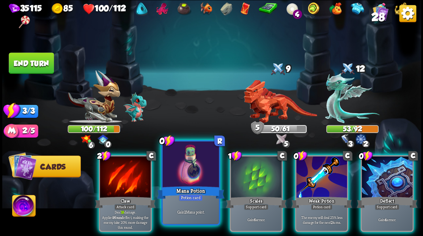
click at [187, 181] on div at bounding box center [190, 164] width 56 height 47
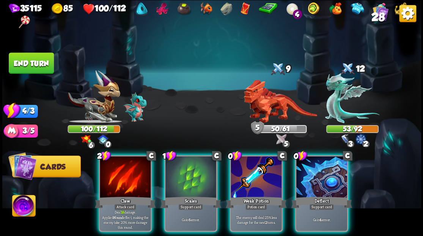
click at [333, 177] on div at bounding box center [321, 177] width 51 height 43
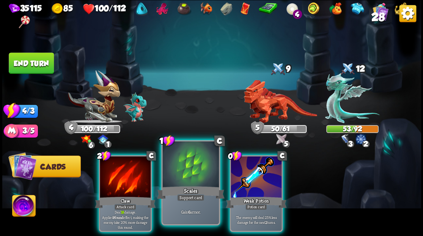
click at [198, 169] on div at bounding box center [190, 164] width 56 height 47
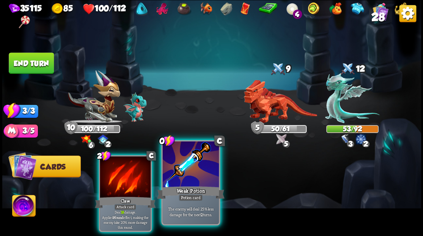
click at [181, 176] on div at bounding box center [190, 164] width 56 height 47
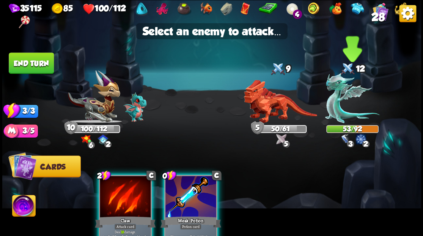
click at [336, 104] on img at bounding box center [352, 97] width 54 height 50
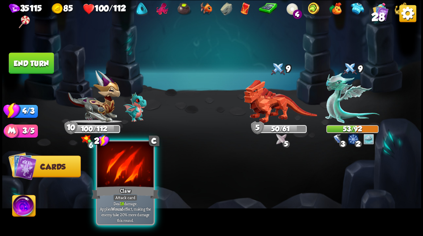
click at [128, 174] on div at bounding box center [125, 164] width 56 height 47
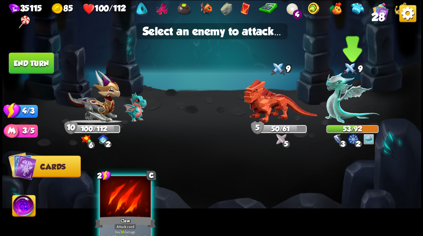
click at [339, 104] on img at bounding box center [352, 97] width 54 height 50
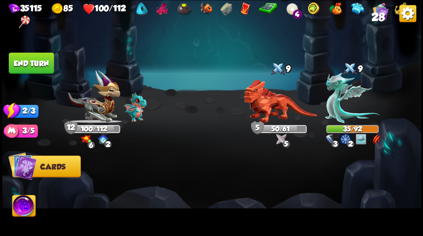
click at [33, 58] on button "End turn" at bounding box center [31, 62] width 45 height 21
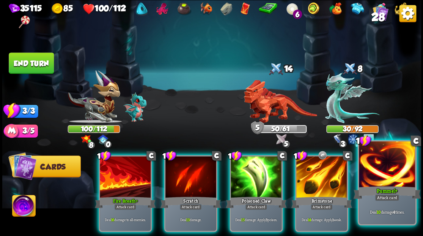
click at [383, 177] on div at bounding box center [387, 164] width 56 height 47
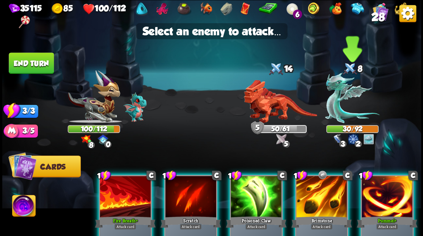
click at [330, 109] on img at bounding box center [352, 97] width 54 height 50
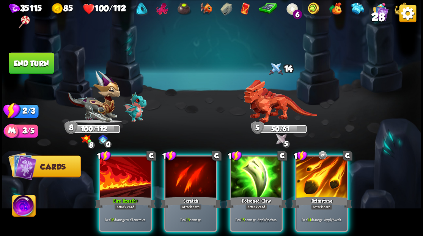
drag, startPoint x: 317, startPoint y: 178, endPoint x: 316, endPoint y: 170, distance: 8.7
click at [317, 177] on div at bounding box center [321, 177] width 51 height 43
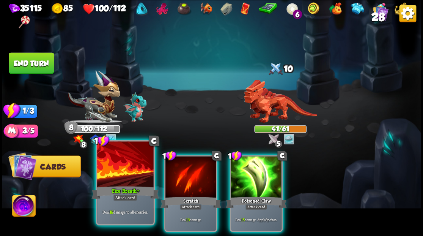
click at [114, 167] on div at bounding box center [125, 164] width 56 height 47
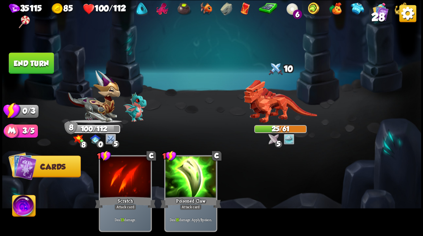
click at [37, 62] on button "End turn" at bounding box center [31, 62] width 45 height 21
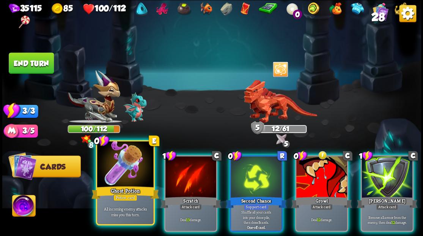
click at [121, 170] on div at bounding box center [125, 164] width 56 height 47
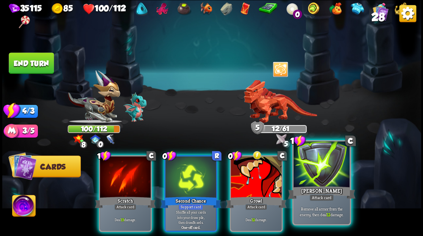
click at [315, 172] on div at bounding box center [321, 164] width 56 height 47
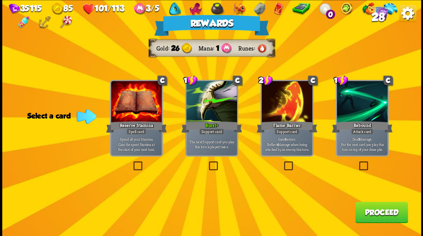
click at [379, 217] on button "Proceed" at bounding box center [381, 211] width 53 height 21
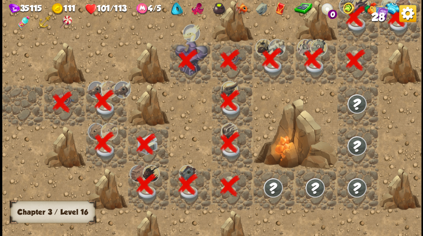
scroll to position [0, 146]
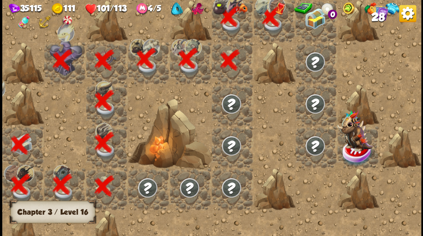
click at [320, 34] on div at bounding box center [316, 21] width 42 height 42
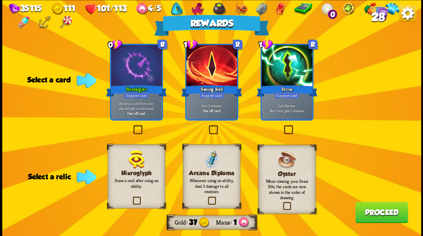
click at [206, 197] on label at bounding box center [206, 197] width 0 height 0
click at [0, 0] on input "checkbox" at bounding box center [0, 0] width 0 height 0
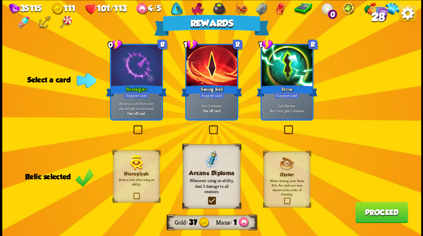
click at [378, 217] on button "Proceed" at bounding box center [381, 211] width 53 height 21
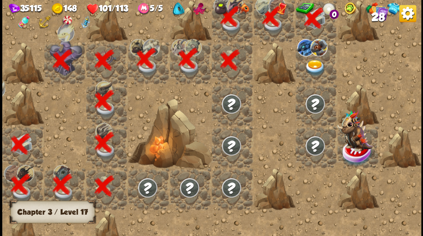
click at [316, 71] on img at bounding box center [314, 68] width 21 height 16
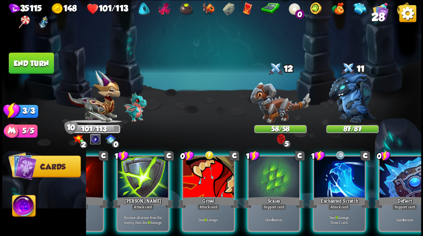
scroll to position [0, 148]
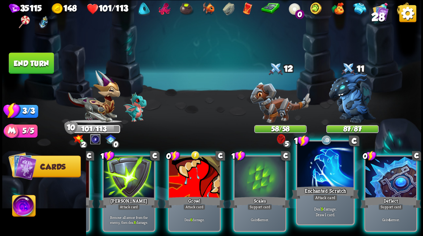
click at [403, 164] on div at bounding box center [390, 177] width 51 height 43
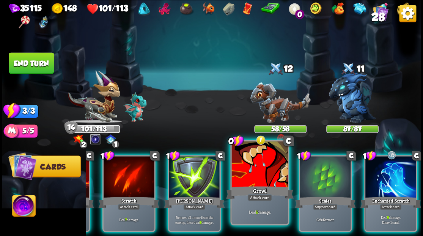
click at [257, 167] on div at bounding box center [260, 164] width 56 height 47
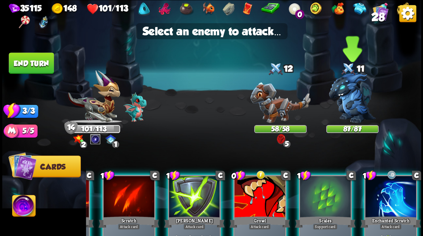
click at [350, 100] on img at bounding box center [352, 97] width 47 height 50
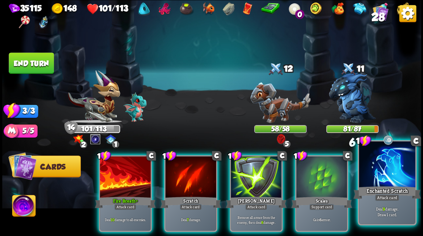
click at [386, 181] on div at bounding box center [387, 164] width 56 height 47
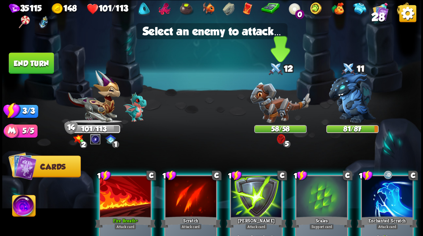
click at [276, 105] on img at bounding box center [280, 102] width 60 height 41
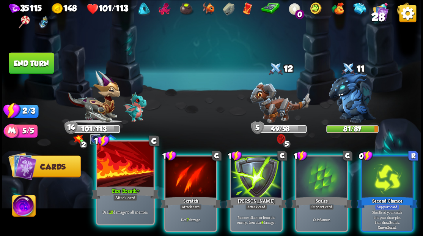
click at [121, 166] on div at bounding box center [125, 164] width 56 height 47
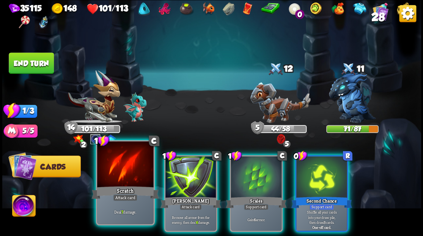
click at [123, 177] on div at bounding box center [125, 164] width 56 height 47
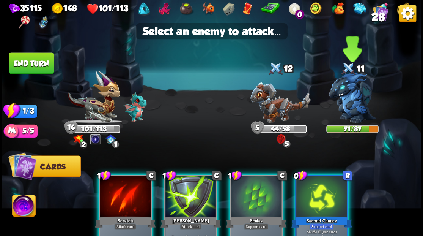
drag, startPoint x: 348, startPoint y: 97, endPoint x: 343, endPoint y: 101, distance: 5.9
click at [348, 98] on img at bounding box center [352, 97] width 47 height 50
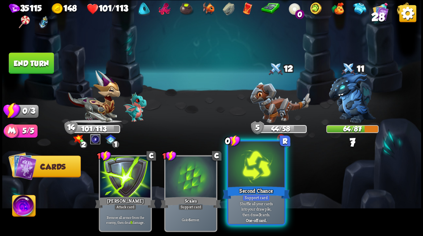
click at [249, 176] on div at bounding box center [256, 164] width 56 height 47
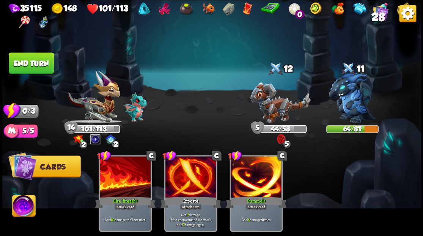
click at [43, 63] on button "End turn" at bounding box center [31, 62] width 45 height 21
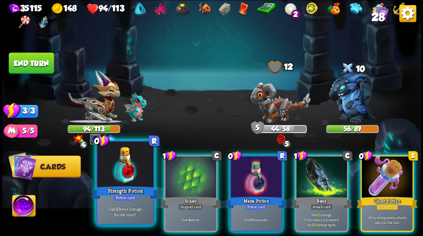
click at [120, 176] on div at bounding box center [125, 164] width 56 height 47
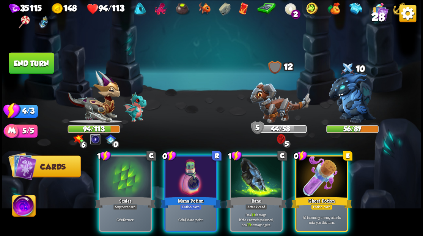
click at [326, 178] on div at bounding box center [321, 177] width 51 height 43
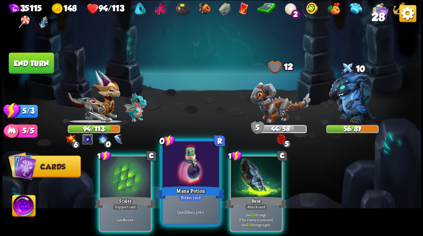
click at [190, 170] on div at bounding box center [190, 164] width 56 height 47
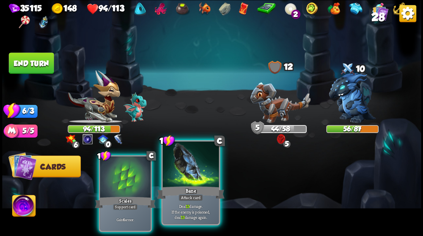
click at [189, 175] on div at bounding box center [190, 164] width 56 height 47
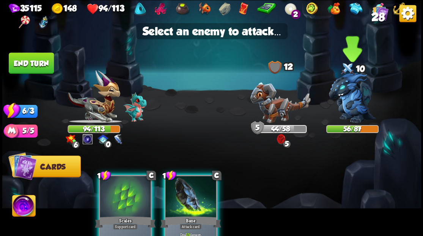
click at [346, 100] on img at bounding box center [352, 97] width 47 height 50
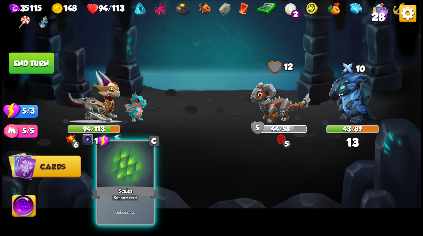
click at [115, 174] on div at bounding box center [125, 164] width 56 height 47
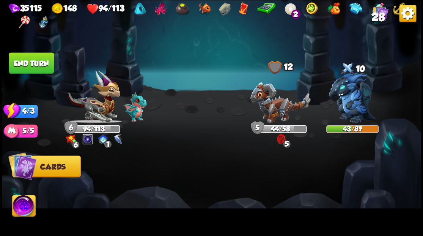
drag, startPoint x: 38, startPoint y: 66, endPoint x: 153, endPoint y: 77, distance: 115.4
click at [38, 66] on button "End turn" at bounding box center [31, 62] width 45 height 21
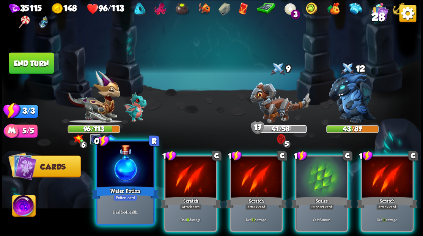
click at [121, 176] on div at bounding box center [125, 164] width 56 height 47
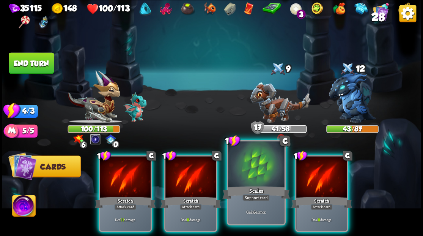
click at [256, 177] on div at bounding box center [256, 164] width 56 height 47
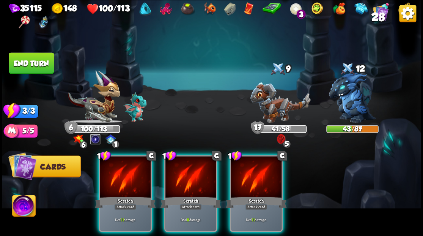
drag, startPoint x: 251, startPoint y: 172, endPoint x: 306, endPoint y: 162, distance: 55.9
click at [256, 173] on div at bounding box center [256, 177] width 51 height 43
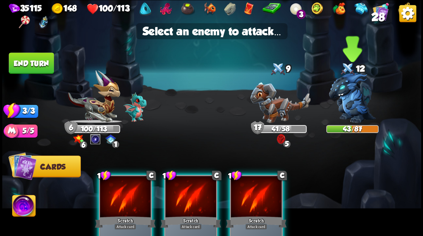
click at [347, 106] on img at bounding box center [352, 97] width 47 height 50
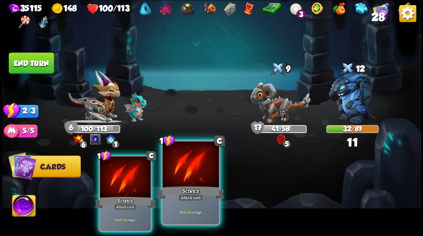
drag, startPoint x: 187, startPoint y: 165, endPoint x: 191, endPoint y: 169, distance: 4.9
click at [187, 167] on div at bounding box center [190, 164] width 56 height 47
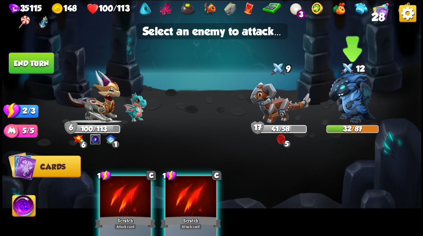
click at [348, 102] on img at bounding box center [352, 97] width 47 height 50
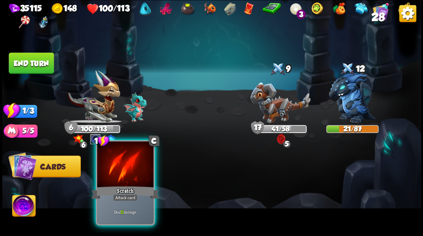
click at [124, 172] on div at bounding box center [125, 164] width 56 height 47
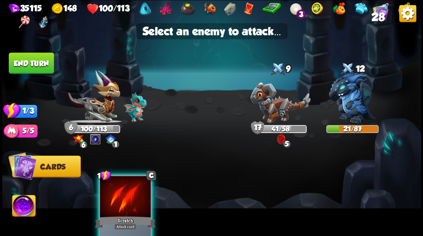
click at [112, 190] on div at bounding box center [125, 197] width 51 height 43
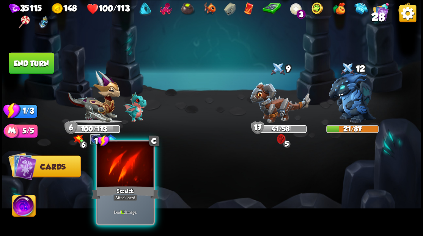
drag, startPoint x: 128, startPoint y: 183, endPoint x: 134, endPoint y: 184, distance: 6.8
click at [128, 184] on div at bounding box center [125, 164] width 56 height 47
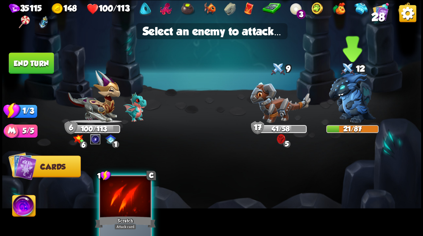
click at [347, 103] on img at bounding box center [352, 97] width 47 height 50
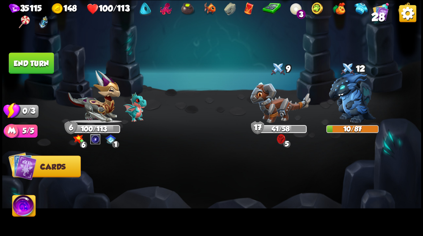
click at [37, 69] on button "End turn" at bounding box center [31, 62] width 45 height 21
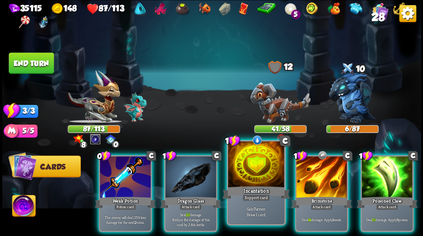
click at [258, 178] on div at bounding box center [256, 164] width 56 height 47
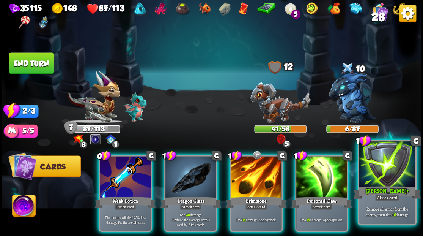
click at [396, 190] on div "[PERSON_NAME] +" at bounding box center [387, 191] width 68 height 15
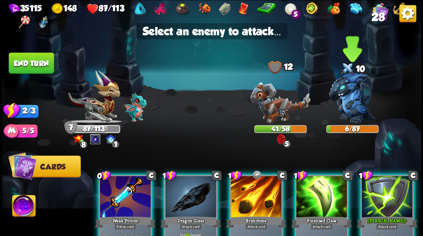
click at [354, 106] on img at bounding box center [352, 97] width 47 height 50
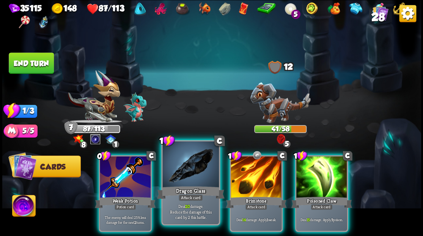
click at [180, 176] on div at bounding box center [190, 164] width 56 height 47
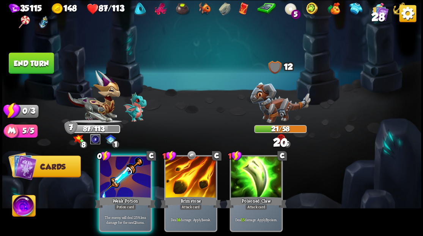
click at [262, 116] on img at bounding box center [280, 102] width 60 height 41
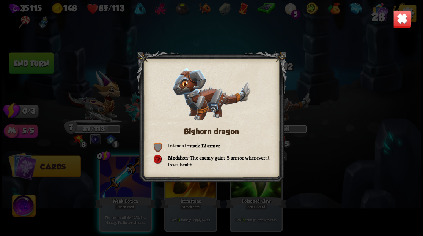
click at [405, 19] on img at bounding box center [402, 19] width 18 height 18
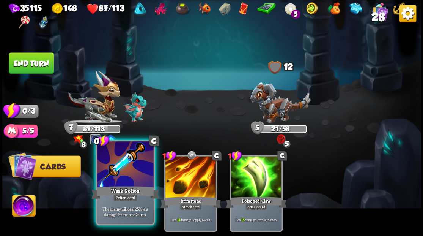
click at [120, 178] on div at bounding box center [125, 164] width 56 height 47
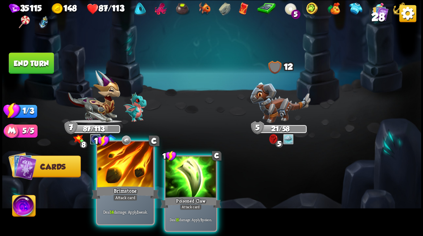
click at [117, 184] on div at bounding box center [125, 164] width 56 height 47
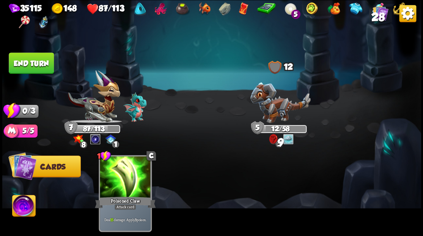
click at [30, 66] on button "End turn" at bounding box center [31, 62] width 45 height 21
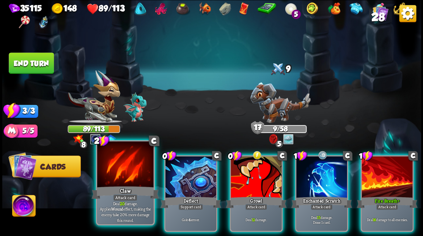
click at [115, 177] on div at bounding box center [125, 164] width 56 height 47
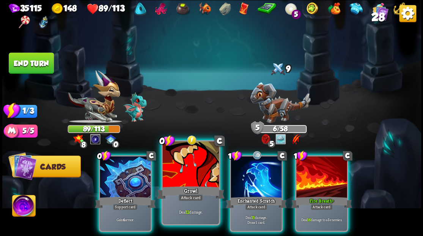
click at [179, 171] on div at bounding box center [190, 164] width 56 height 47
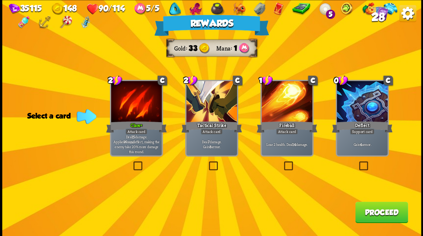
click at [376, 218] on button "Proceed" at bounding box center [381, 211] width 53 height 21
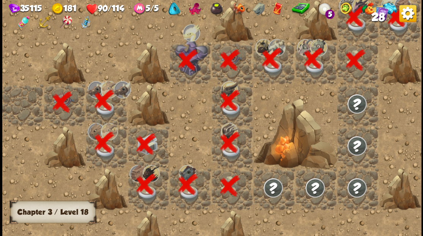
scroll to position [0, 146]
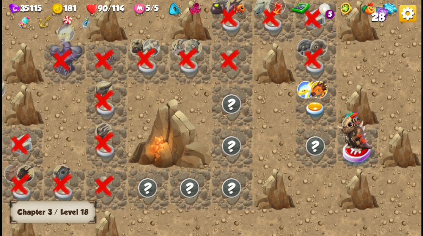
click at [306, 102] on div at bounding box center [316, 105] width 42 height 42
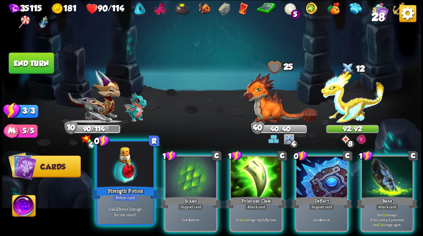
click at [119, 156] on div at bounding box center [125, 164] width 56 height 47
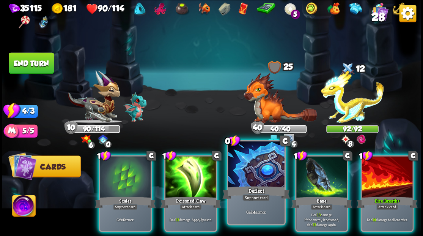
click at [253, 173] on div at bounding box center [256, 164] width 56 height 47
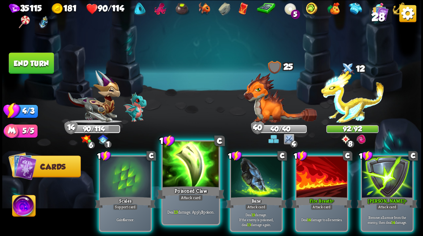
click at [180, 178] on div at bounding box center [190, 164] width 56 height 47
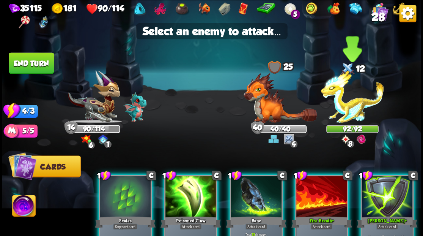
click at [350, 106] on img at bounding box center [352, 96] width 63 height 53
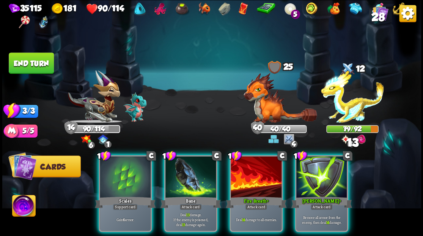
drag, startPoint x: 193, startPoint y: 167, endPoint x: 296, endPoint y: 142, distance: 106.2
click at [193, 167] on div at bounding box center [190, 177] width 51 height 43
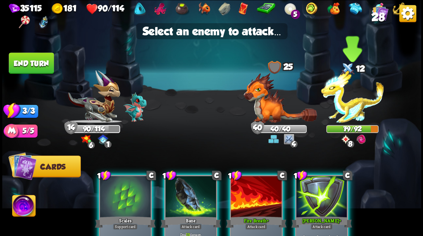
click at [353, 109] on img at bounding box center [352, 96] width 63 height 53
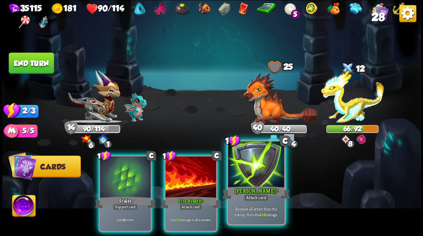
drag, startPoint x: 254, startPoint y: 179, endPoint x: 254, endPoint y: 172, distance: 6.8
click at [254, 180] on div at bounding box center [256, 164] width 56 height 47
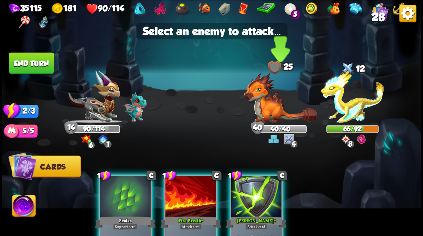
click at [271, 108] on img at bounding box center [280, 97] width 73 height 50
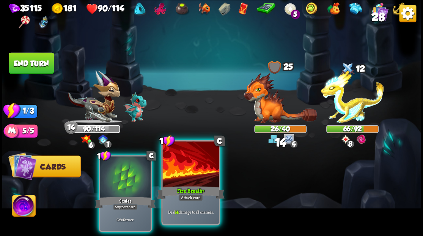
click at [182, 184] on div at bounding box center [190, 164] width 56 height 47
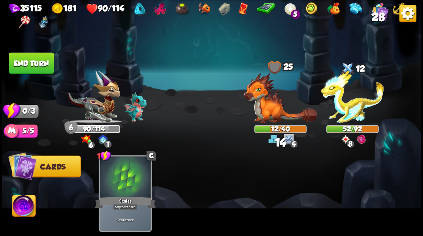
click at [38, 57] on button "End turn" at bounding box center [31, 62] width 45 height 21
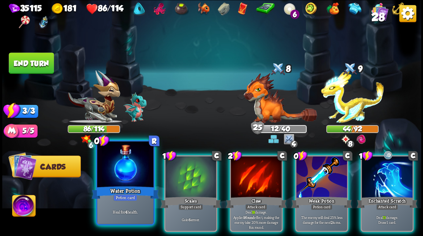
click at [110, 182] on div at bounding box center [125, 164] width 56 height 47
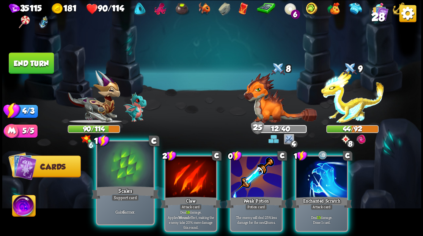
click at [110, 182] on div at bounding box center [125, 164] width 56 height 47
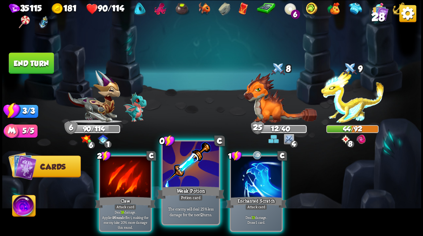
click at [187, 175] on div at bounding box center [190, 164] width 56 height 47
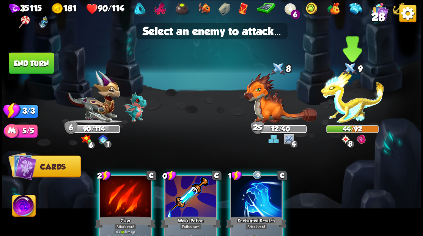
click at [354, 105] on img at bounding box center [352, 96] width 63 height 53
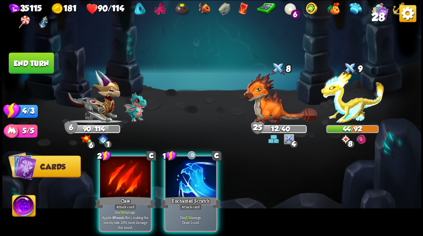
drag, startPoint x: 181, startPoint y: 178, endPoint x: 244, endPoint y: 129, distance: 79.5
click at [181, 178] on div at bounding box center [190, 177] width 51 height 43
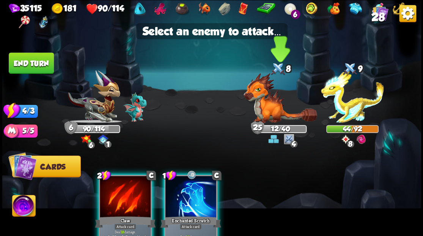
click at [272, 104] on img at bounding box center [280, 97] width 73 height 50
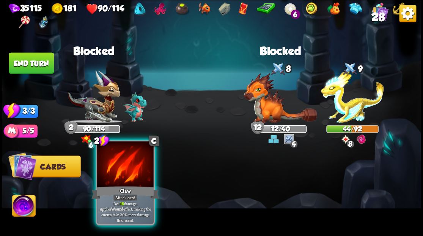
click at [118, 175] on div at bounding box center [125, 164] width 56 height 47
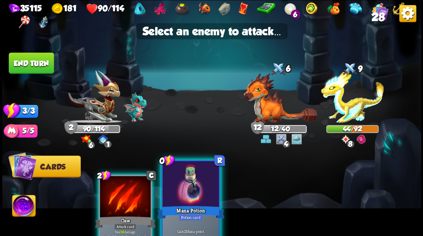
click at [189, 192] on div at bounding box center [190, 184] width 56 height 47
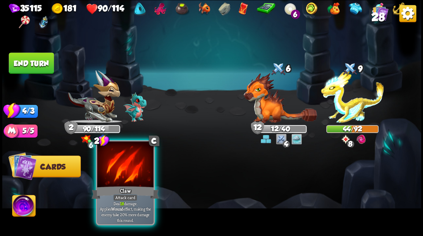
click at [120, 183] on div at bounding box center [125, 164] width 56 height 47
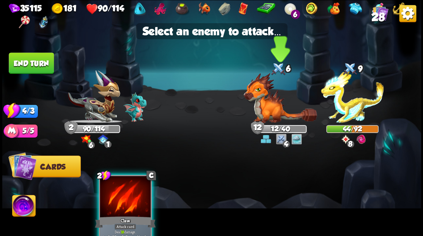
click at [272, 115] on img at bounding box center [280, 97] width 73 height 50
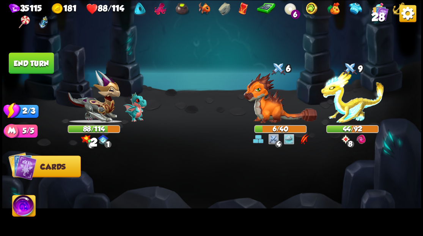
click at [41, 61] on button "End turn" at bounding box center [31, 62] width 45 height 21
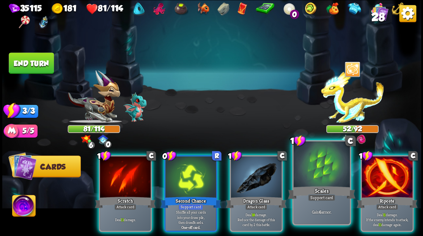
click at [313, 173] on div at bounding box center [321, 164] width 56 height 47
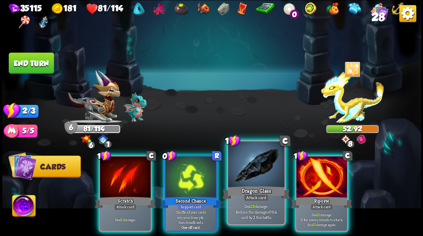
click at [253, 172] on div at bounding box center [256, 164] width 56 height 47
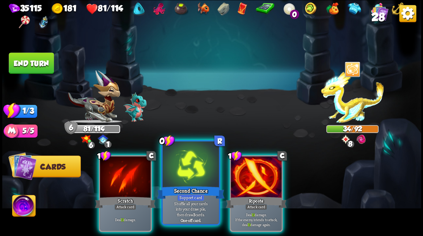
click at [184, 183] on div at bounding box center [190, 164] width 56 height 47
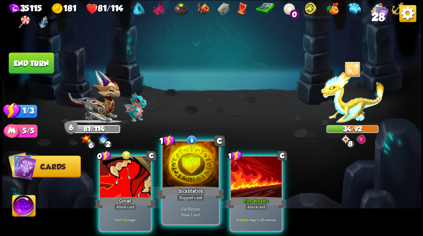
click at [182, 176] on div at bounding box center [190, 164] width 56 height 47
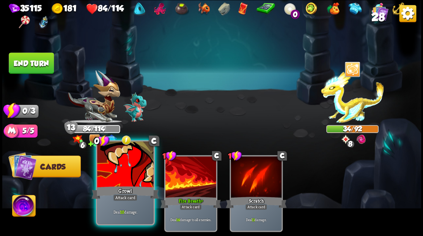
click at [121, 170] on div at bounding box center [125, 164] width 56 height 47
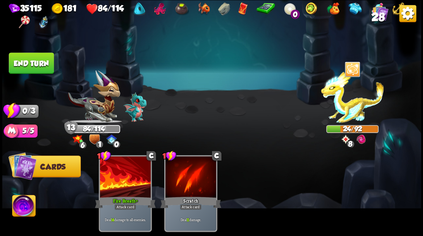
click at [37, 61] on button "End turn" at bounding box center [31, 62] width 45 height 21
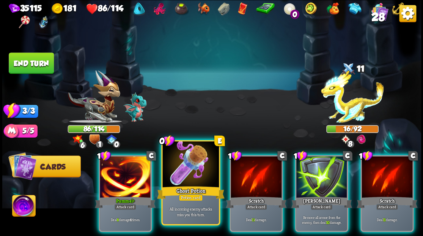
click at [188, 175] on div at bounding box center [190, 164] width 56 height 47
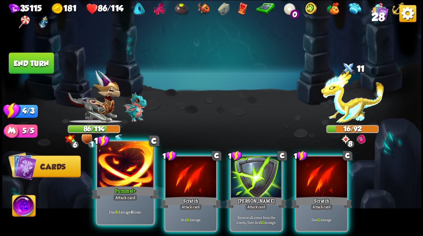
click at [133, 175] on div at bounding box center [125, 164] width 56 height 47
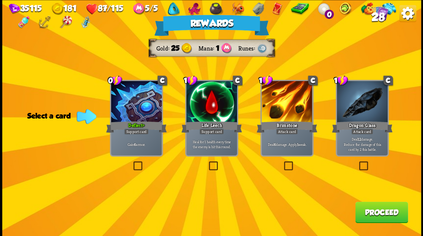
click at [384, 208] on button "Proceed" at bounding box center [381, 211] width 53 height 21
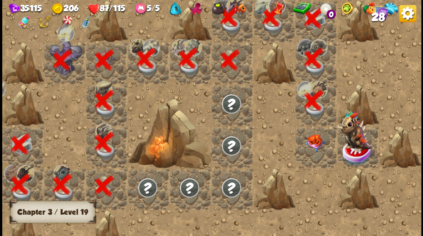
click at [311, 154] on div at bounding box center [316, 147] width 42 height 42
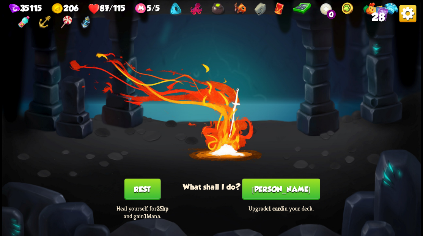
click at [283, 195] on button "[PERSON_NAME]" at bounding box center [281, 188] width 78 height 21
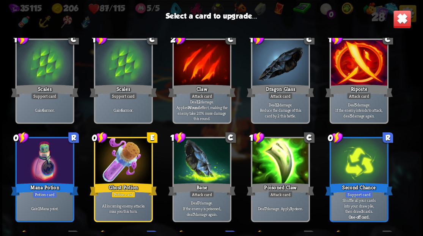
scroll to position [152, 0]
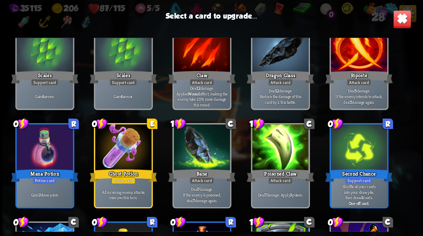
click at [126, 148] on div at bounding box center [123, 147] width 56 height 47
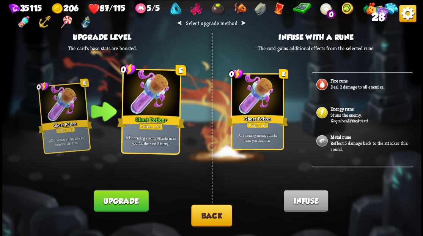
click at [118, 205] on button "Upgrade" at bounding box center [121, 200] width 55 height 21
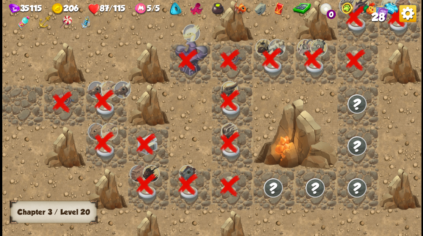
scroll to position [0, 146]
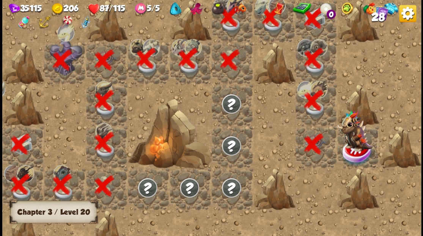
click at [359, 153] on img at bounding box center [357, 152] width 31 height 27
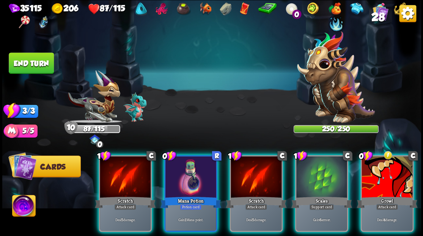
click at [22, 205] on img at bounding box center [23, 207] width 23 height 24
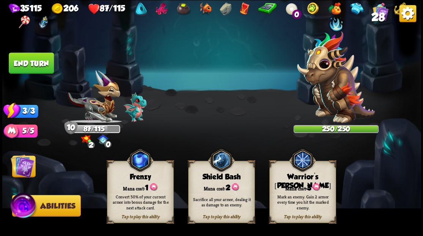
click at [306, 183] on div "Tap to play this ability Warrior's [PERSON_NAME] cost: 3 Mark an enemy. Gain 2 …" at bounding box center [302, 192] width 67 height 62
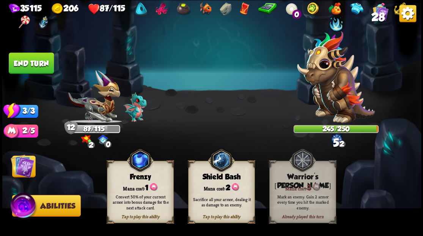
click at [21, 169] on img at bounding box center [23, 166] width 24 height 24
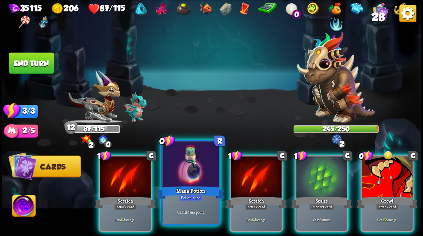
click at [191, 178] on div at bounding box center [190, 164] width 56 height 47
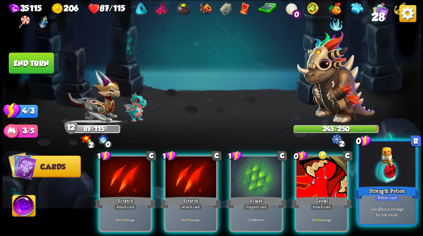
click at [381, 173] on div at bounding box center [387, 164] width 56 height 47
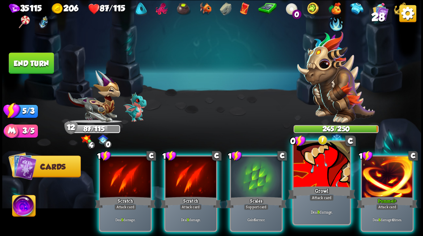
click at [320, 181] on div at bounding box center [321, 164] width 56 height 47
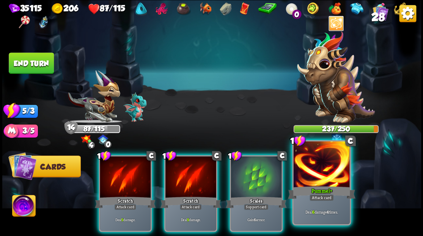
click at [318, 175] on div at bounding box center [321, 164] width 56 height 47
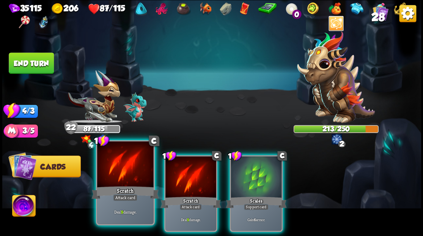
click at [115, 179] on div at bounding box center [125, 164] width 56 height 47
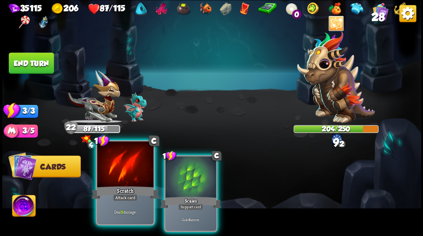
click at [115, 179] on div at bounding box center [125, 164] width 56 height 47
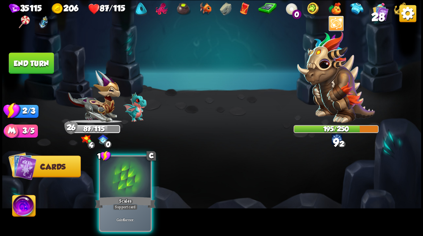
click at [120, 178] on div at bounding box center [125, 177] width 51 height 43
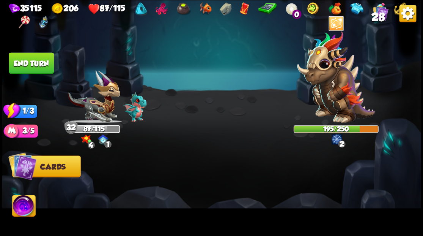
click at [29, 64] on button "End turn" at bounding box center [31, 62] width 45 height 21
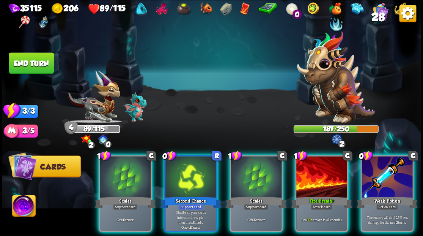
drag, startPoint x: 386, startPoint y: 189, endPoint x: 375, endPoint y: 192, distance: 11.4
click at [386, 195] on div "Weak Potion" at bounding box center [387, 202] width 61 height 14
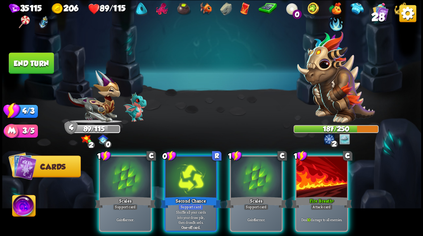
click at [326, 181] on div at bounding box center [321, 177] width 51 height 43
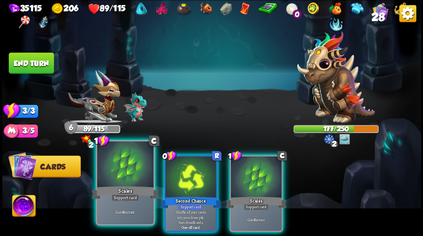
click at [118, 162] on div at bounding box center [125, 164] width 56 height 47
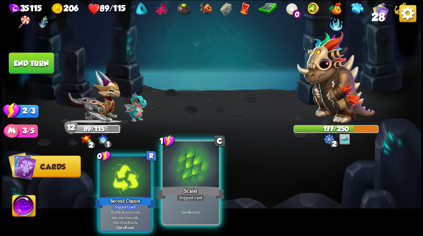
click at [199, 172] on div at bounding box center [190, 164] width 56 height 47
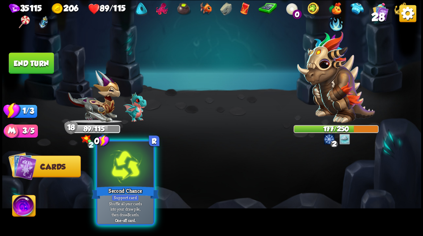
click at [128, 172] on div at bounding box center [125, 164] width 56 height 47
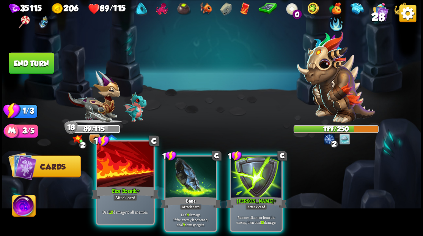
click at [125, 178] on div at bounding box center [125, 164] width 56 height 47
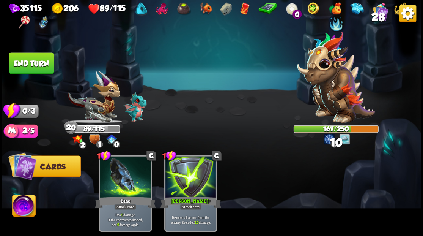
click at [41, 55] on button "End turn" at bounding box center [31, 62] width 45 height 21
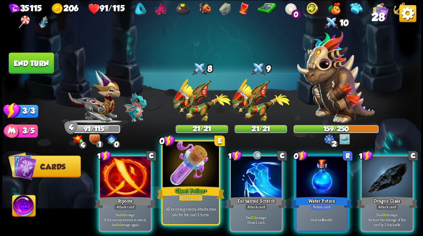
click at [186, 177] on div at bounding box center [190, 164] width 56 height 47
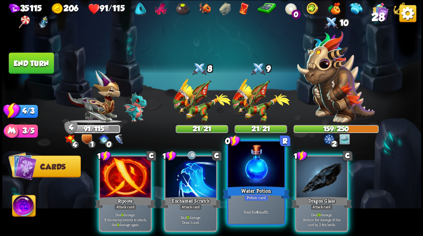
click at [250, 174] on div at bounding box center [256, 164] width 56 height 47
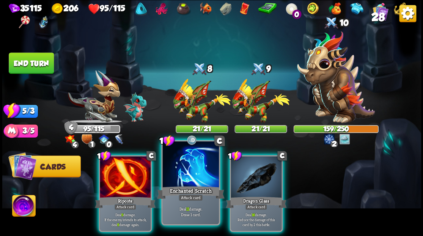
click at [184, 182] on div at bounding box center [190, 164] width 56 height 47
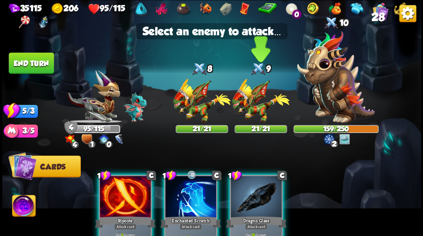
click at [250, 105] on img at bounding box center [261, 101] width 58 height 44
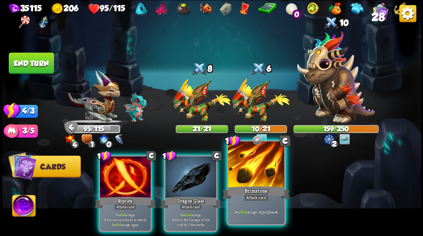
click at [259, 177] on div at bounding box center [256, 164] width 56 height 47
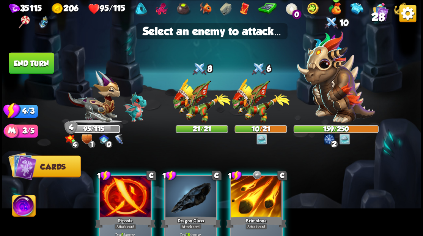
click at [333, 87] on img at bounding box center [336, 77] width 78 height 92
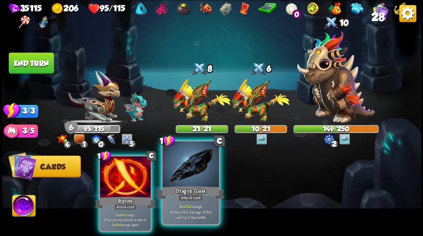
click at [187, 175] on div at bounding box center [190, 164] width 56 height 47
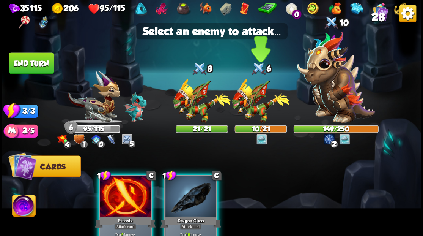
click at [262, 112] on img at bounding box center [261, 101] width 58 height 44
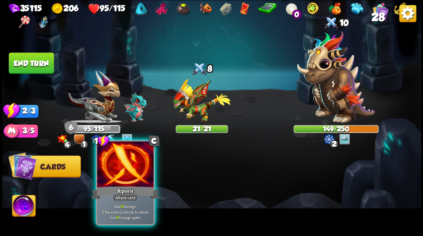
click at [120, 172] on div at bounding box center [125, 164] width 56 height 47
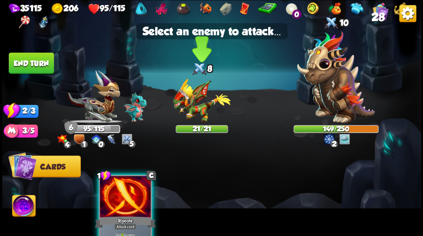
click at [193, 110] on img at bounding box center [202, 101] width 58 height 44
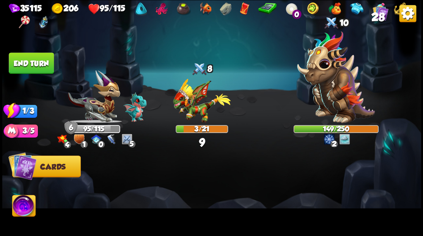
click at [32, 70] on button "End turn" at bounding box center [31, 62] width 45 height 21
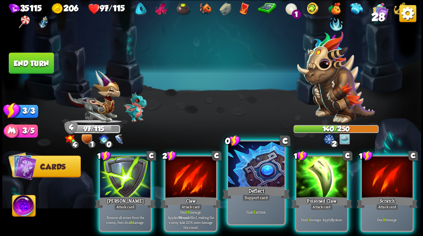
click at [254, 167] on div at bounding box center [256, 164] width 56 height 47
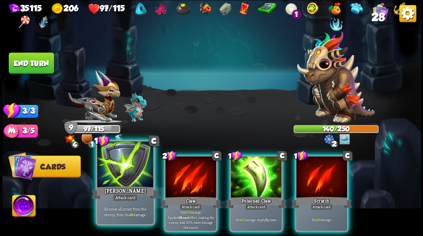
click at [125, 174] on div at bounding box center [125, 164] width 56 height 47
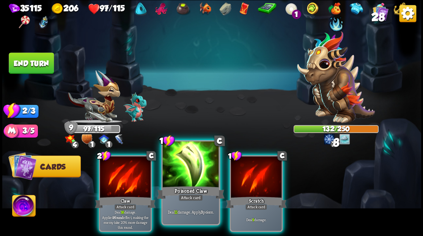
click at [185, 173] on div at bounding box center [190, 164] width 56 height 47
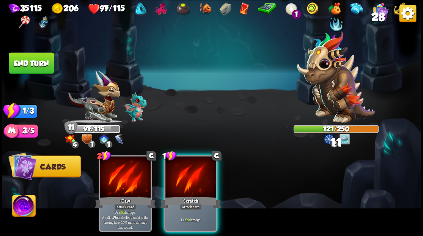
click at [185, 173] on div at bounding box center [190, 177] width 51 height 43
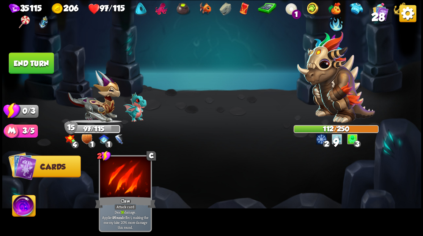
click at [33, 59] on button "End turn" at bounding box center [31, 62] width 45 height 21
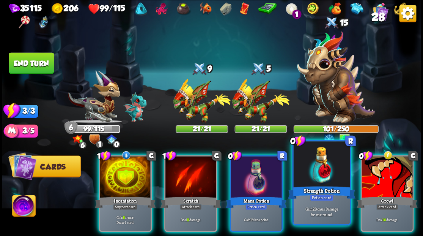
click at [315, 175] on div at bounding box center [321, 164] width 56 height 47
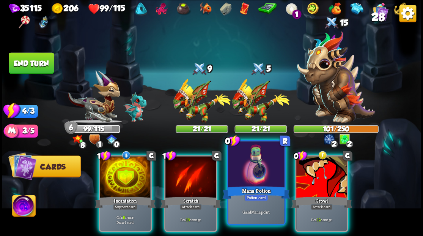
click at [261, 176] on div at bounding box center [256, 164] width 56 height 47
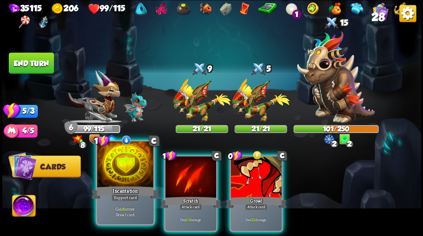
click at [102, 167] on div at bounding box center [125, 164] width 56 height 47
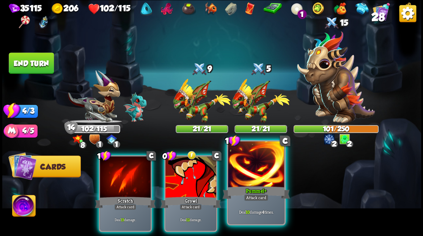
drag, startPoint x: 256, startPoint y: 172, endPoint x: 263, endPoint y: 171, distance: 7.6
click at [256, 172] on div at bounding box center [256, 164] width 56 height 47
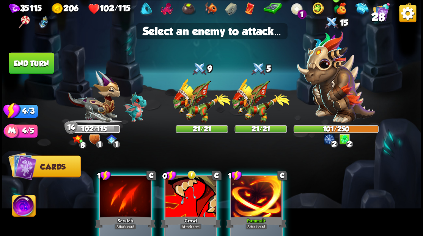
click at [332, 89] on img at bounding box center [336, 77] width 78 height 92
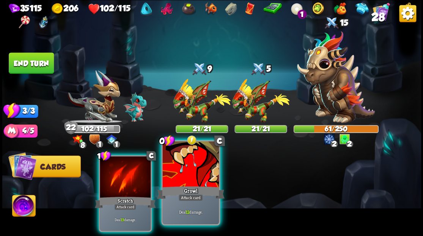
click at [197, 163] on div at bounding box center [190, 164] width 56 height 47
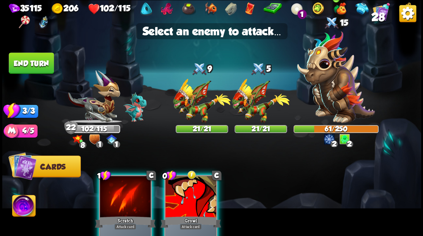
click at [335, 84] on img at bounding box center [336, 77] width 78 height 92
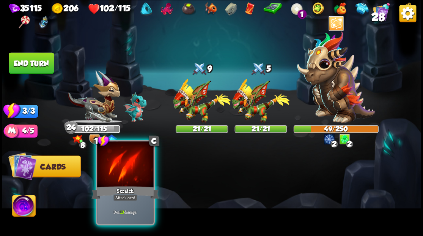
click at [132, 176] on div at bounding box center [125, 164] width 56 height 47
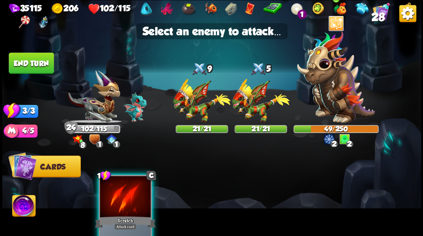
click at [332, 98] on img at bounding box center [336, 77] width 78 height 92
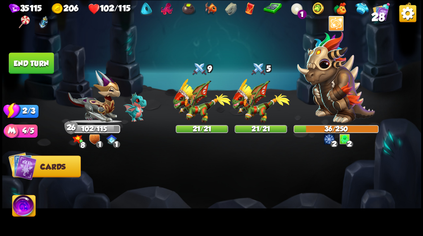
click at [36, 60] on button "End turn" at bounding box center [31, 62] width 45 height 21
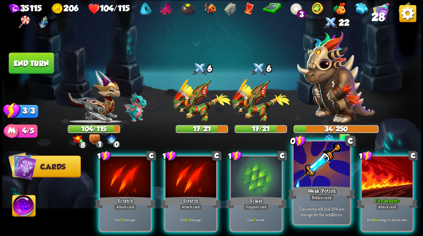
click at [314, 183] on div at bounding box center [321, 164] width 56 height 47
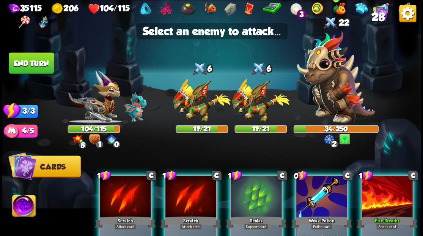
click at [332, 89] on img at bounding box center [336, 77] width 78 height 92
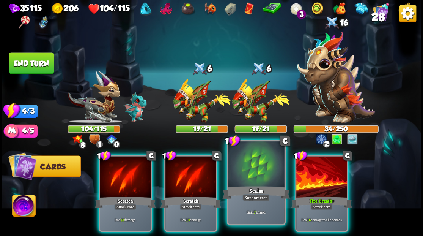
click at [265, 179] on div at bounding box center [256, 164] width 56 height 47
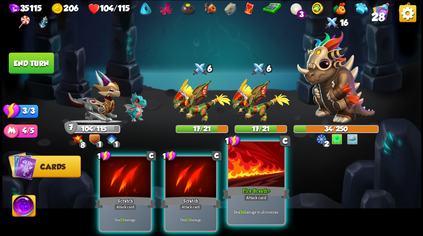
click at [252, 181] on div at bounding box center [256, 164] width 56 height 47
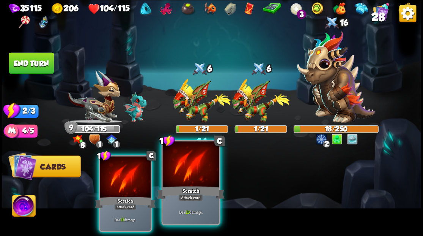
click at [192, 176] on div at bounding box center [190, 164] width 56 height 47
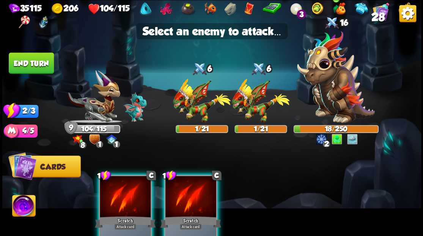
click at [328, 88] on img at bounding box center [336, 77] width 78 height 92
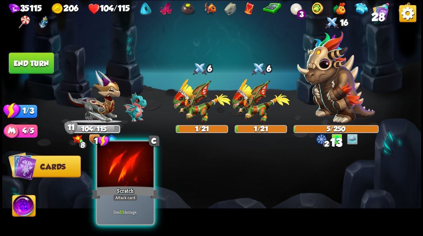
click at [126, 178] on div at bounding box center [125, 164] width 56 height 47
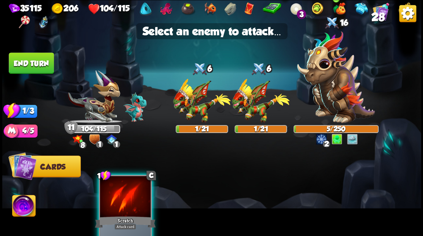
click at [341, 94] on img at bounding box center [336, 77] width 78 height 92
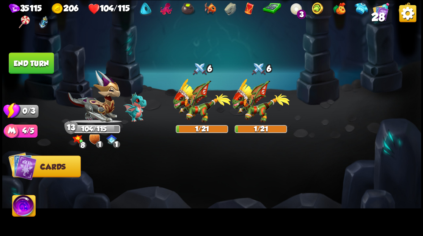
click at [29, 67] on button "End turn" at bounding box center [31, 62] width 45 height 21
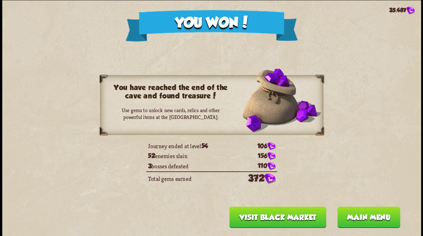
click at [361, 219] on button "Main menu" at bounding box center [368, 216] width 63 height 21
